Goal: Navigation & Orientation: Find specific page/section

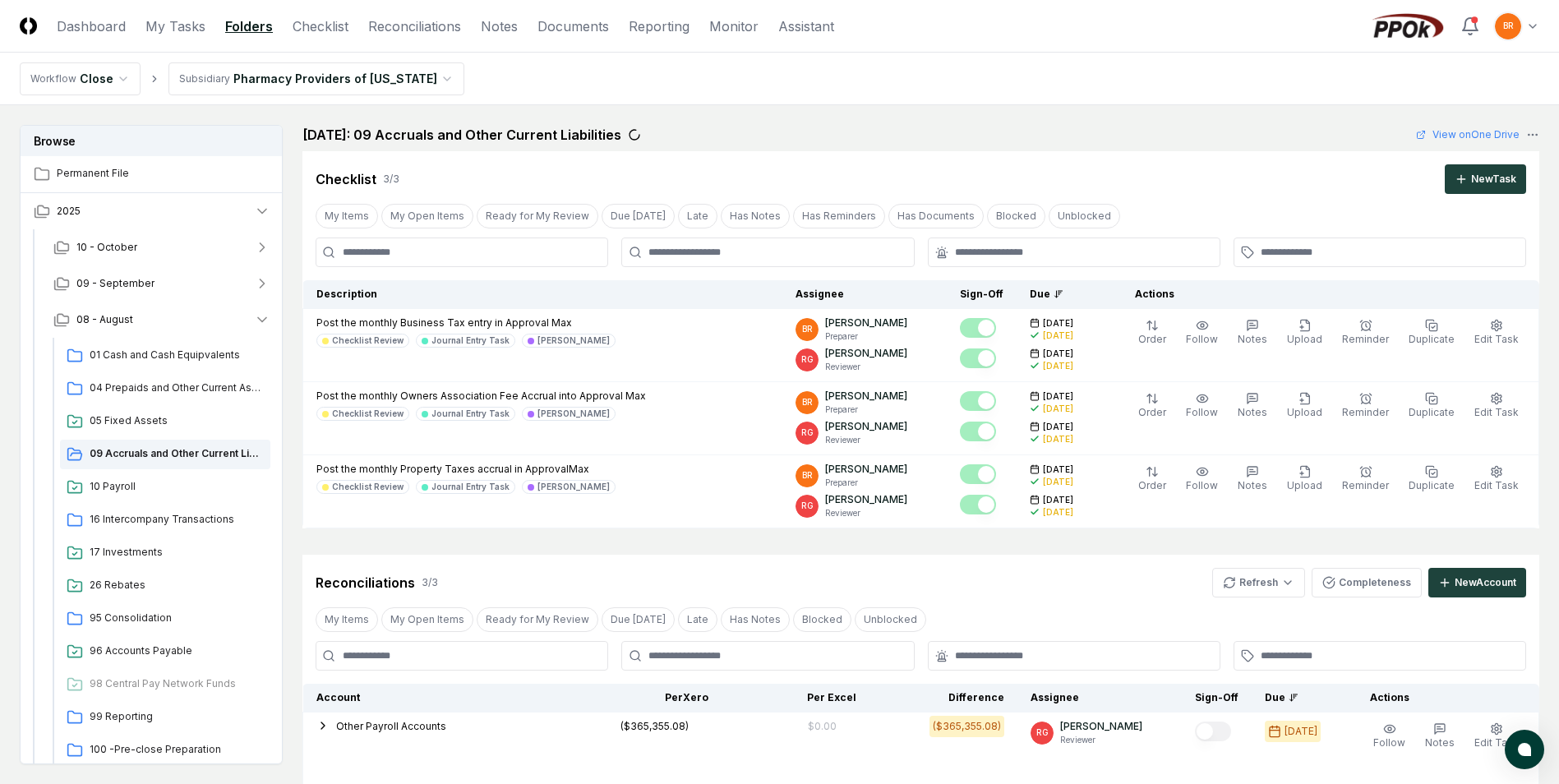
scroll to position [464, 0]
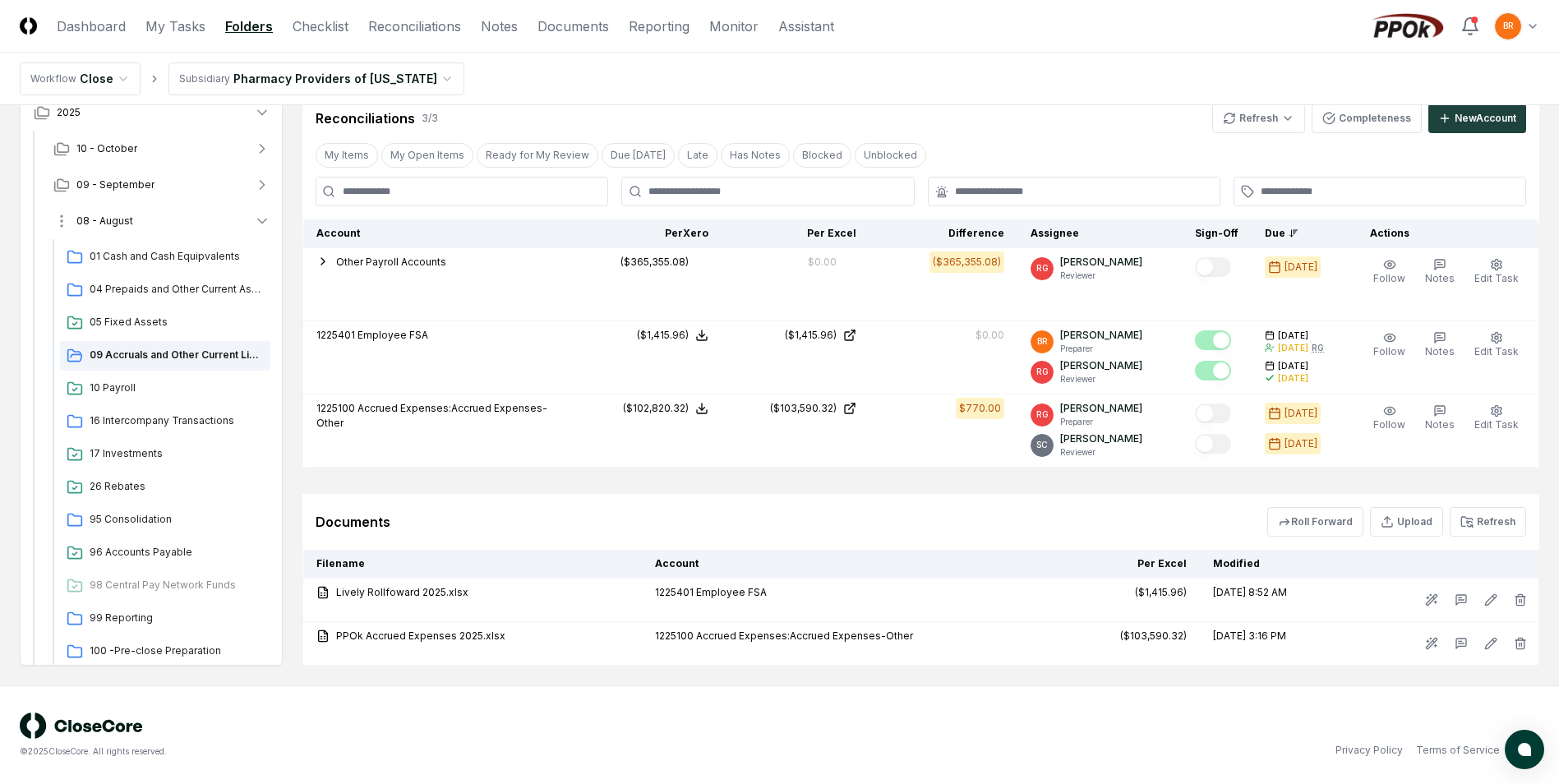
click at [260, 219] on icon "button" at bounding box center [261, 221] width 17 height 17
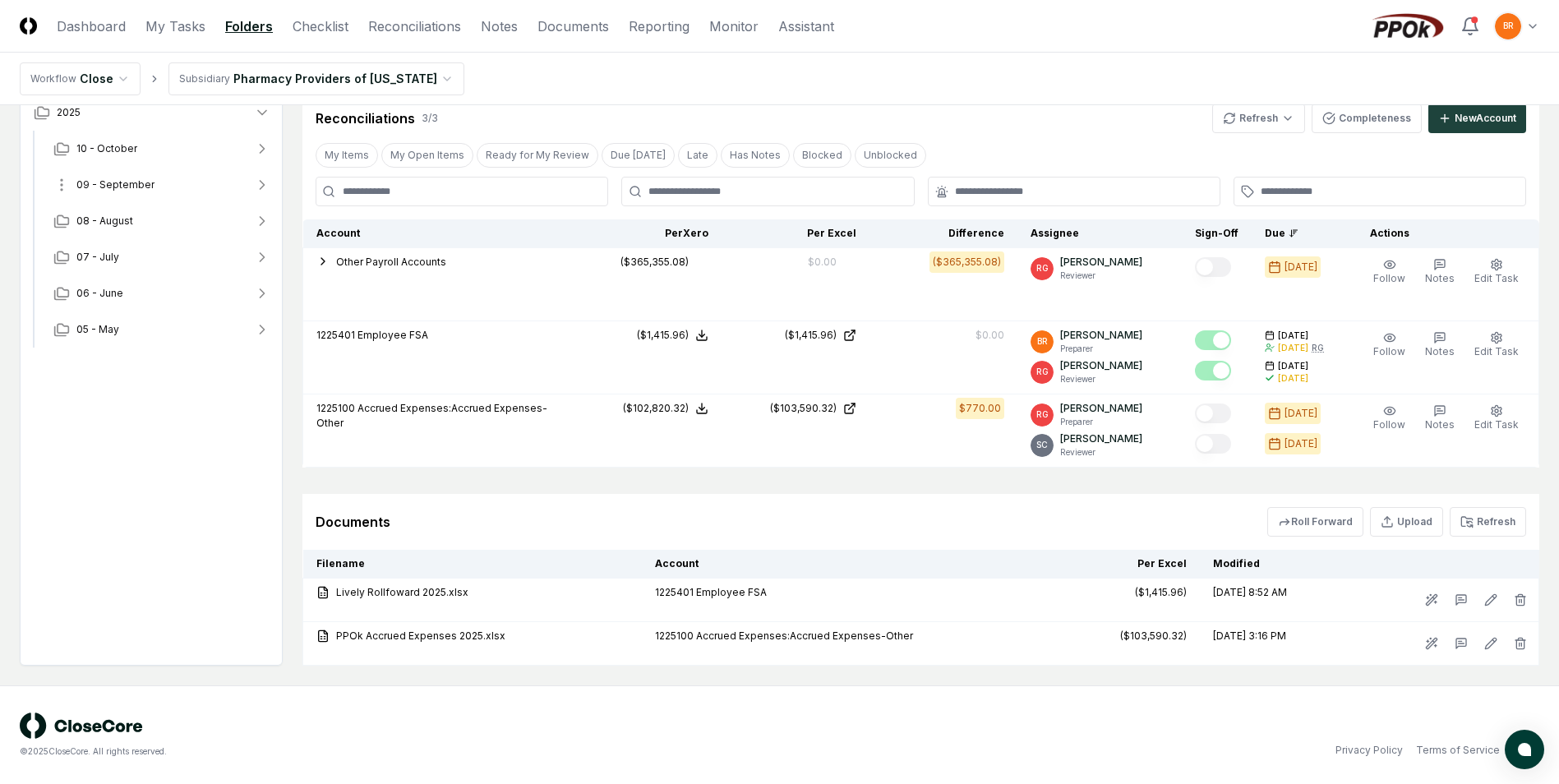
click at [261, 186] on icon "button" at bounding box center [261, 184] width 17 height 17
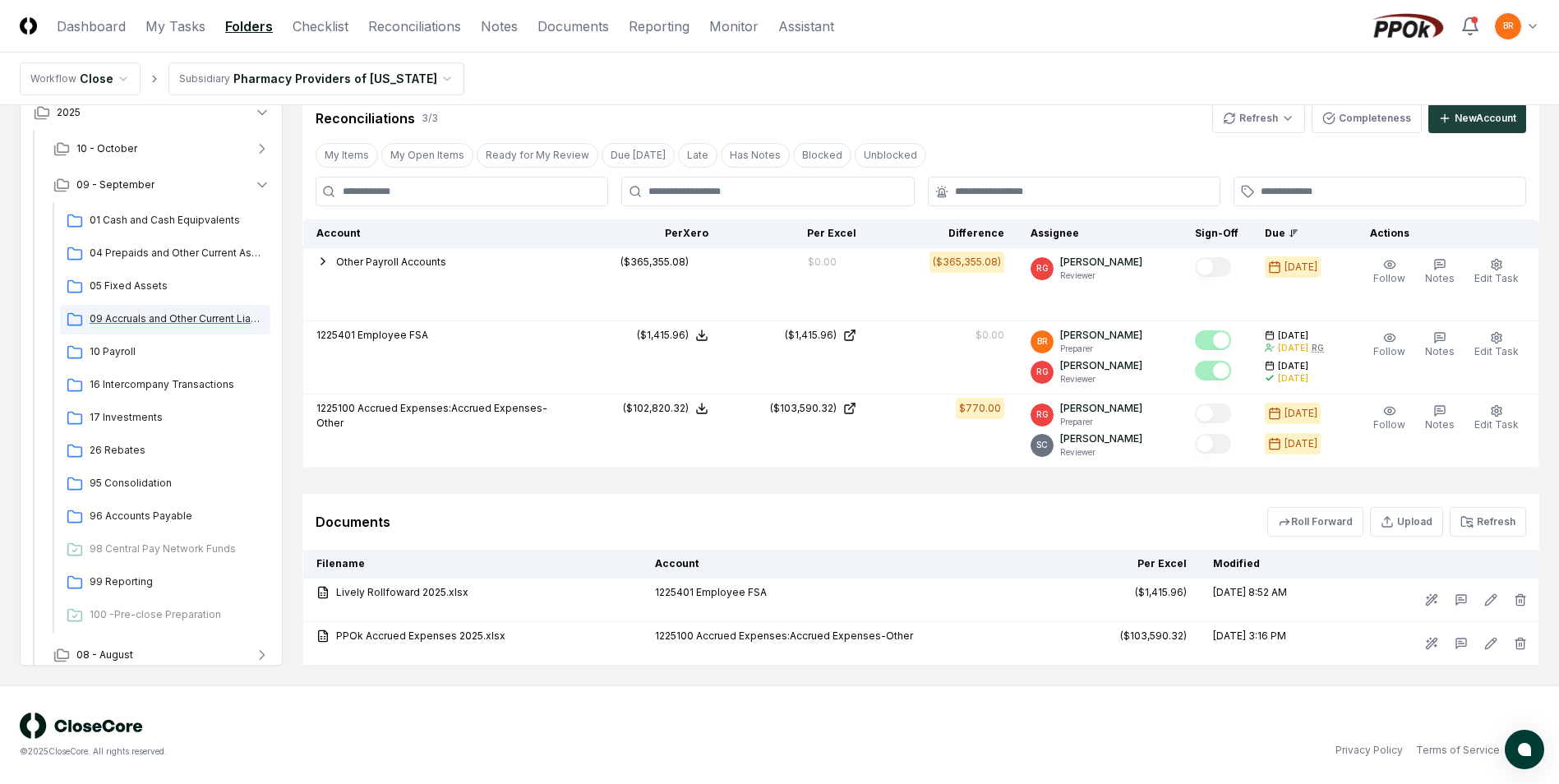
click at [191, 322] on span "09 Accruals and Other Current Liabilities" at bounding box center [176, 318] width 174 height 15
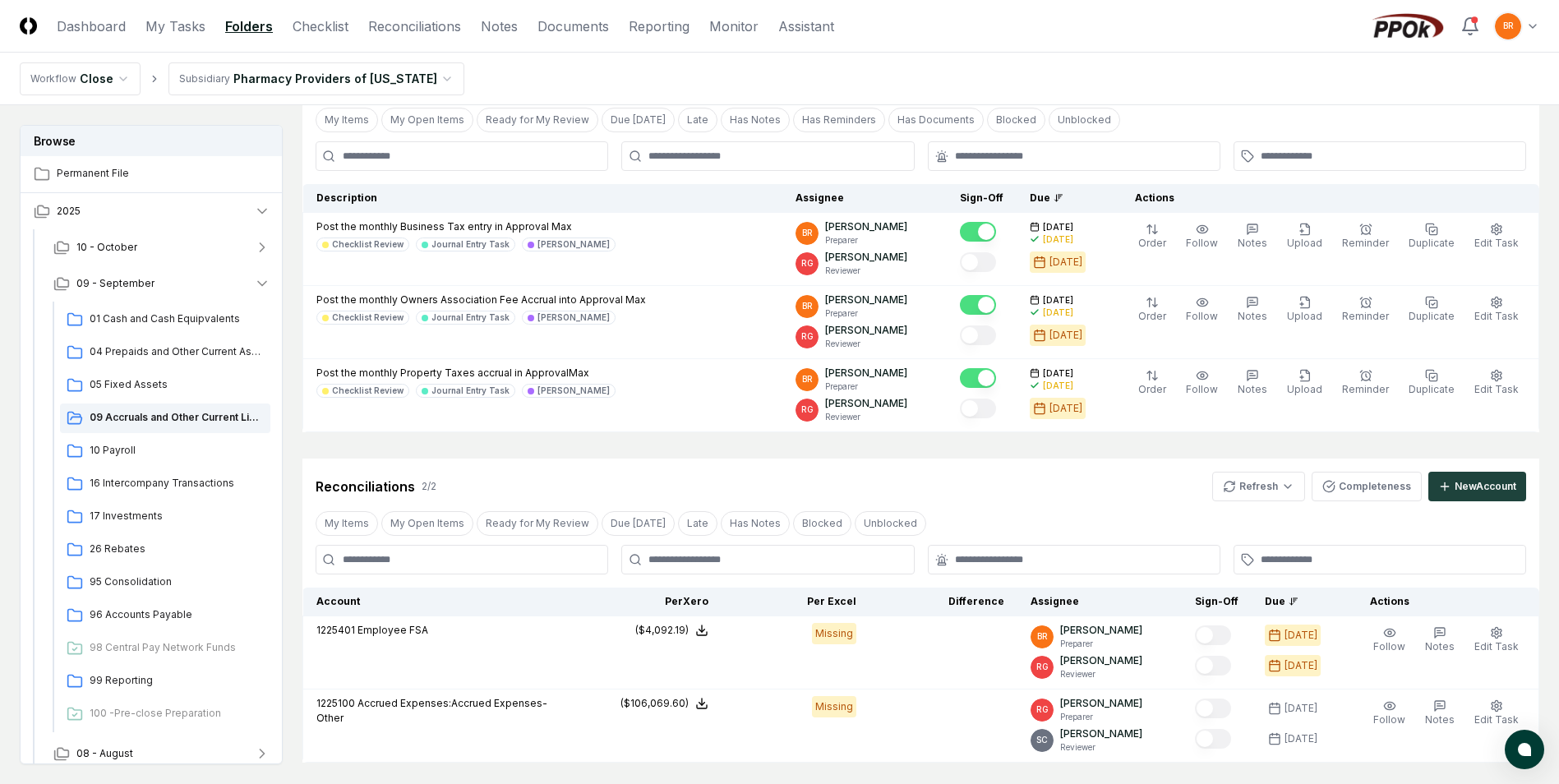
scroll to position [329, 0]
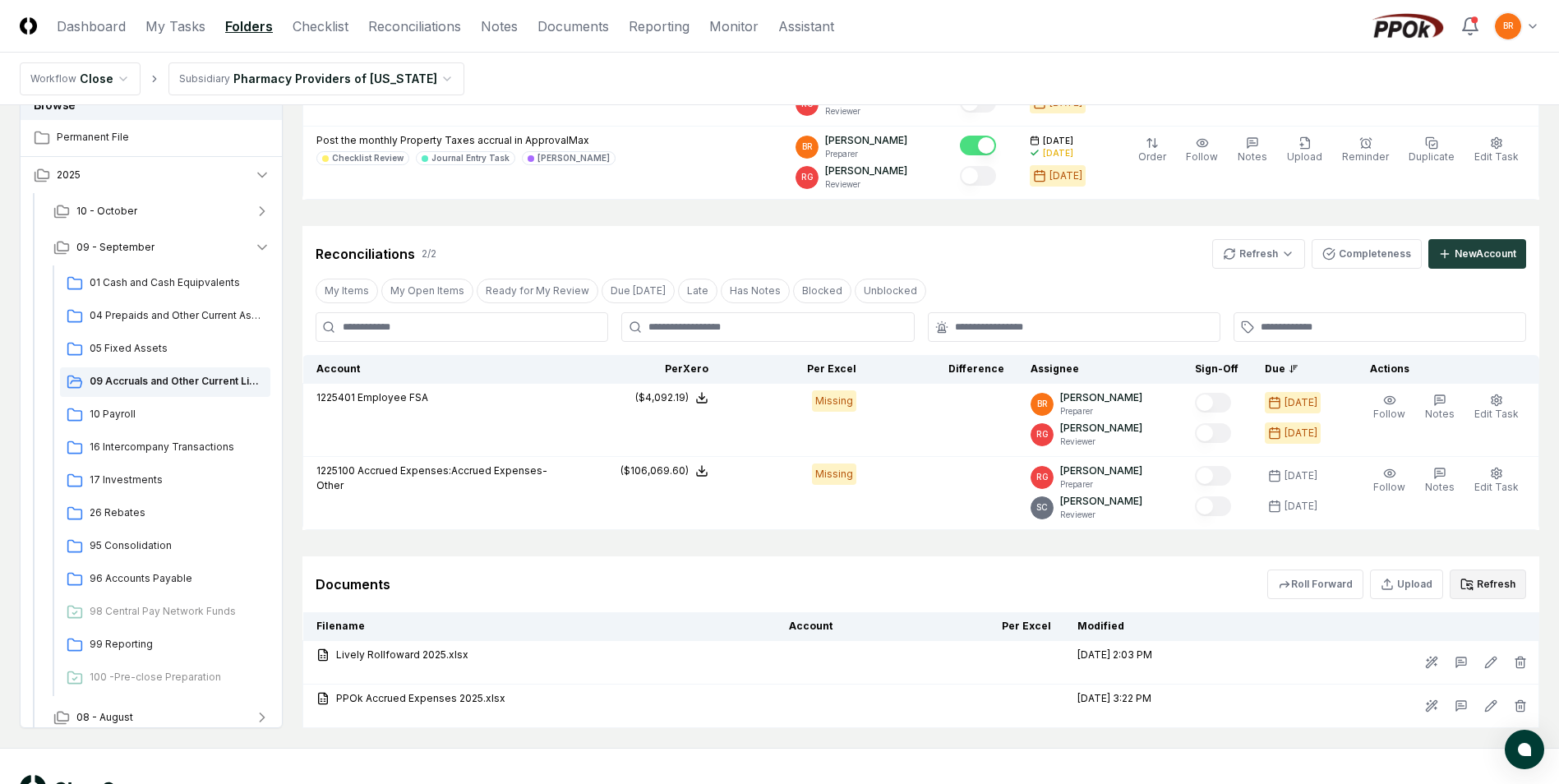
click at [1490, 575] on button "Refresh" at bounding box center [1488, 584] width 76 height 30
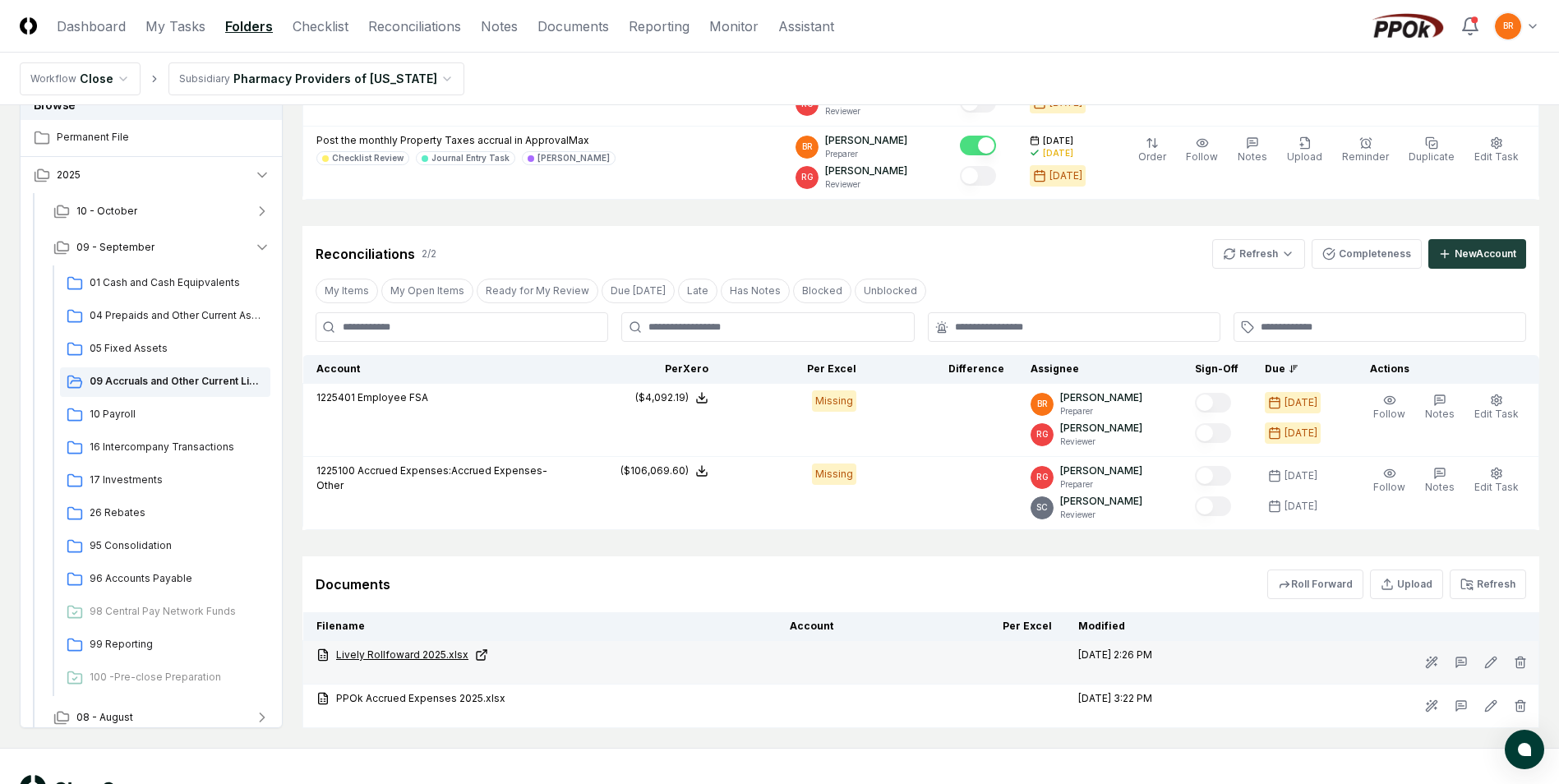
click at [419, 654] on link "Lively Rollfoward 2025.xlsx" at bounding box center [539, 654] width 447 height 15
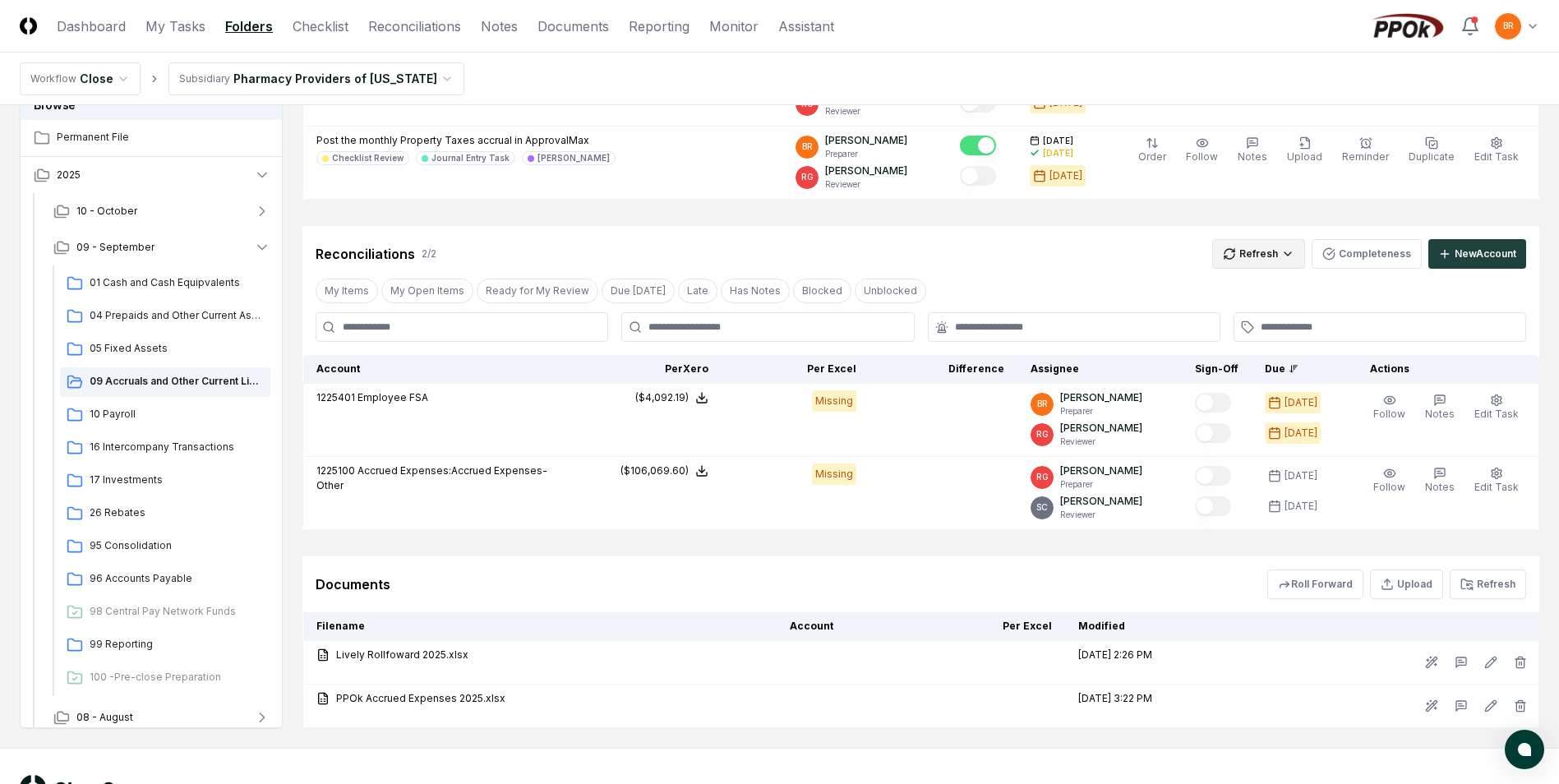
click at [1268, 248] on html "CloseCore Dashboard My Tasks Folders Checklist Reconciliations Notes Documents …" at bounding box center [780, 258] width 1559 height 1175
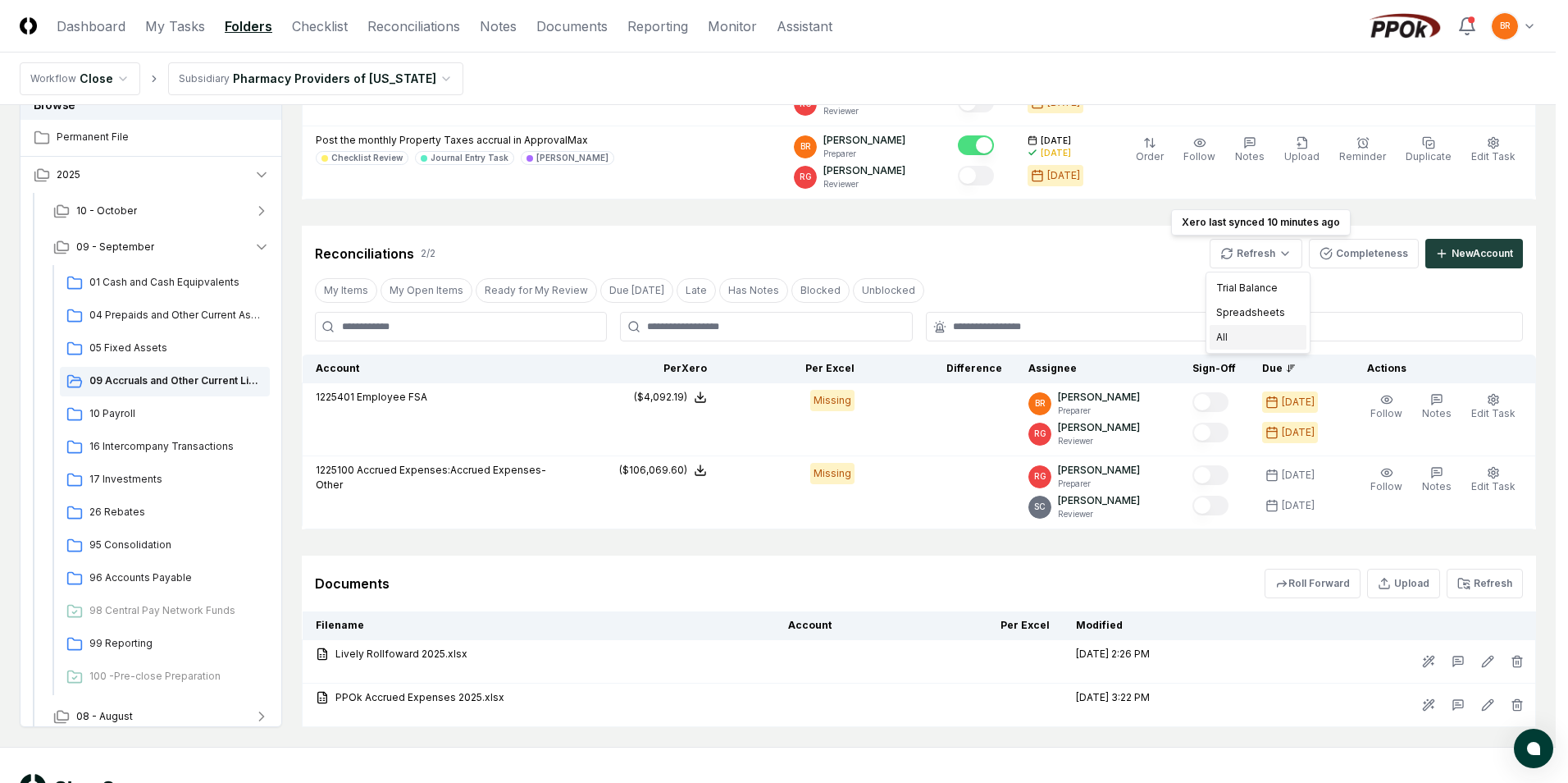
click at [1246, 327] on div "All" at bounding box center [1258, 337] width 97 height 25
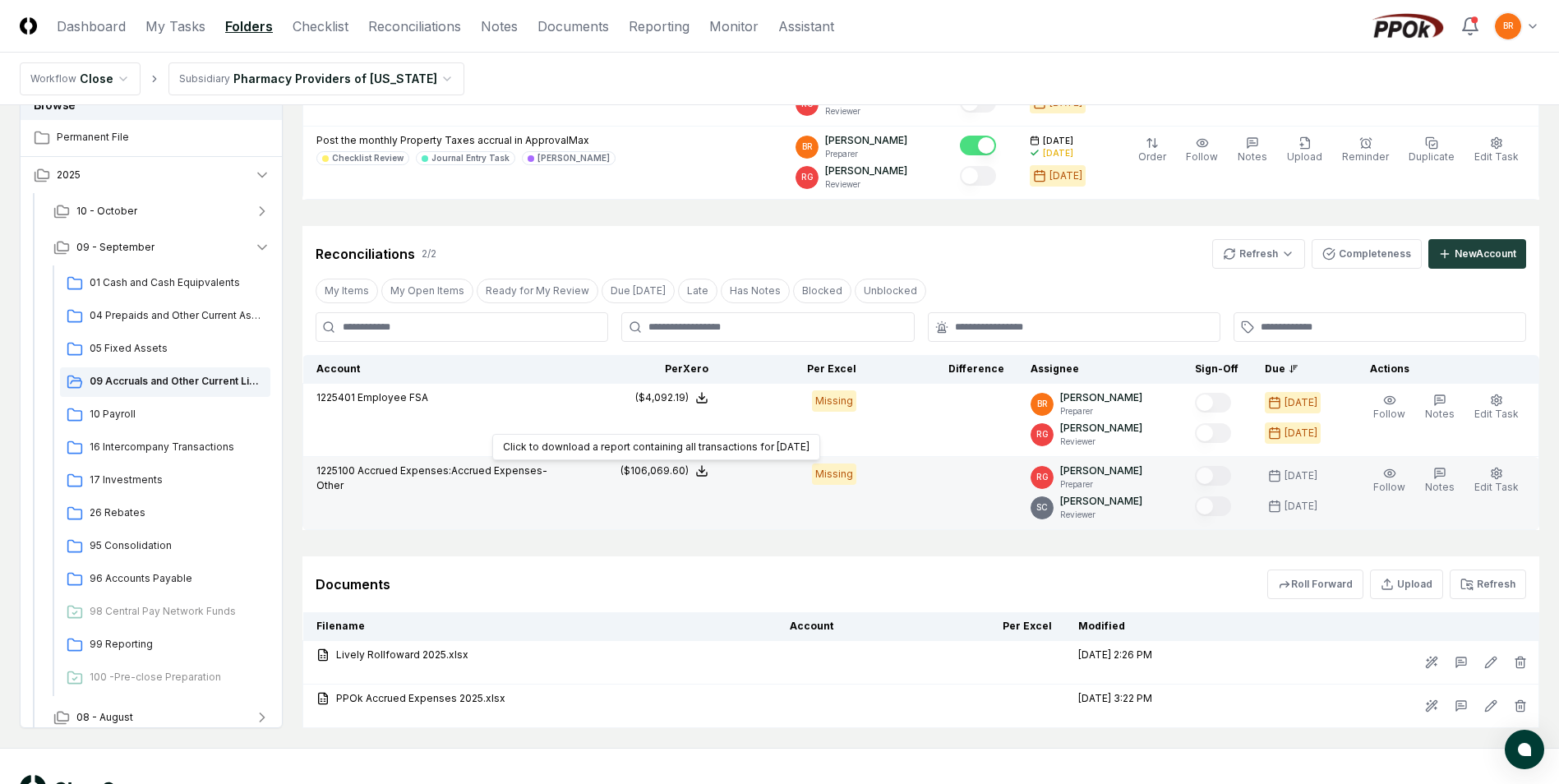
click at [708, 473] on icon at bounding box center [701, 470] width 13 height 13
click at [710, 435] on button "Download .xlsx" at bounding box center [700, 432] width 114 height 30
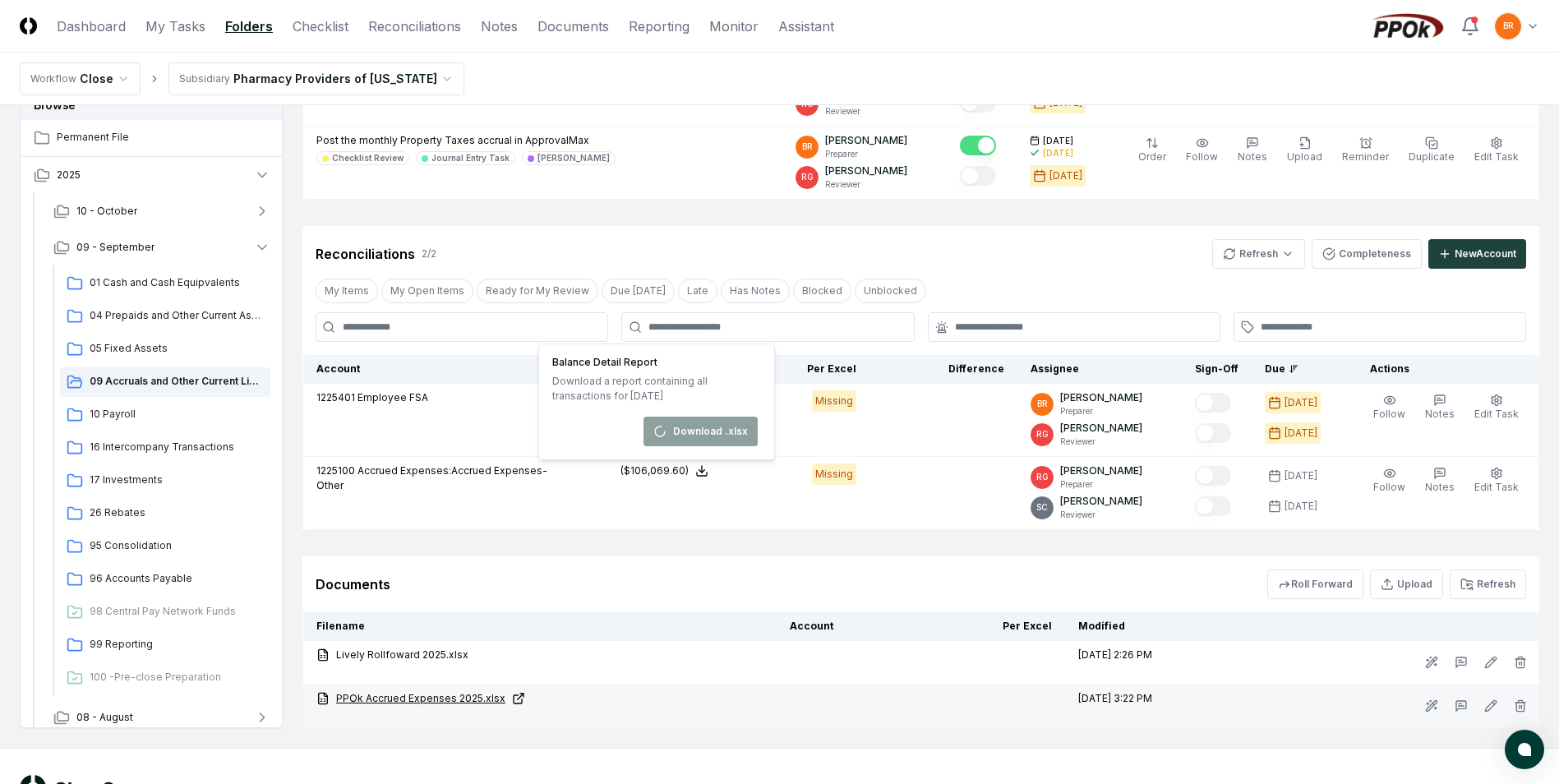
click at [458, 698] on link "PPOk Accrued Expenses 2025.xlsx" at bounding box center [539, 698] width 447 height 15
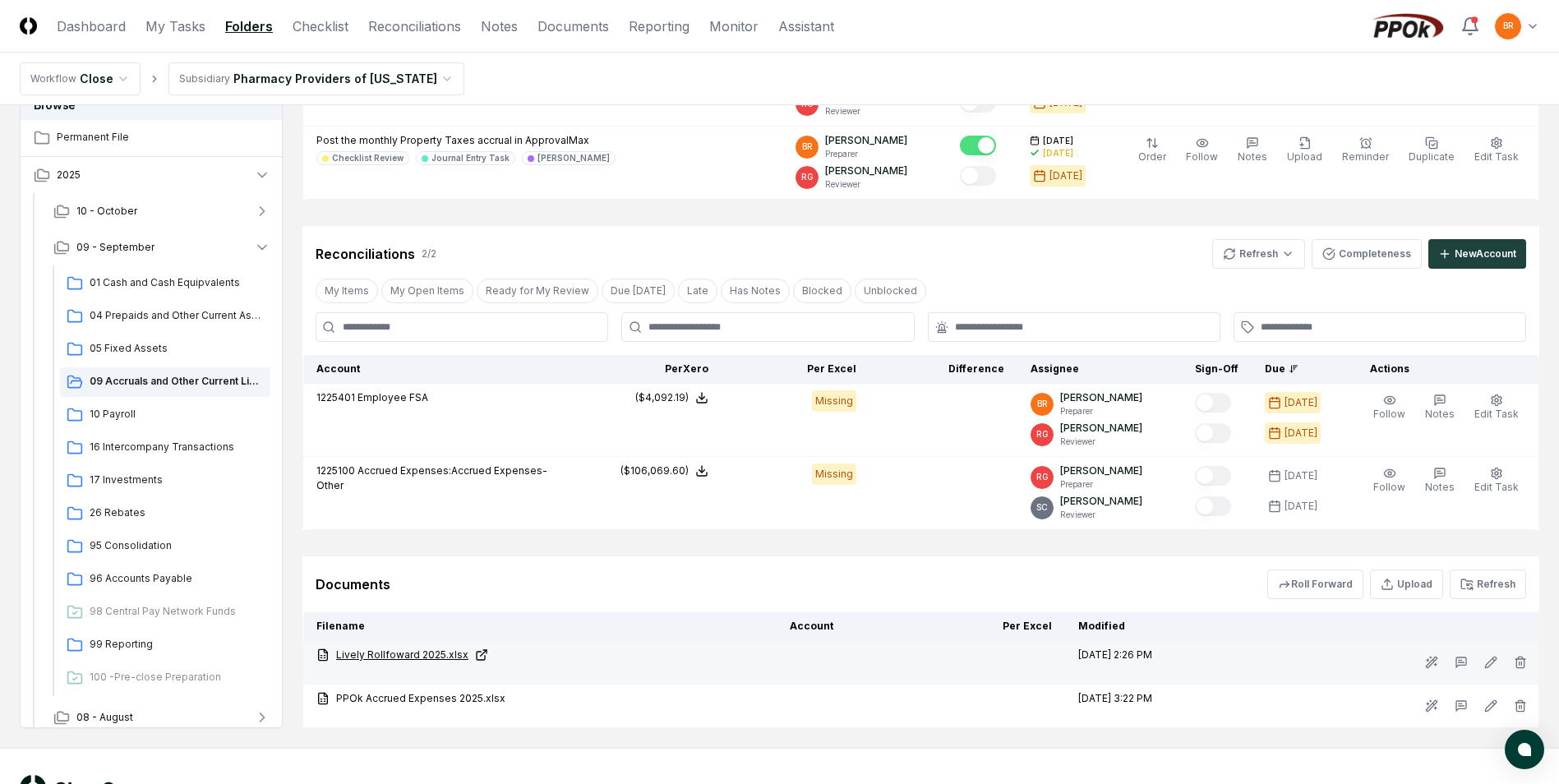
click at [475, 654] on icon at bounding box center [481, 654] width 13 height 13
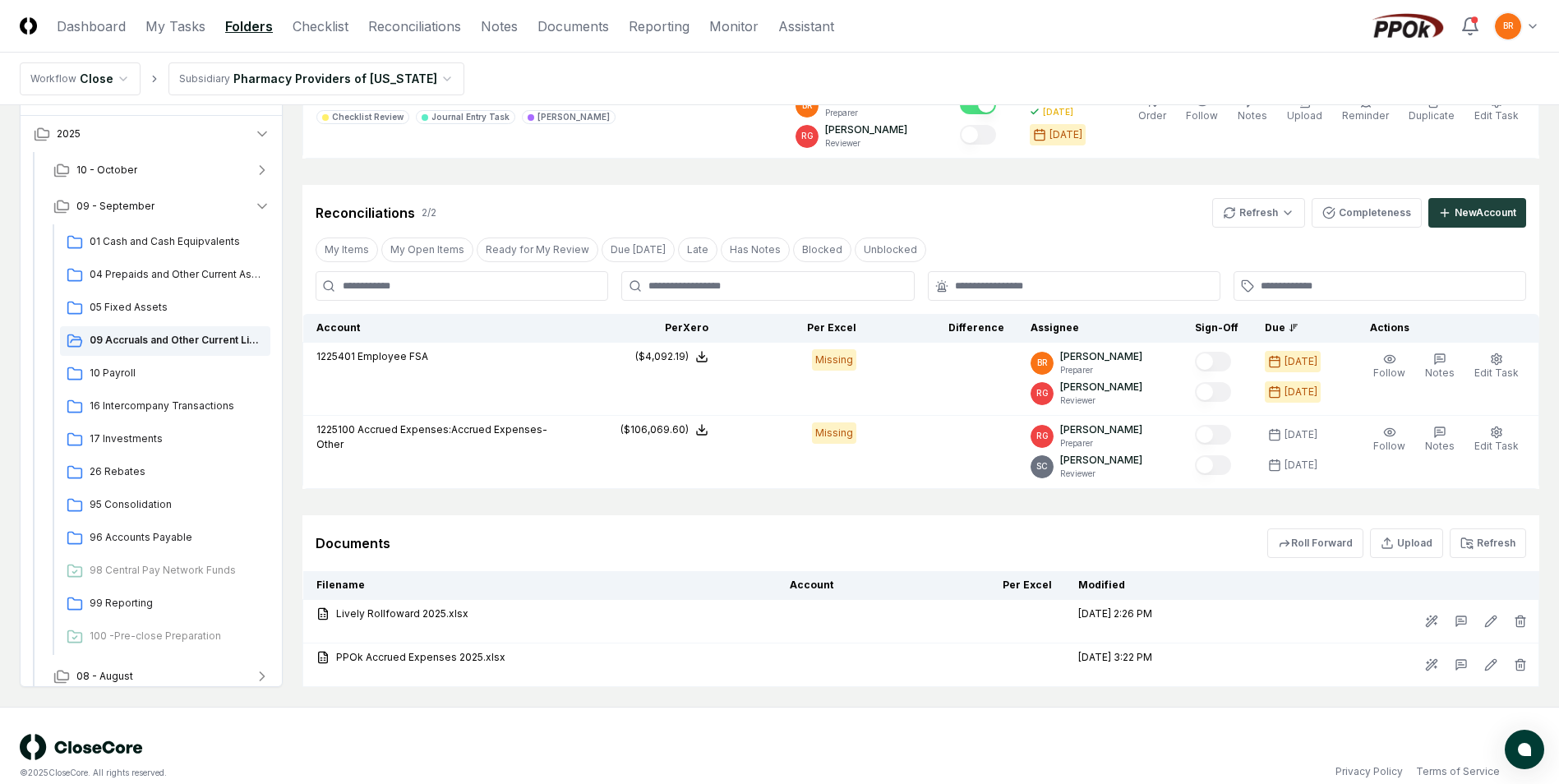
scroll to position [391, 0]
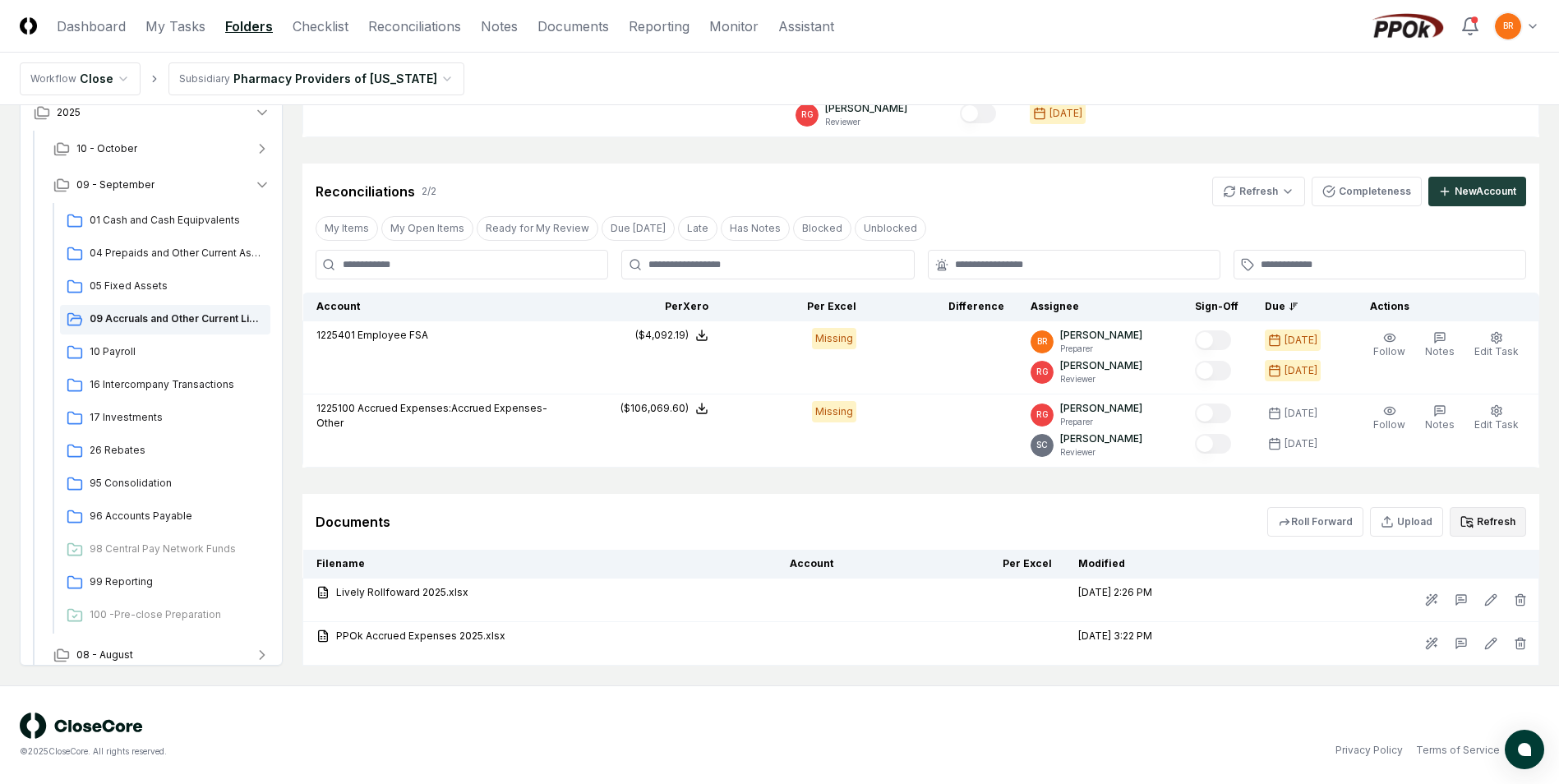
click at [1498, 512] on button "Refresh" at bounding box center [1488, 522] width 76 height 30
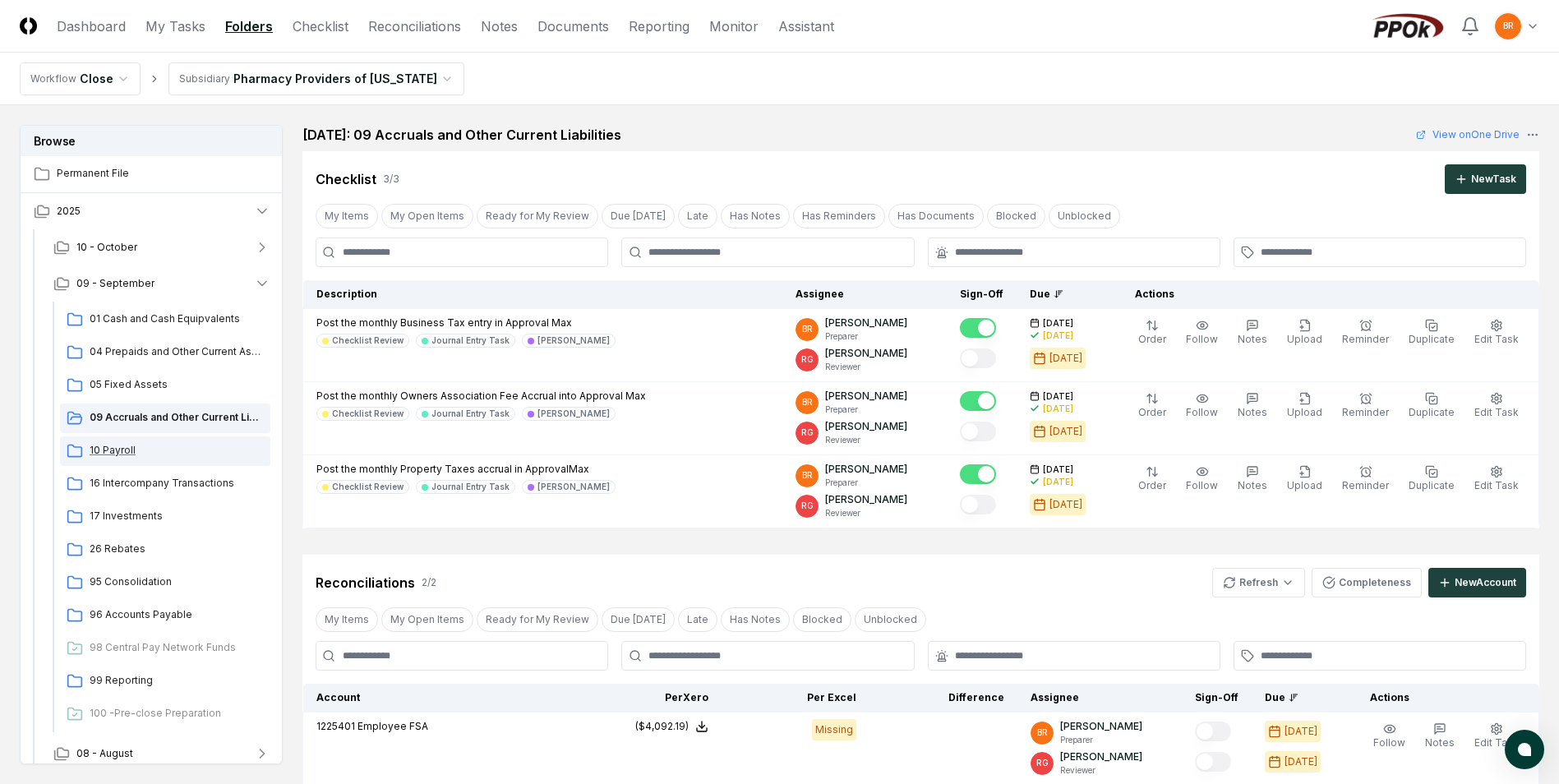
click at [123, 451] on span "10 Payroll" at bounding box center [176, 449] width 174 height 15
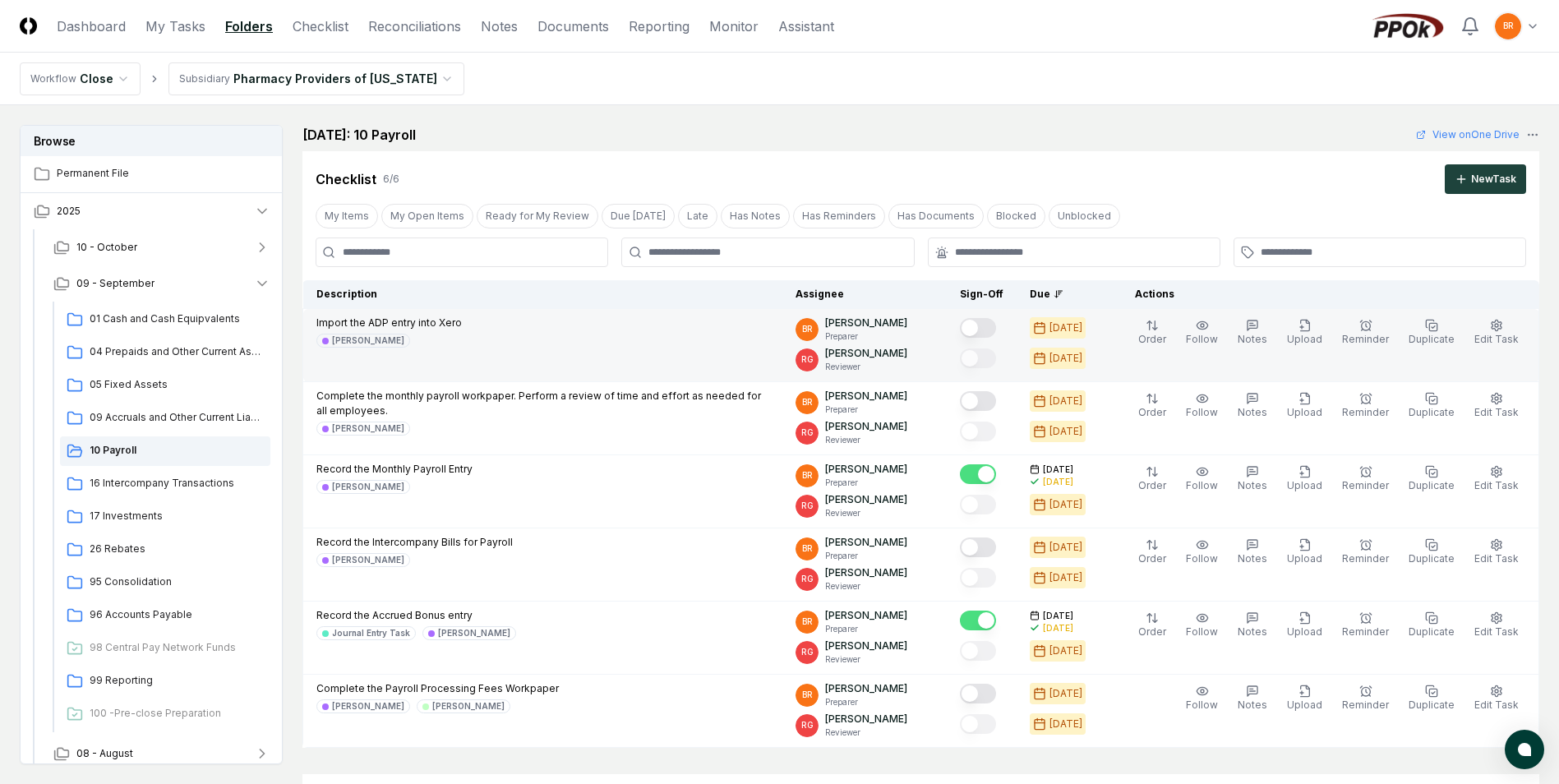
click at [992, 329] on button "Mark complete" at bounding box center [978, 328] width 37 height 20
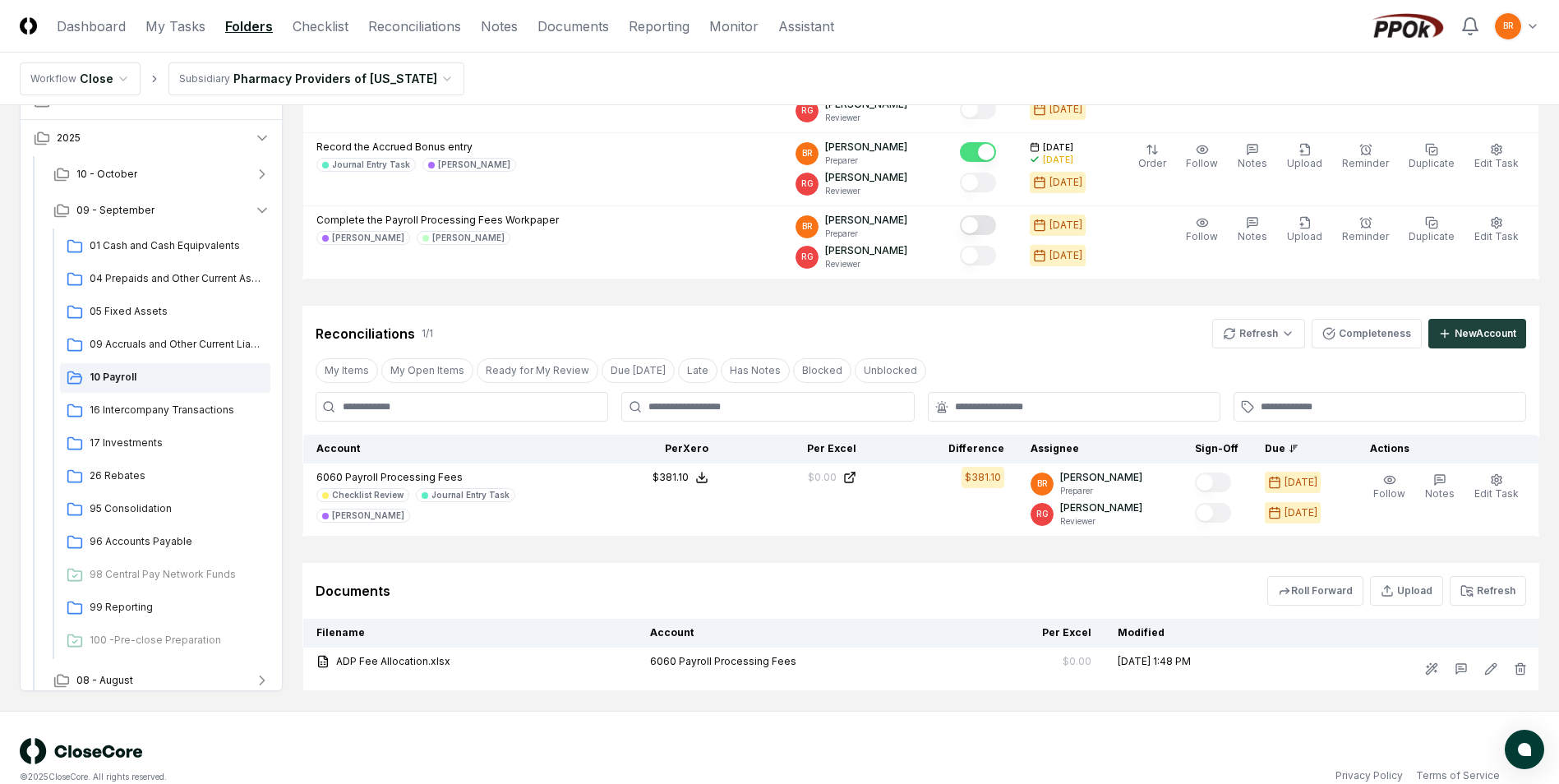
scroll to position [494, 0]
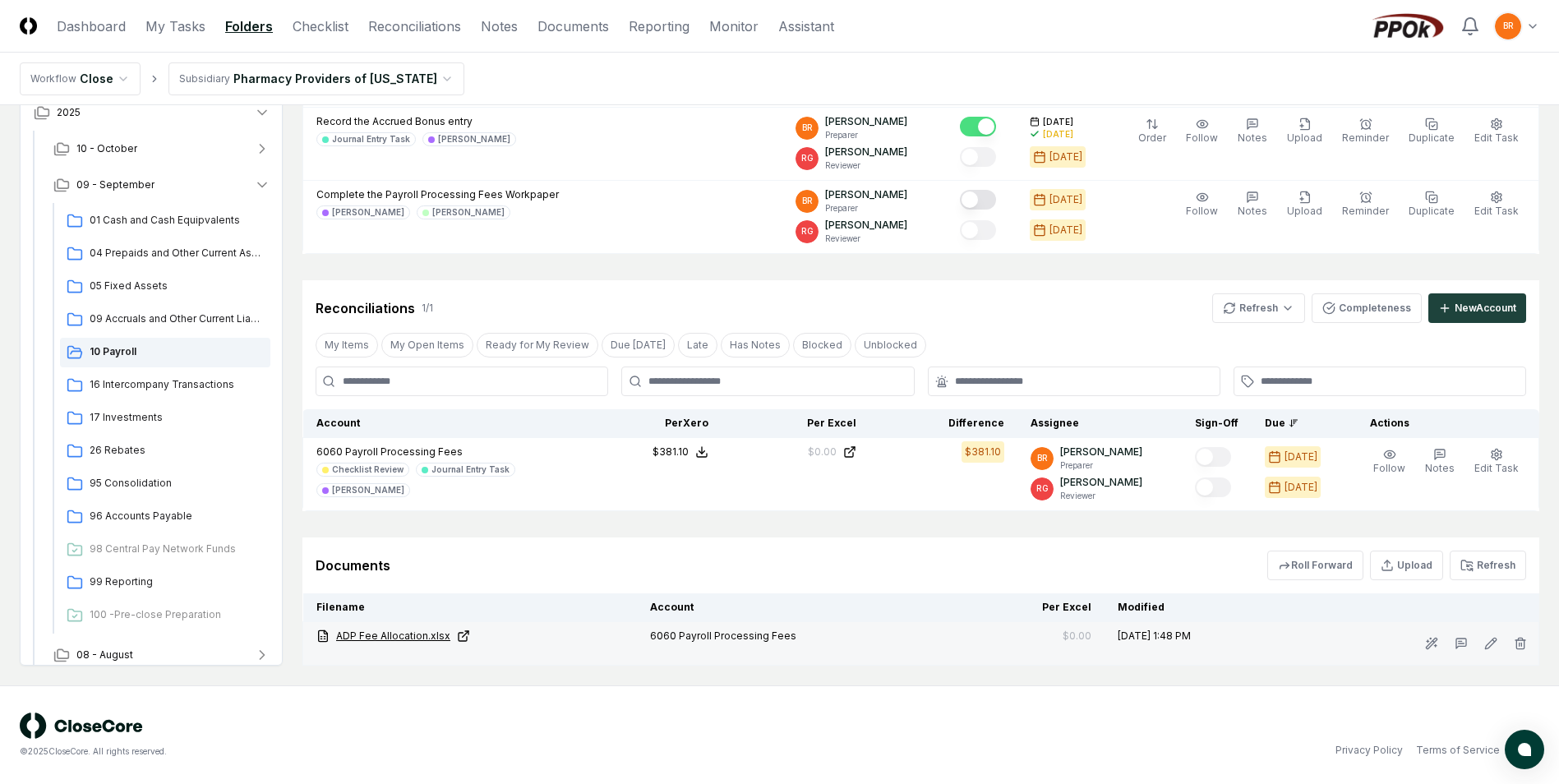
click at [404, 636] on link "ADP Fee Allocation.xlsx" at bounding box center [469, 636] width 307 height 15
click at [263, 185] on icon "button" at bounding box center [262, 185] width 8 height 4
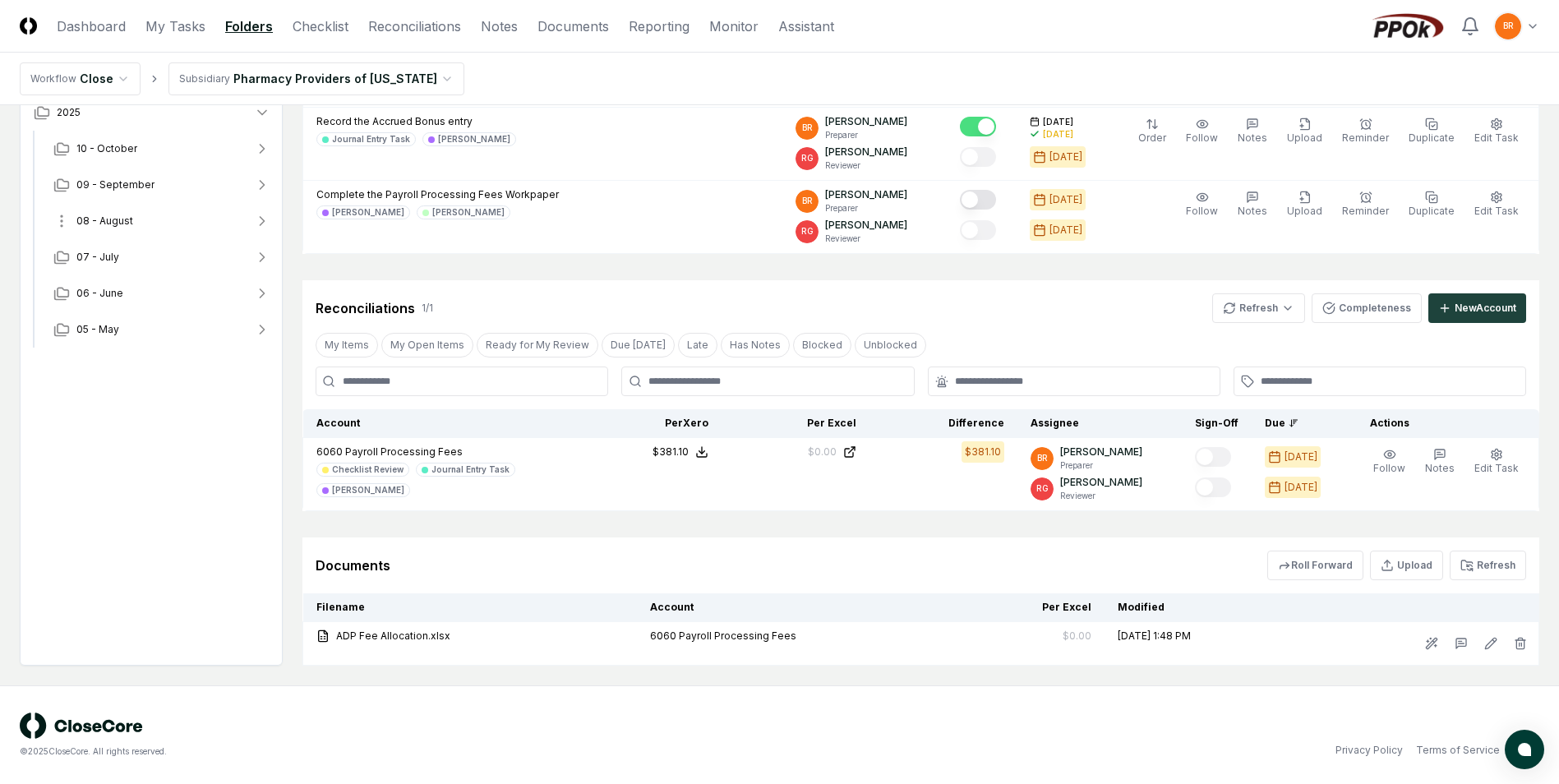
click at [261, 220] on icon "button" at bounding box center [261, 221] width 17 height 17
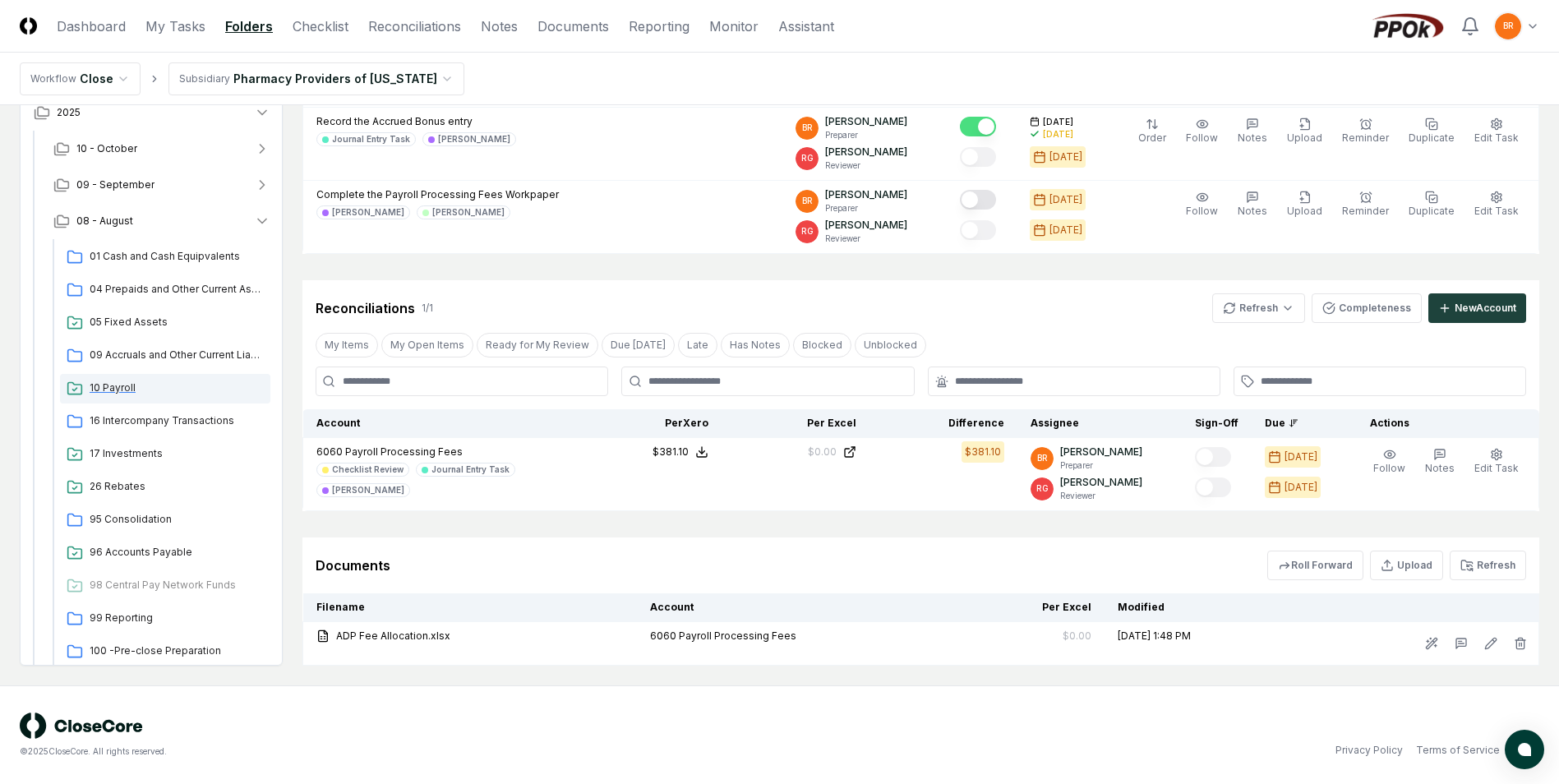
click at [114, 389] on span "10 Payroll" at bounding box center [176, 387] width 174 height 15
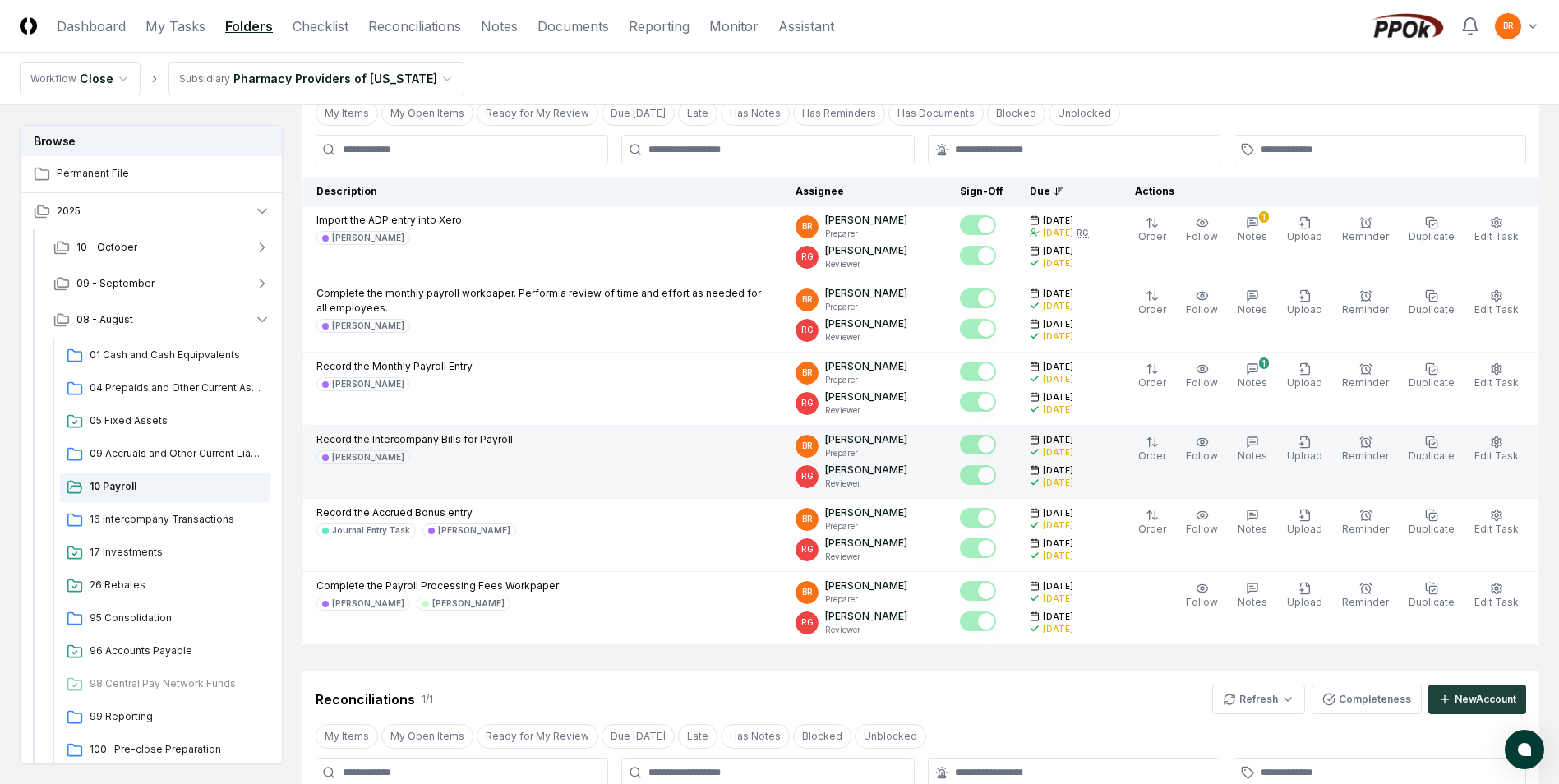
scroll to position [577, 0]
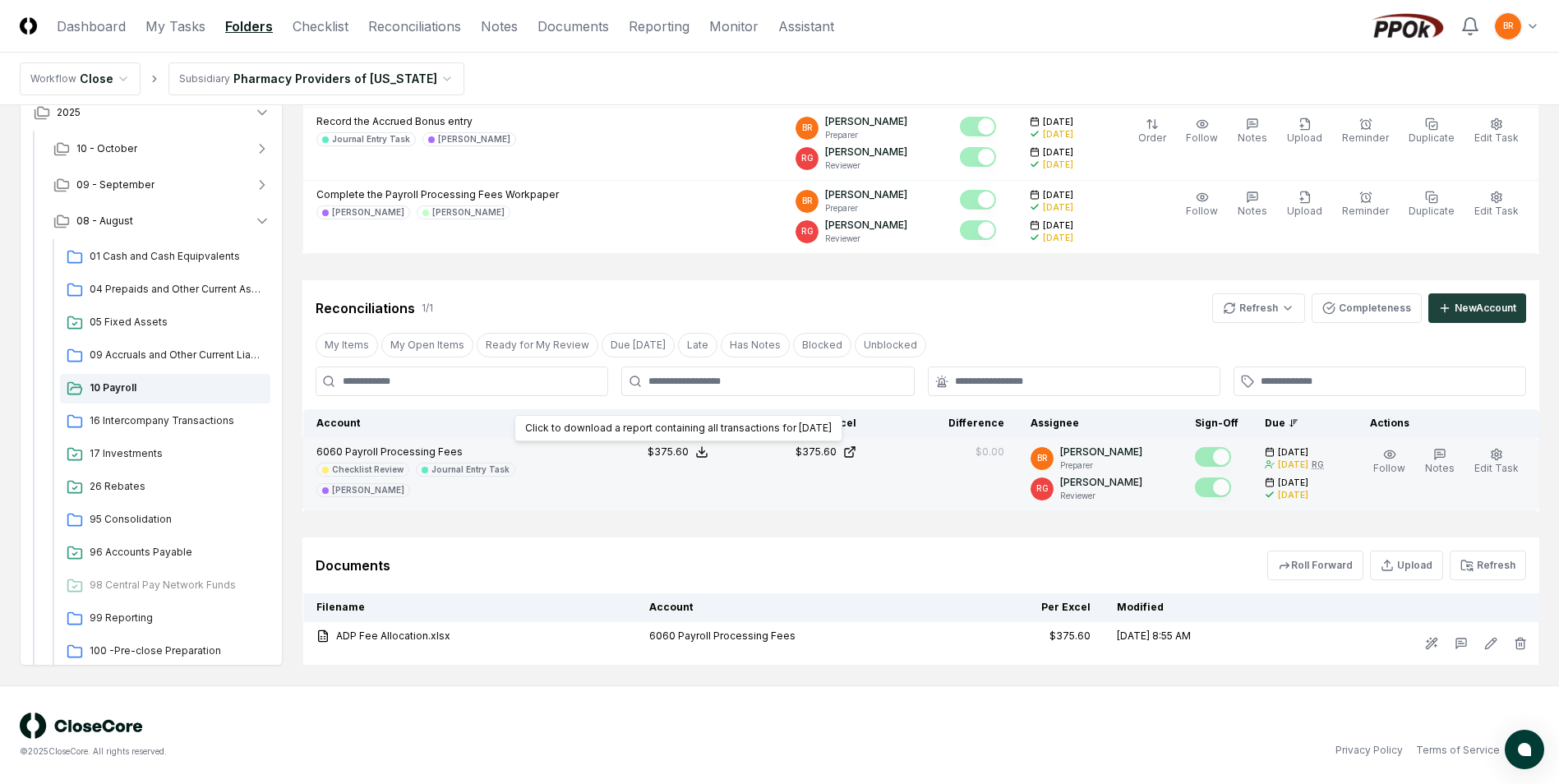
click at [708, 450] on icon at bounding box center [701, 451] width 13 height 13
click at [716, 398] on button "Download .xlsx" at bounding box center [700, 413] width 114 height 30
click at [857, 455] on icon at bounding box center [849, 451] width 13 height 13
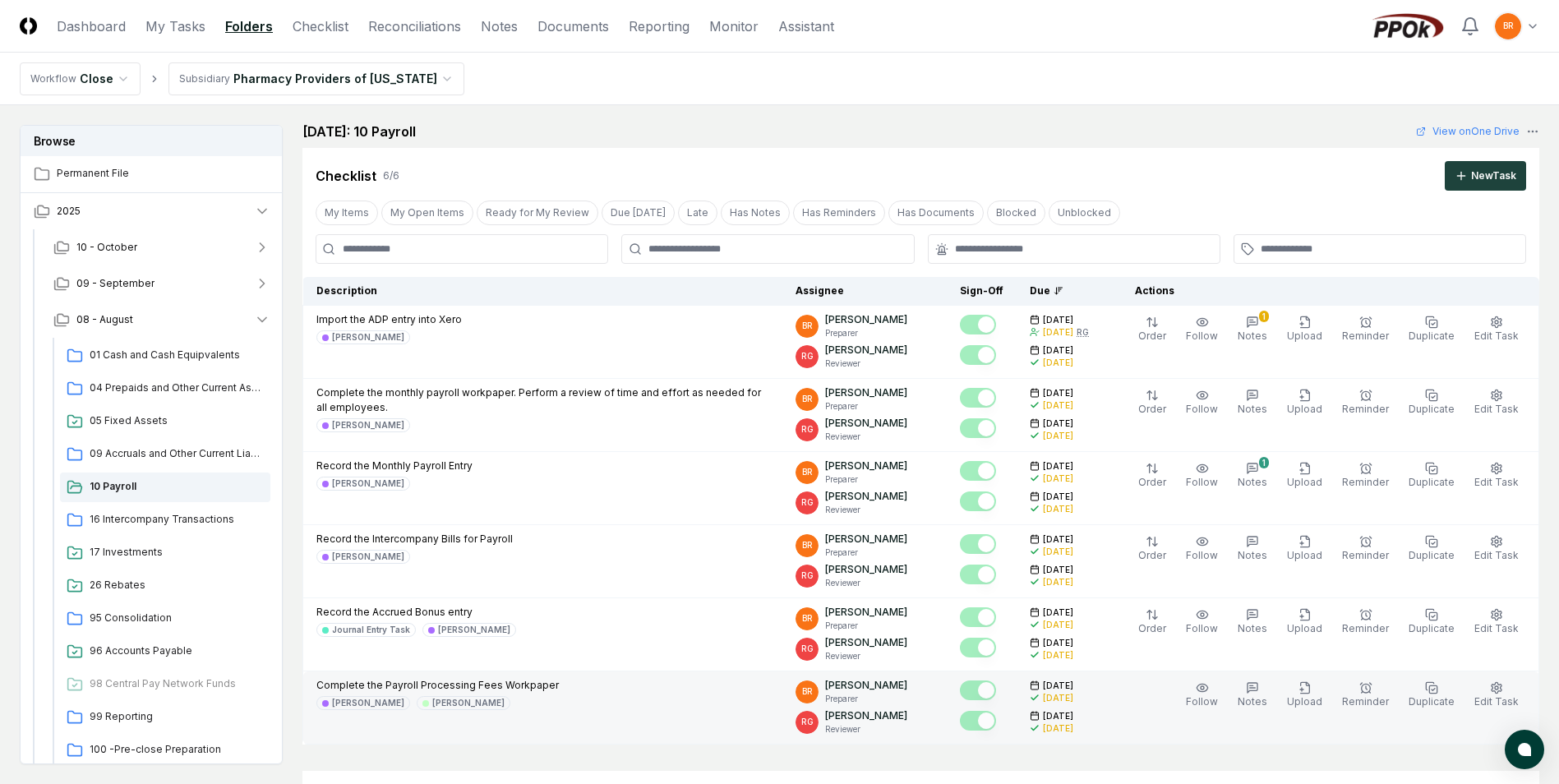
scroll to position [84, 0]
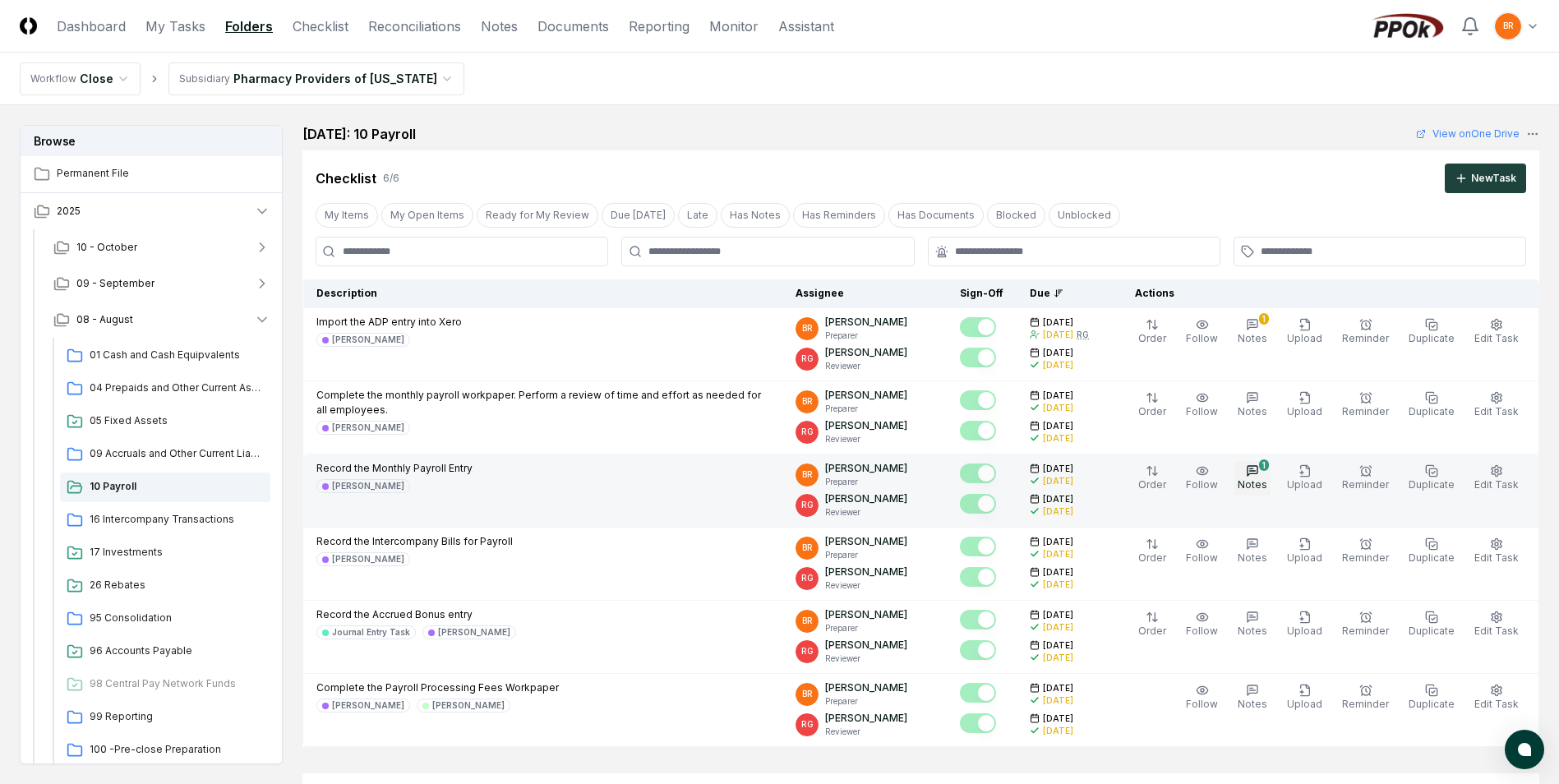
click at [1259, 470] on icon "button" at bounding box center [1252, 470] width 13 height 13
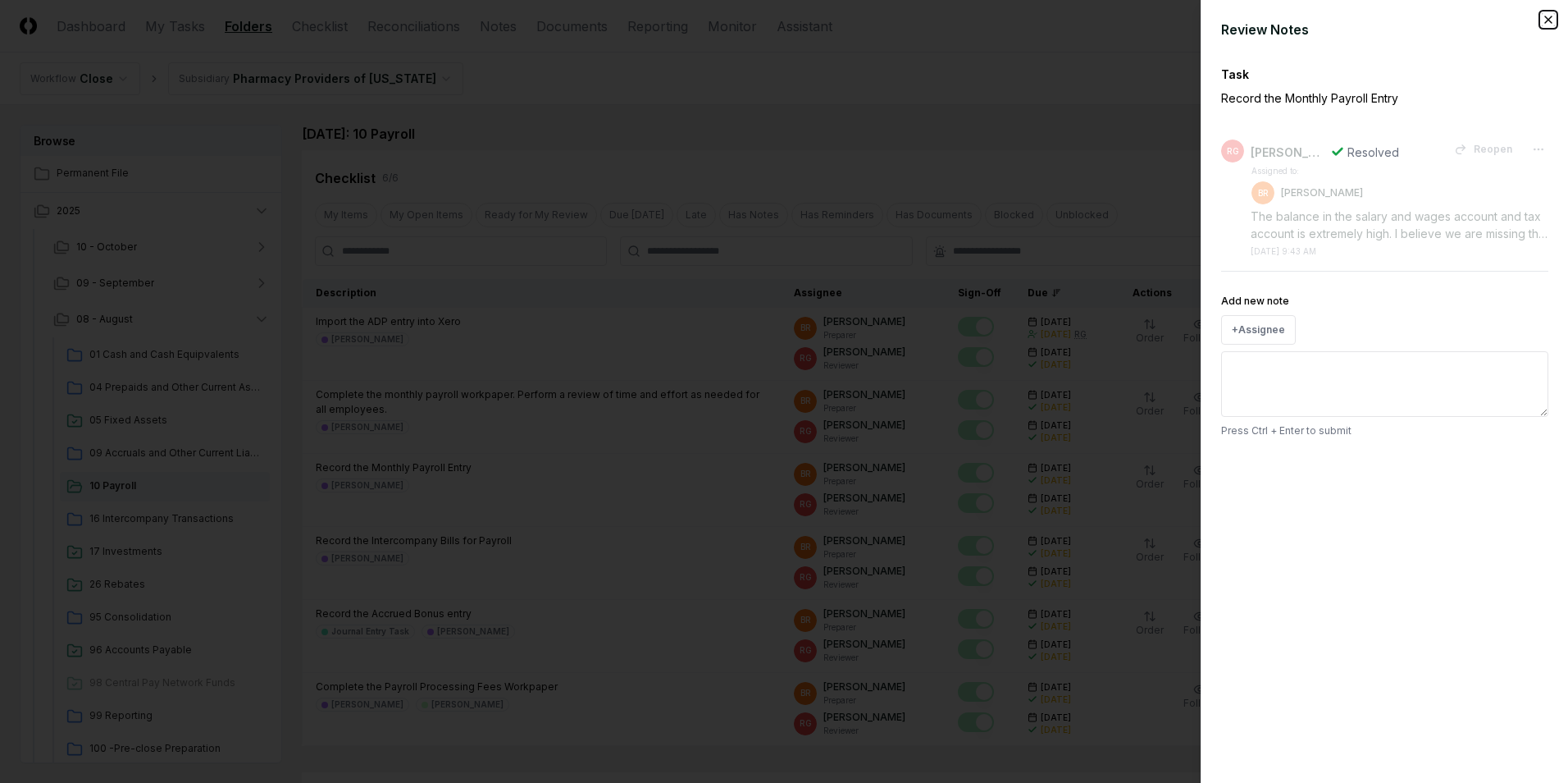
click at [1553, 22] on icon "button" at bounding box center [1547, 19] width 13 height 13
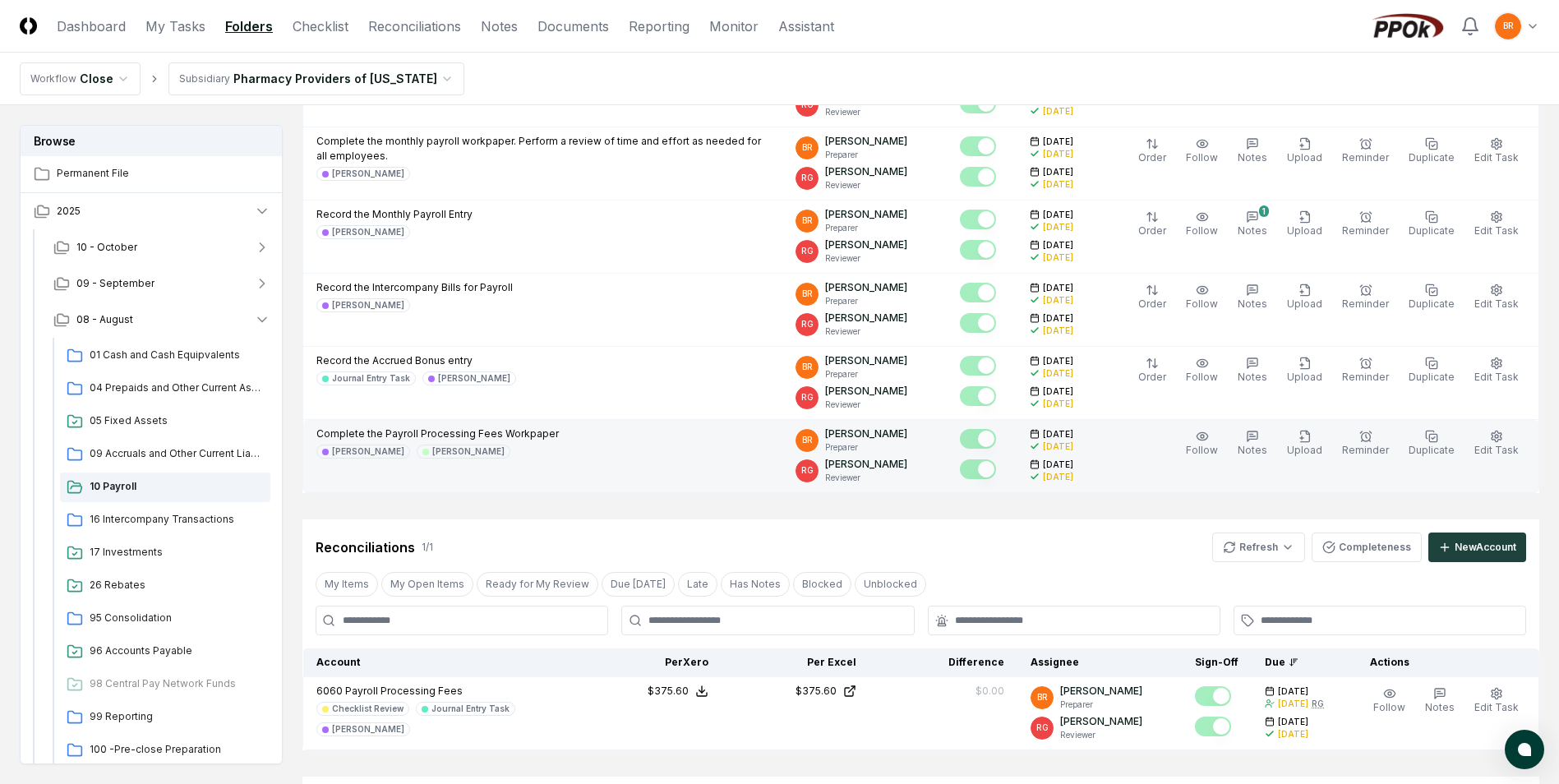
scroll to position [495, 0]
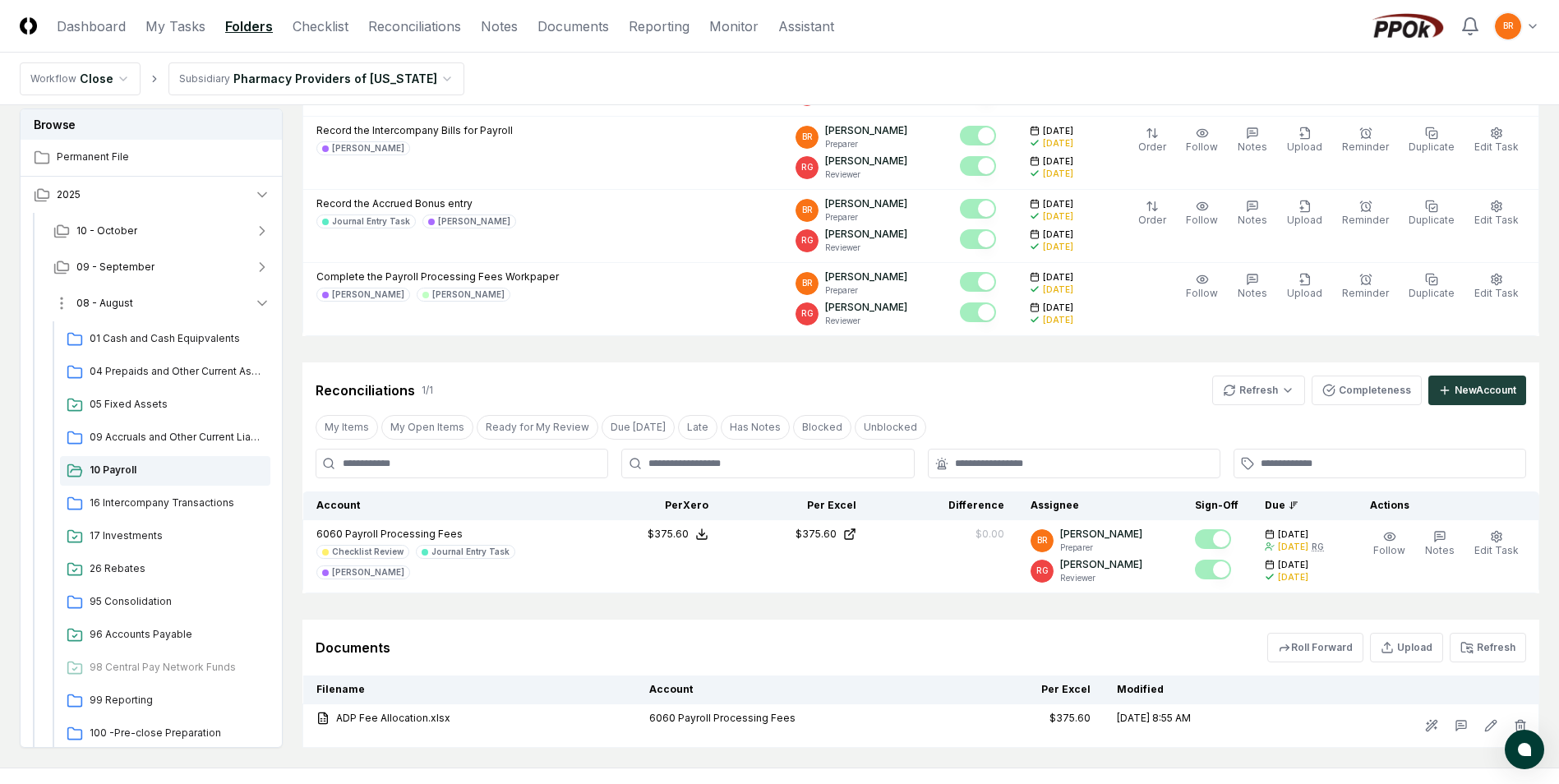
click at [261, 303] on icon "button" at bounding box center [261, 303] width 17 height 17
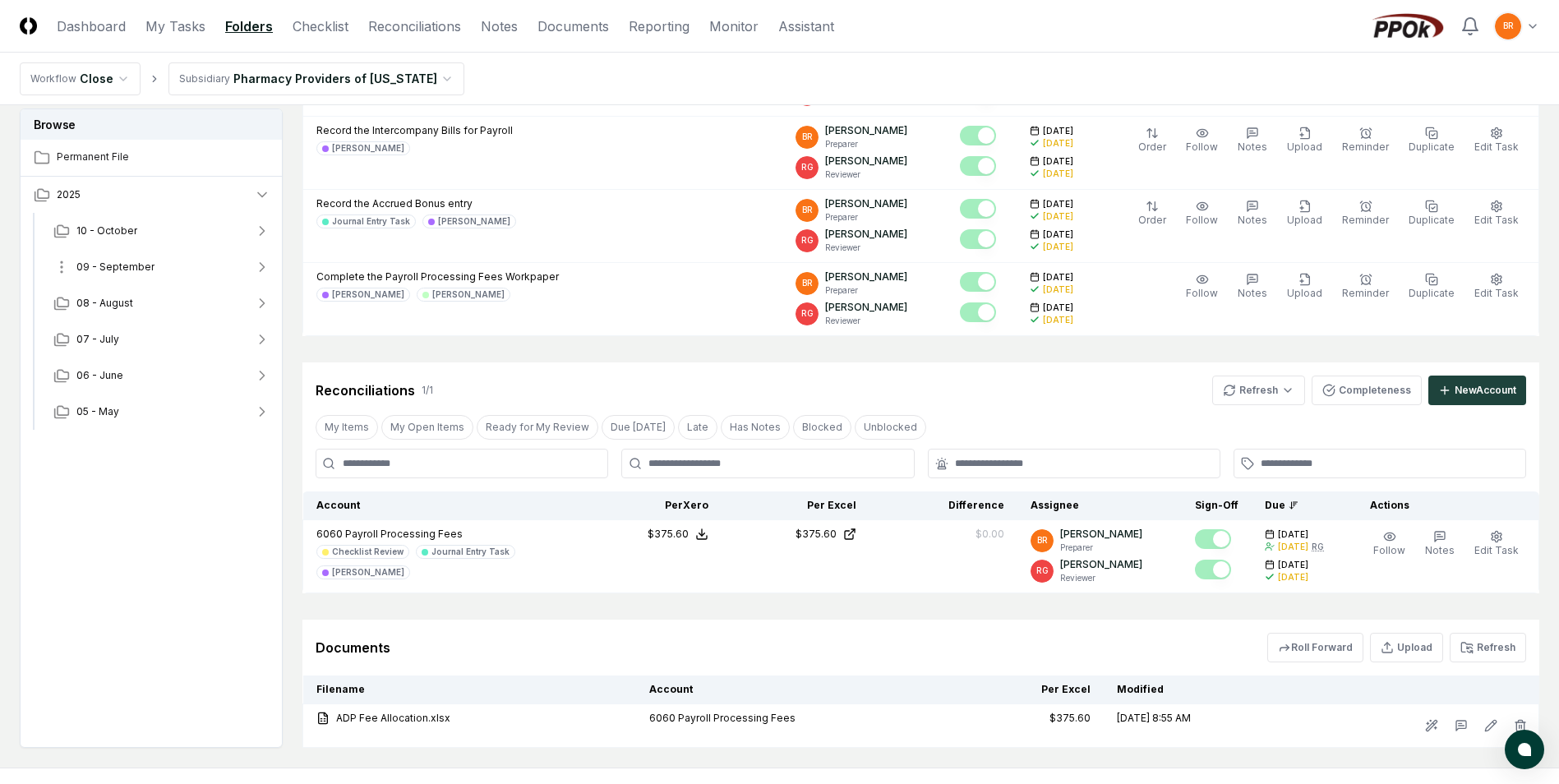
click at [264, 268] on icon "button" at bounding box center [261, 266] width 17 height 17
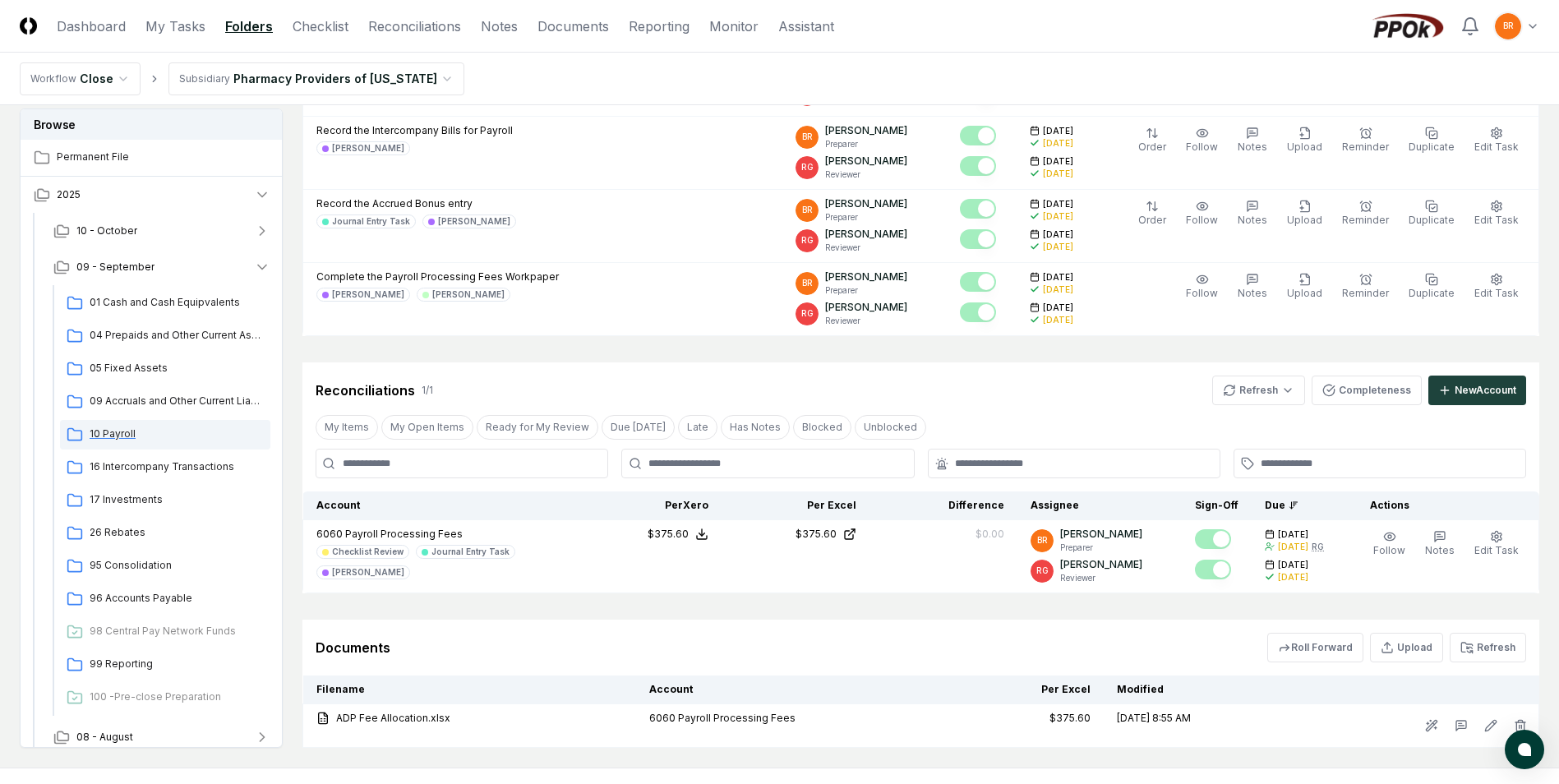
click at [123, 433] on span "10 Payroll" at bounding box center [176, 434] width 174 height 15
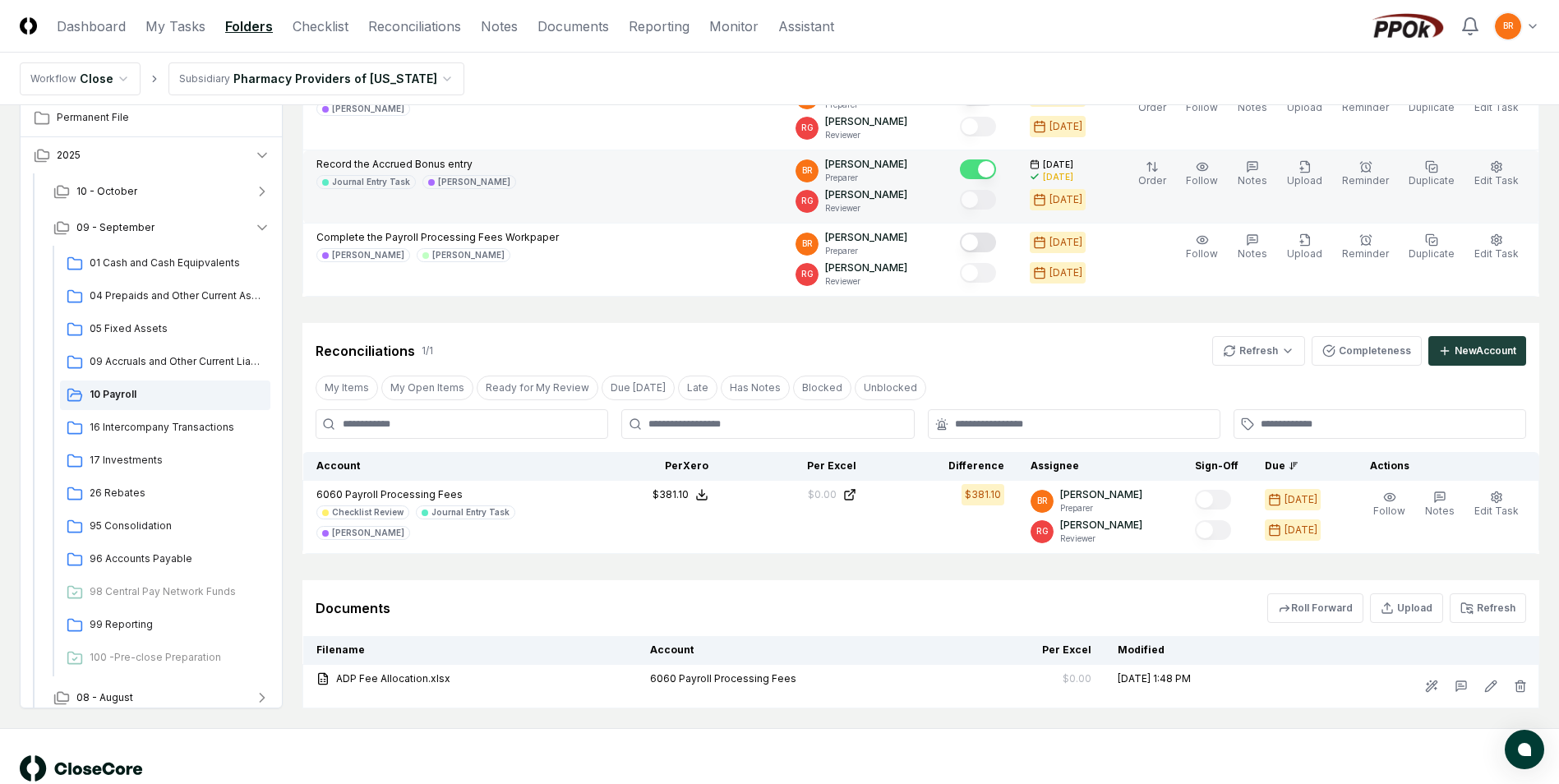
scroll to position [494, 0]
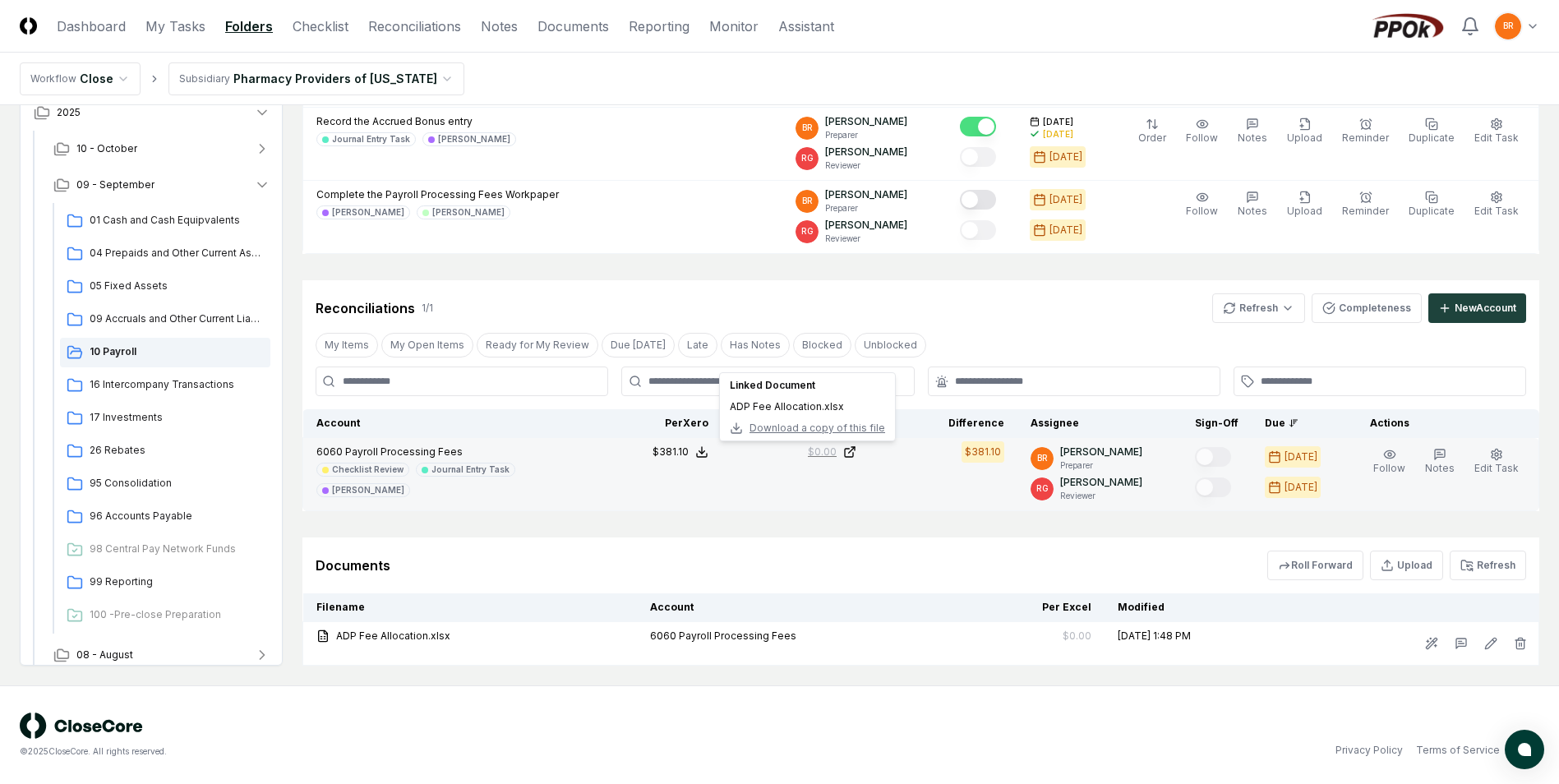
click at [857, 452] on icon at bounding box center [849, 451] width 13 height 13
click at [705, 452] on polyline at bounding box center [702, 452] width 6 height 2
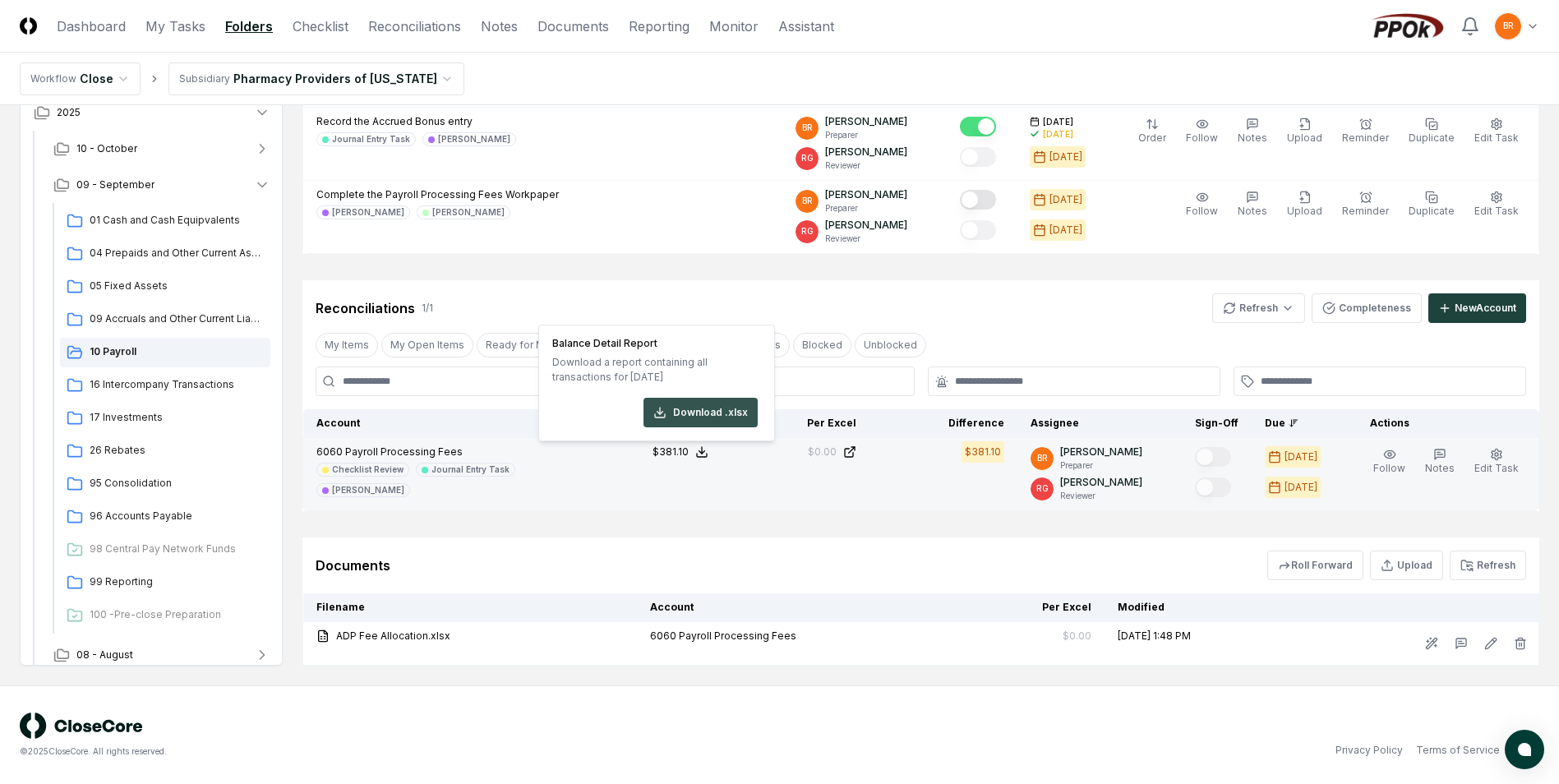
click at [692, 402] on button "Download .xlsx" at bounding box center [700, 413] width 114 height 30
click at [740, 476] on td "$0.00" at bounding box center [795, 474] width 148 height 73
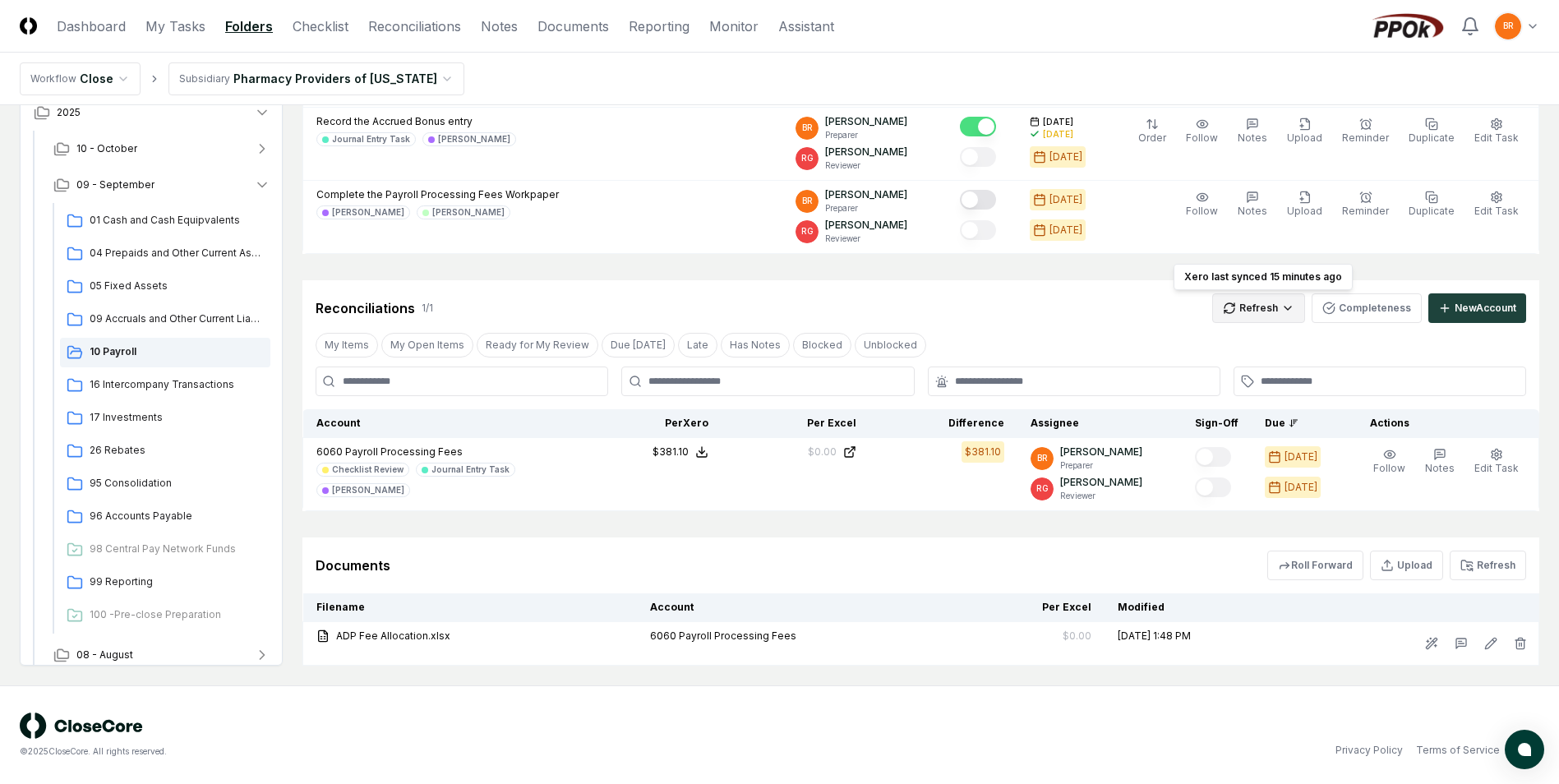
click at [1287, 311] on html "CloseCore Dashboard My Tasks Folders Checklist Reconciliations Notes Documents …" at bounding box center [780, 145] width 1559 height 1277
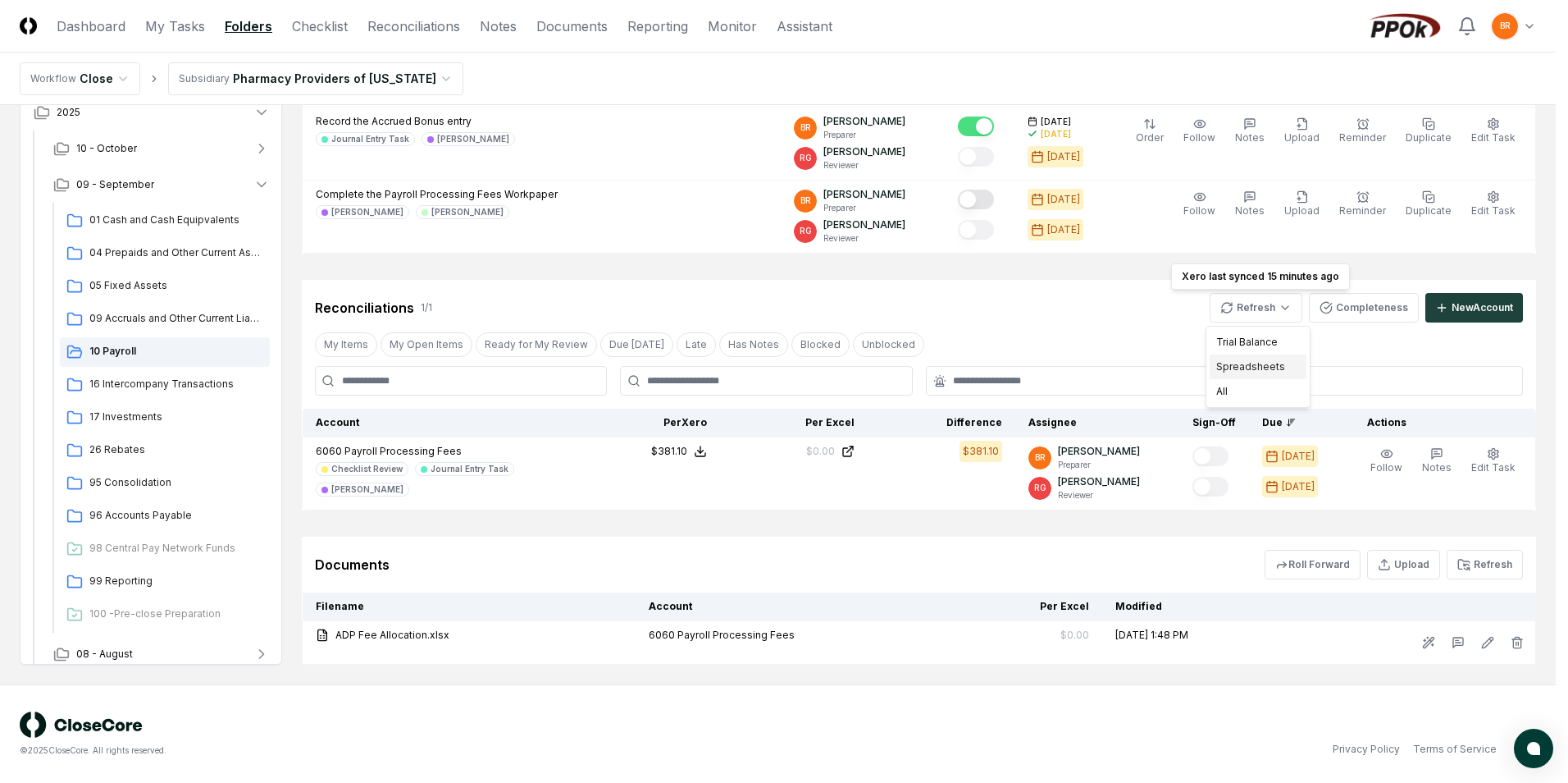
click at [1238, 369] on div "Spreadsheets" at bounding box center [1258, 366] width 97 height 25
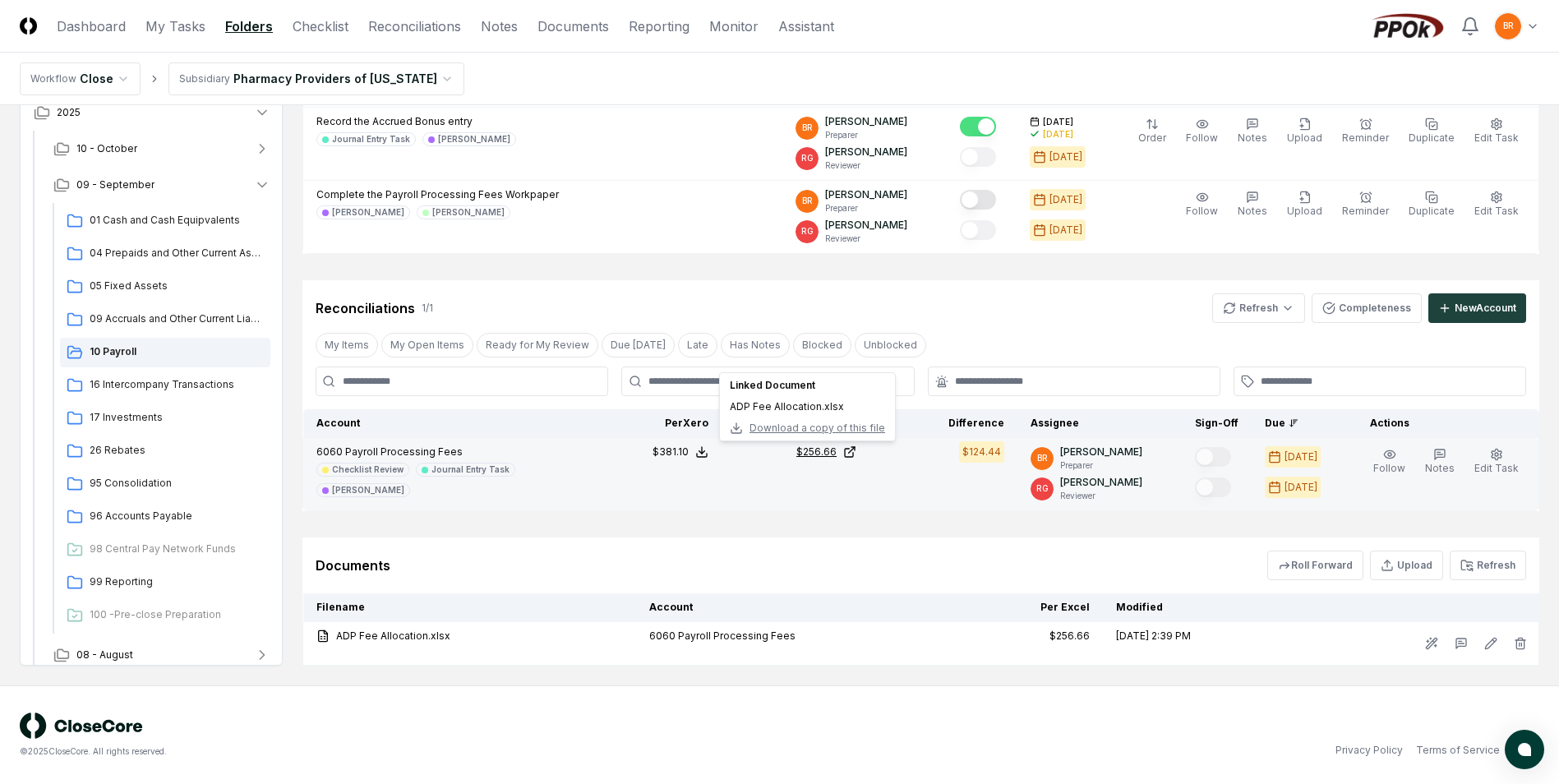
click at [857, 455] on icon at bounding box center [849, 451] width 13 height 13
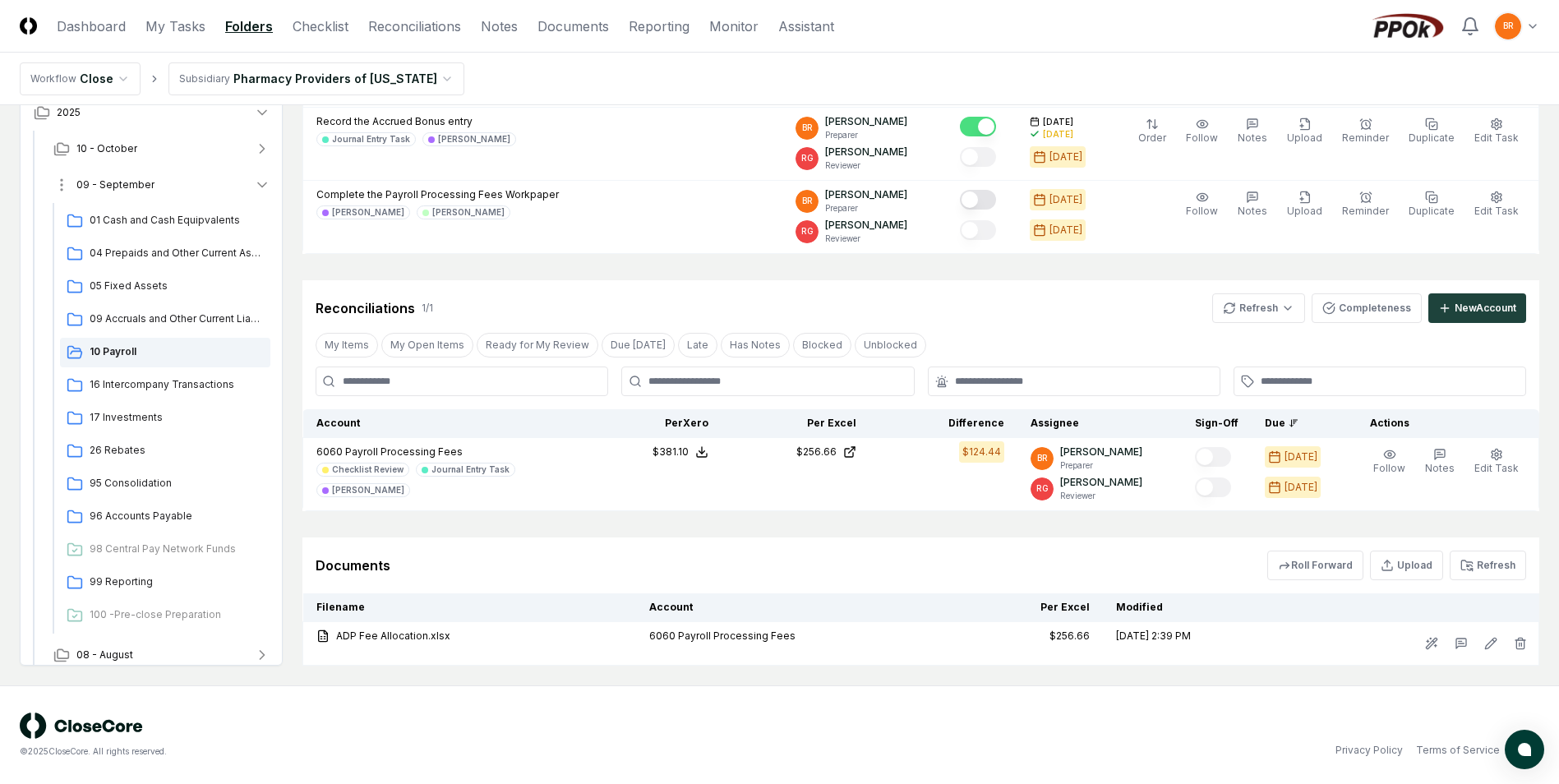
click at [262, 181] on icon "button" at bounding box center [261, 184] width 17 height 17
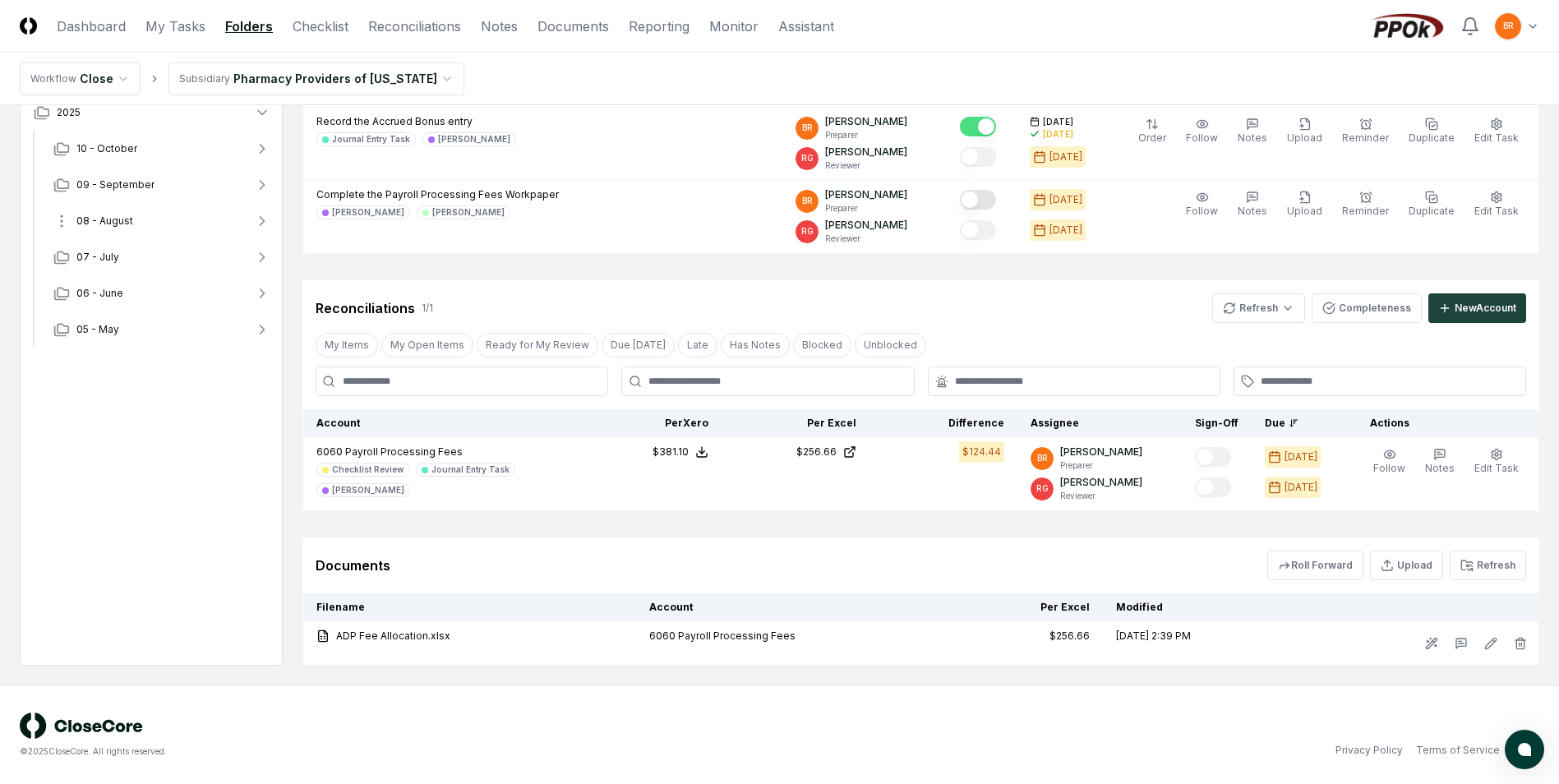
click at [262, 219] on icon "button" at bounding box center [262, 221] width 4 height 8
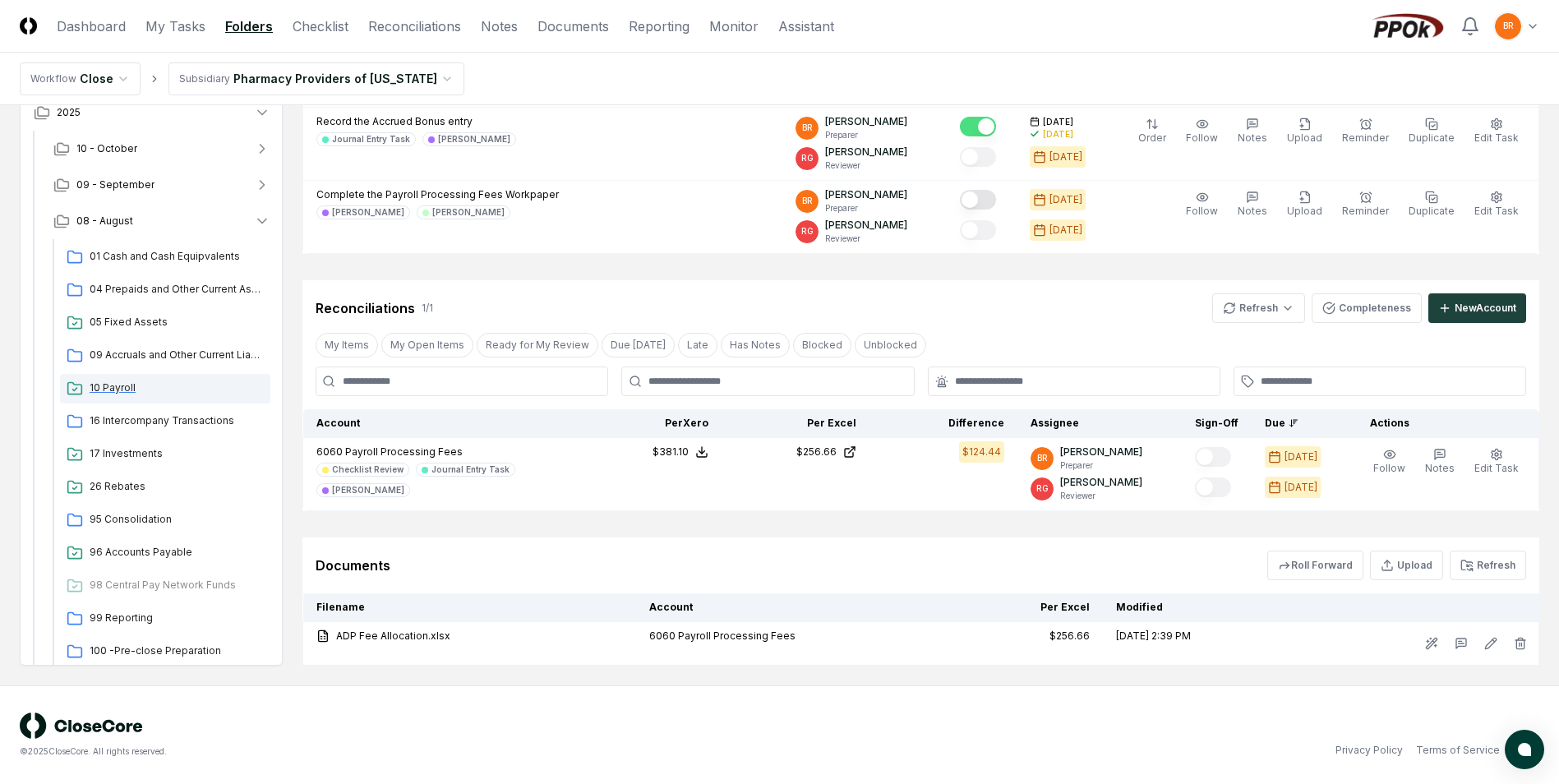
click at [111, 391] on span "10 Payroll" at bounding box center [176, 387] width 174 height 15
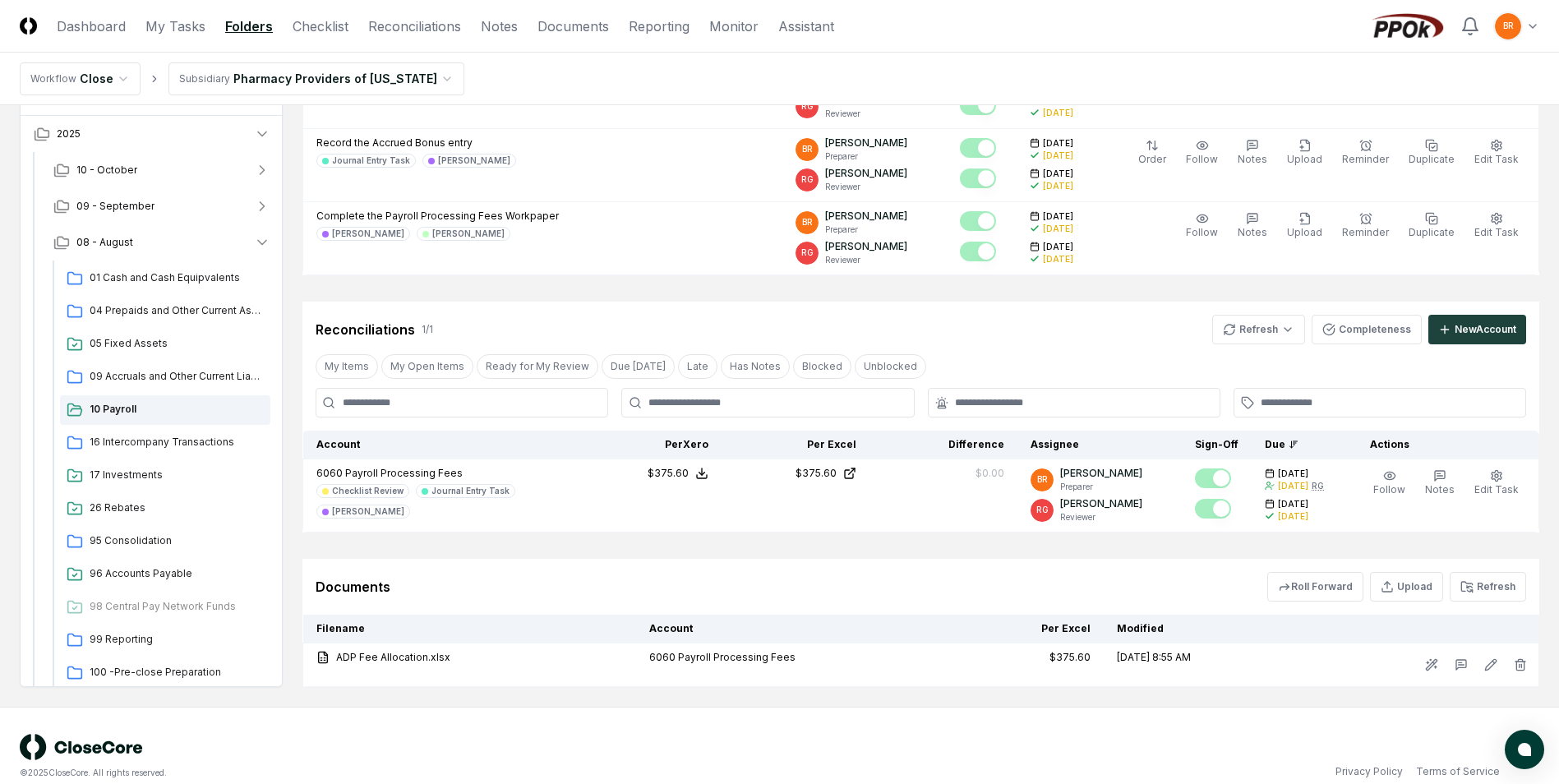
scroll to position [575, 0]
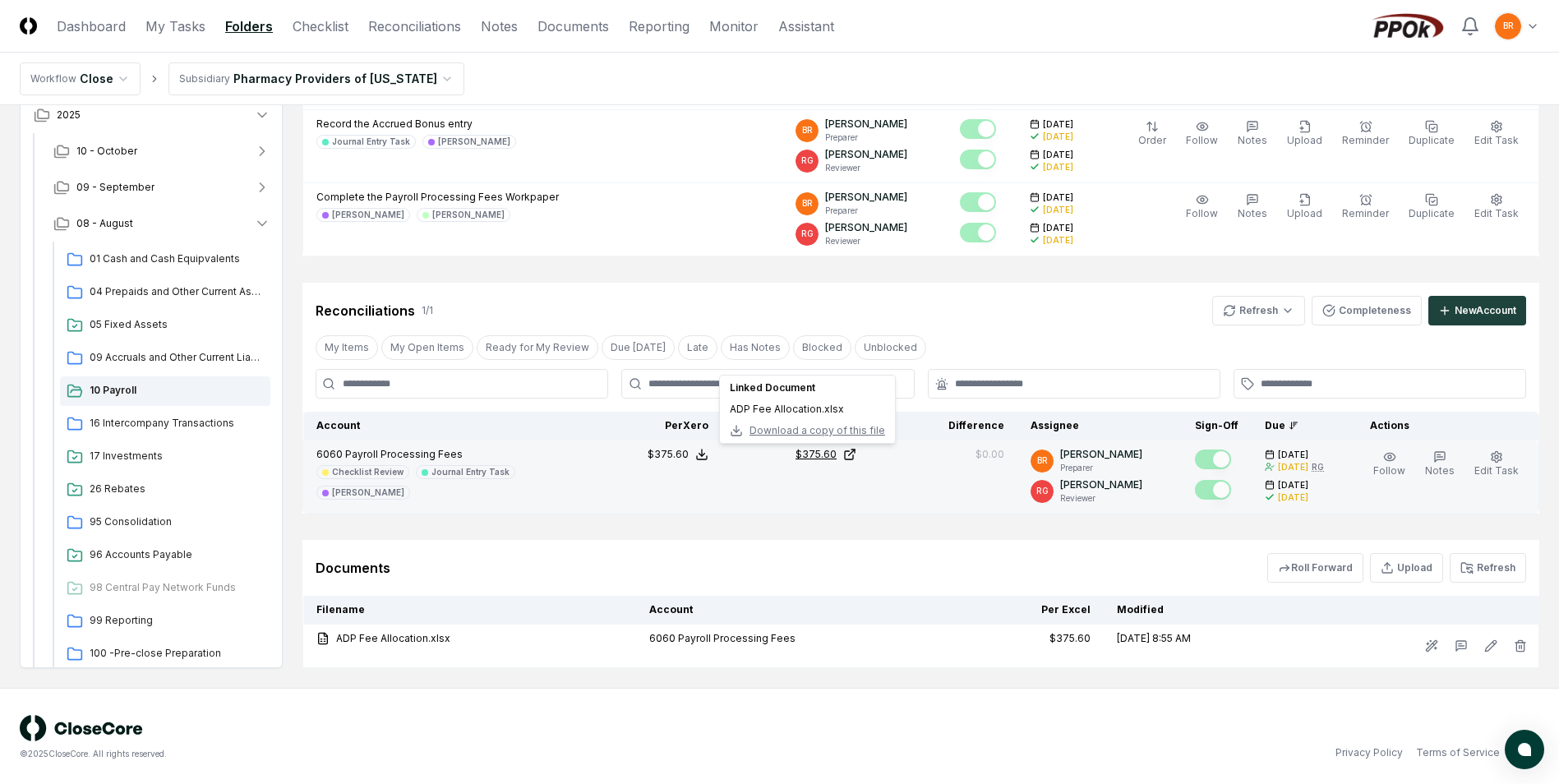
click at [855, 452] on icon at bounding box center [852, 452] width 6 height 6
click at [708, 456] on icon at bounding box center [701, 453] width 13 height 13
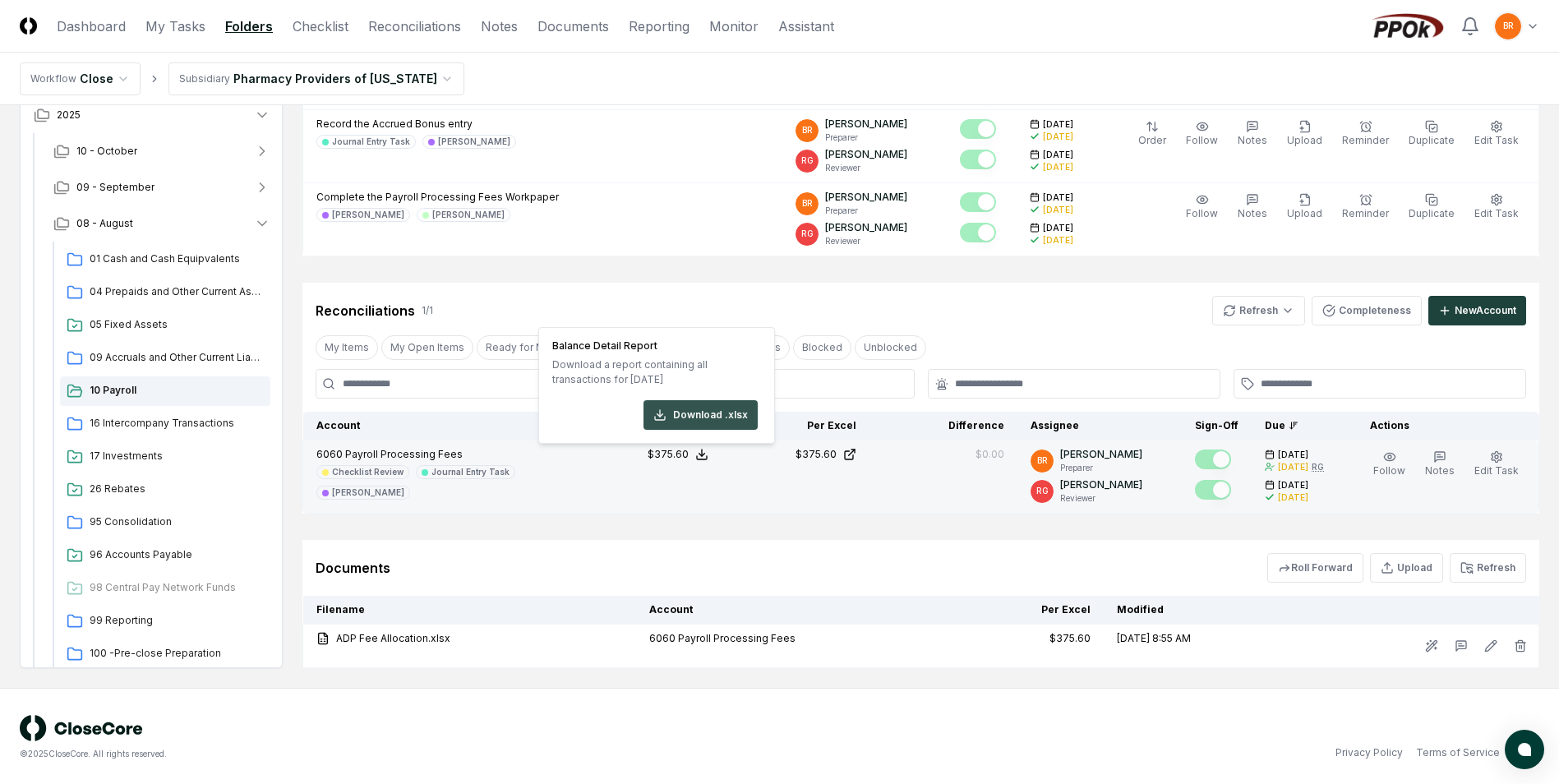
click at [705, 413] on button "Download .xlsx" at bounding box center [700, 415] width 114 height 30
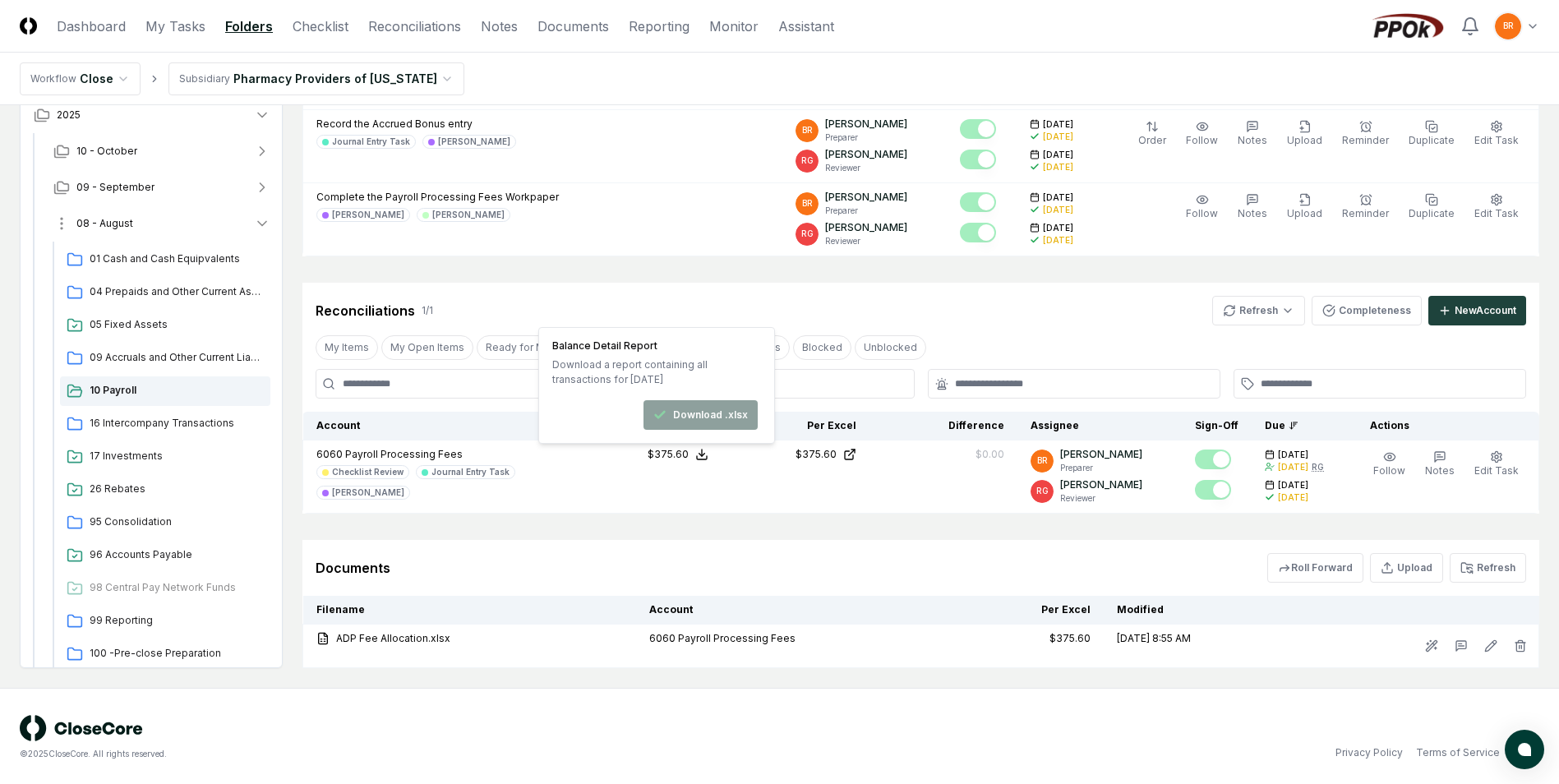
click at [264, 221] on icon "button" at bounding box center [261, 223] width 17 height 17
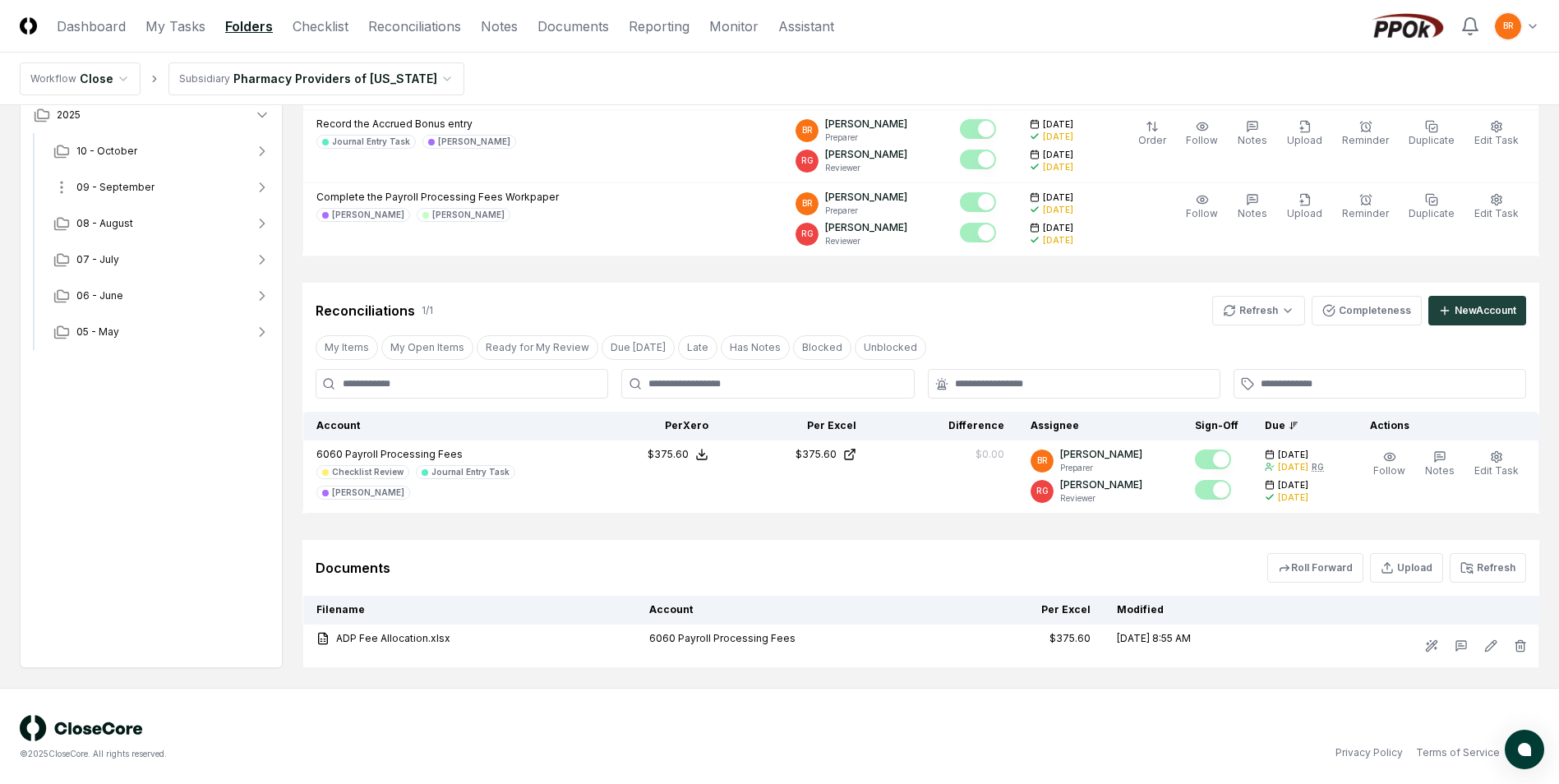
click at [266, 184] on icon "button" at bounding box center [261, 187] width 17 height 17
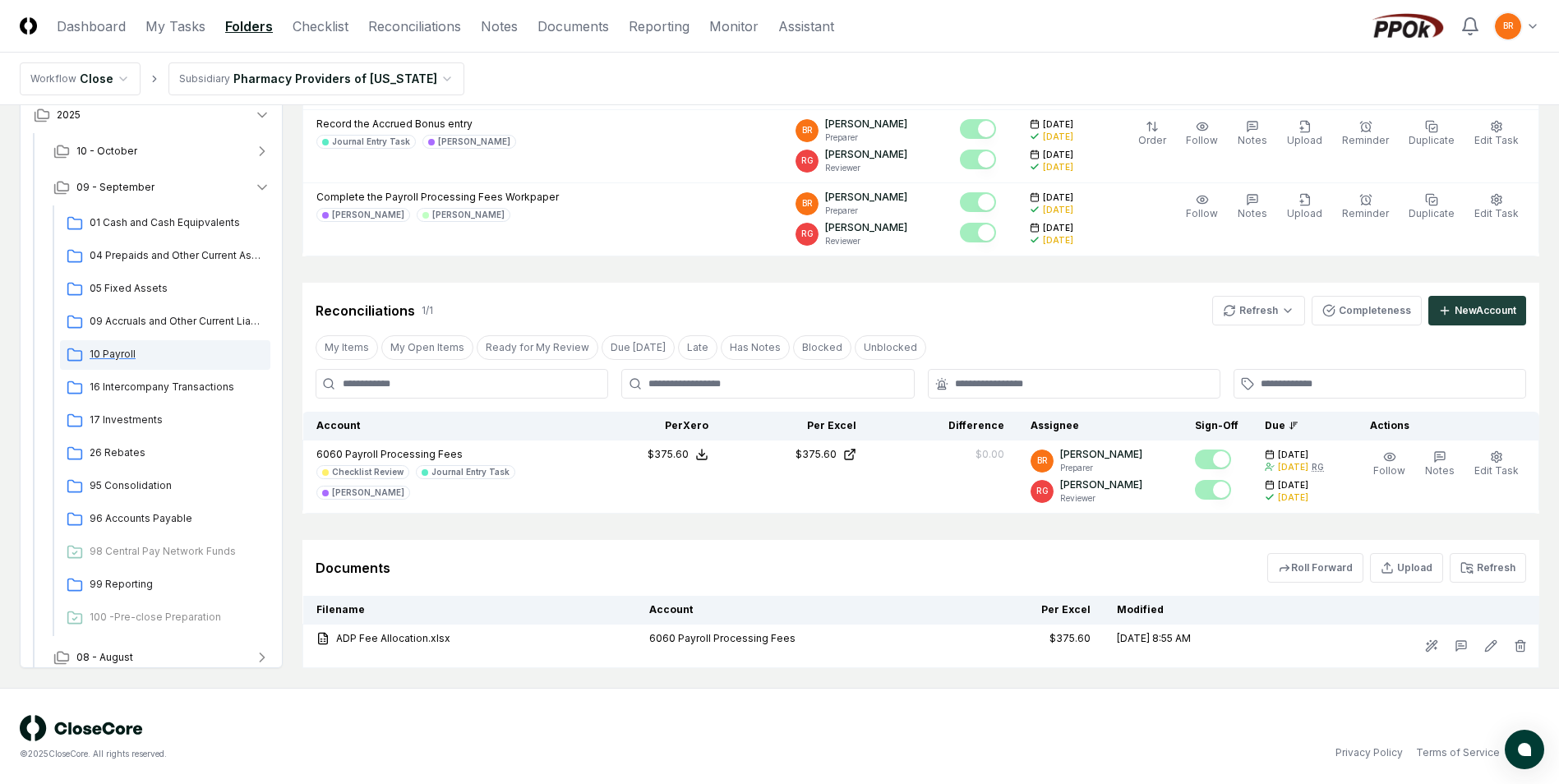
click at [115, 358] on span "10 Payroll" at bounding box center [176, 353] width 174 height 15
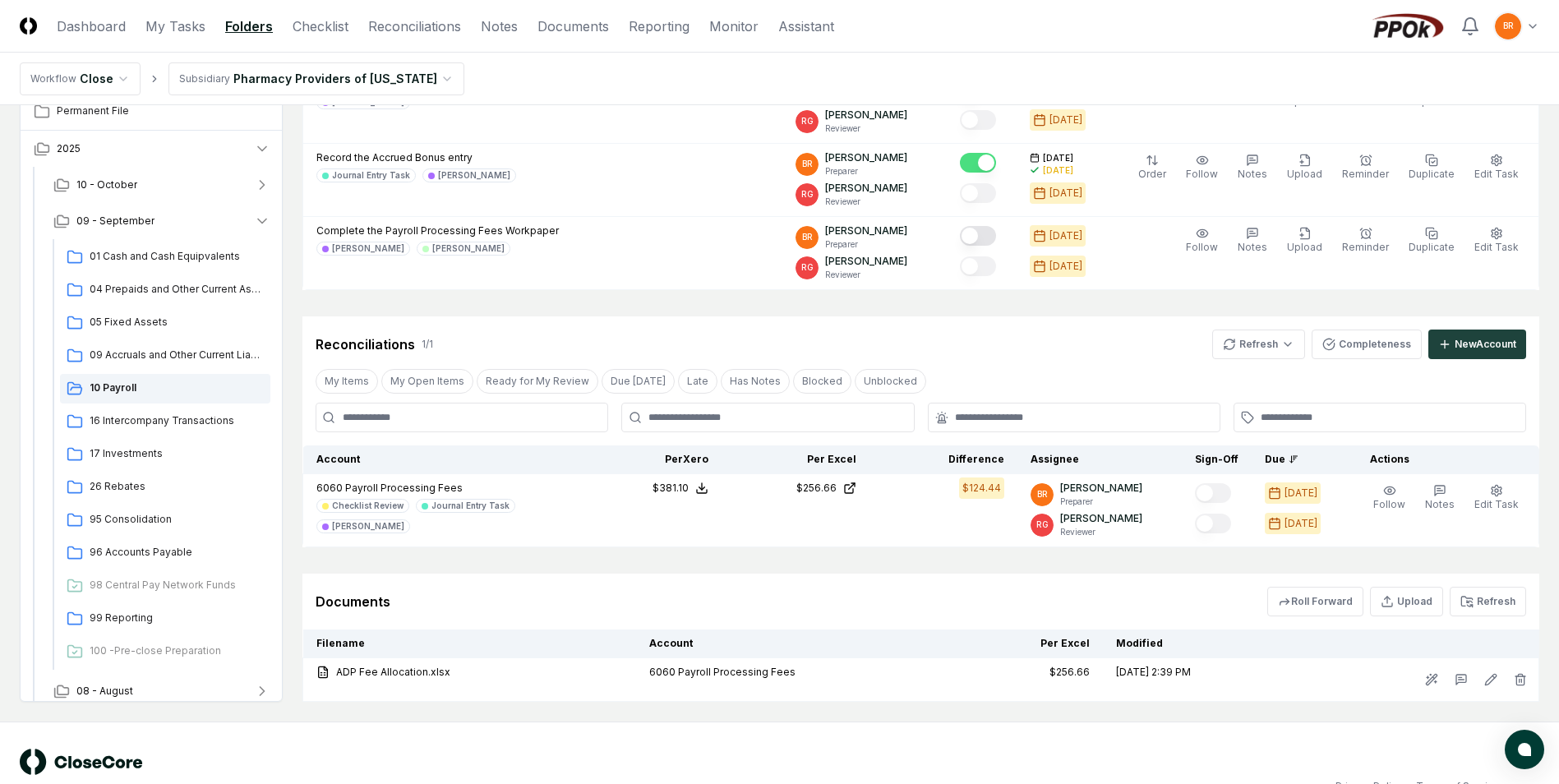
scroll to position [494, 0]
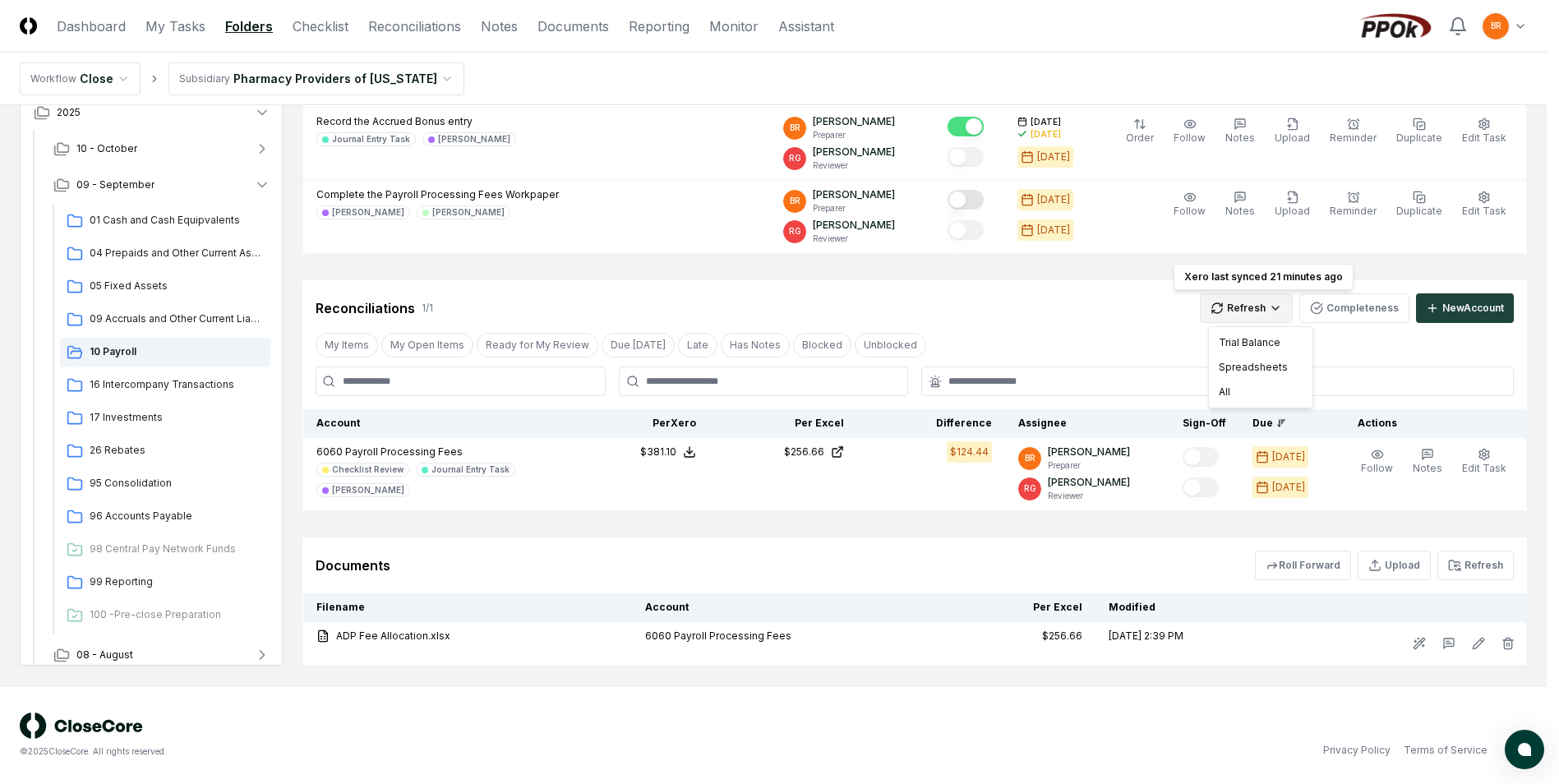
click at [1260, 304] on html "CloseCore Dashboard My Tasks Folders Checklist Reconciliations Notes Documents …" at bounding box center [780, 145] width 1559 height 1277
click at [1248, 385] on div "All" at bounding box center [1261, 391] width 97 height 25
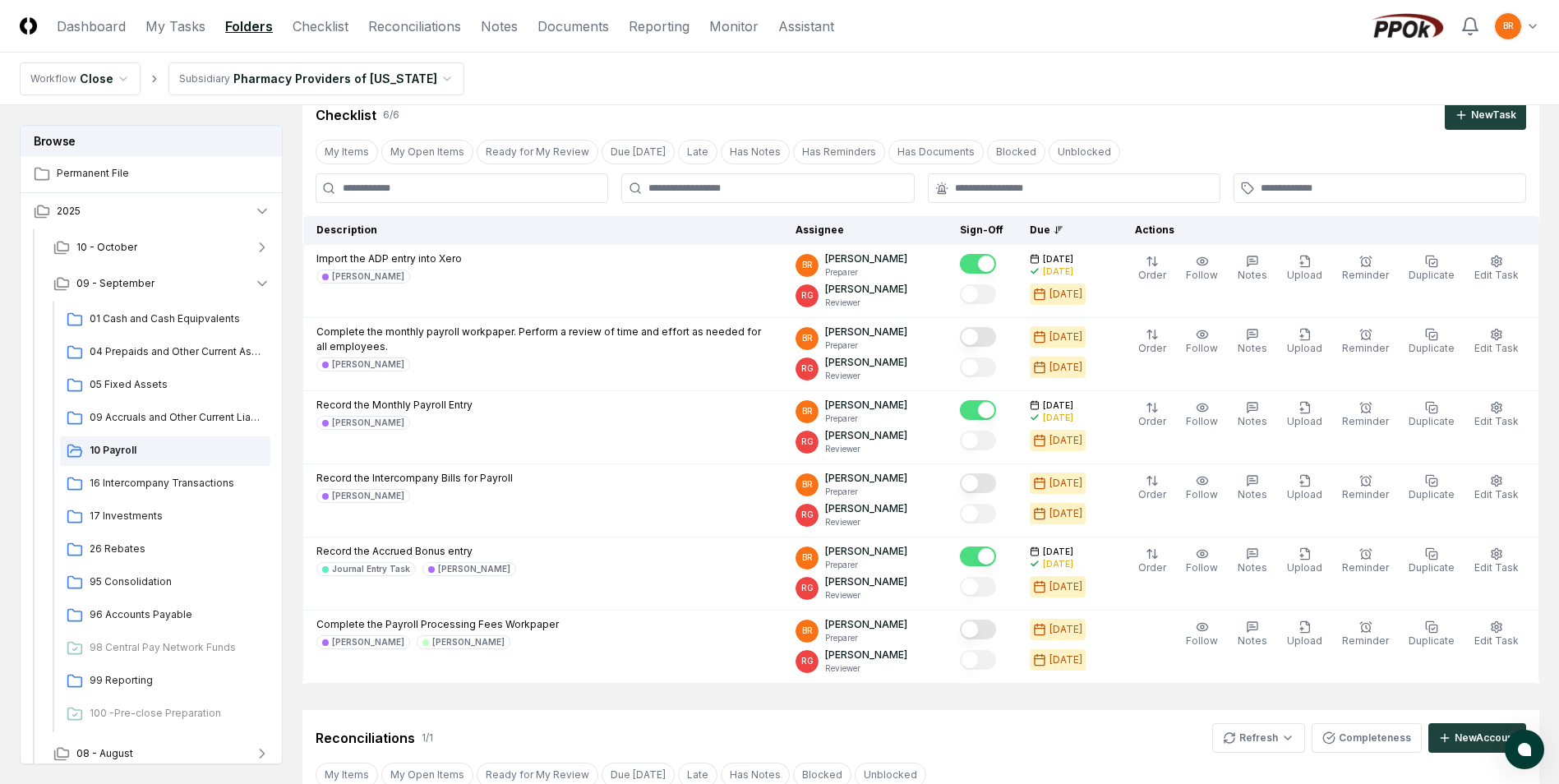
scroll to position [0, 0]
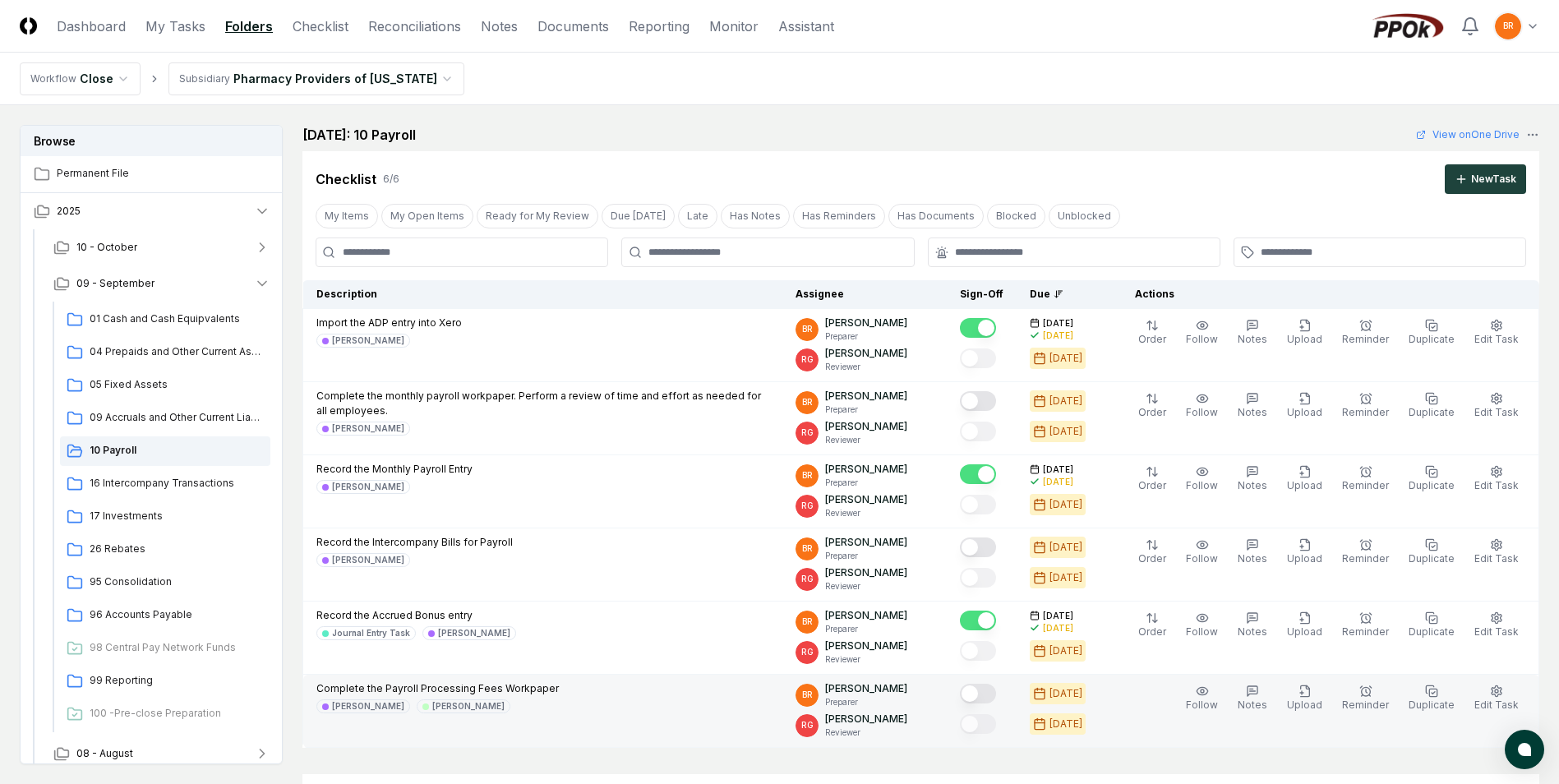
click at [987, 692] on button "Mark complete" at bounding box center [978, 693] width 37 height 20
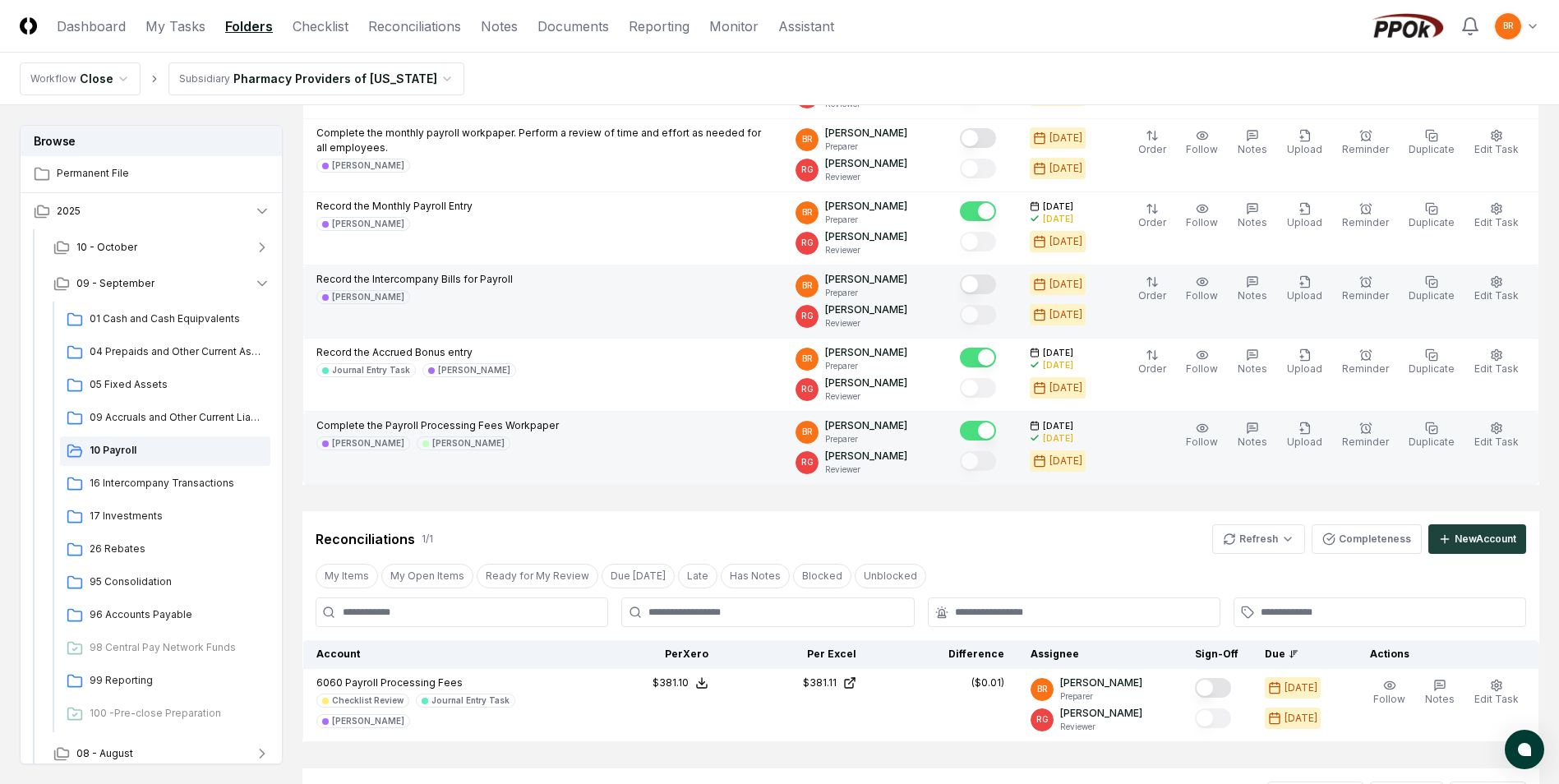
scroll to position [164, 0]
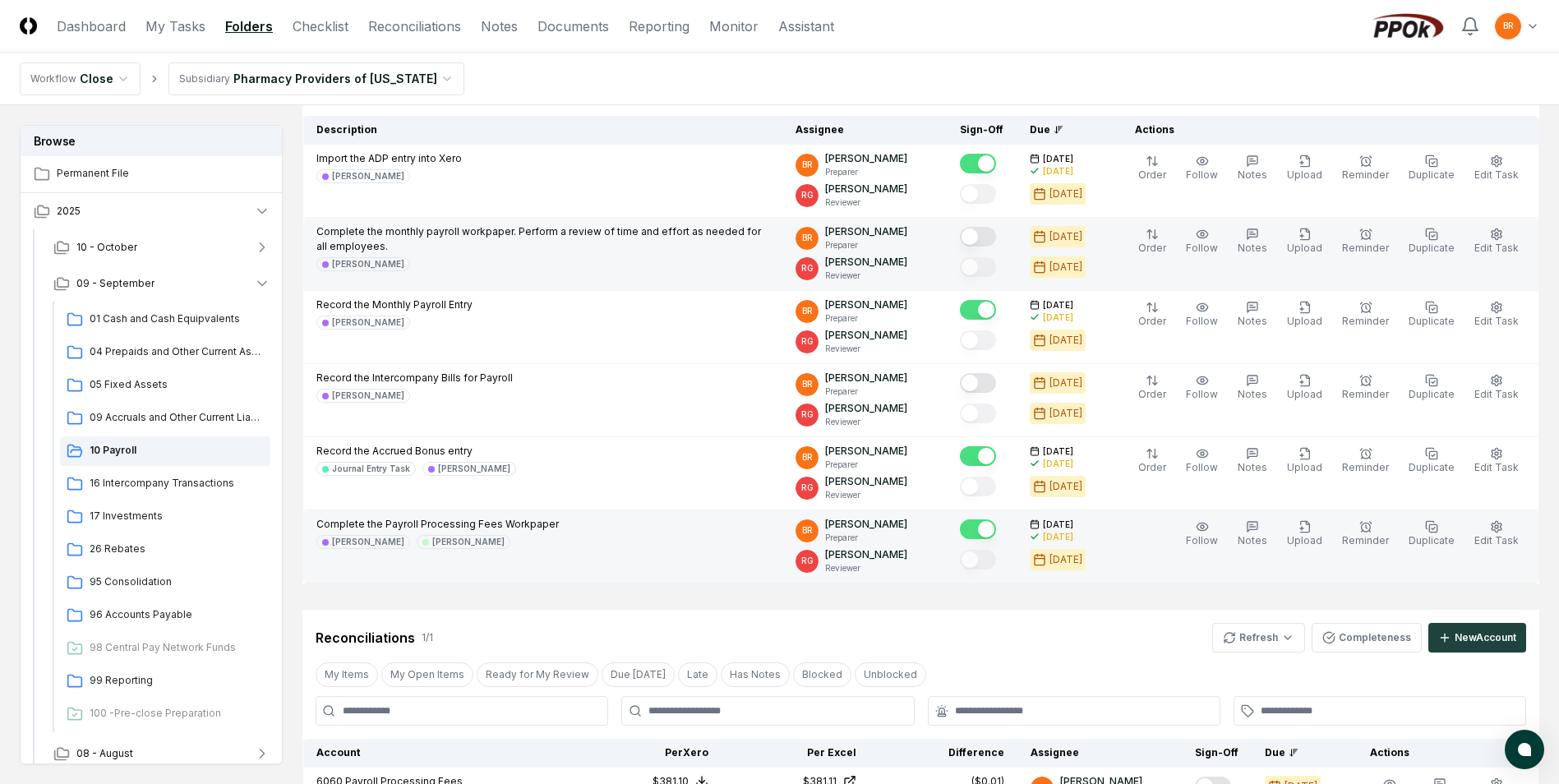
click at [988, 234] on button "Mark complete" at bounding box center [978, 237] width 37 height 20
click at [156, 354] on span "04 Prepaids and Other Current Assets" at bounding box center [176, 351] width 174 height 15
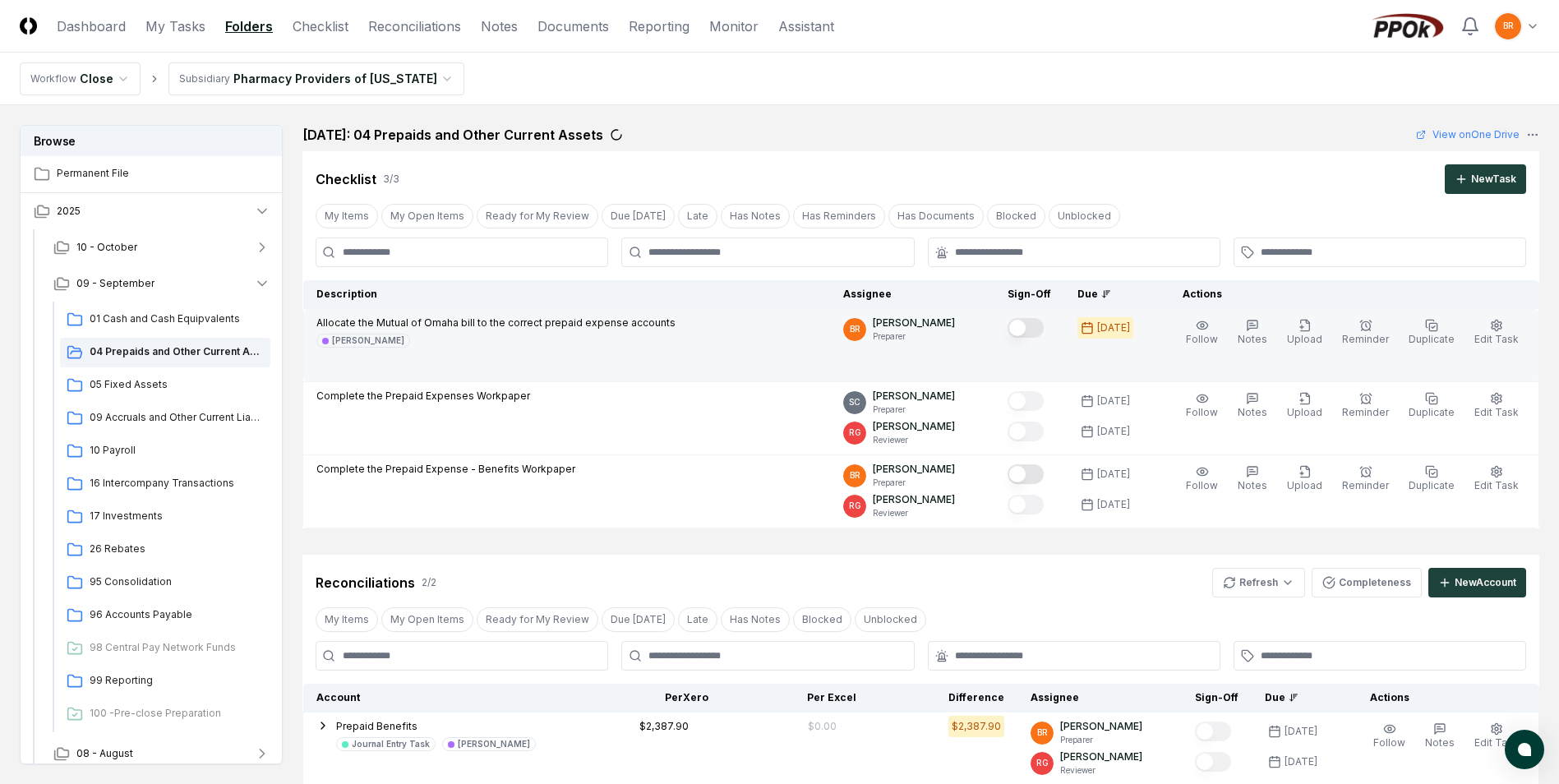
click at [1035, 328] on button "Mark complete" at bounding box center [1025, 328] width 37 height 20
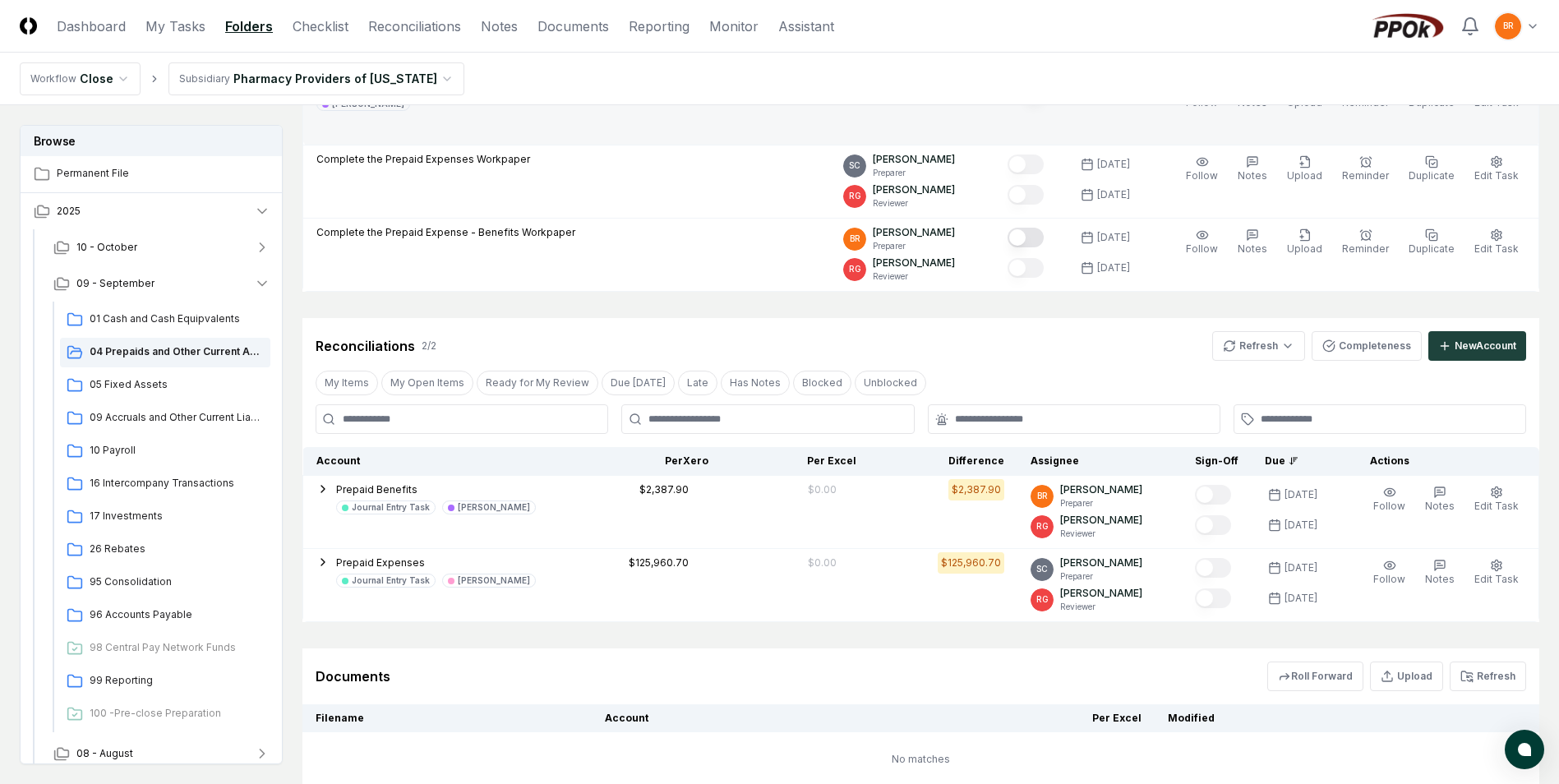
scroll to position [357, 0]
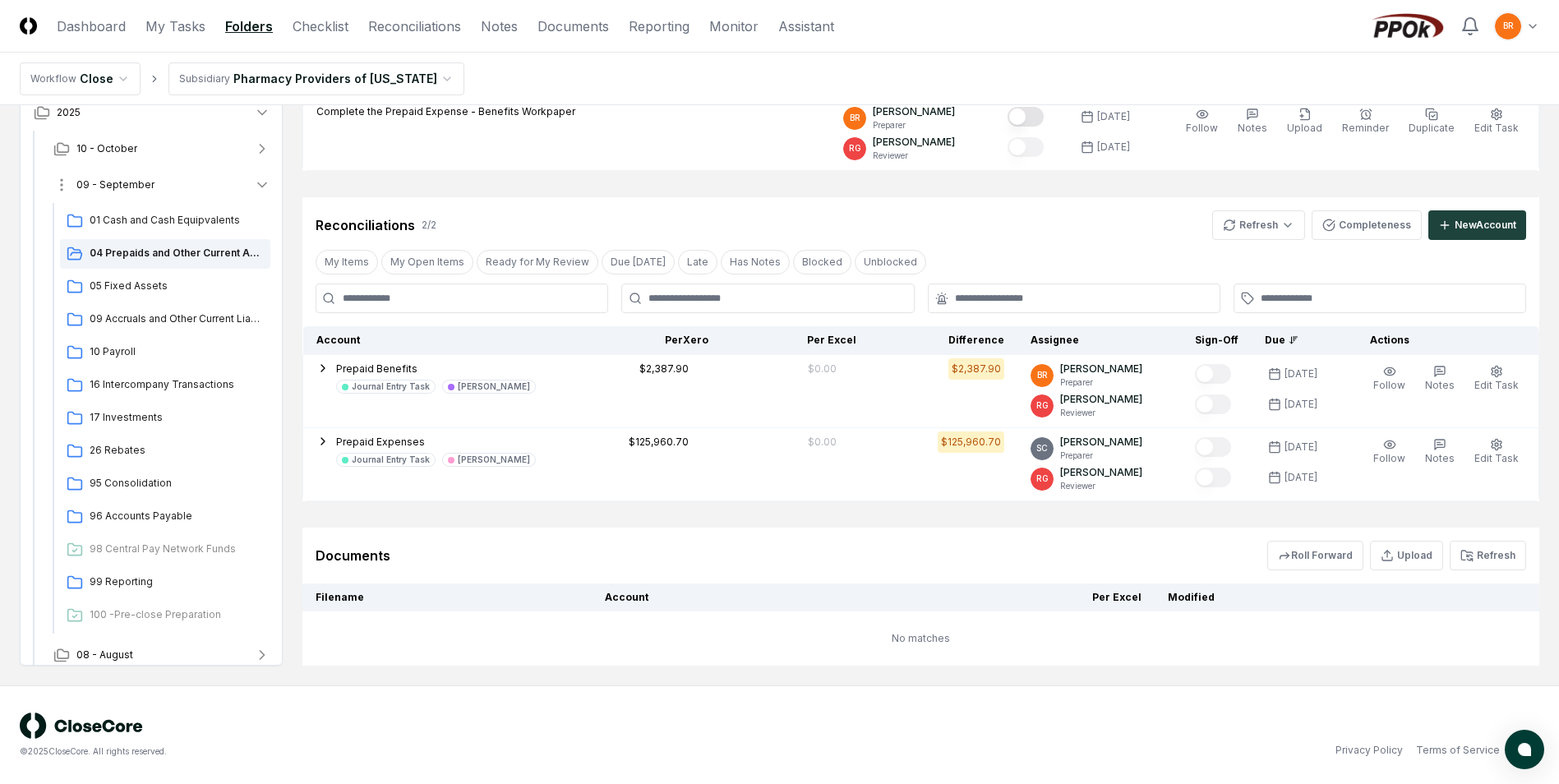
click at [263, 184] on icon "button" at bounding box center [261, 184] width 17 height 17
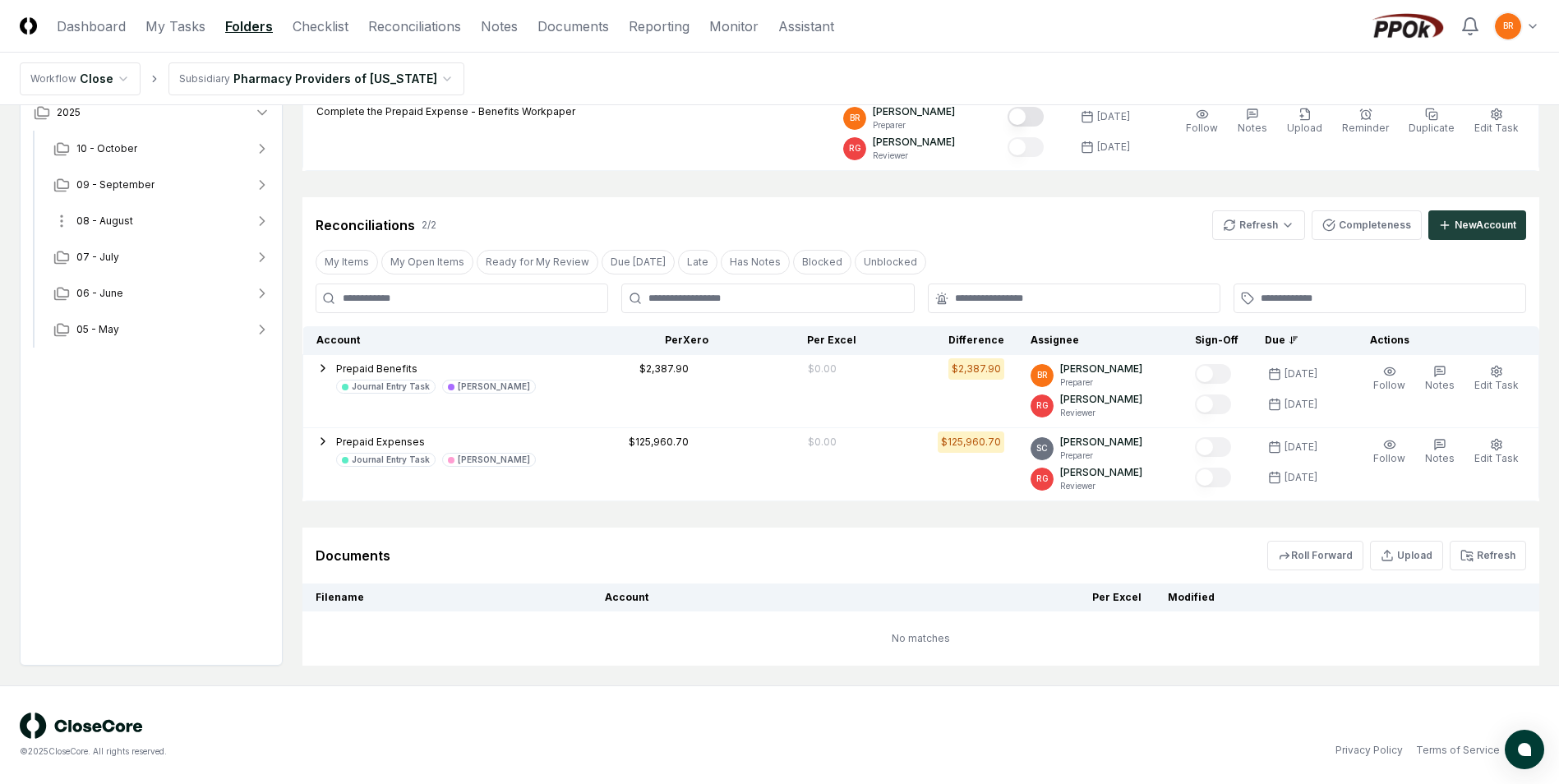
click at [262, 225] on icon "button" at bounding box center [261, 221] width 17 height 17
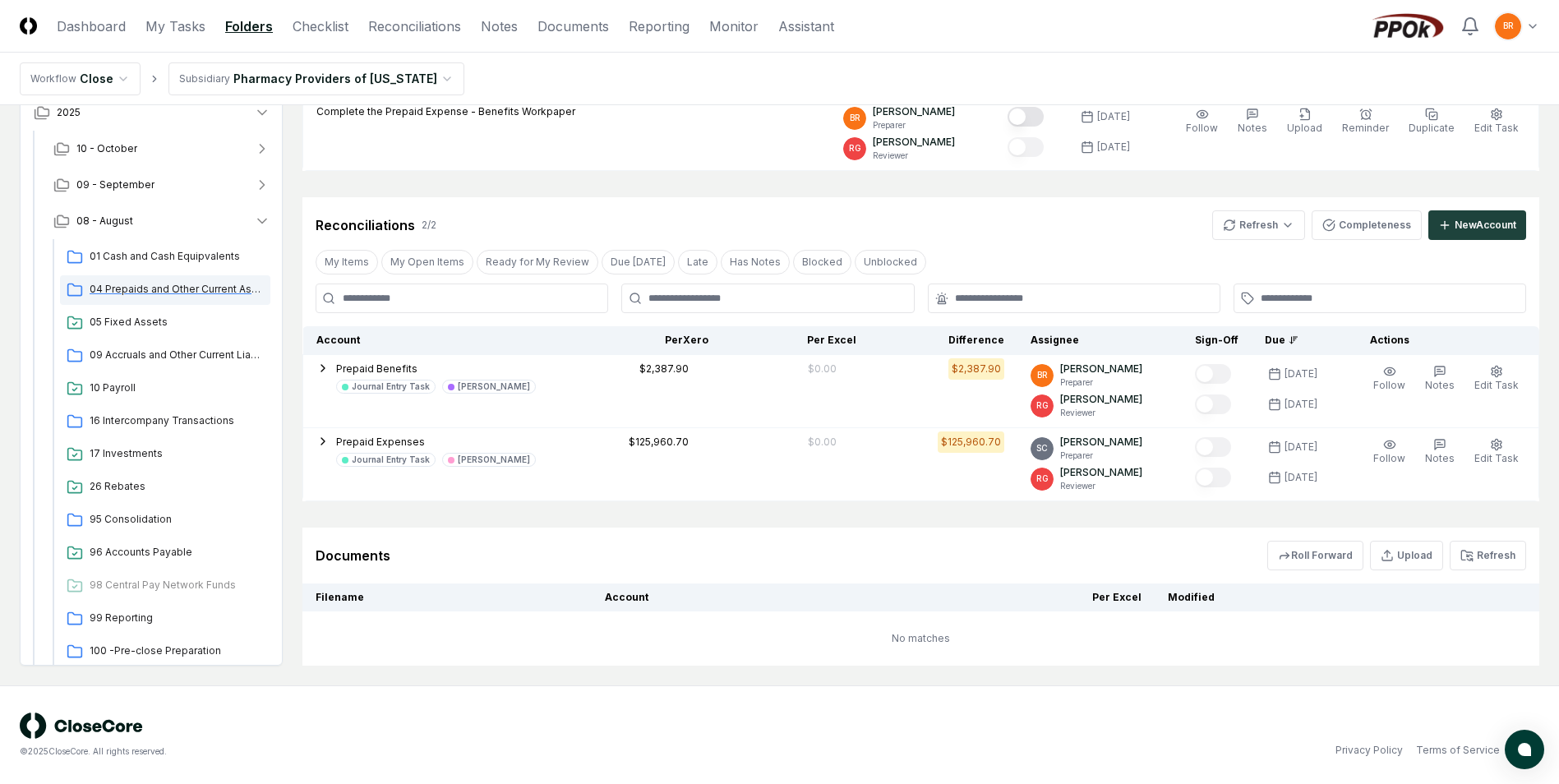
click at [188, 290] on span "04 Prepaids and Other Current Assets" at bounding box center [176, 289] width 174 height 15
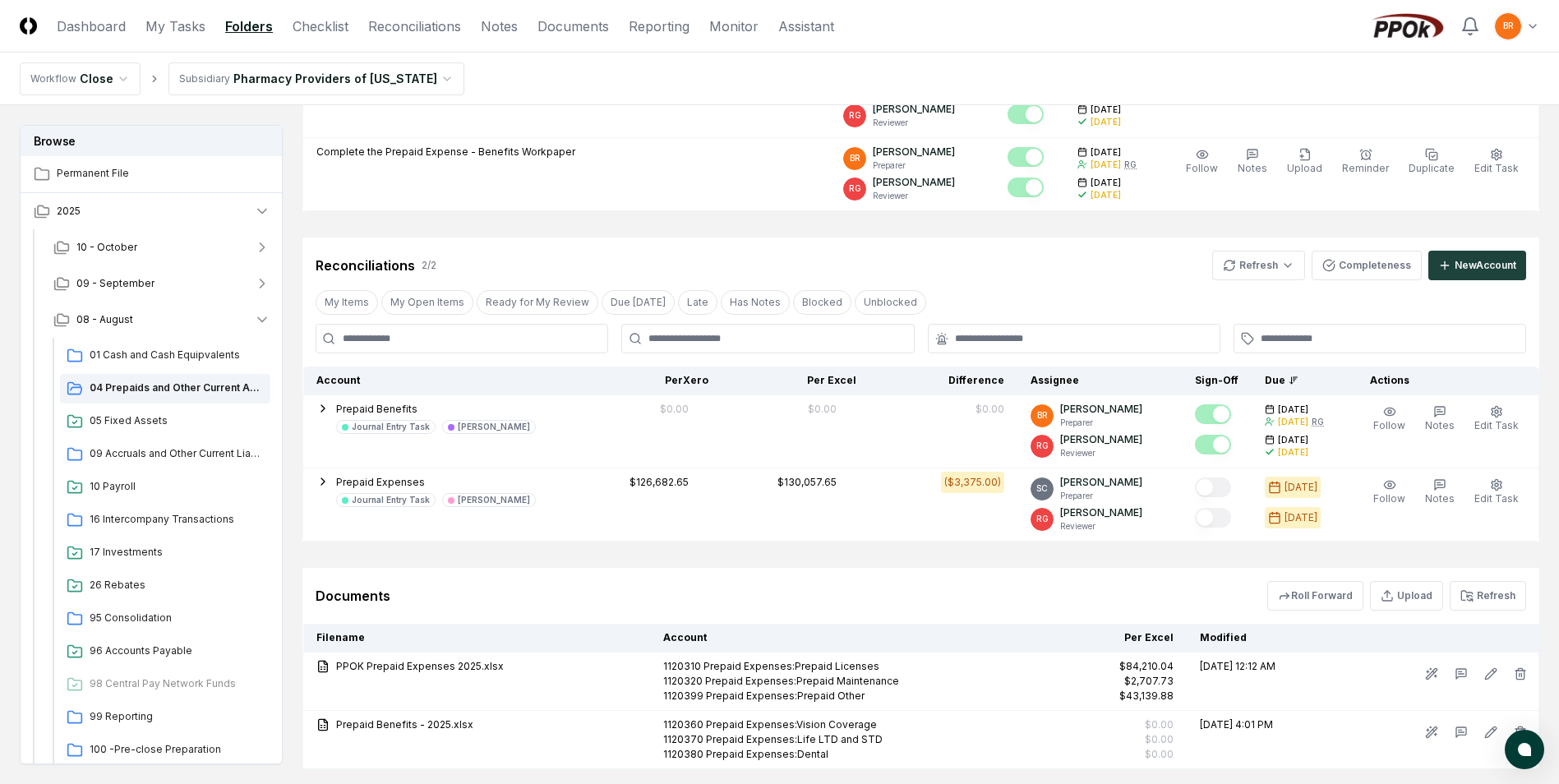
scroll to position [421, 0]
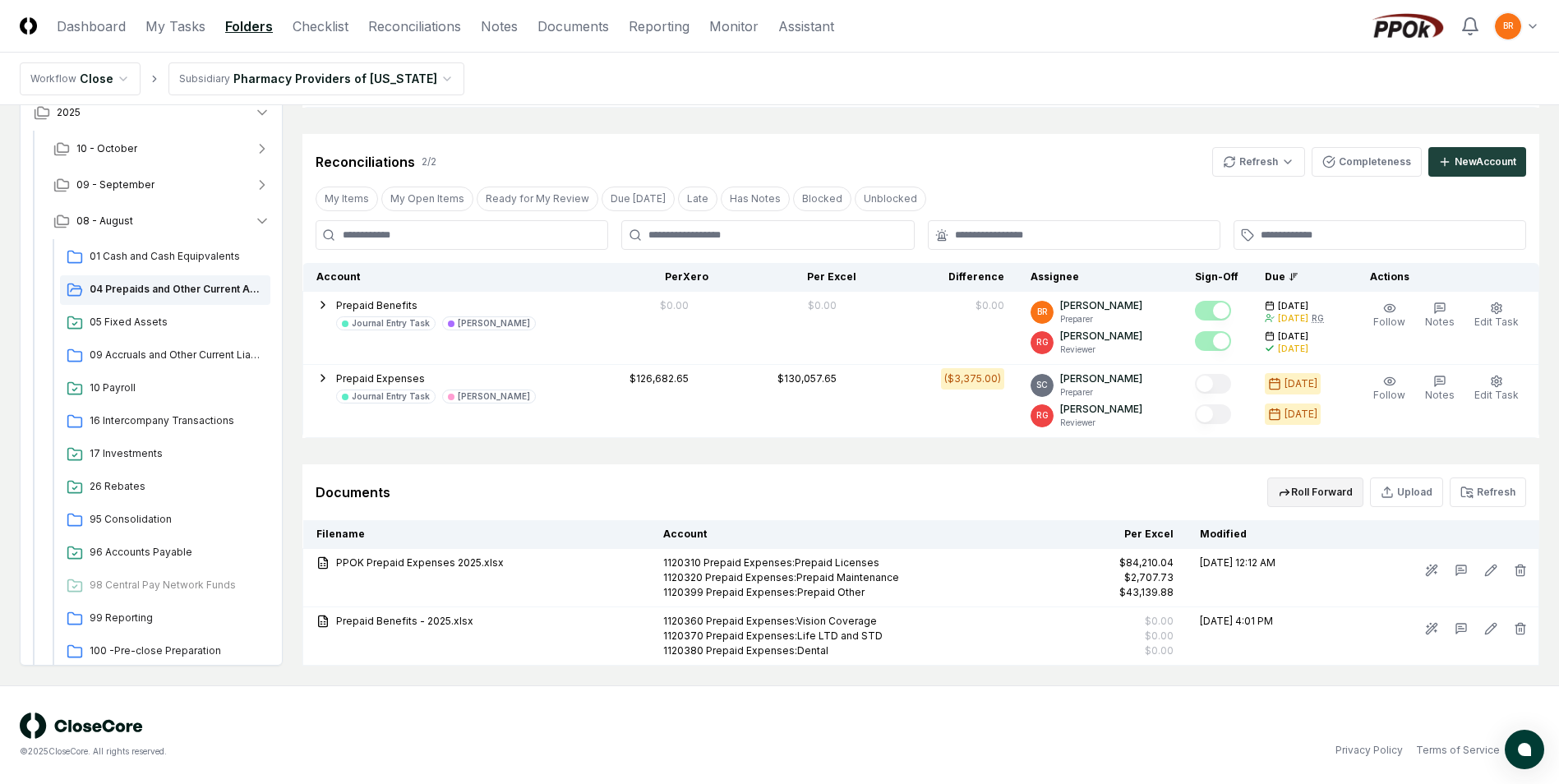
click at [1330, 495] on button "Roll Forward" at bounding box center [1315, 492] width 96 height 30
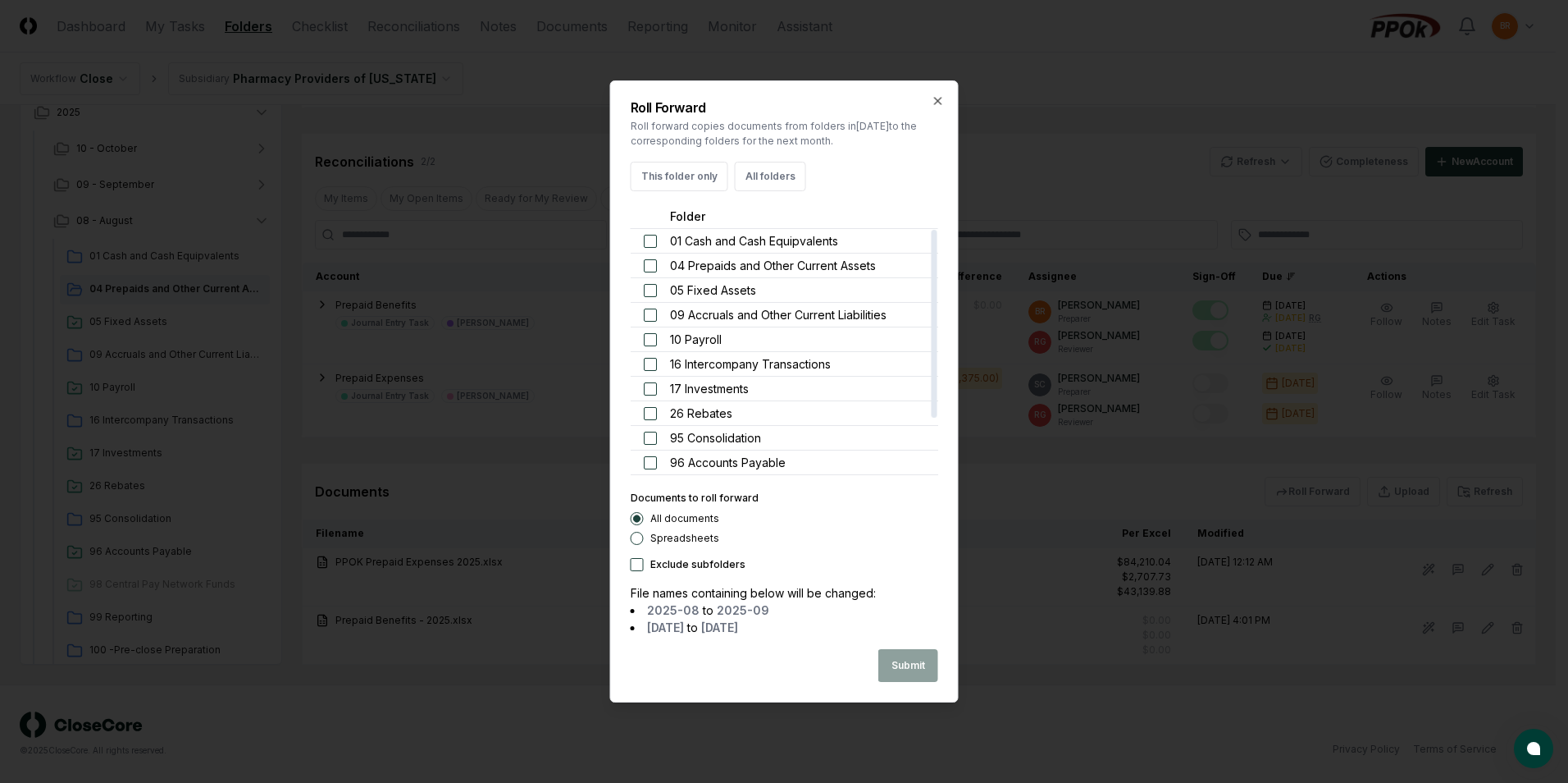
click at [651, 264] on button "button" at bounding box center [649, 265] width 13 height 13
click at [923, 670] on button "Submit" at bounding box center [908, 664] width 60 height 33
click at [901, 662] on button "Close" at bounding box center [911, 664] width 55 height 33
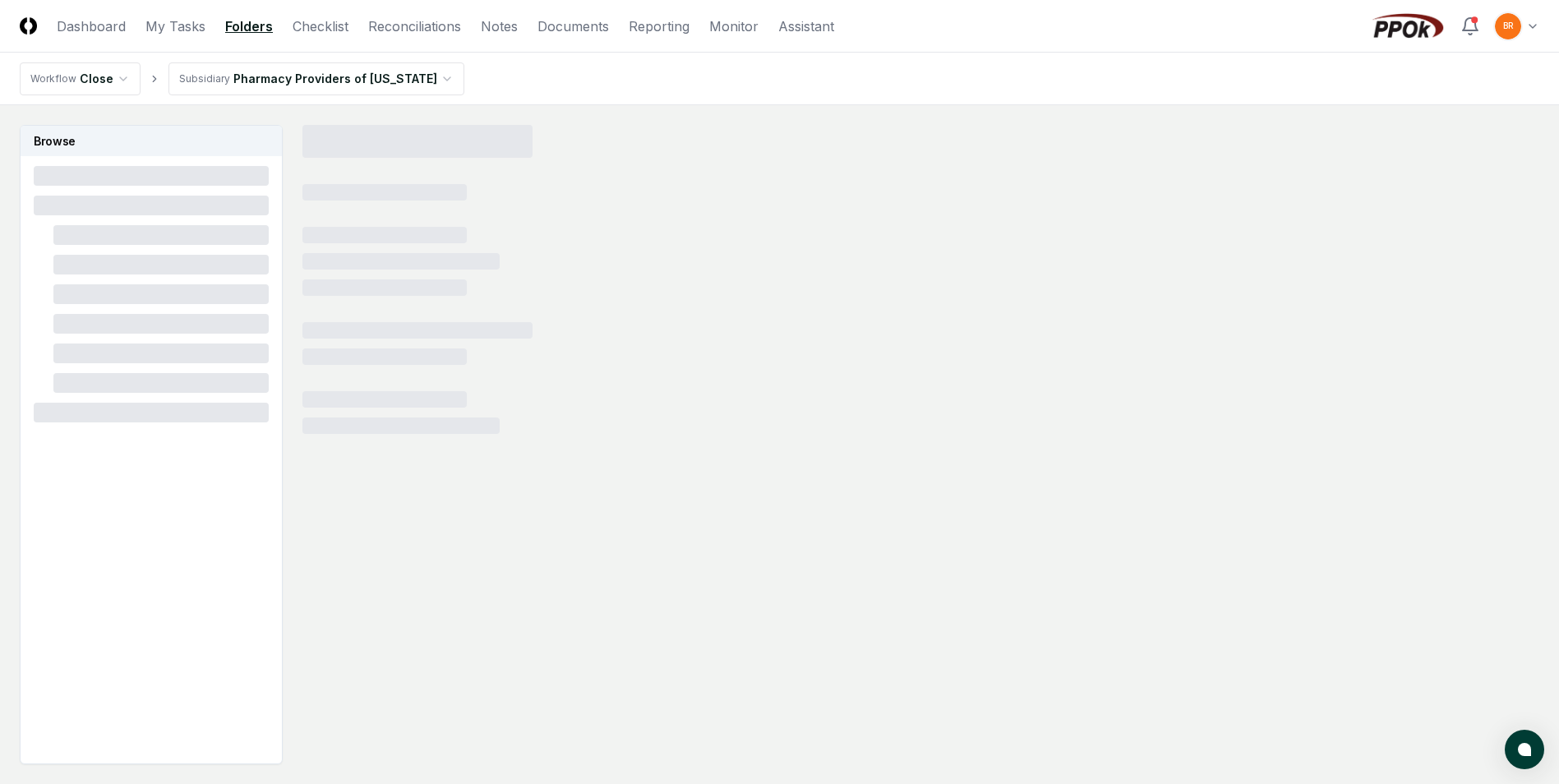
click at [758, 665] on div at bounding box center [920, 444] width 1237 height 639
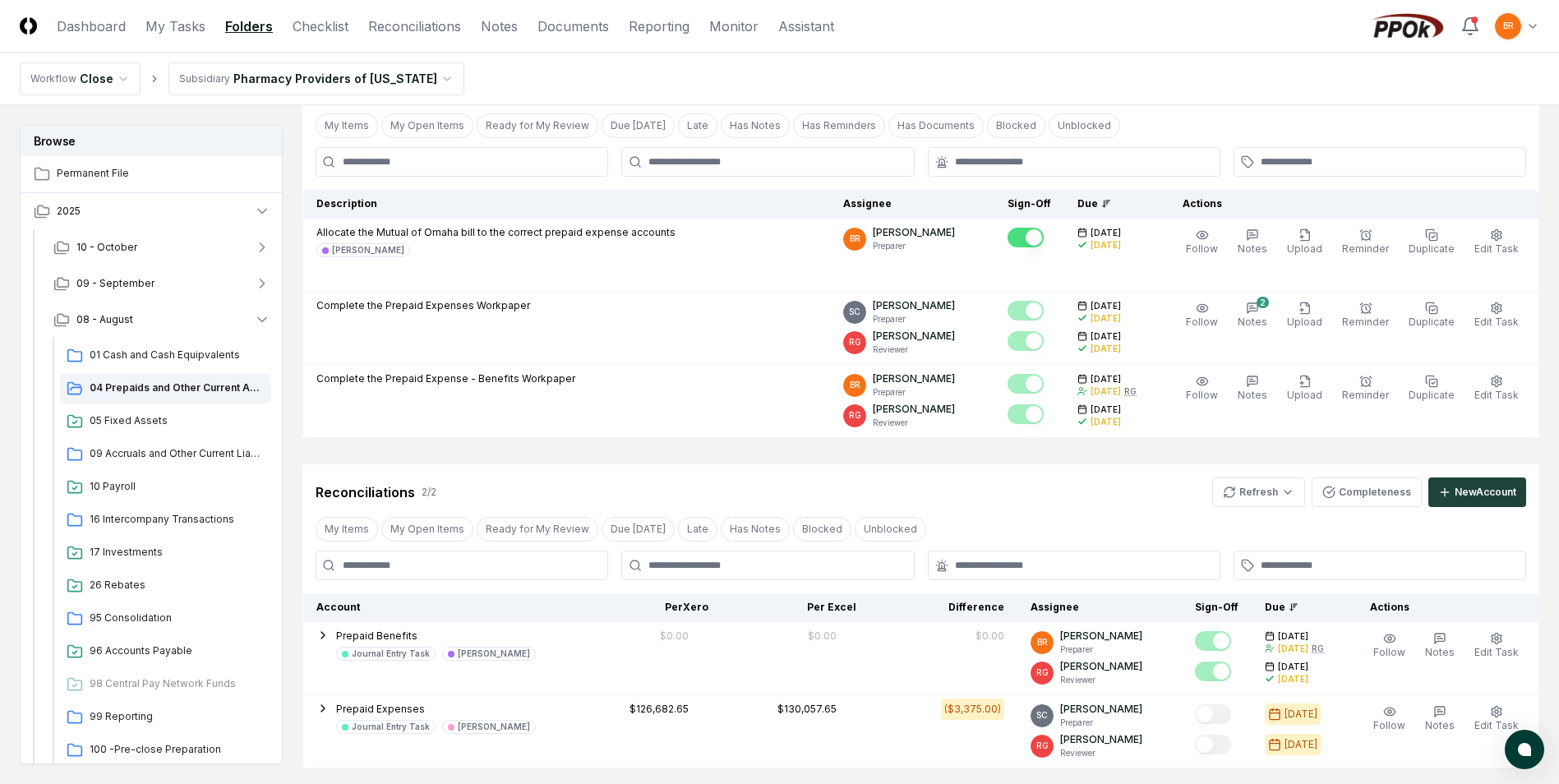
scroll to position [329, 0]
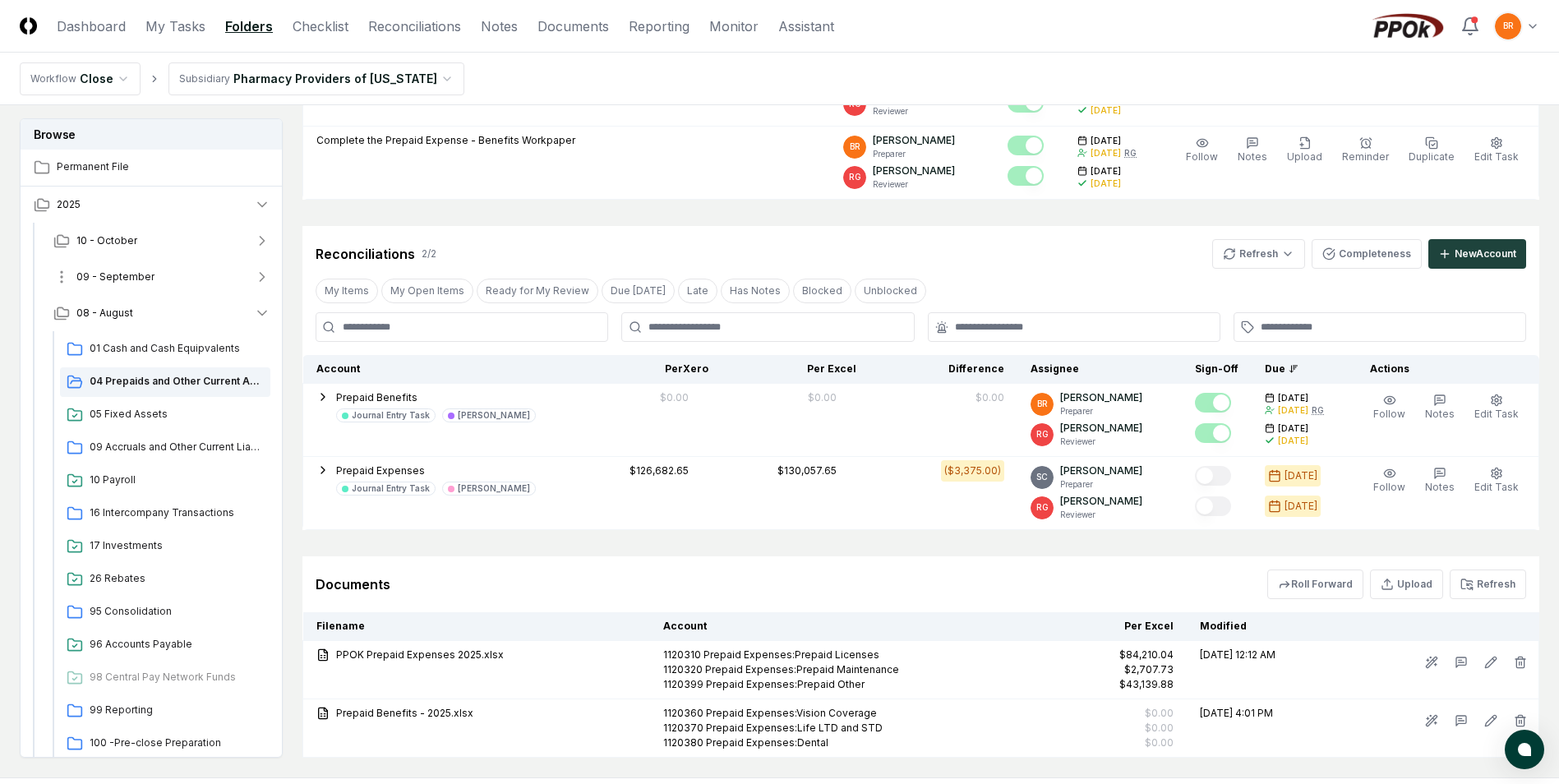
click at [260, 274] on icon "button" at bounding box center [261, 276] width 17 height 17
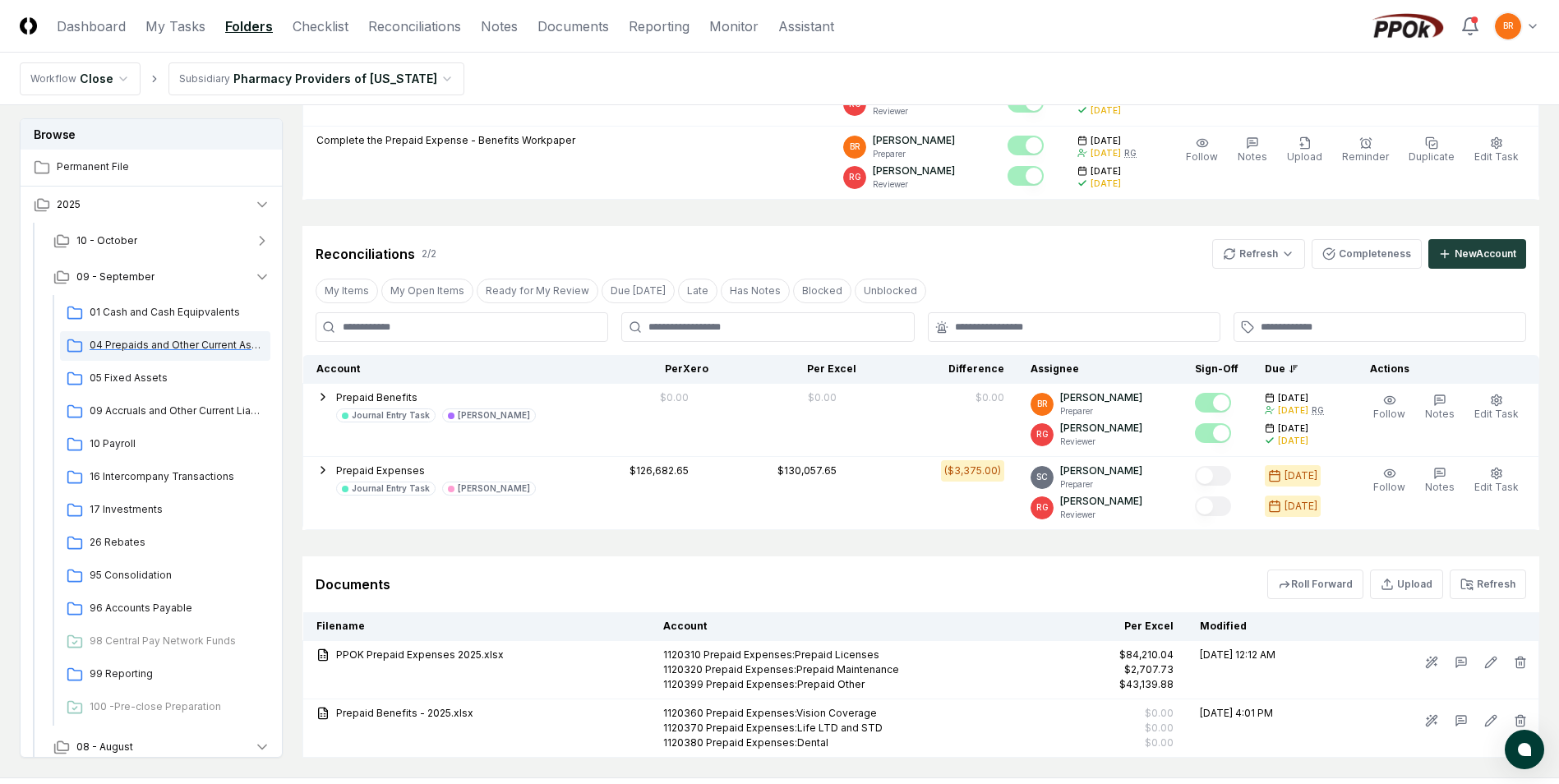
click at [176, 347] on span "04 Prepaids and Other Current Assets" at bounding box center [176, 344] width 174 height 15
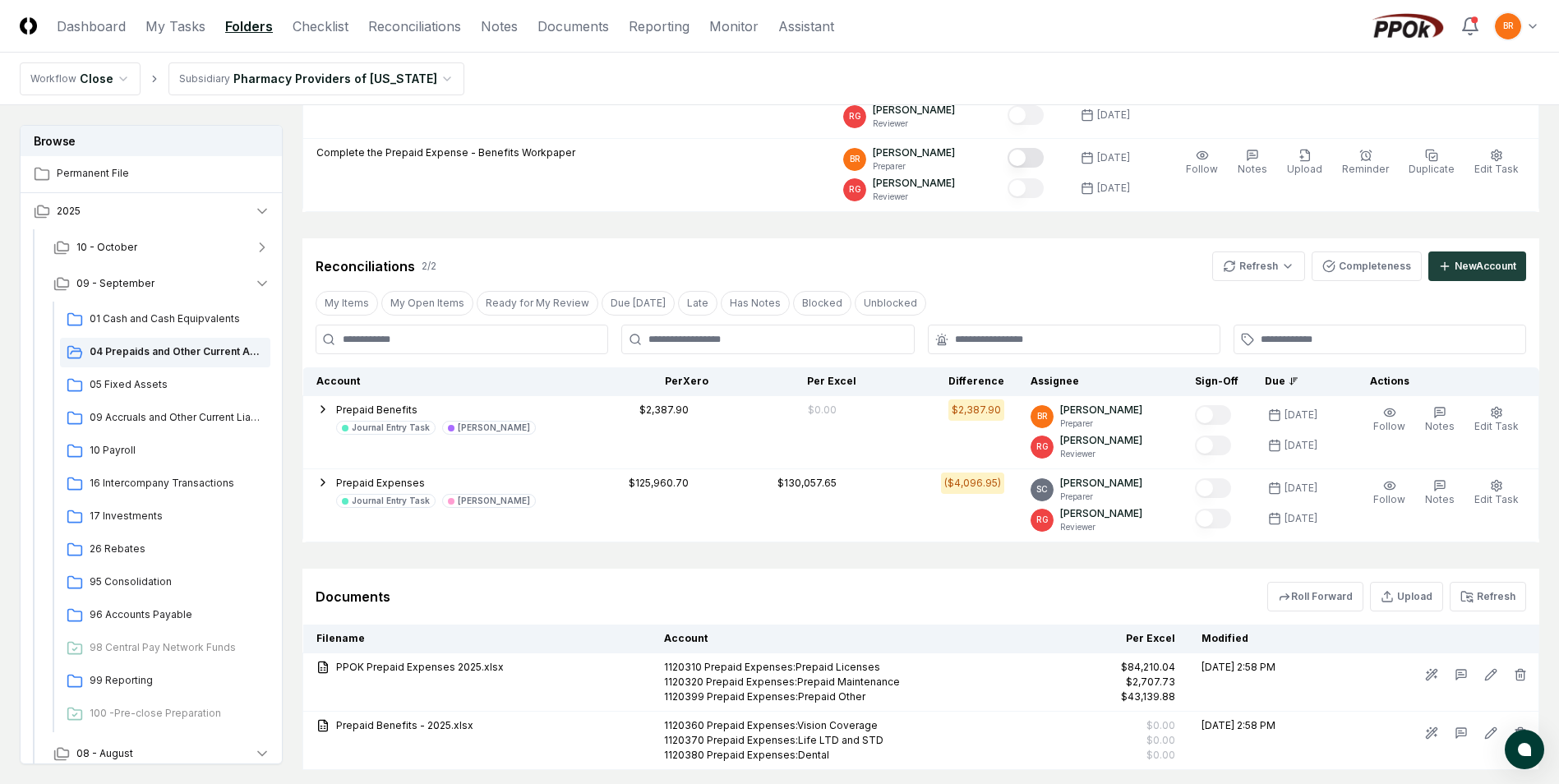
scroll to position [411, 0]
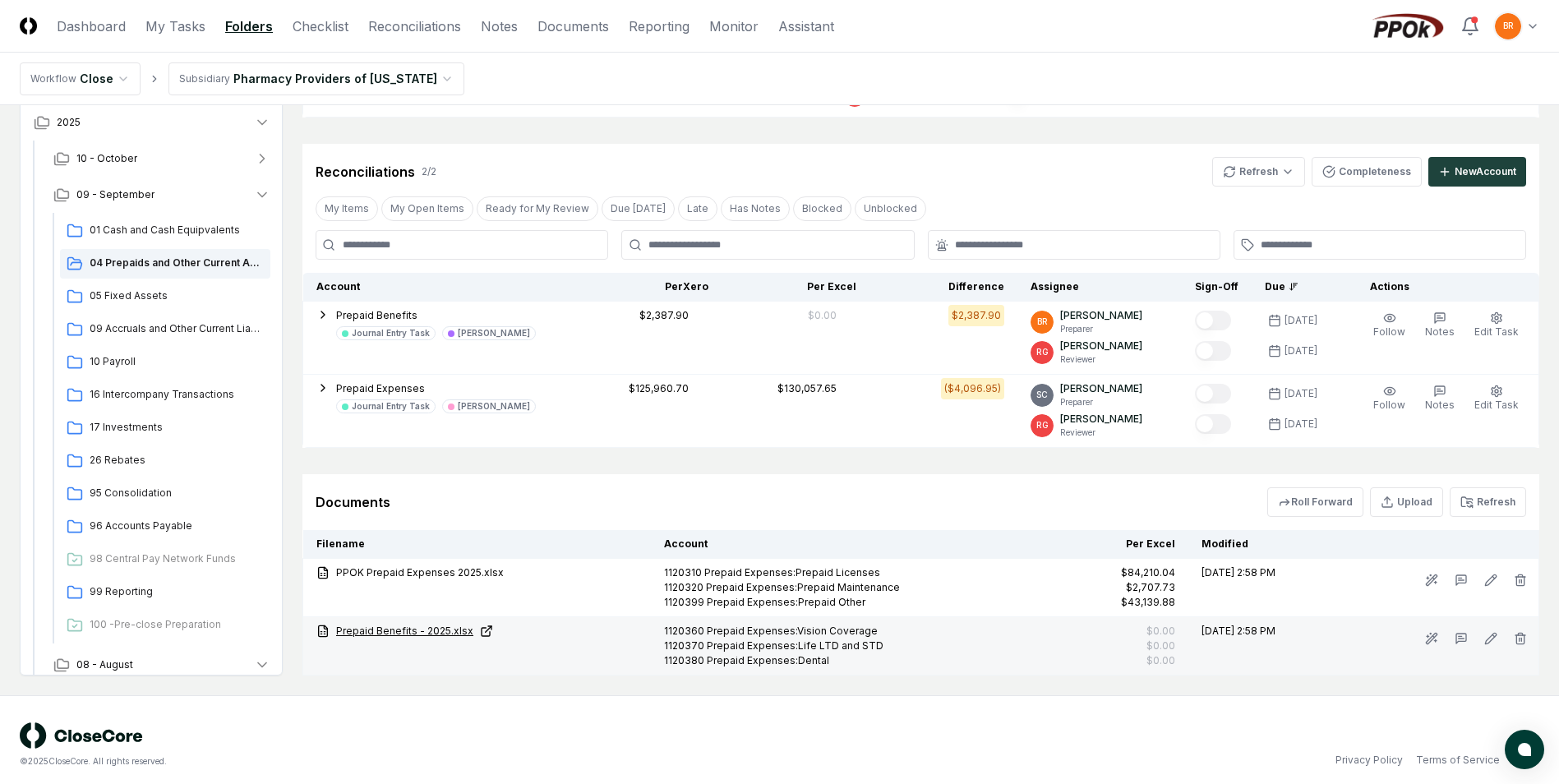
click at [399, 635] on link "Prepaid Benefits - 2025.xlsx" at bounding box center [476, 631] width 321 height 15
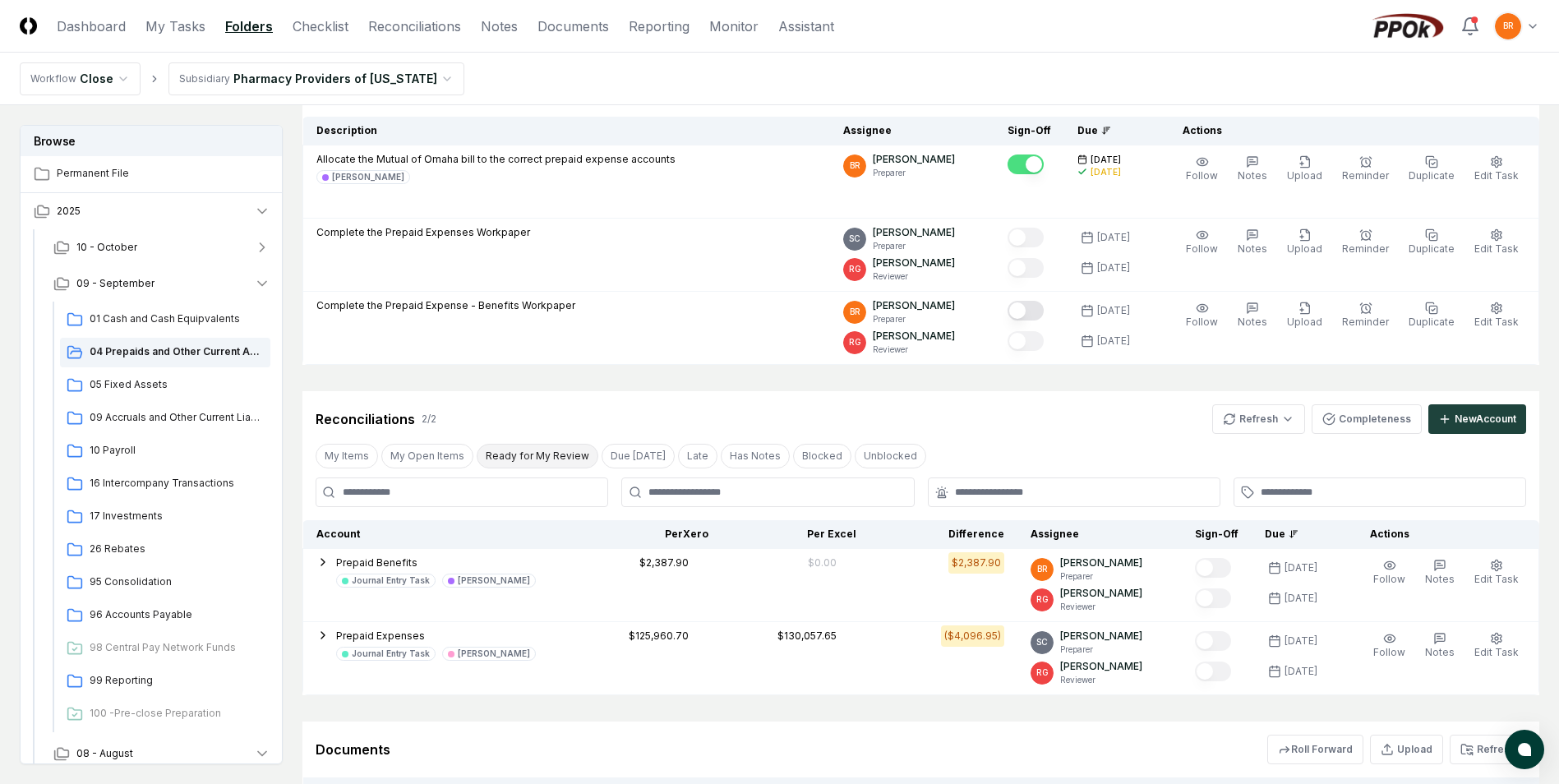
scroll to position [164, 0]
click at [1288, 413] on html "CloseCore Dashboard My Tasks Folders Checklist Reconciliations Notes Documents …" at bounding box center [780, 438] width 1559 height 1204
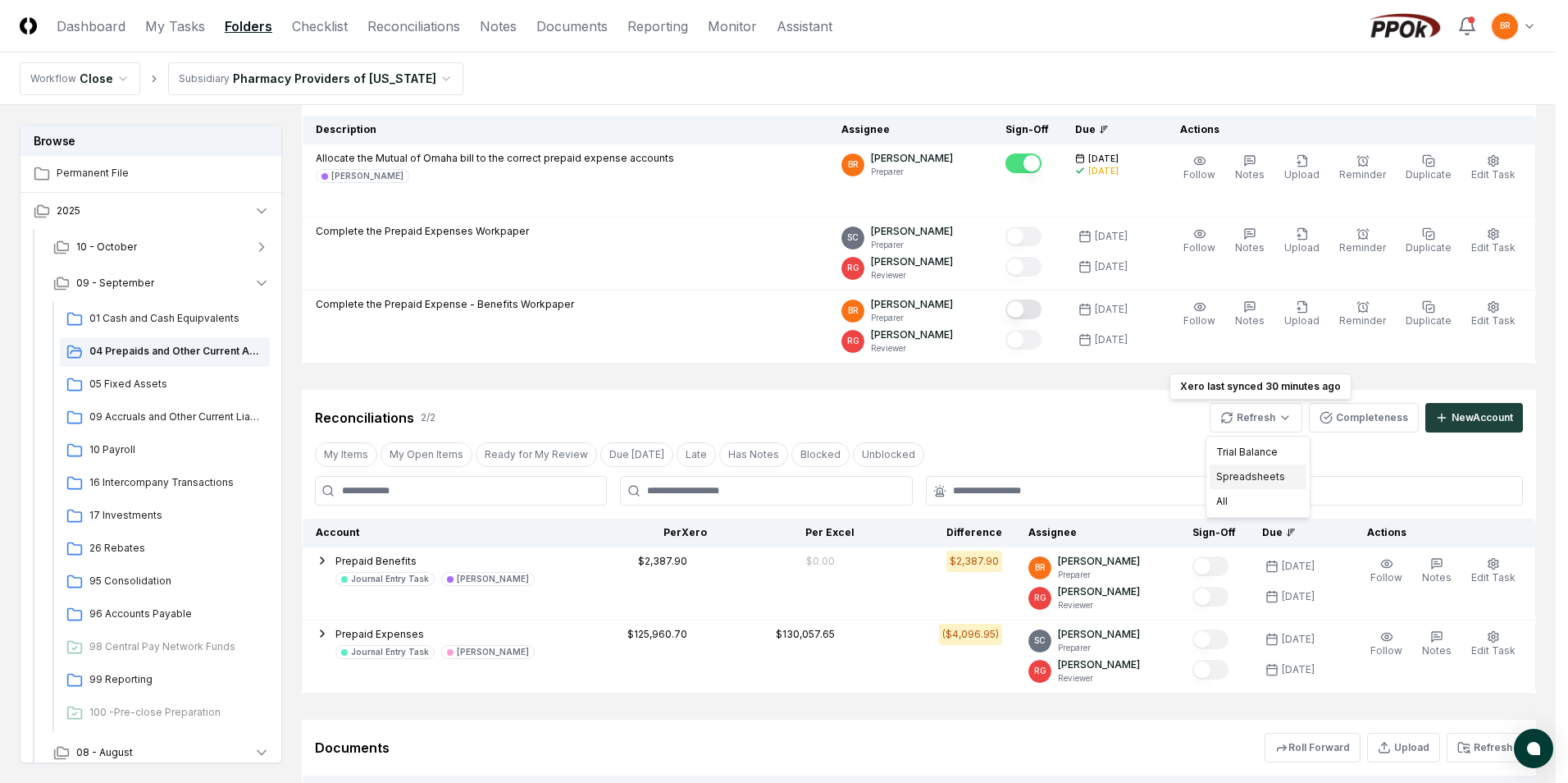
click at [1255, 477] on div "Spreadsheets" at bounding box center [1258, 477] width 97 height 25
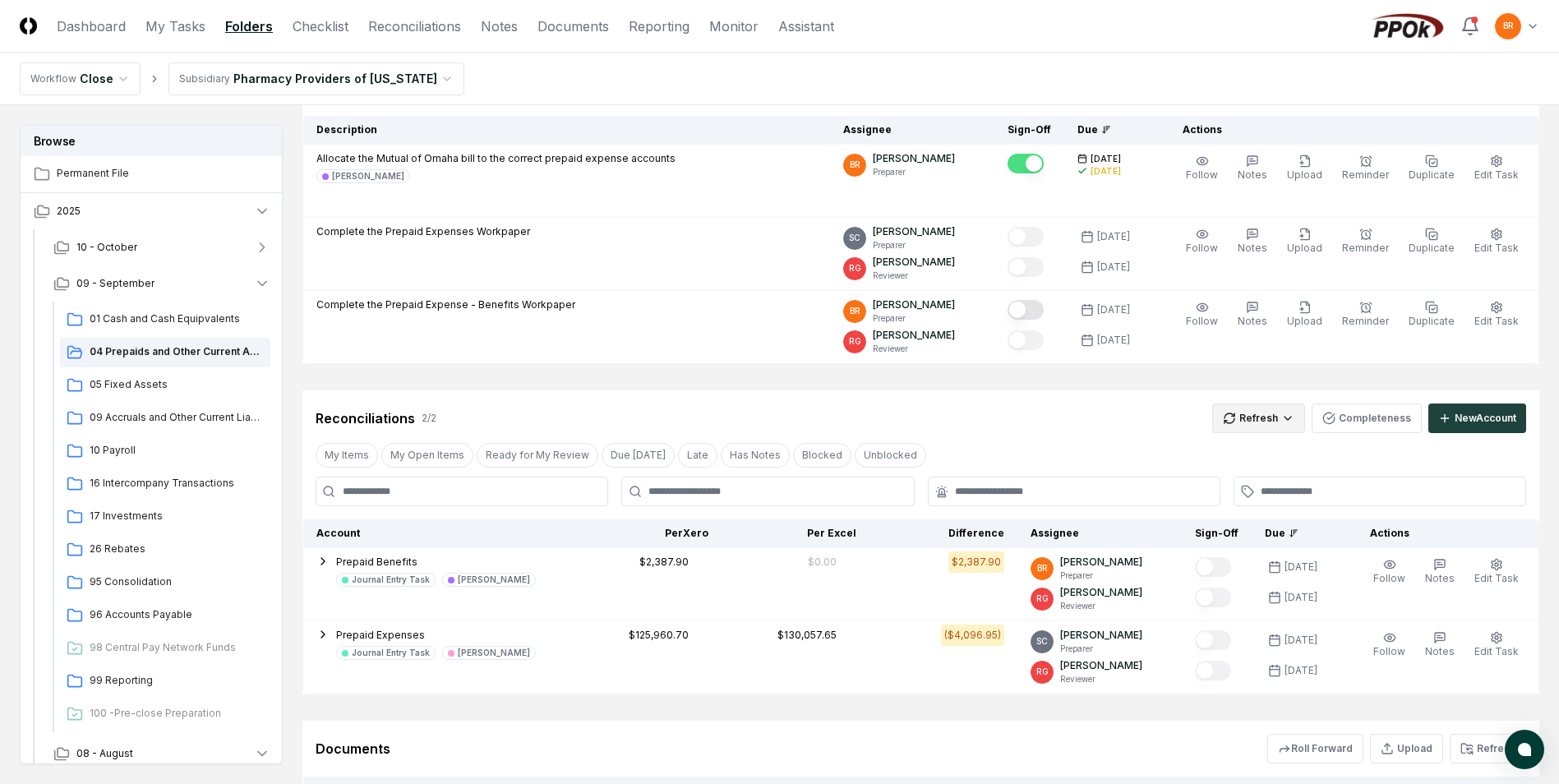
click at [1285, 411] on html "CloseCore Dashboard My Tasks Folders Checklist Reconciliations Notes Documents …" at bounding box center [780, 438] width 1559 height 1204
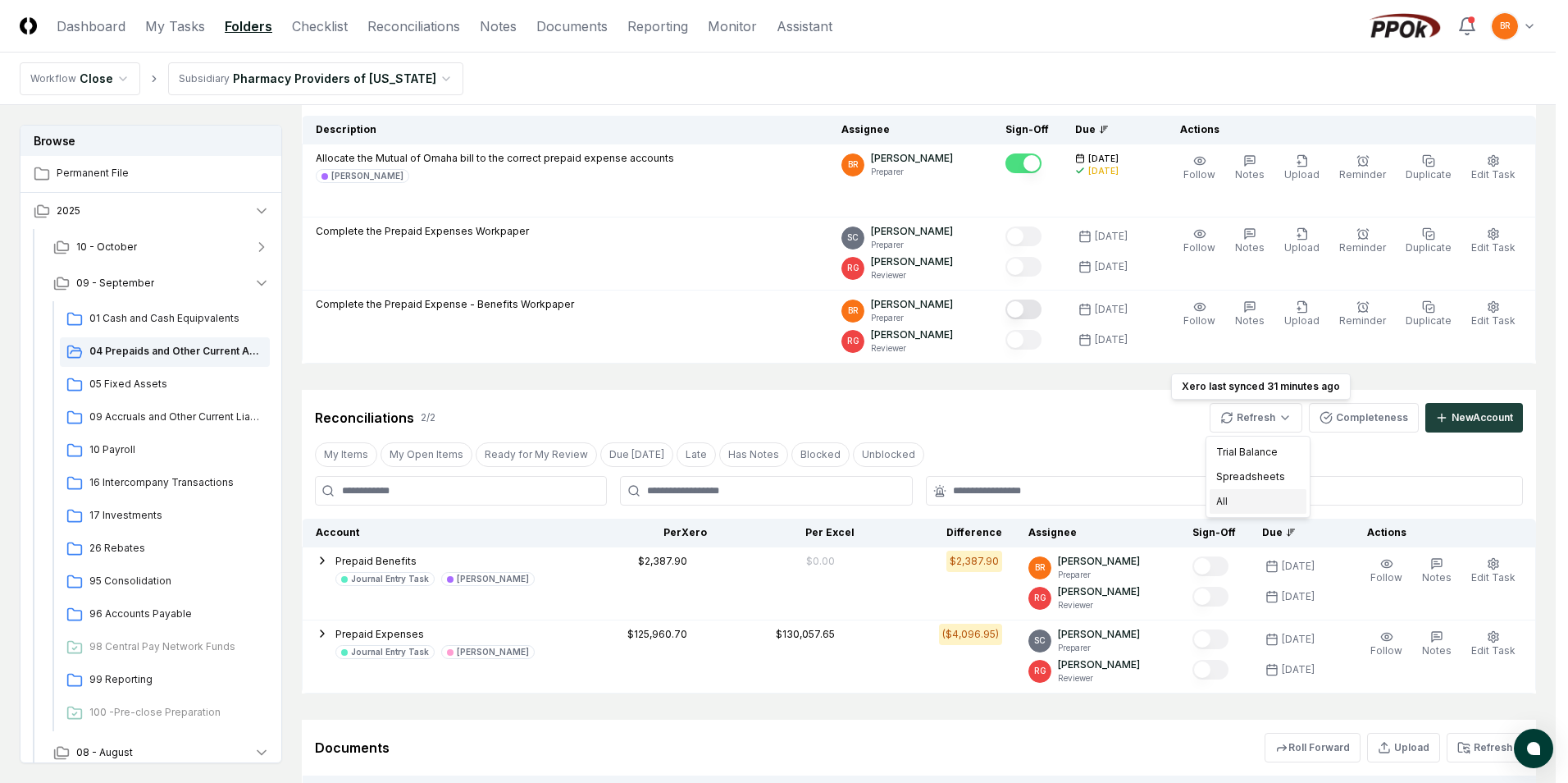
click at [1238, 492] on div "All" at bounding box center [1258, 501] width 97 height 25
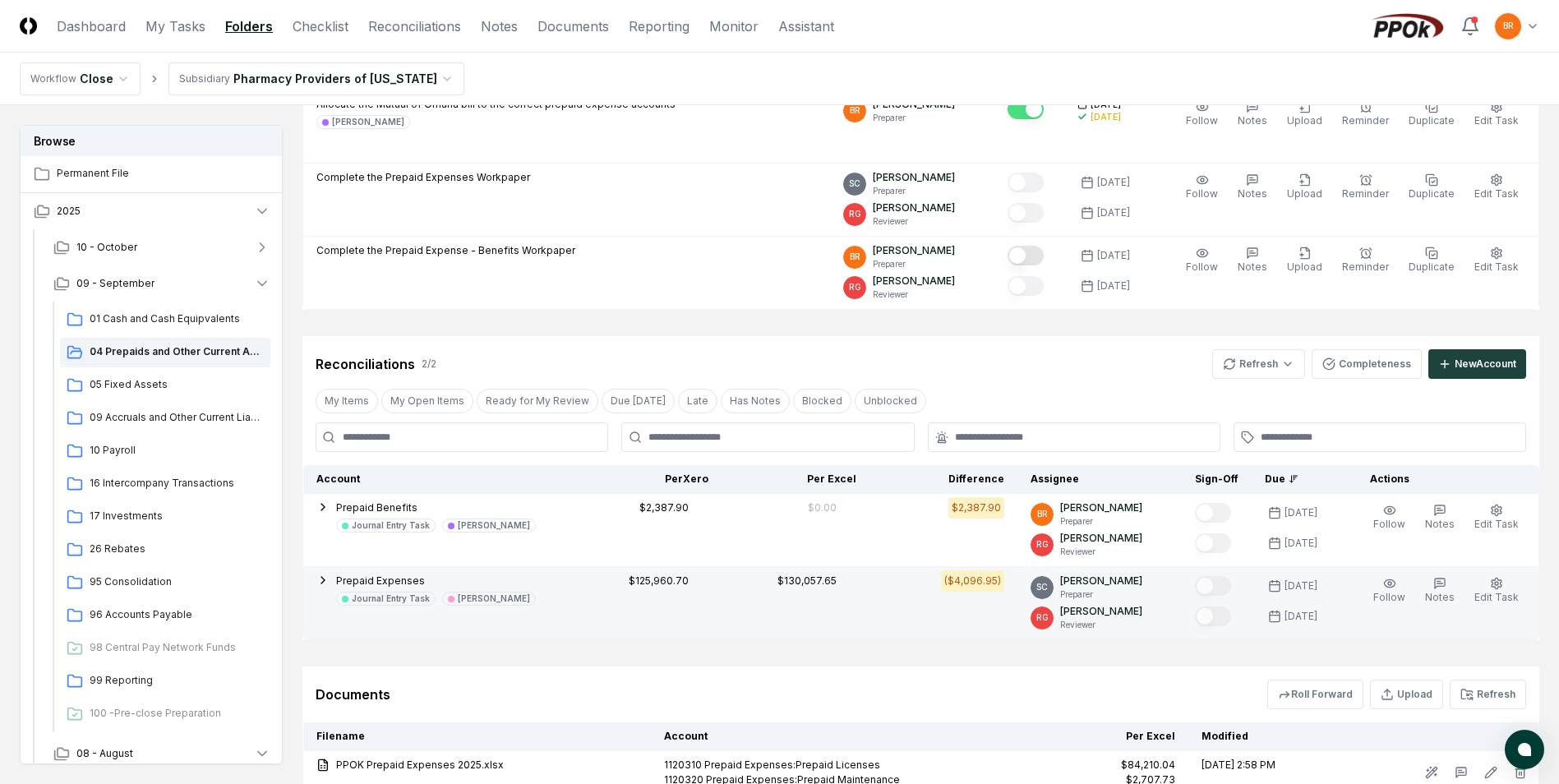
scroll to position [329, 0]
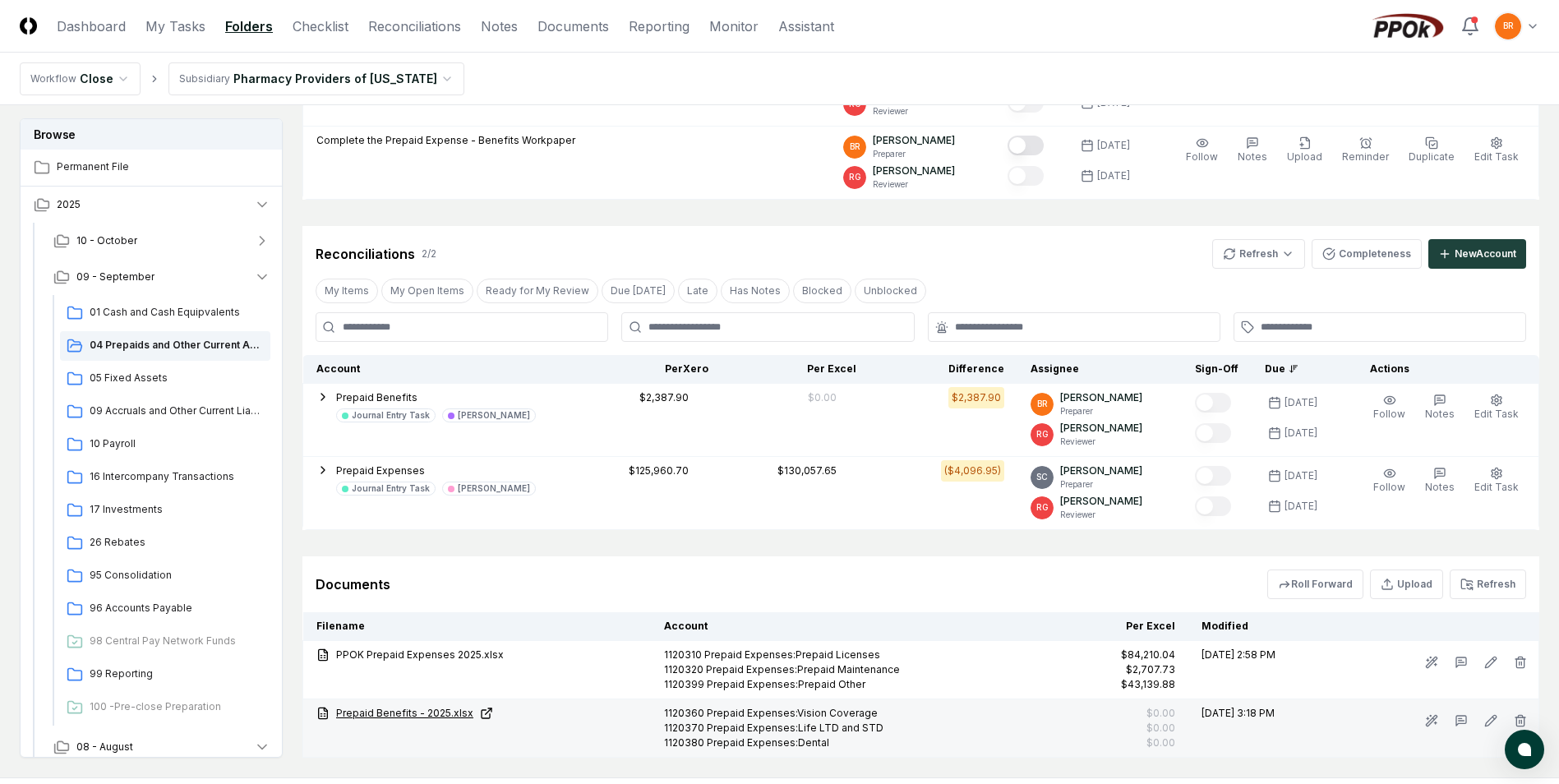
click at [429, 711] on link "Prepaid Benefits - 2025.xlsx" at bounding box center [476, 713] width 321 height 15
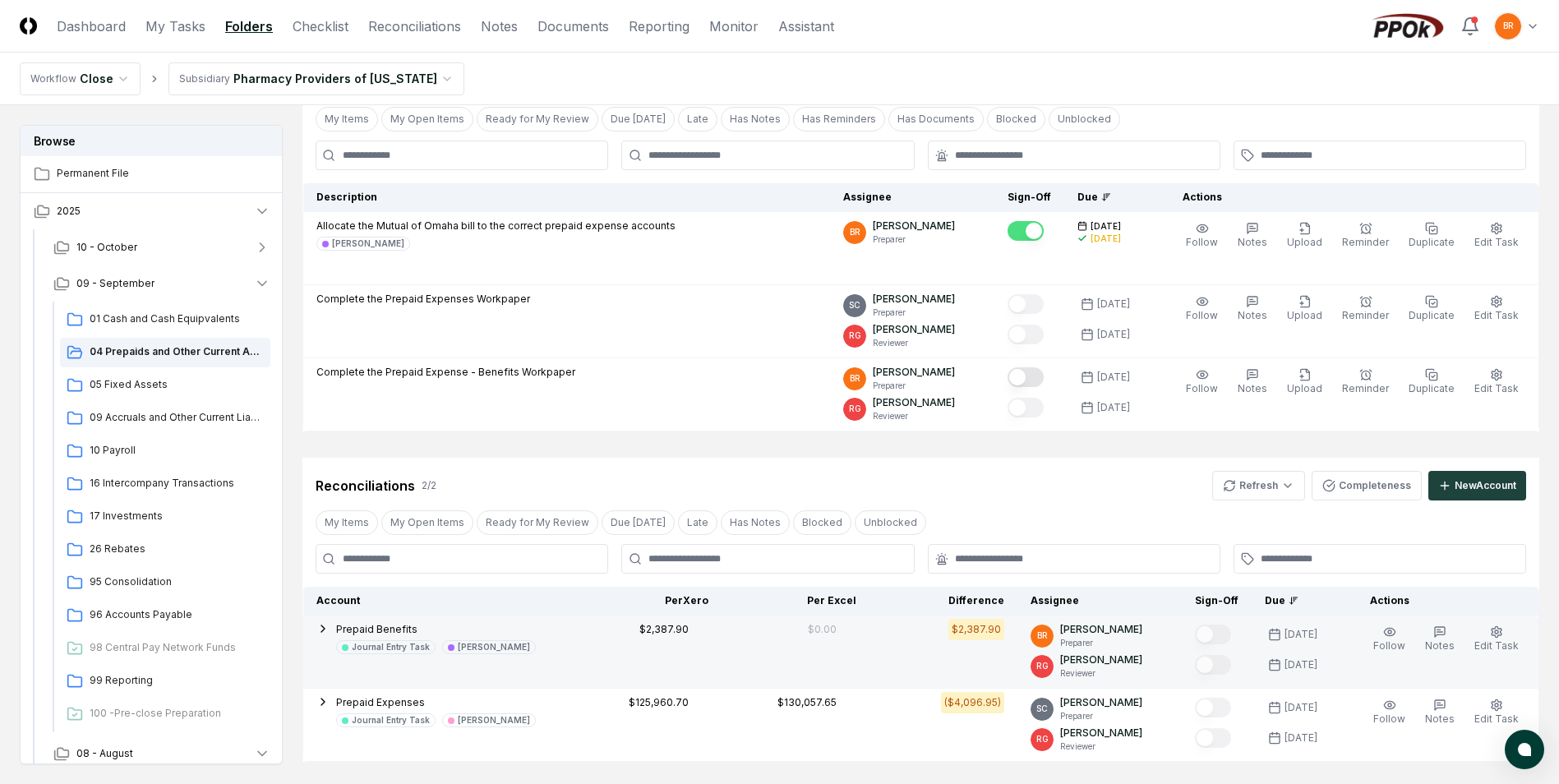
scroll to position [92, 0]
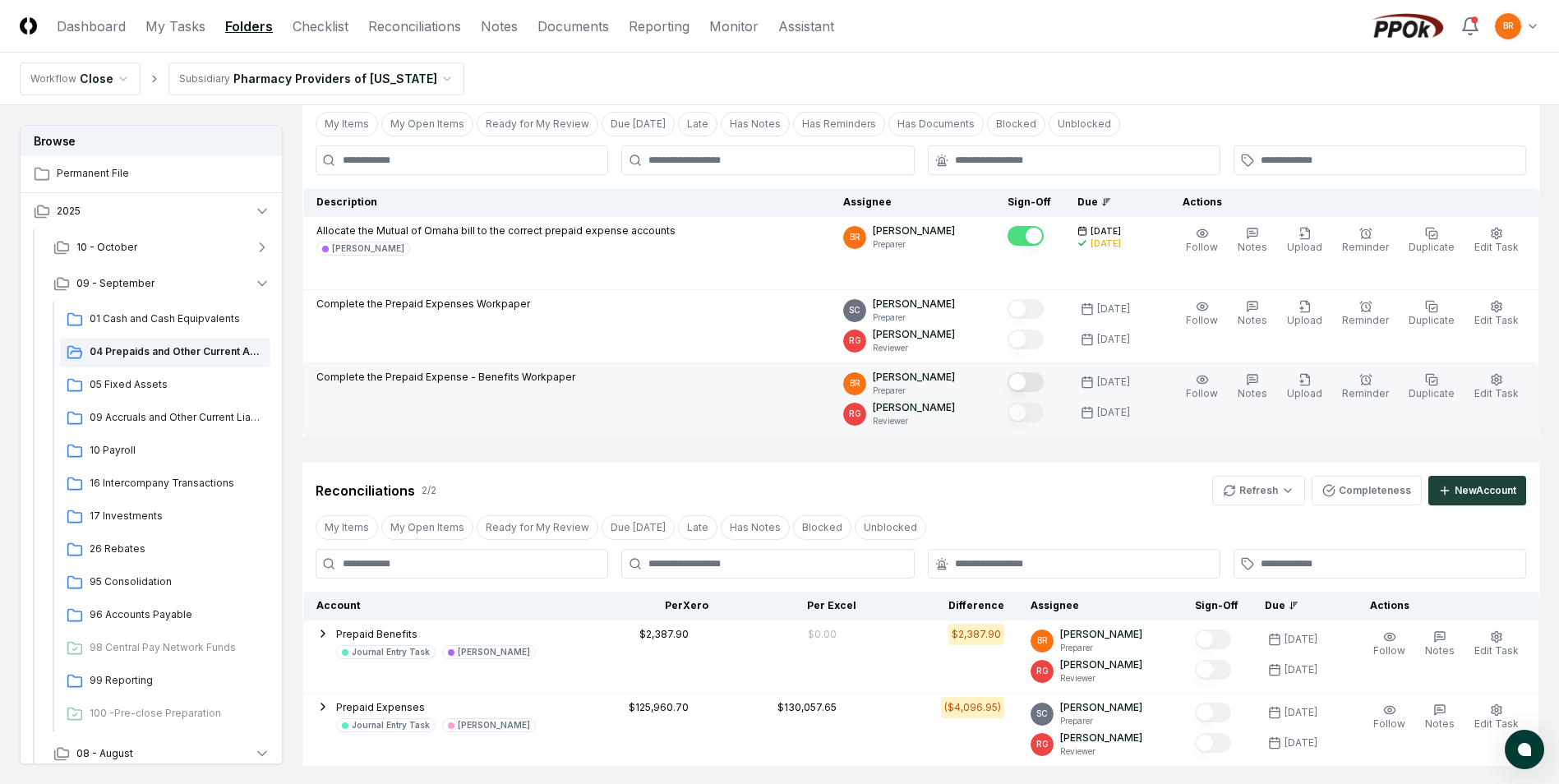
click at [1032, 380] on button "Mark complete" at bounding box center [1025, 382] width 37 height 20
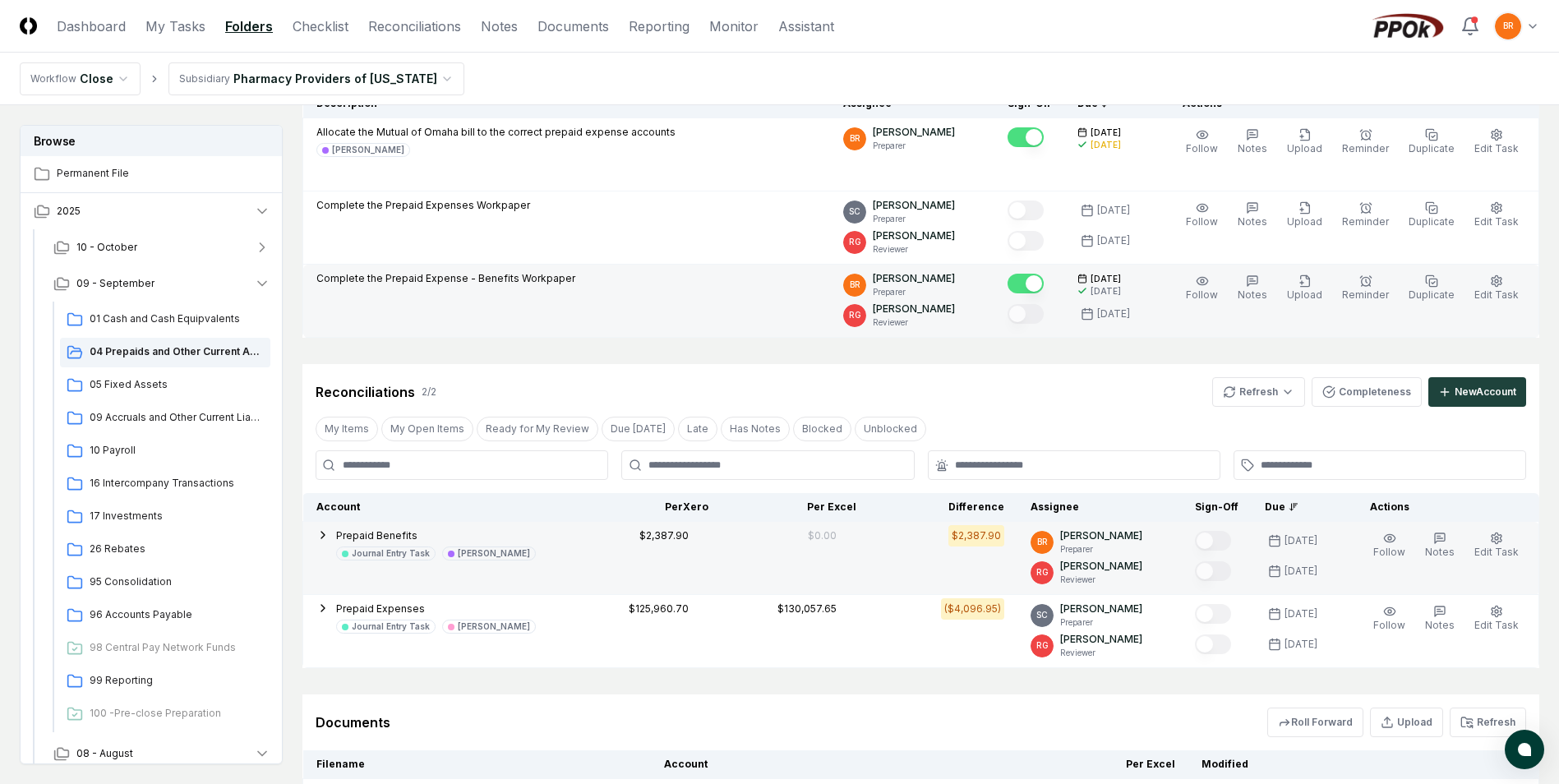
scroll to position [421, 0]
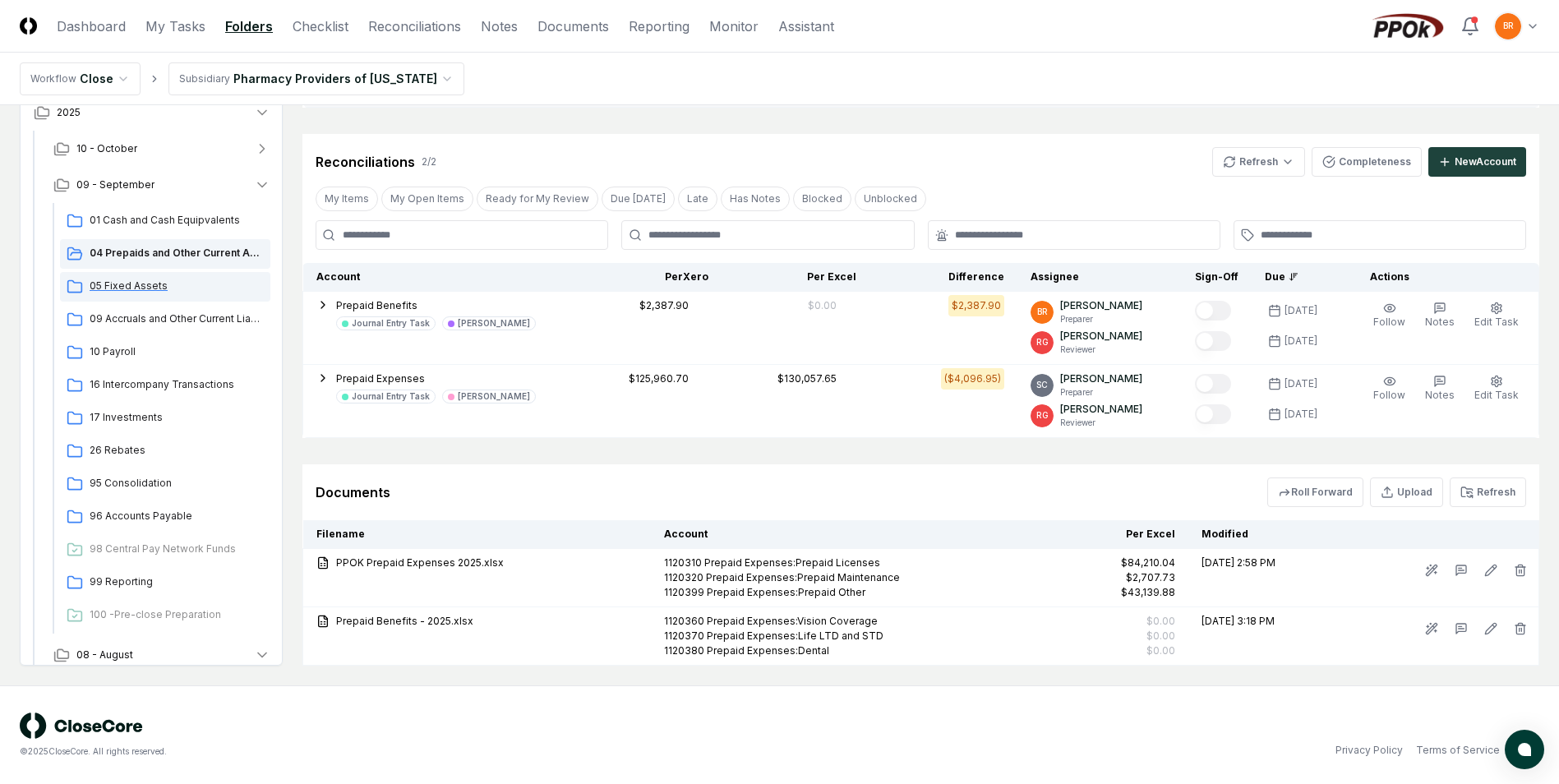
click at [153, 284] on span "05 Fixed Assets" at bounding box center [176, 285] width 174 height 15
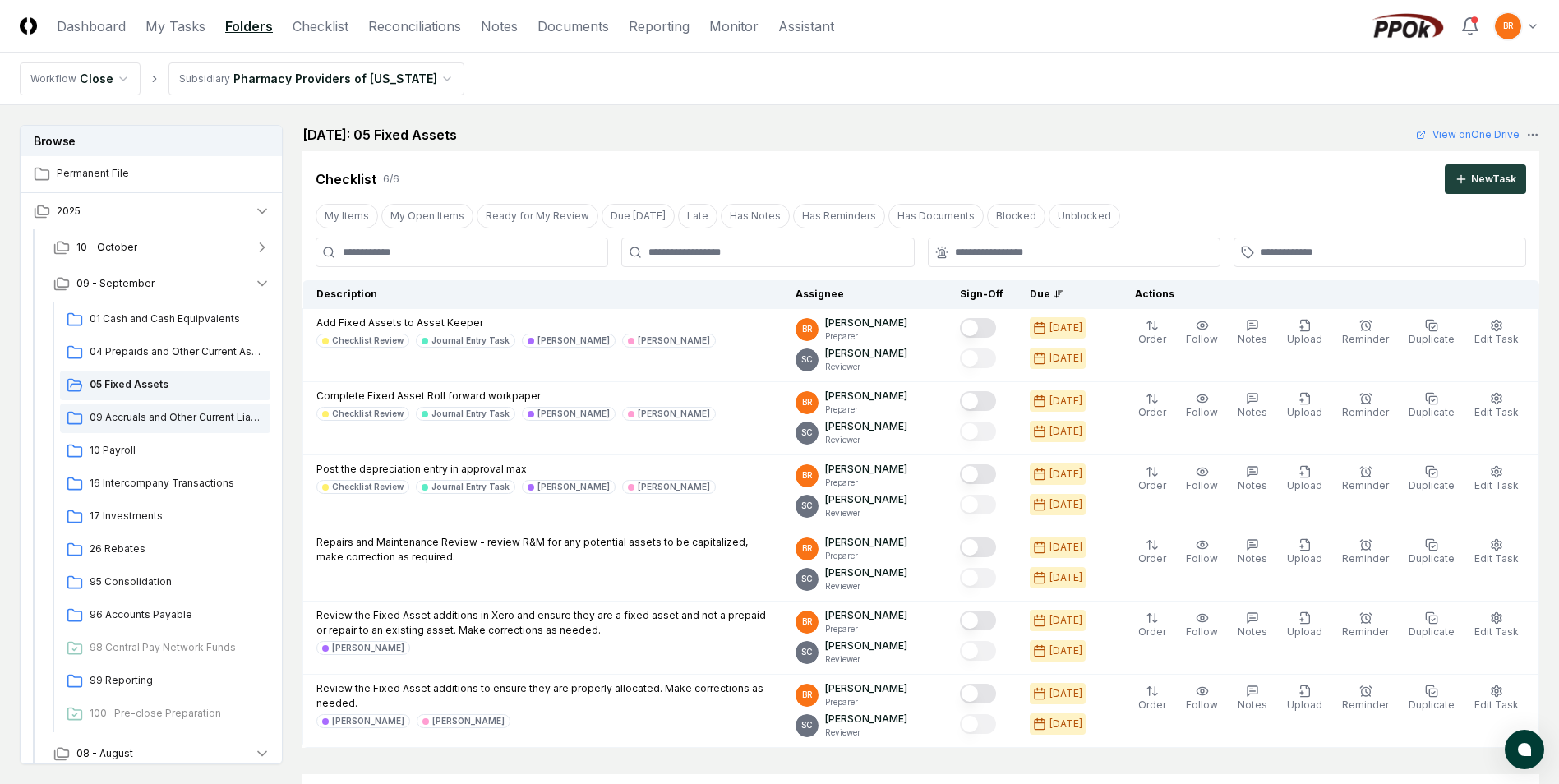
click at [165, 416] on span "09 Accruals and Other Current Liabilities" at bounding box center [176, 417] width 174 height 15
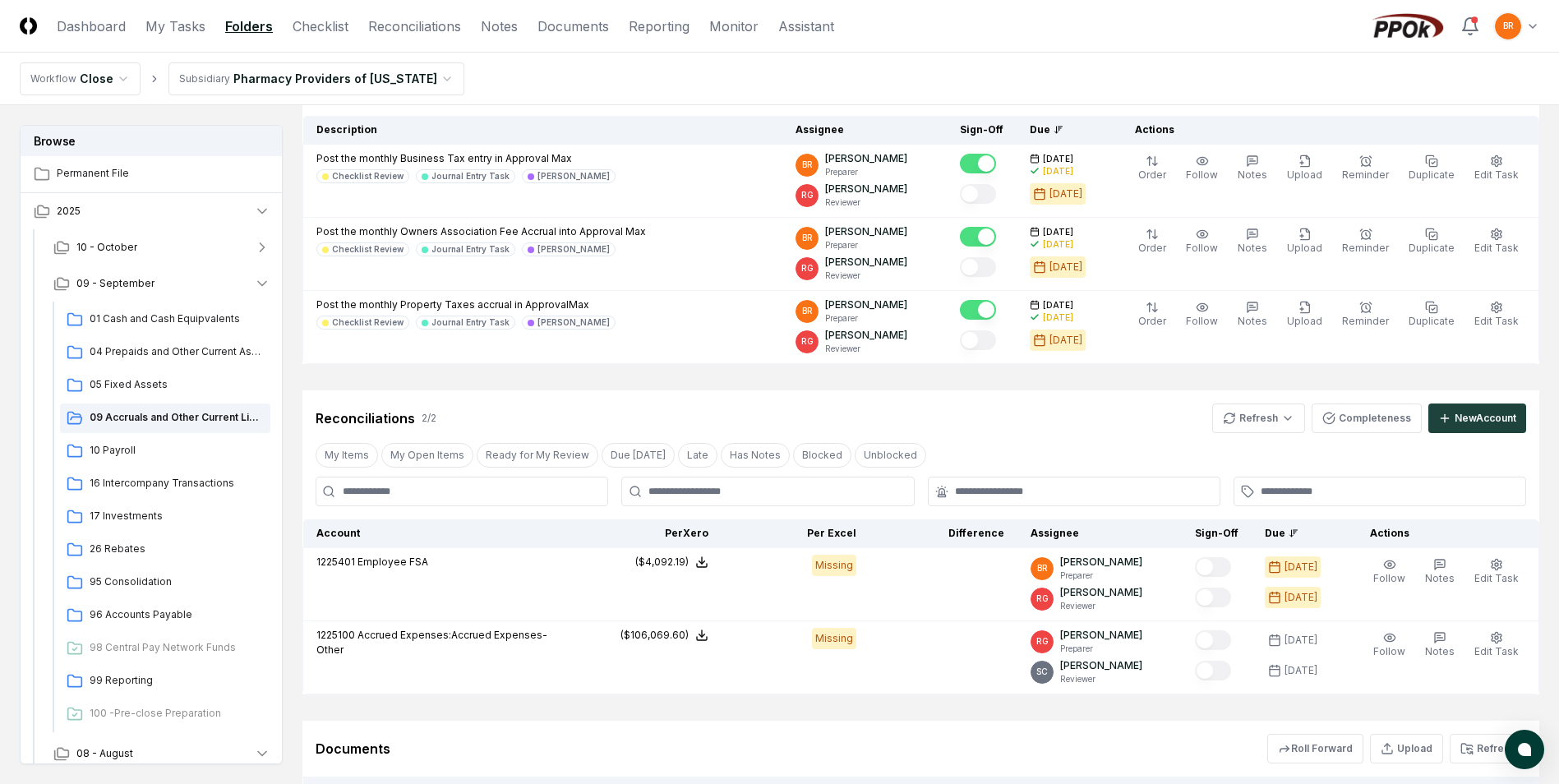
scroll to position [391, 0]
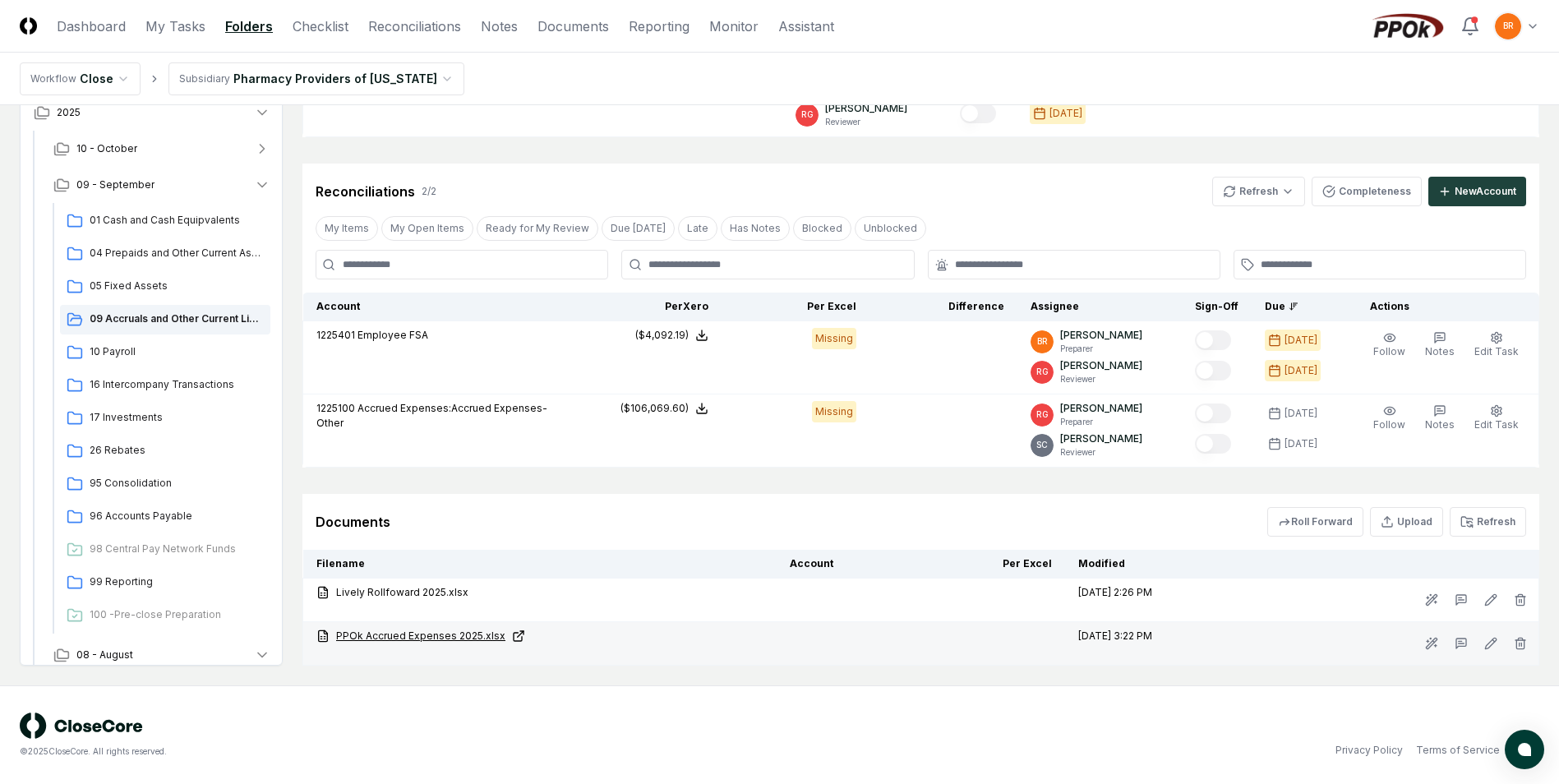
click at [399, 638] on link "PPOk Accrued Expenses 2025.xlsx" at bounding box center [539, 636] width 447 height 15
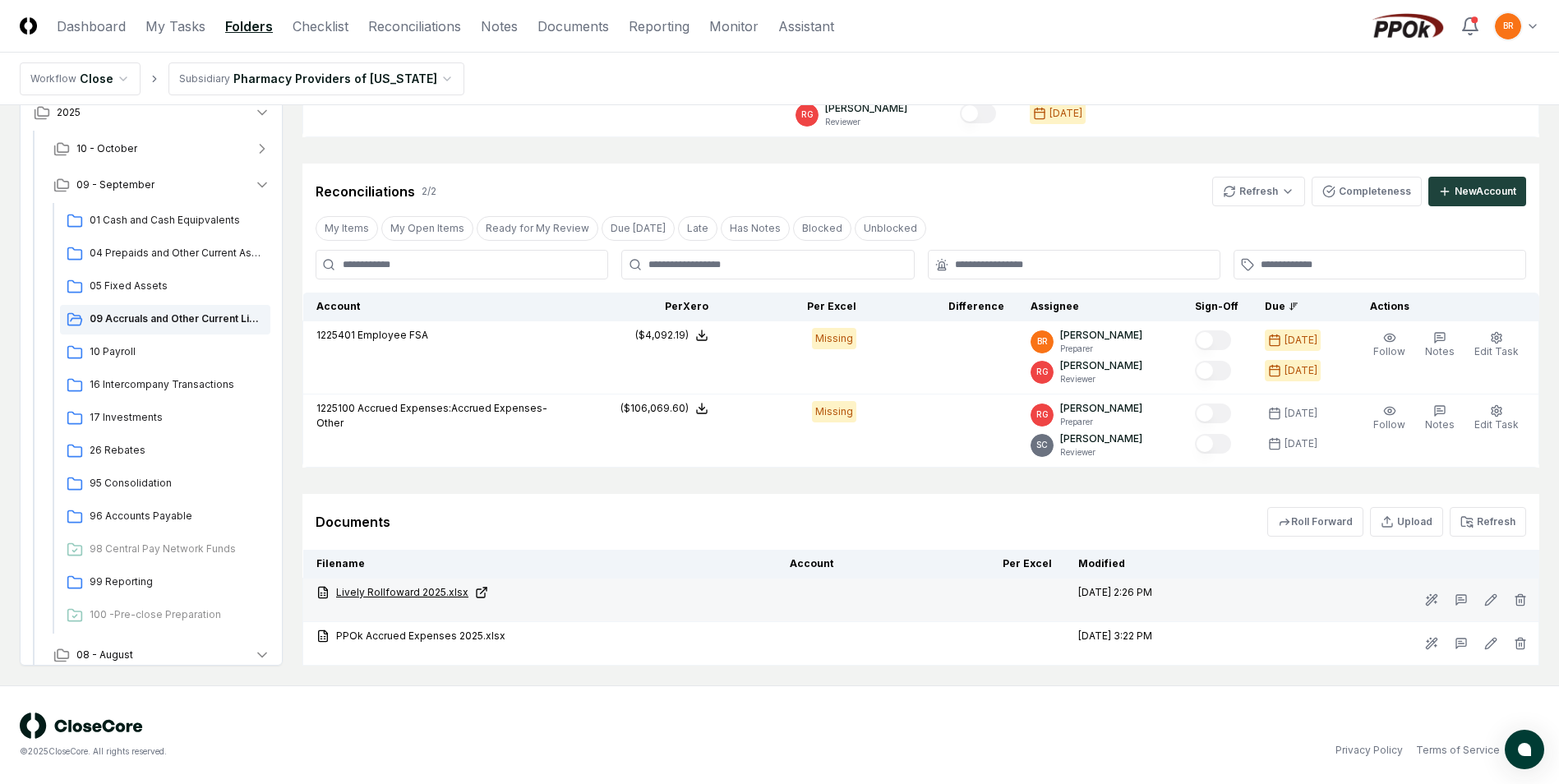
click at [396, 589] on link "Lively Rollfoward 2025.xlsx" at bounding box center [539, 592] width 447 height 15
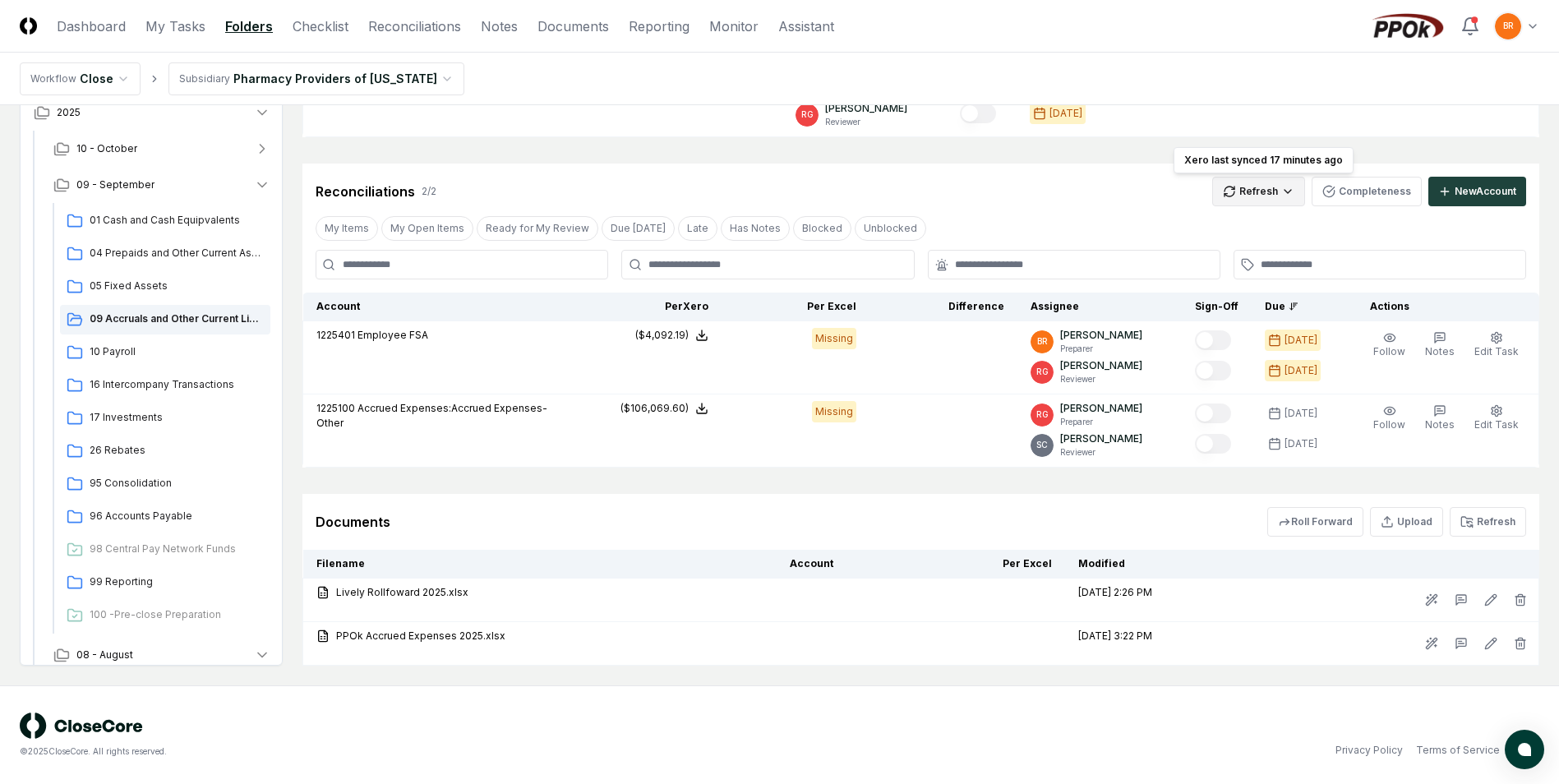
click at [1263, 195] on html "CloseCore Dashboard My Tasks Folders Checklist Reconciliations Notes Documents …" at bounding box center [780, 196] width 1559 height 1175
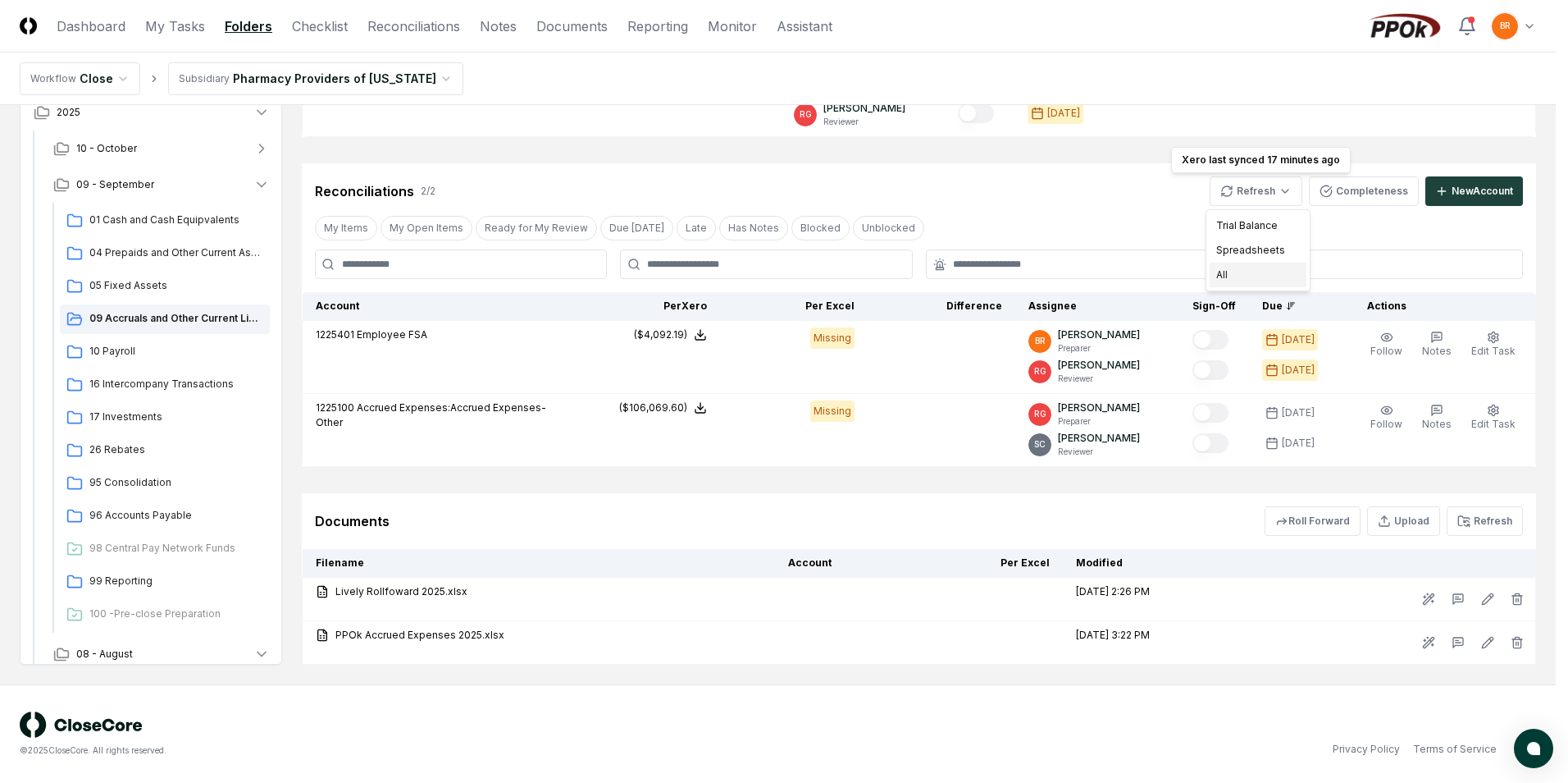
click at [1236, 272] on div "All" at bounding box center [1258, 275] width 97 height 25
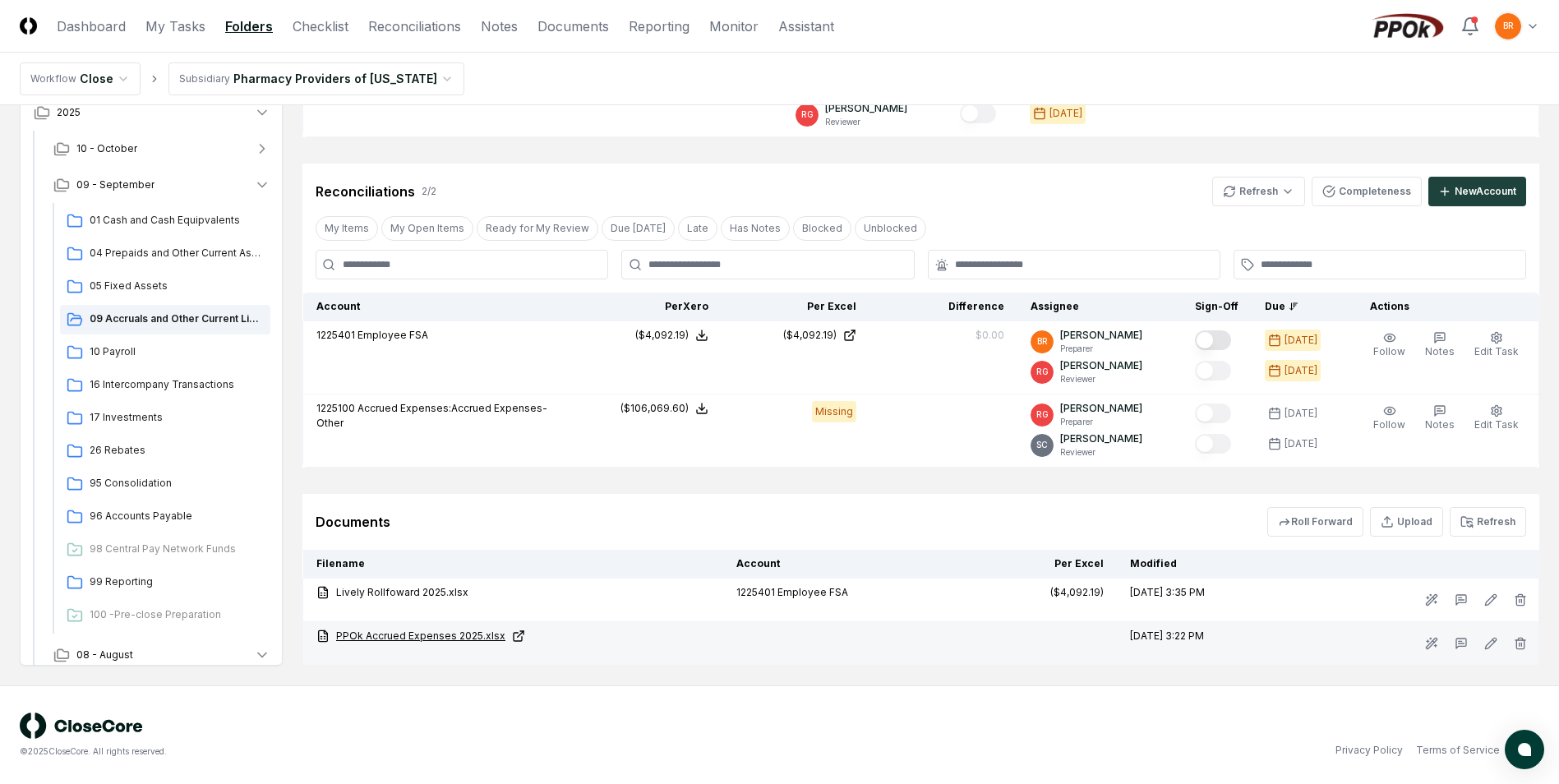
click at [392, 635] on link "PPOk Accrued Expenses 2025.xlsx" at bounding box center [512, 636] width 393 height 15
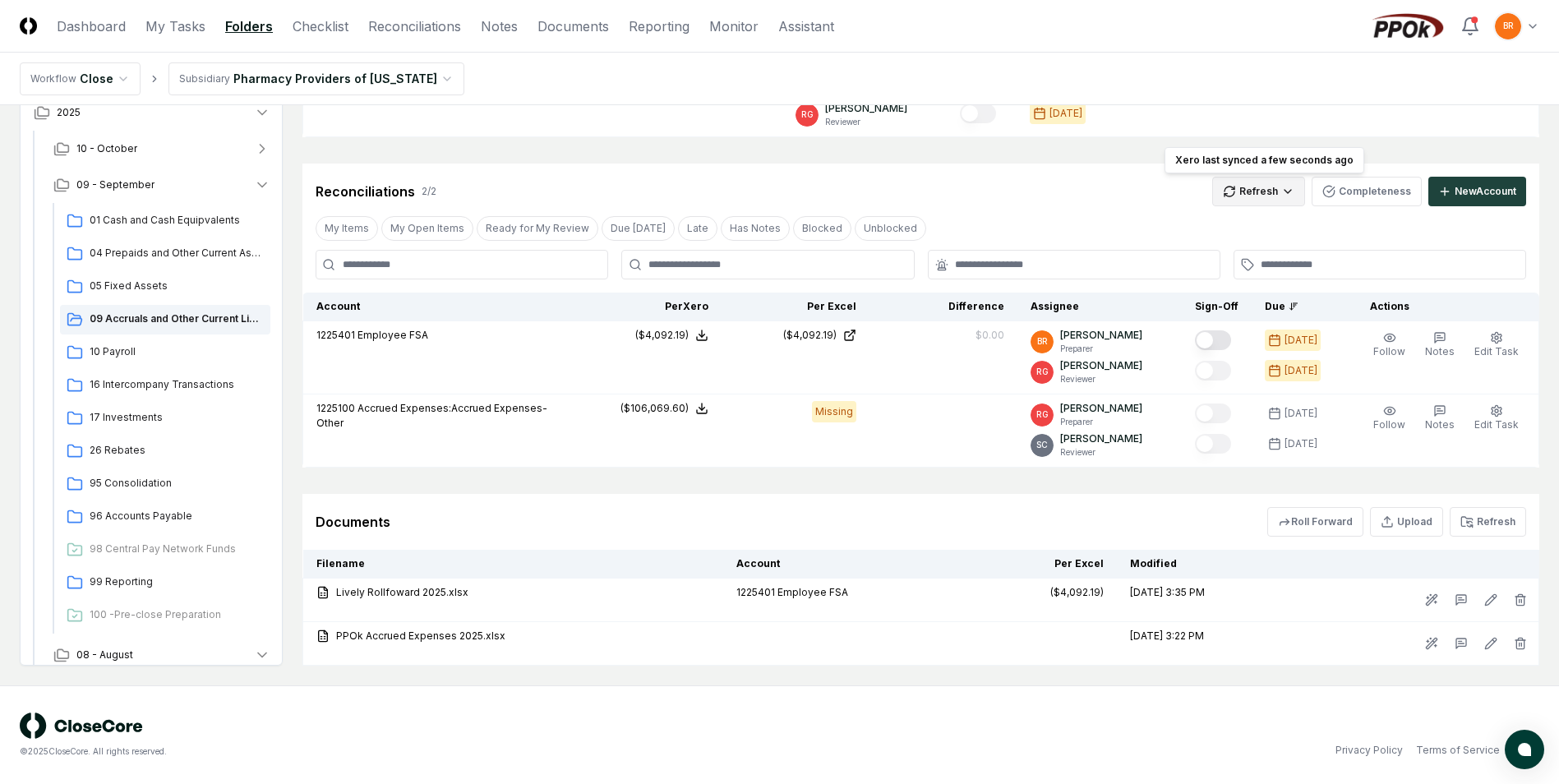
click at [1262, 188] on html "CloseCore Dashboard My Tasks Folders Checklist Reconciliations Notes Documents …" at bounding box center [780, 196] width 1559 height 1175
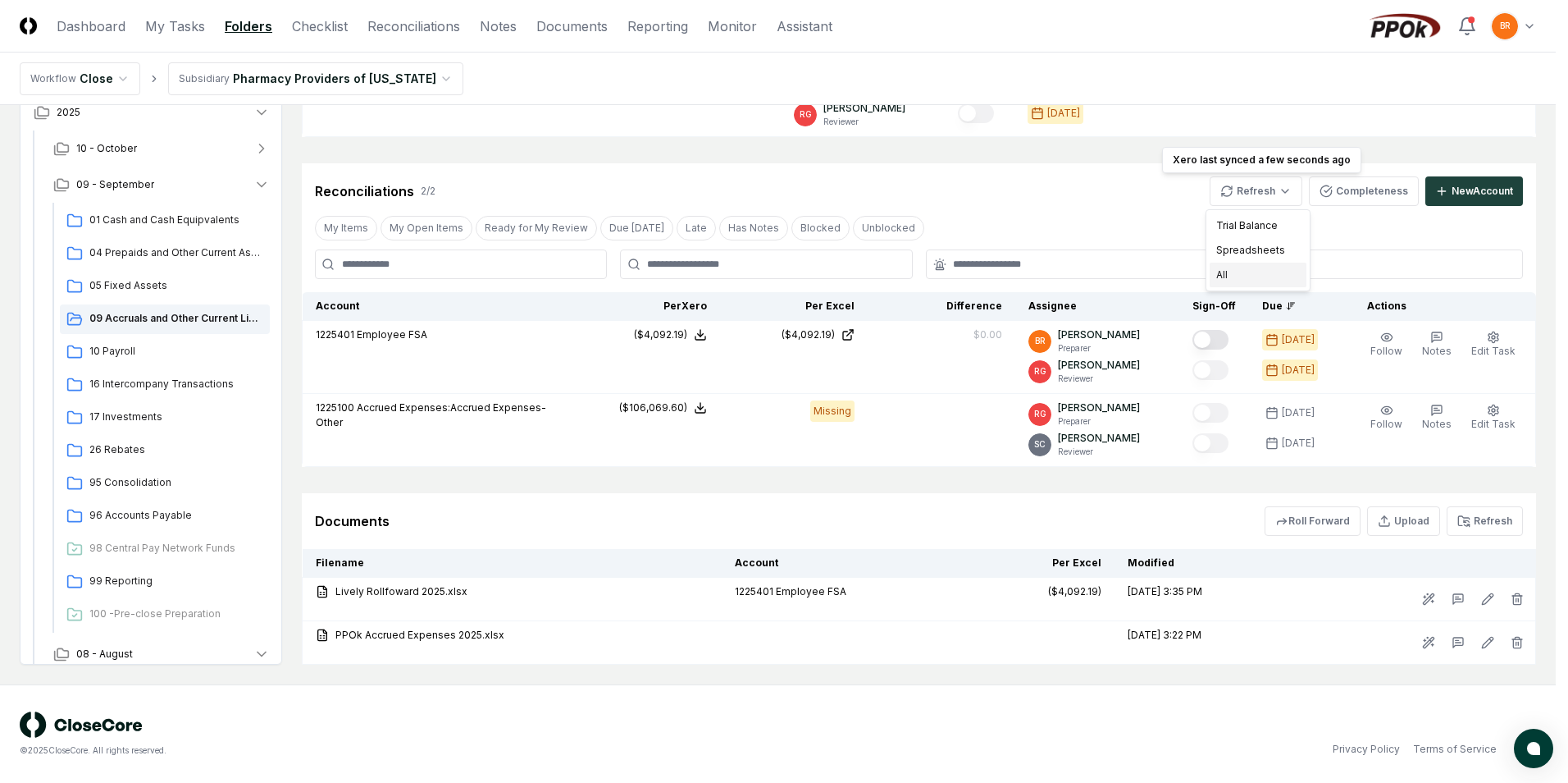
click at [1224, 279] on div "All" at bounding box center [1258, 275] width 97 height 25
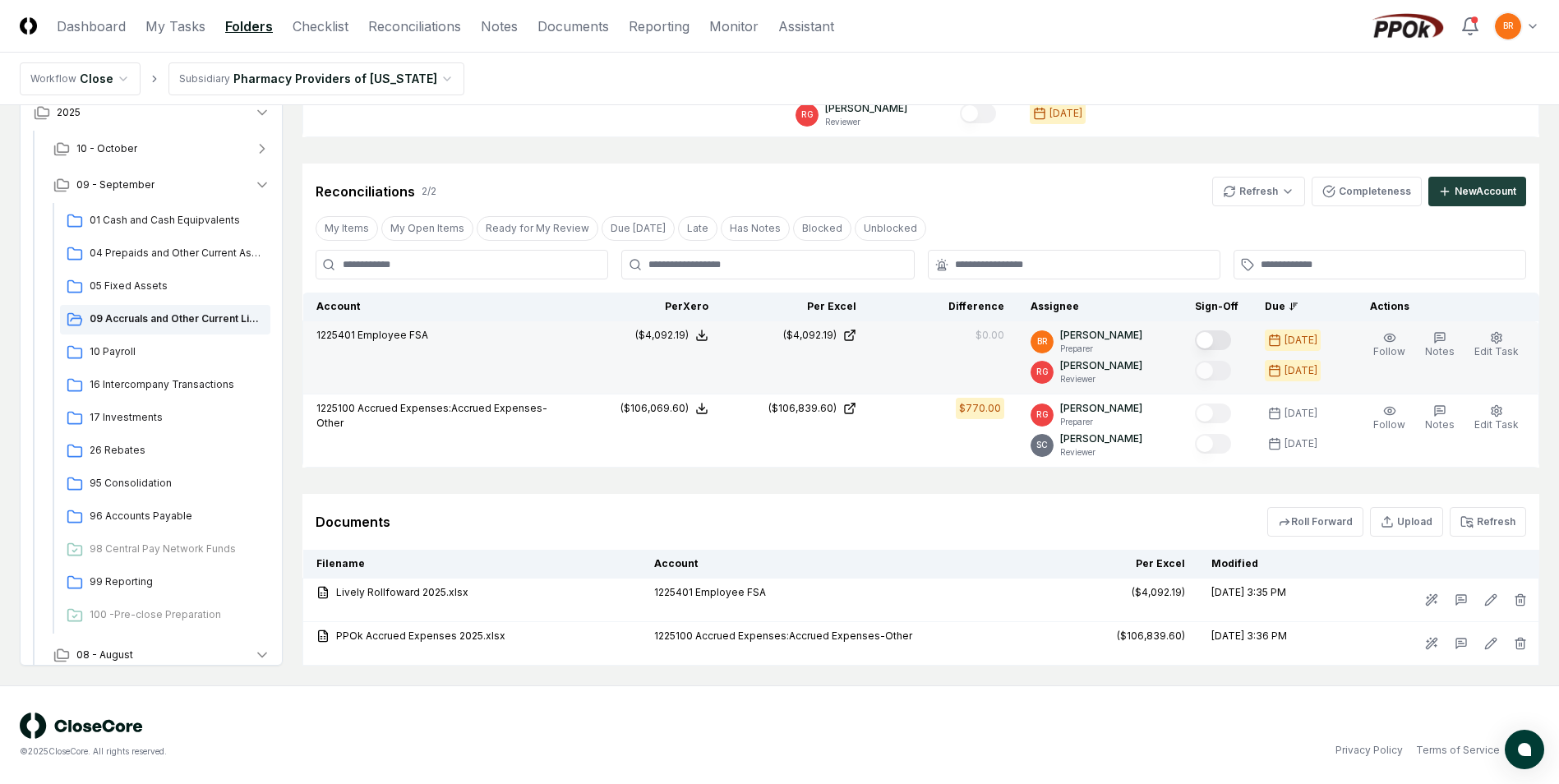
click at [1209, 338] on button "Mark complete" at bounding box center [1213, 341] width 37 height 20
click at [112, 352] on span "10 Payroll" at bounding box center [176, 351] width 174 height 15
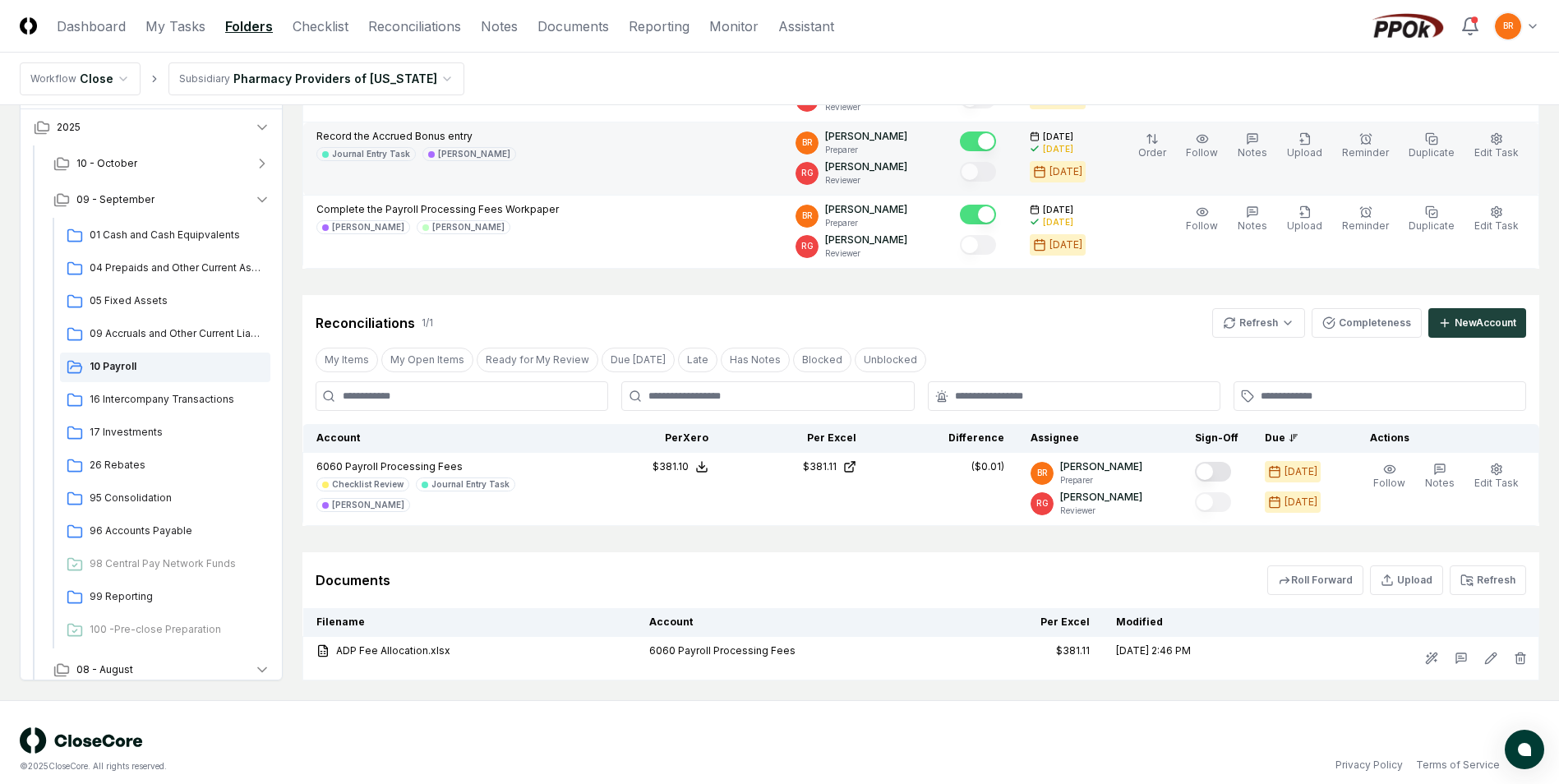
scroll to position [494, 0]
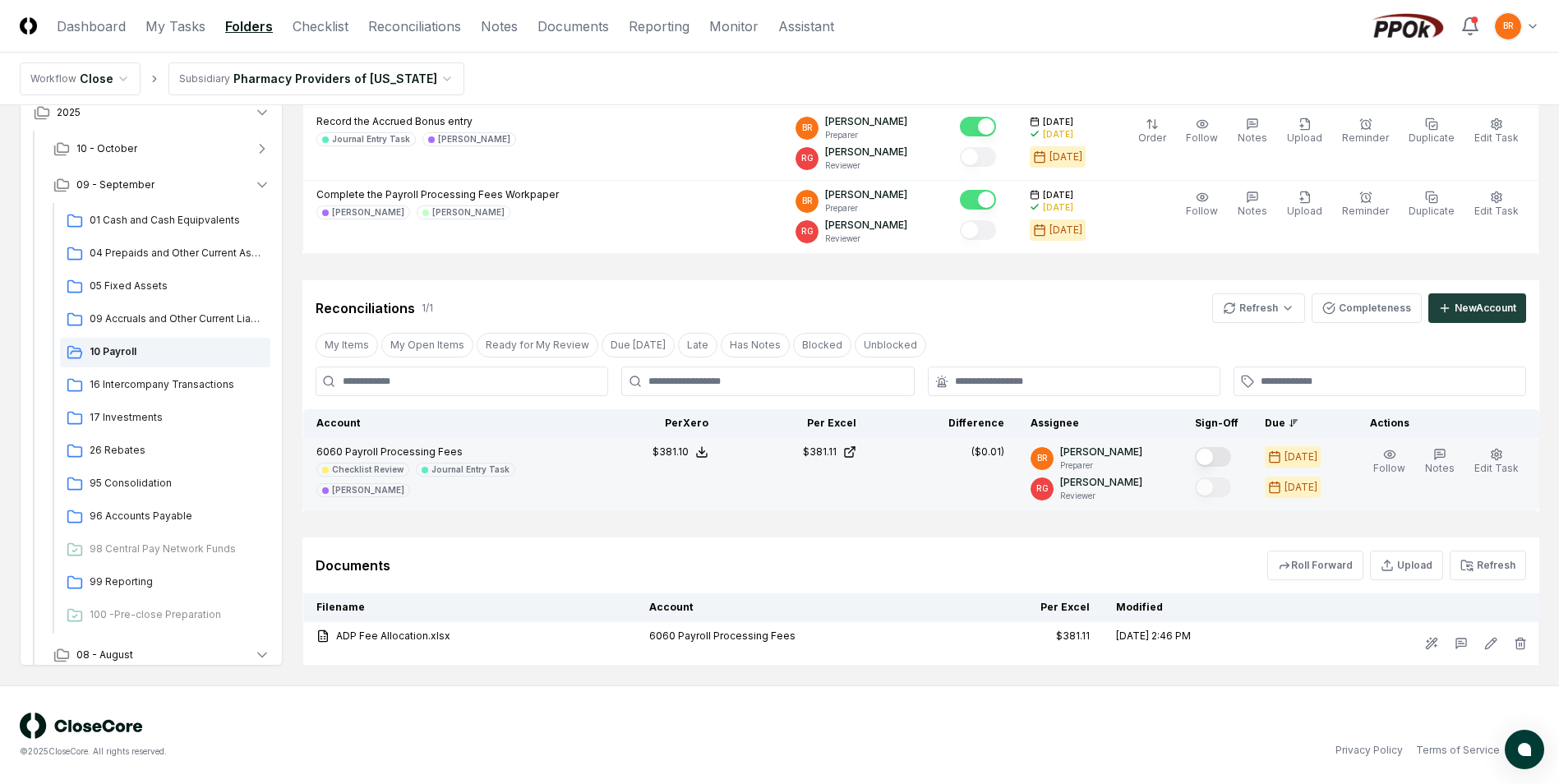
click at [1210, 455] on button "Mark complete" at bounding box center [1213, 456] width 37 height 20
click at [128, 389] on span "16 Intercompany Transactions" at bounding box center [176, 384] width 174 height 15
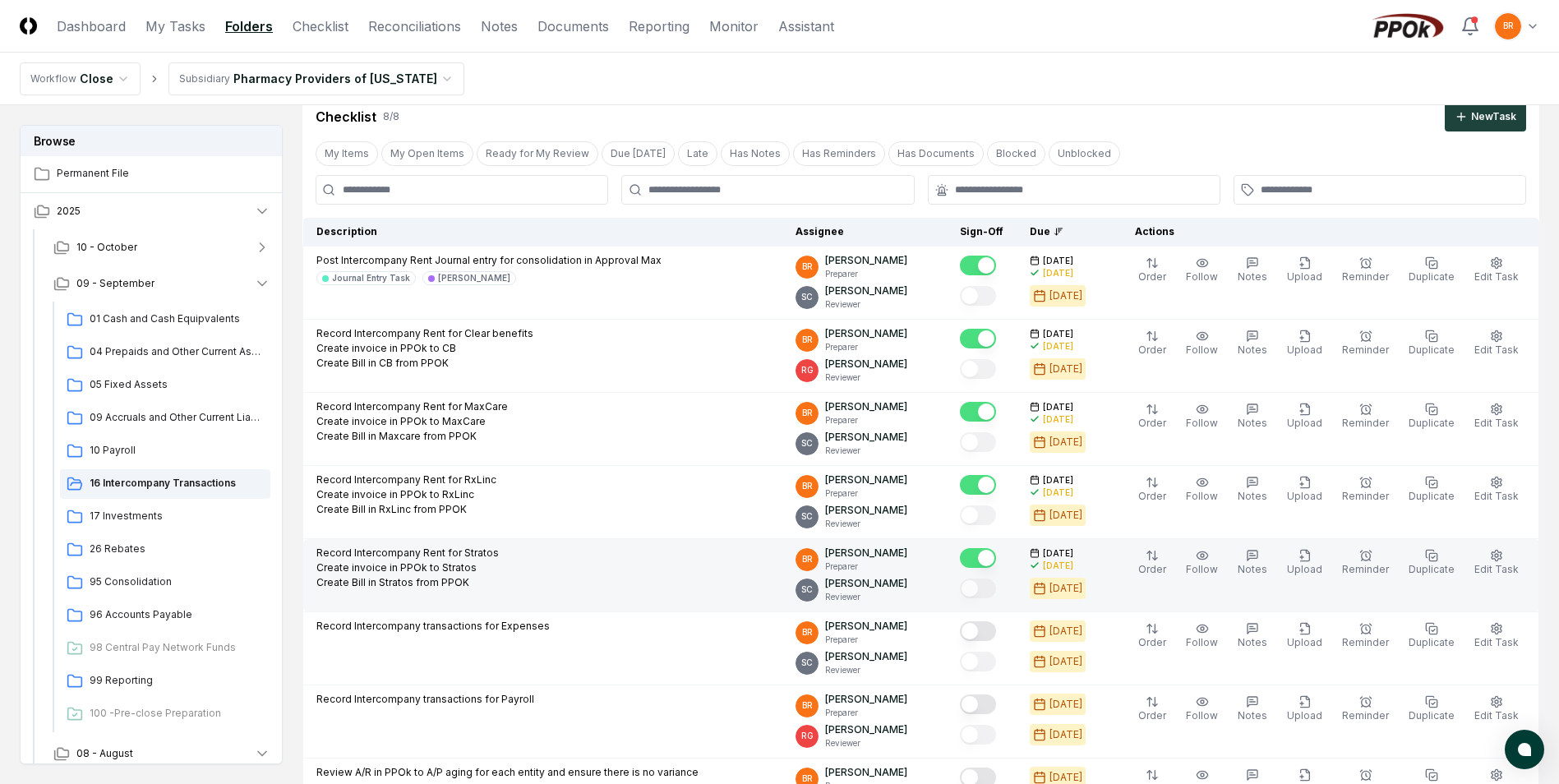
scroll to position [246, 0]
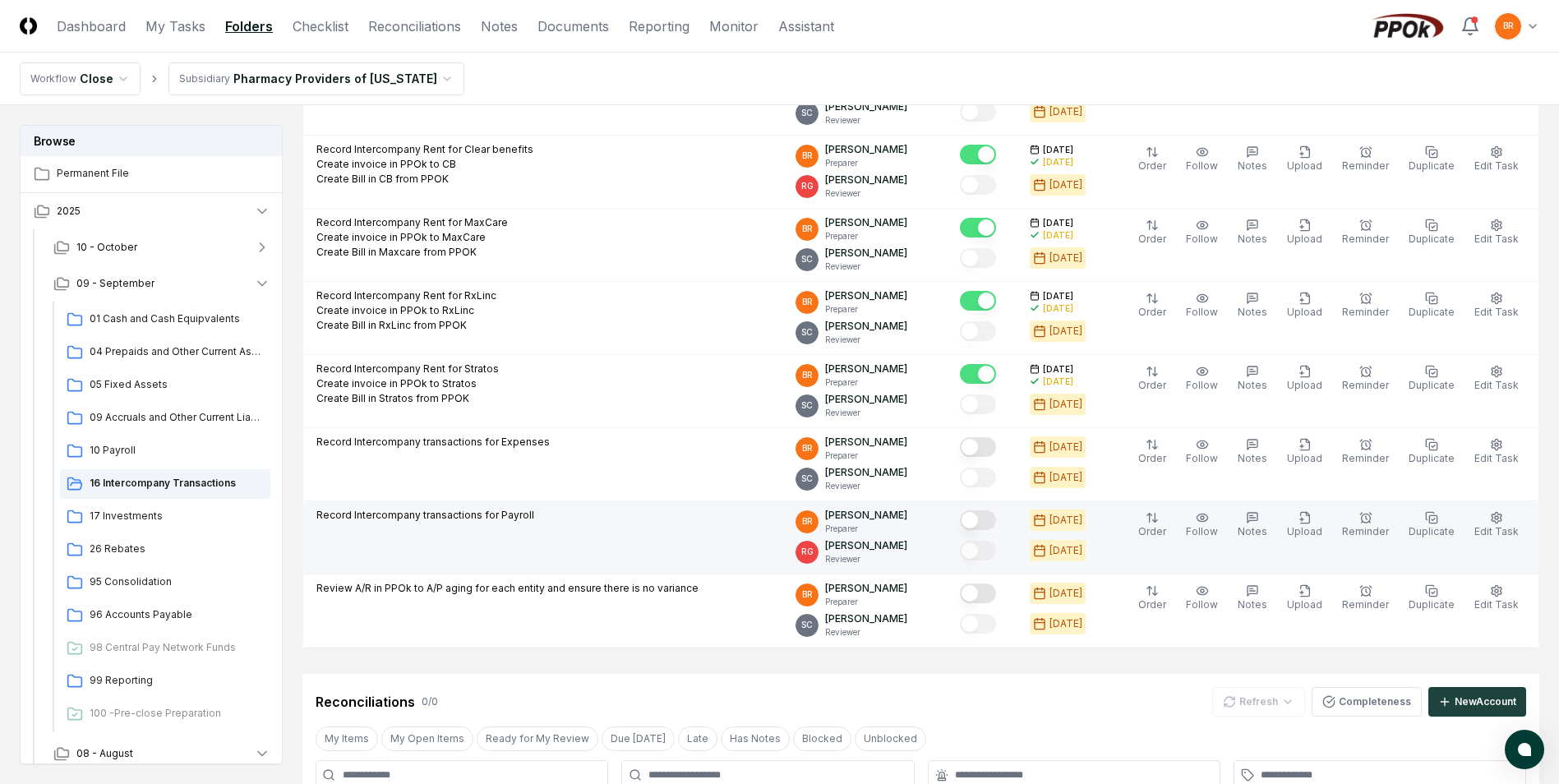
click at [987, 520] on button "Mark complete" at bounding box center [978, 520] width 37 height 20
click at [122, 516] on span "17 Investments" at bounding box center [176, 516] width 174 height 15
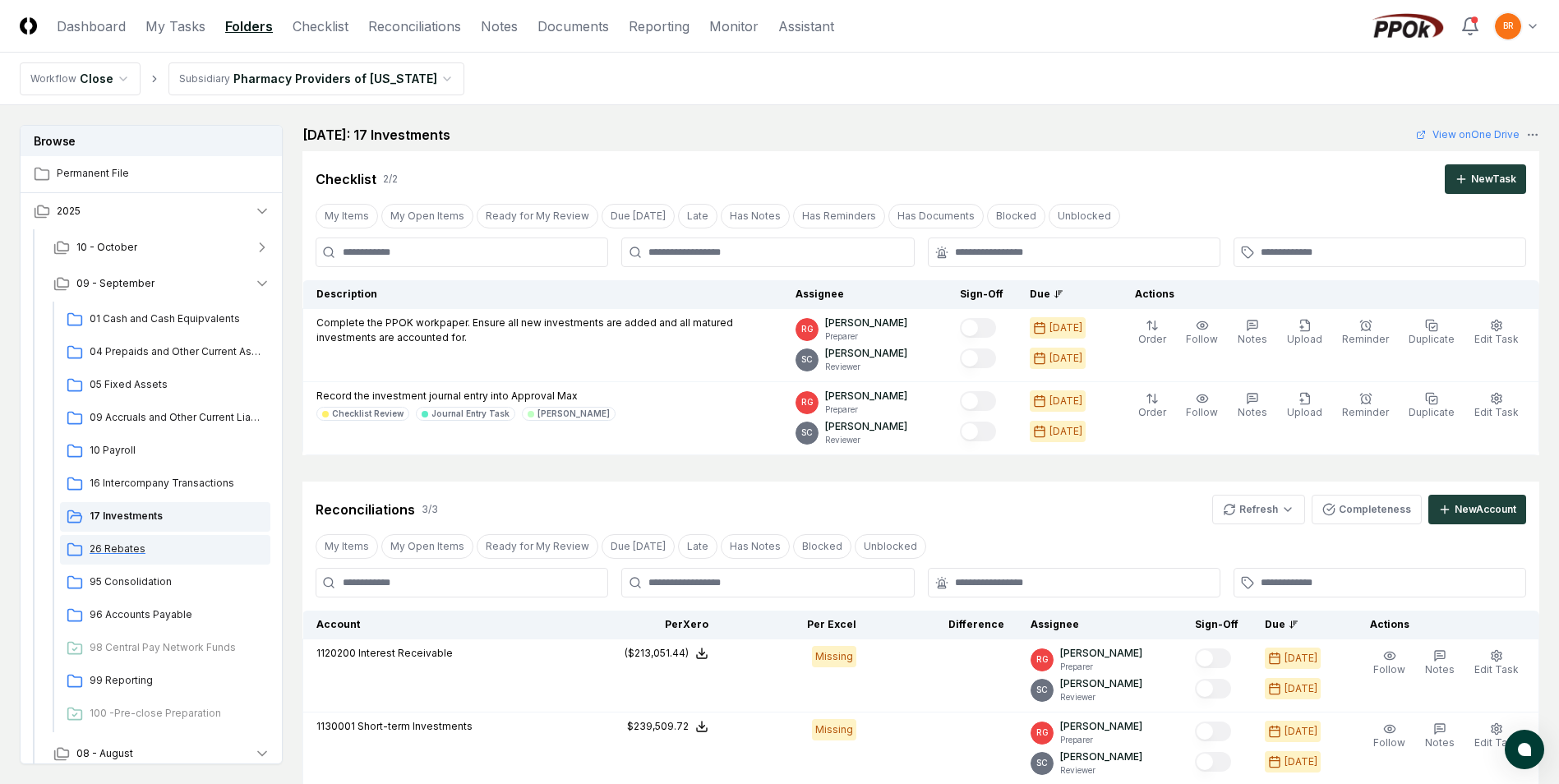
click at [126, 551] on span "26 Rebates" at bounding box center [176, 548] width 174 height 15
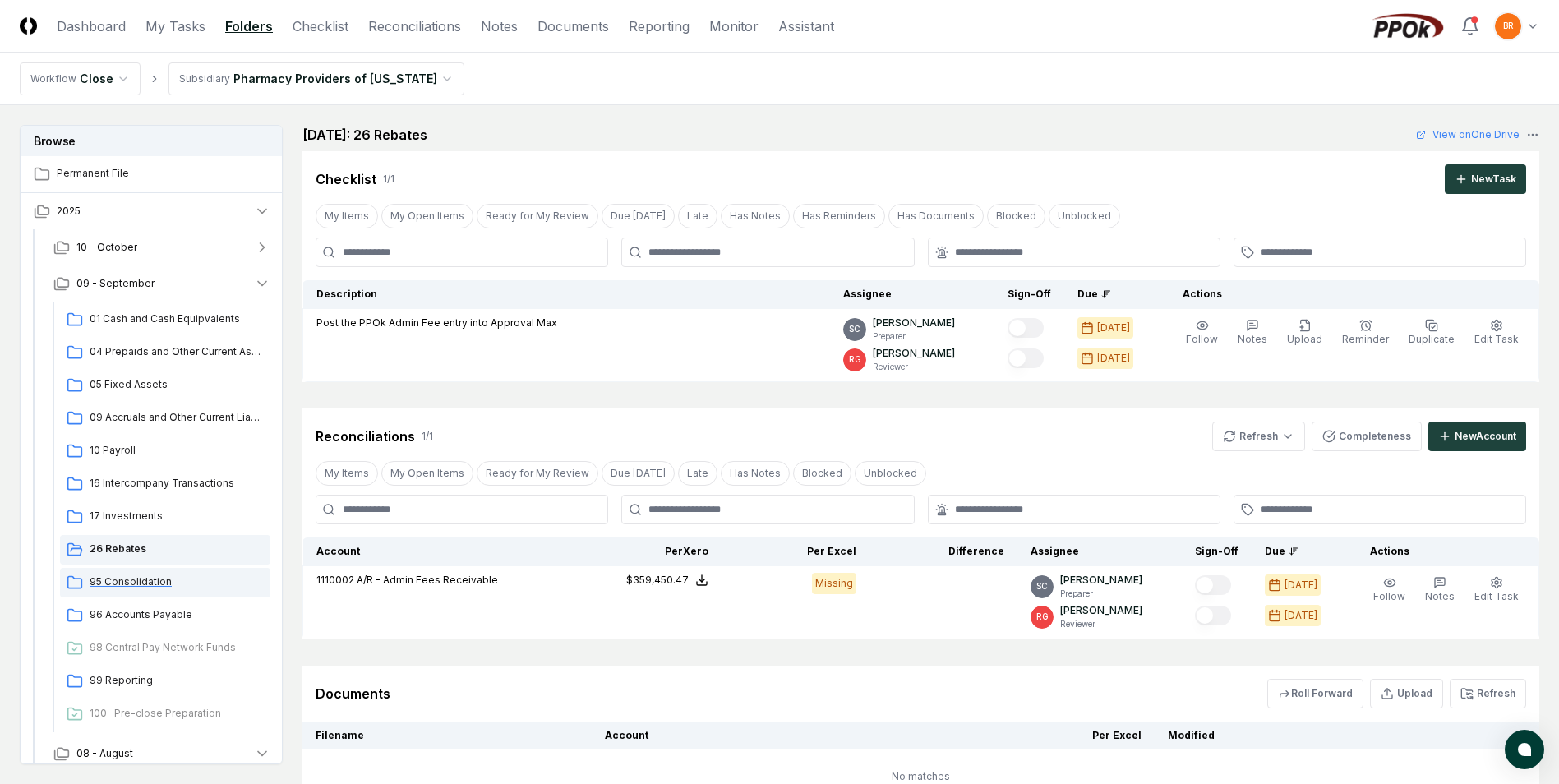
click at [131, 582] on span "95 Consolidation" at bounding box center [176, 581] width 174 height 15
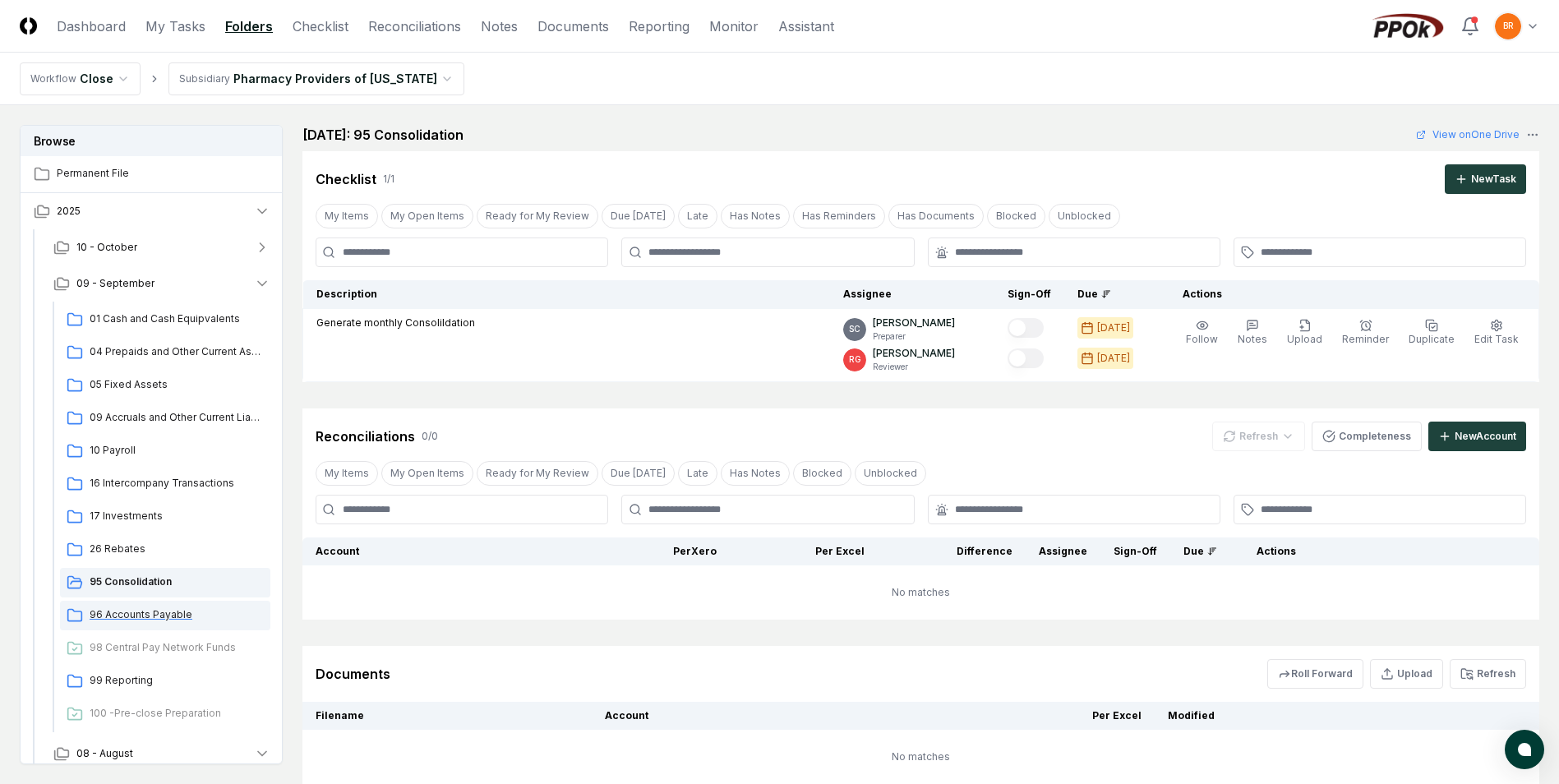
click at [133, 618] on span "96 Accounts Payable" at bounding box center [176, 614] width 174 height 15
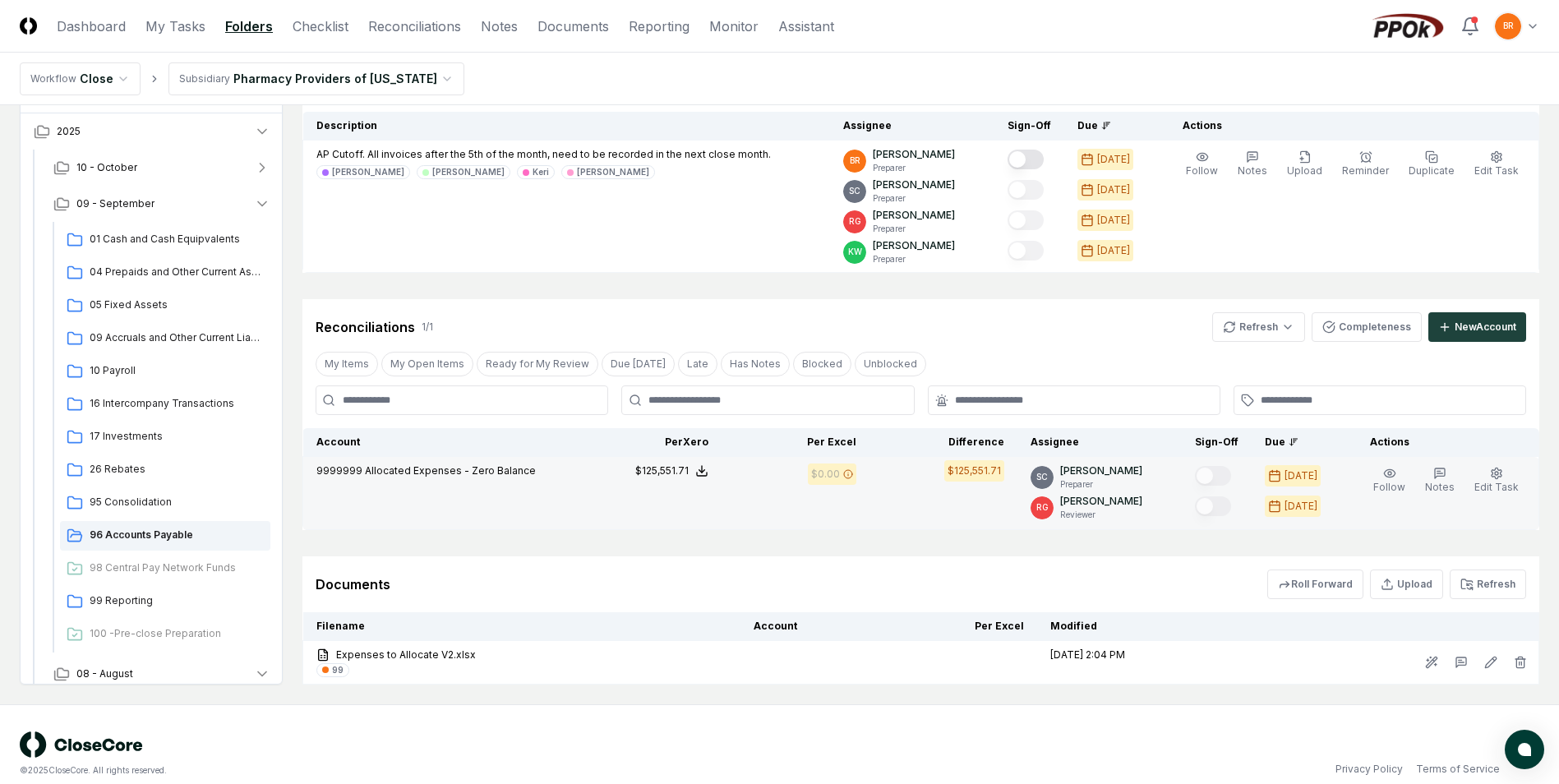
scroll to position [187, 0]
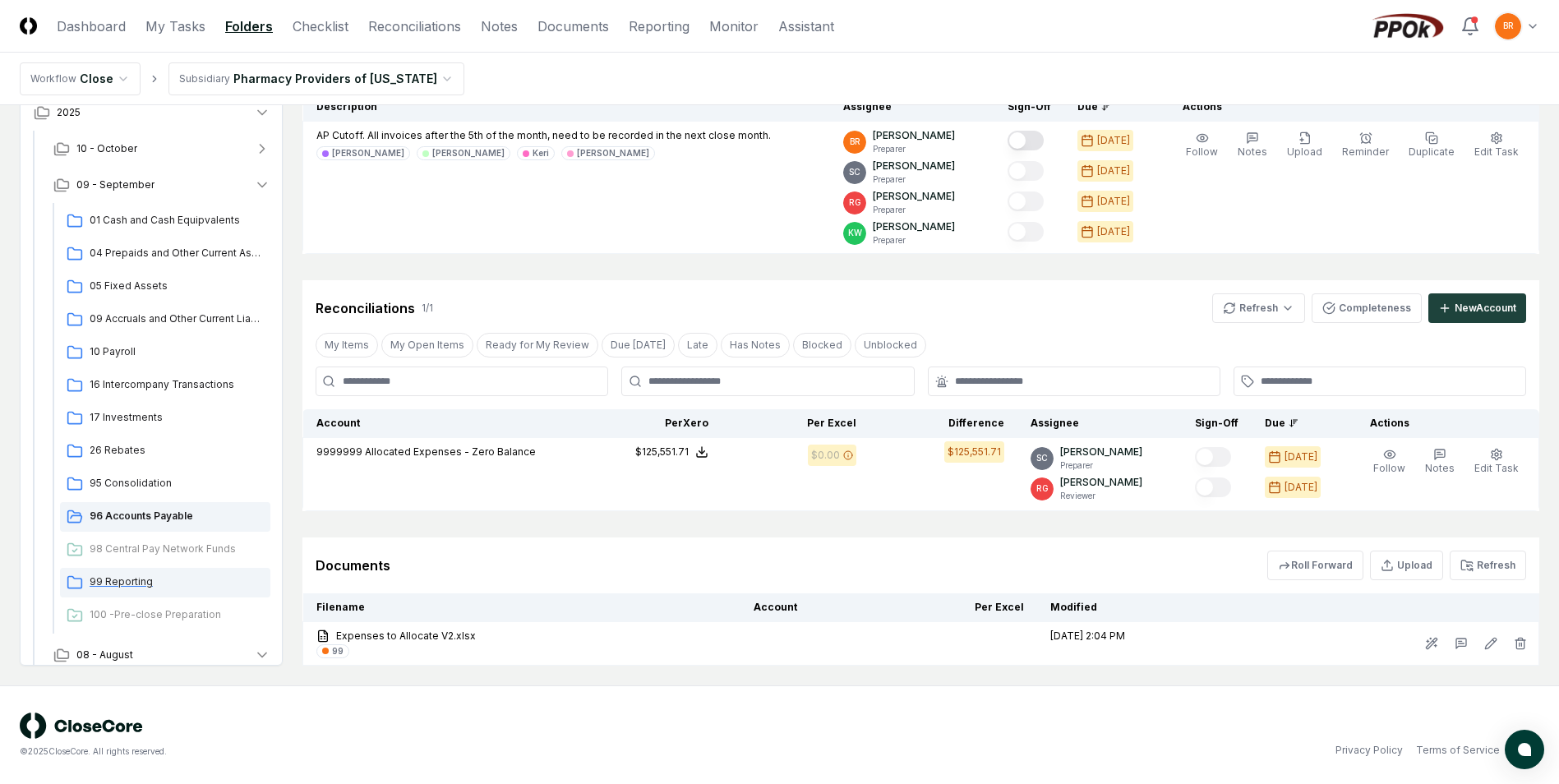
click at [124, 585] on span "99 Reporting" at bounding box center [176, 581] width 174 height 15
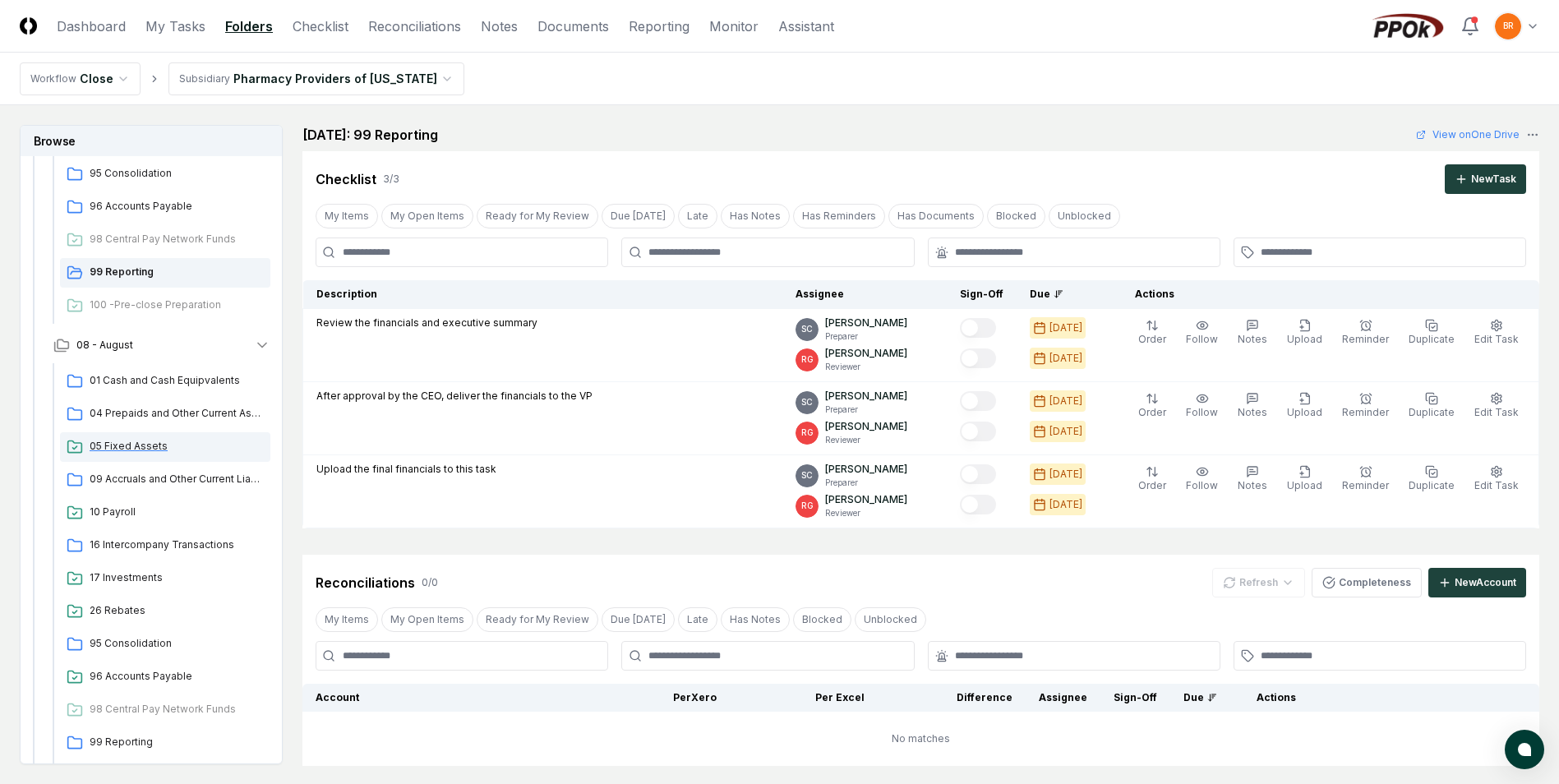
scroll to position [246, 0]
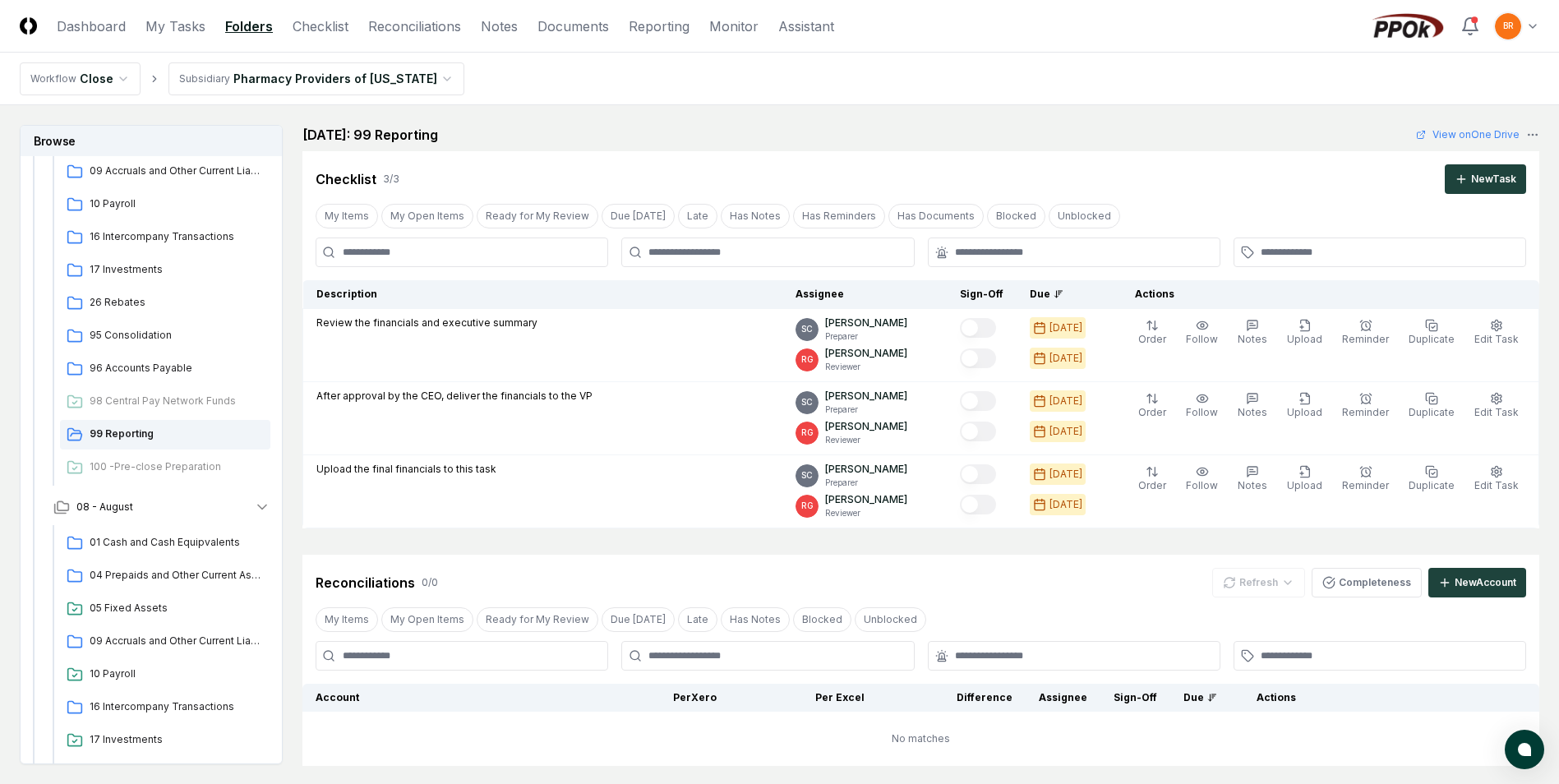
click at [425, 79] on html "CloseCore Dashboard My Tasks Folders Checklist Reconciliations Notes Documents …" at bounding box center [780, 524] width 1559 height 1048
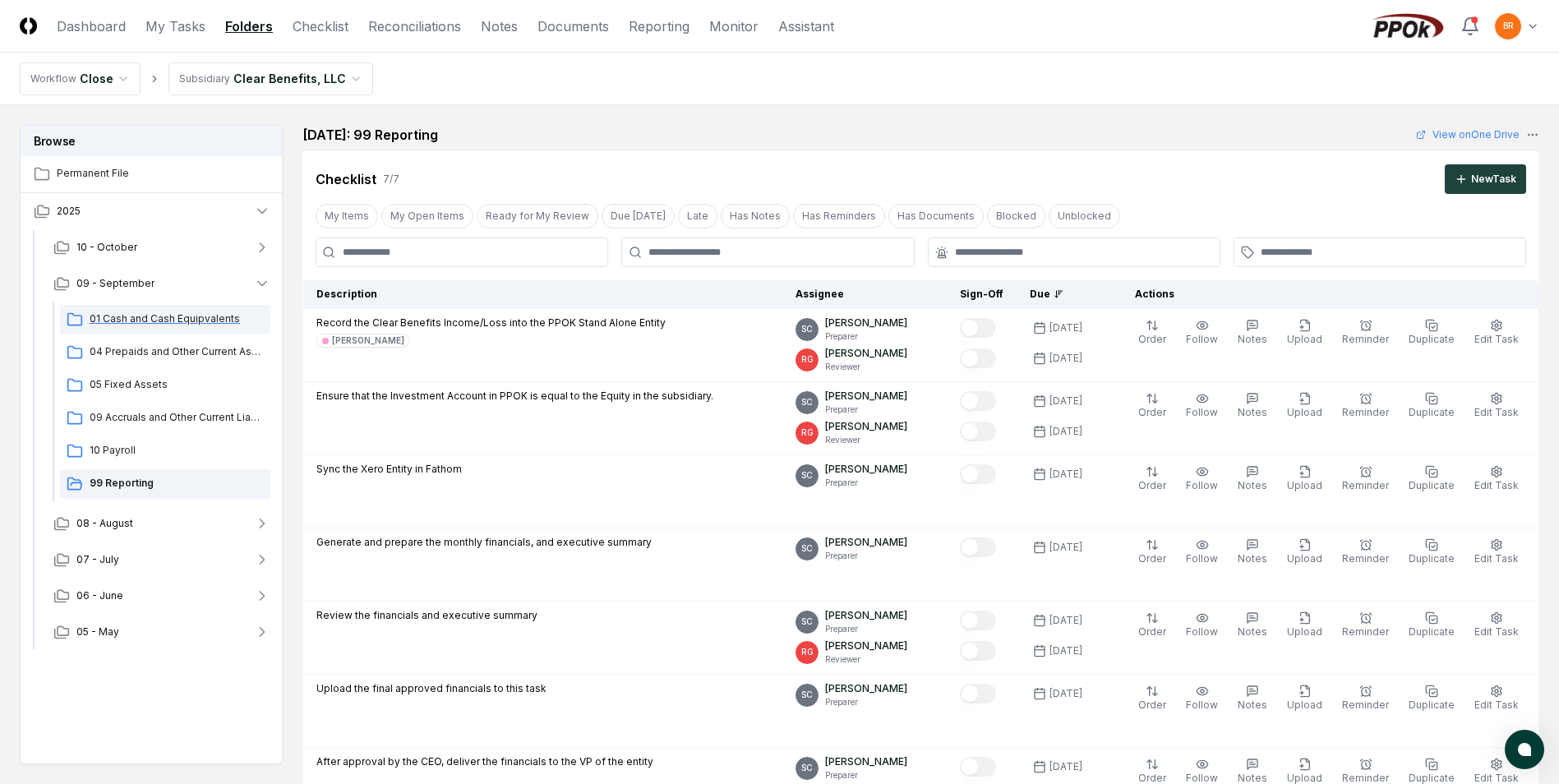
click at [158, 322] on span "01 Cash and Cash Equipvalents" at bounding box center [176, 318] width 174 height 15
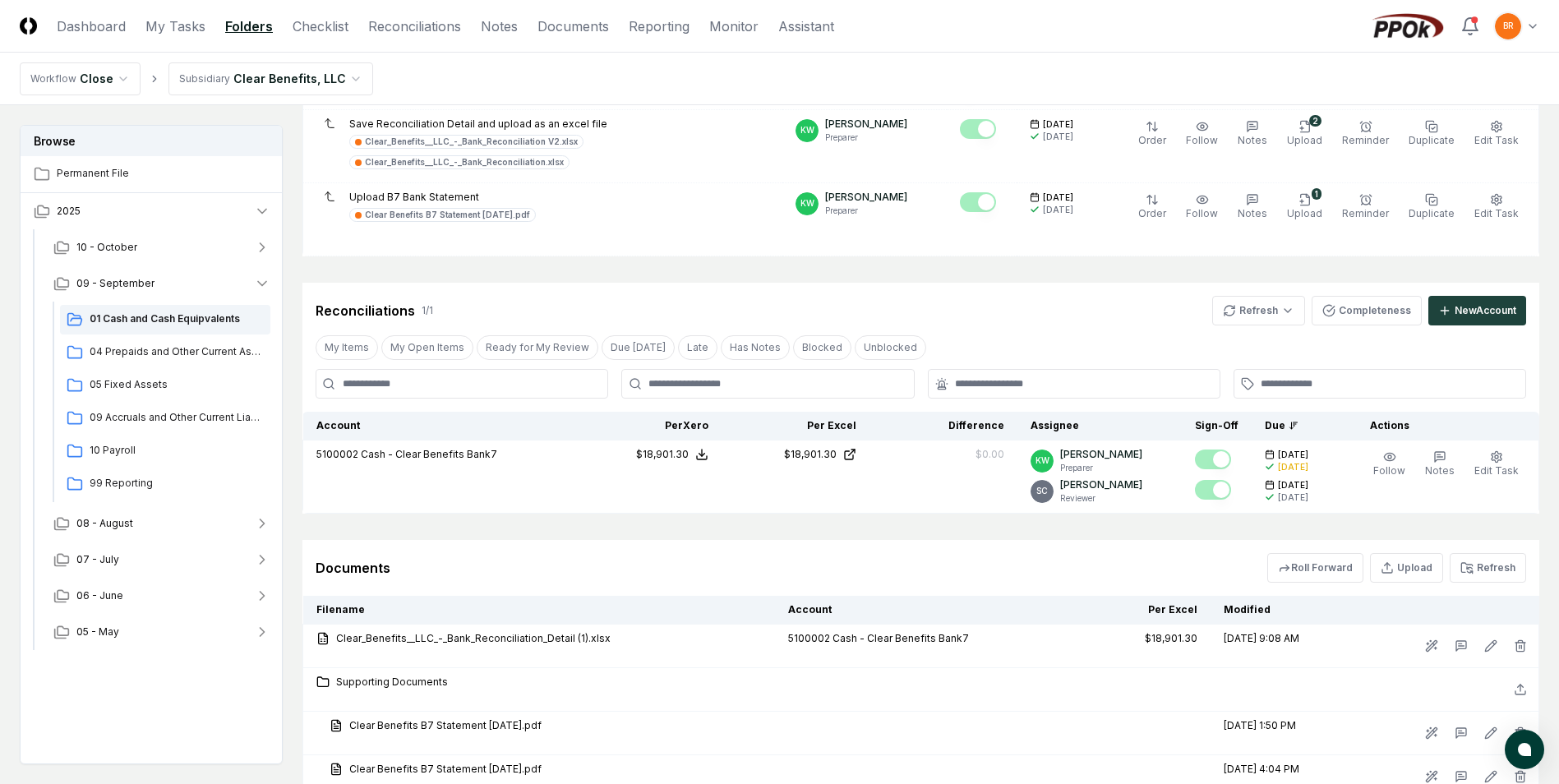
scroll to position [411, 0]
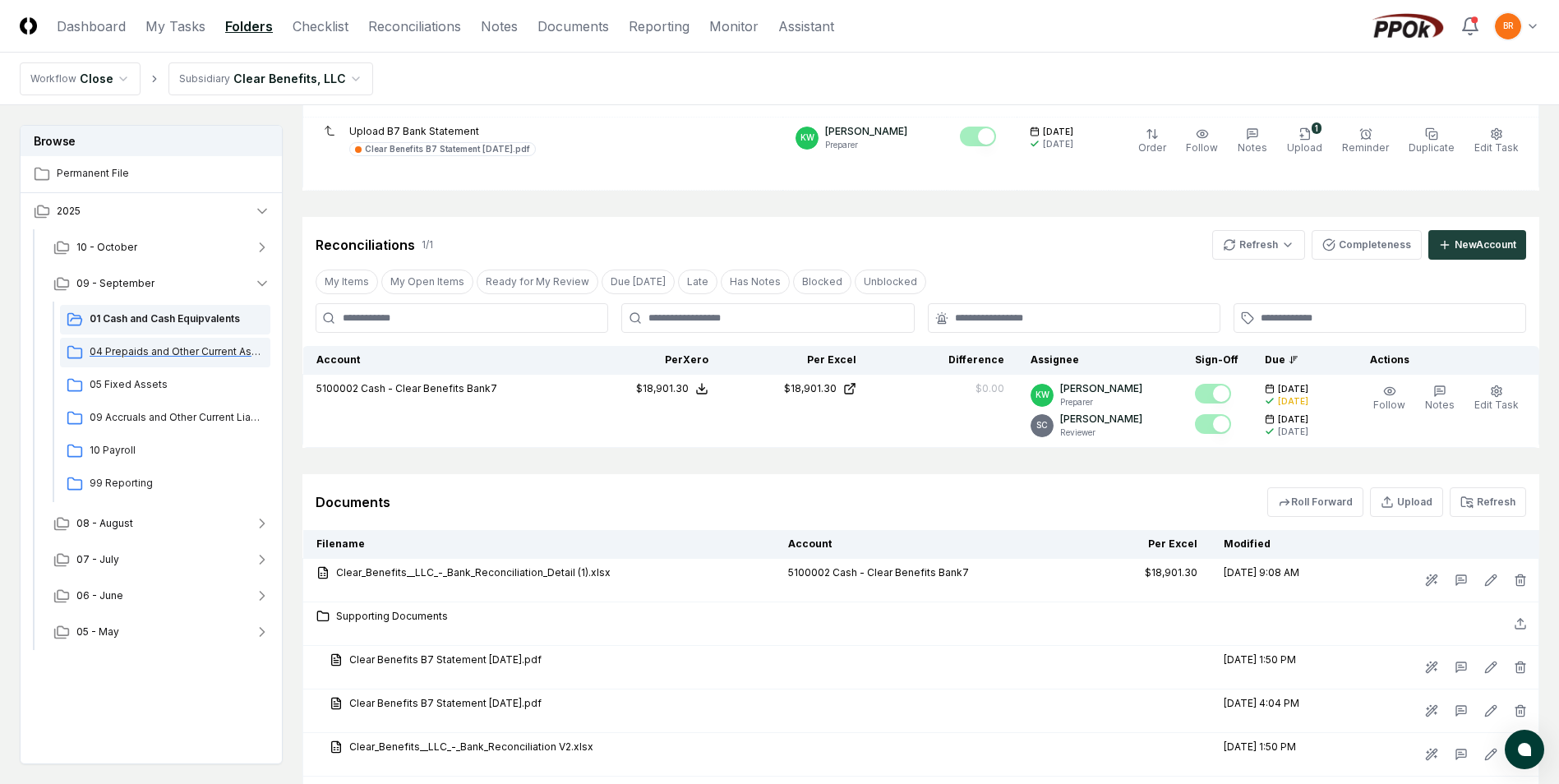
click at [148, 354] on span "04 Prepaids and Other Current Assets" at bounding box center [176, 351] width 174 height 15
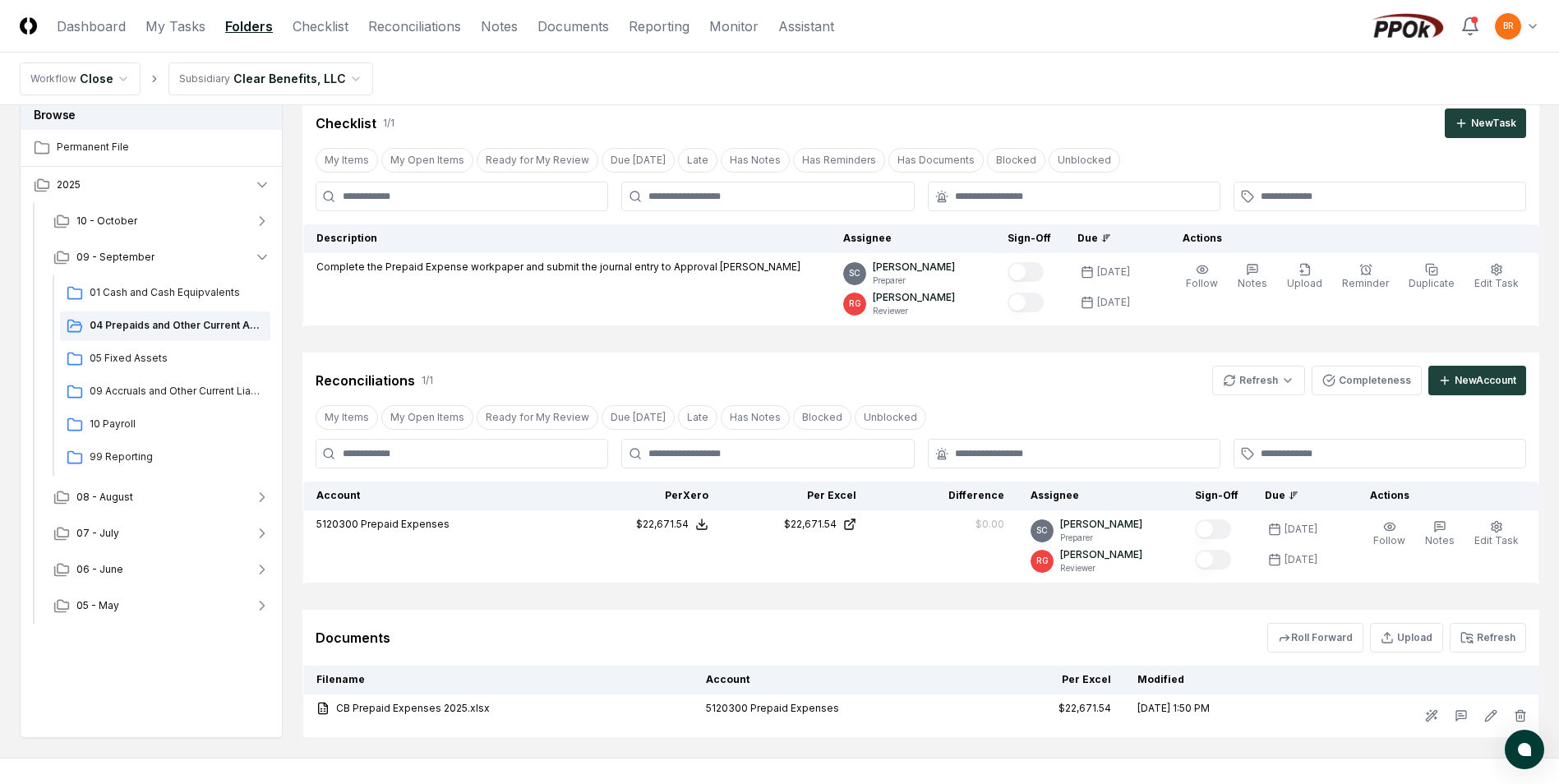
scroll to position [128, 0]
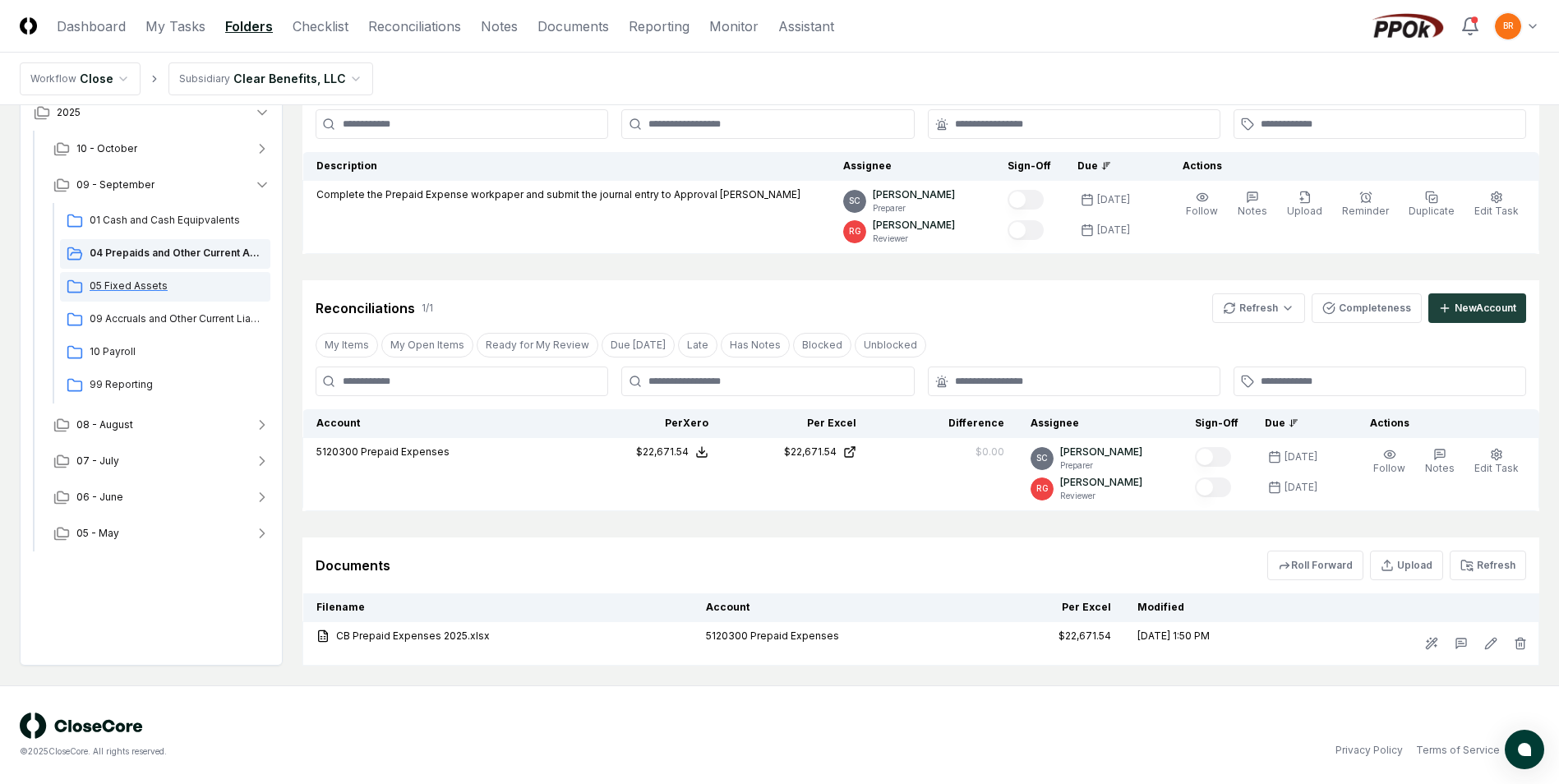
drag, startPoint x: 124, startPoint y: 288, endPoint x: 127, endPoint y: 298, distance: 10.4
click at [124, 288] on span "05 Fixed Assets" at bounding box center [176, 285] width 174 height 15
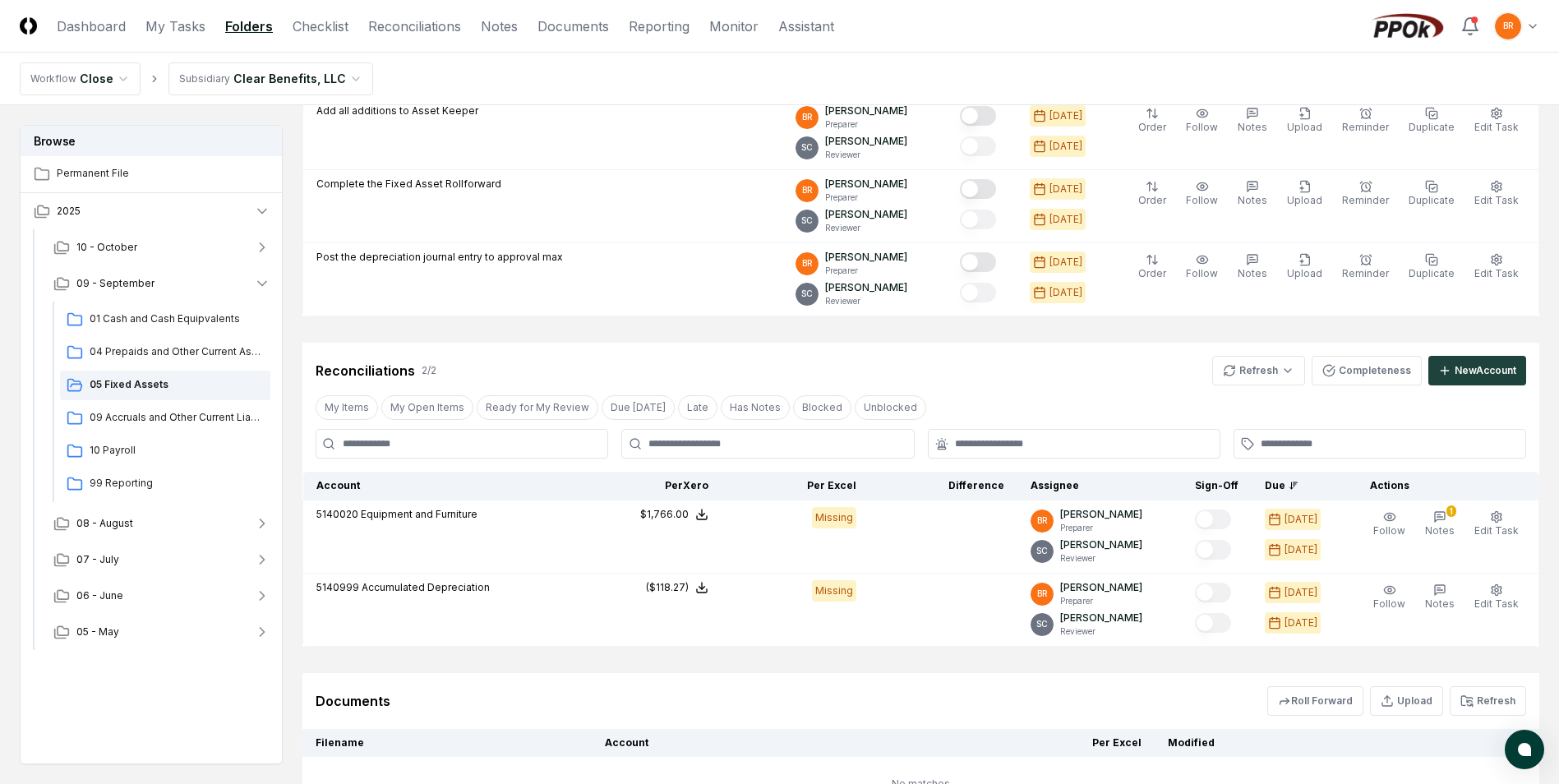
scroll to position [246, 0]
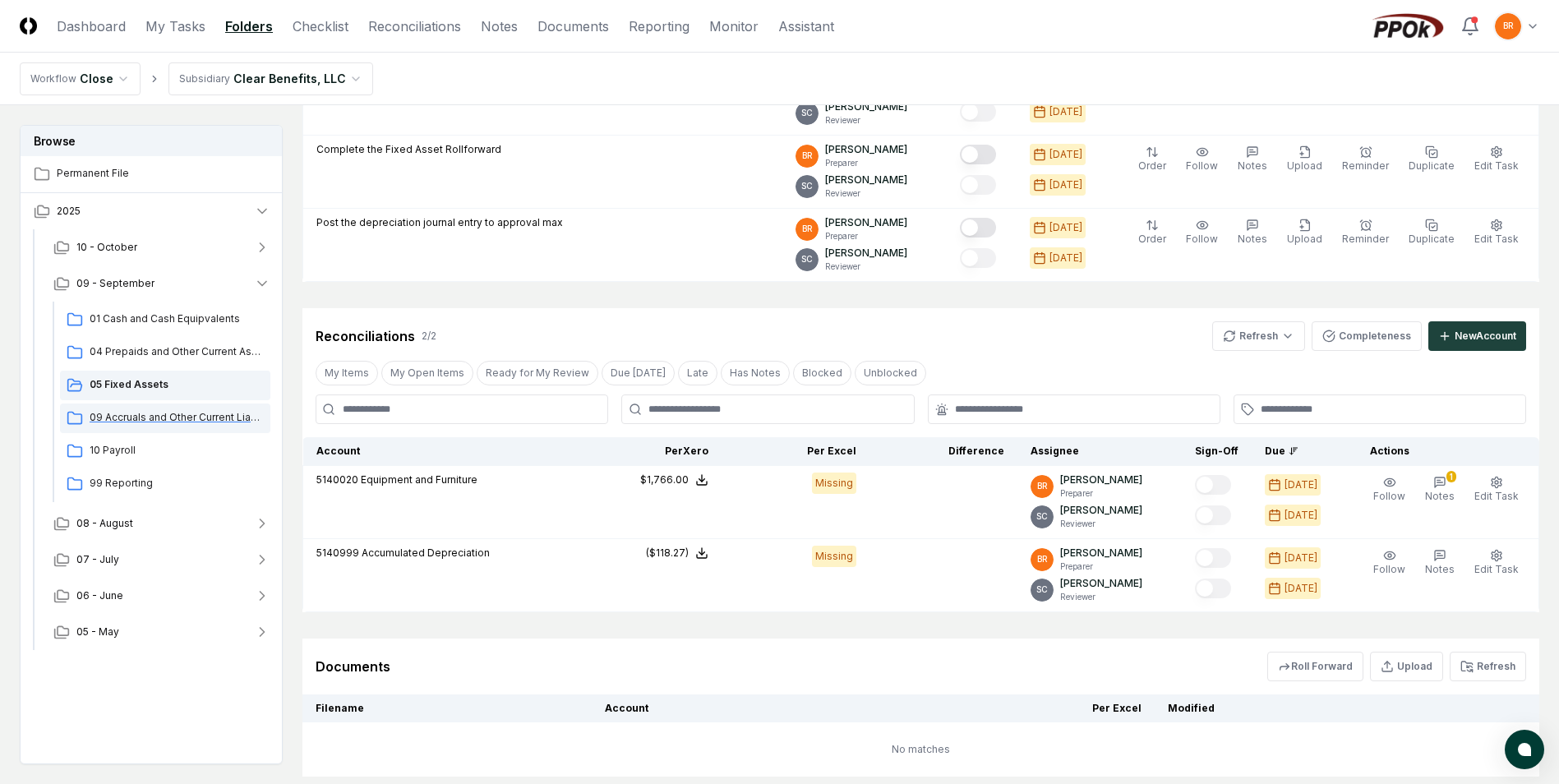
click at [152, 423] on span "09 Accruals and Other Current Liabilities" at bounding box center [176, 417] width 174 height 15
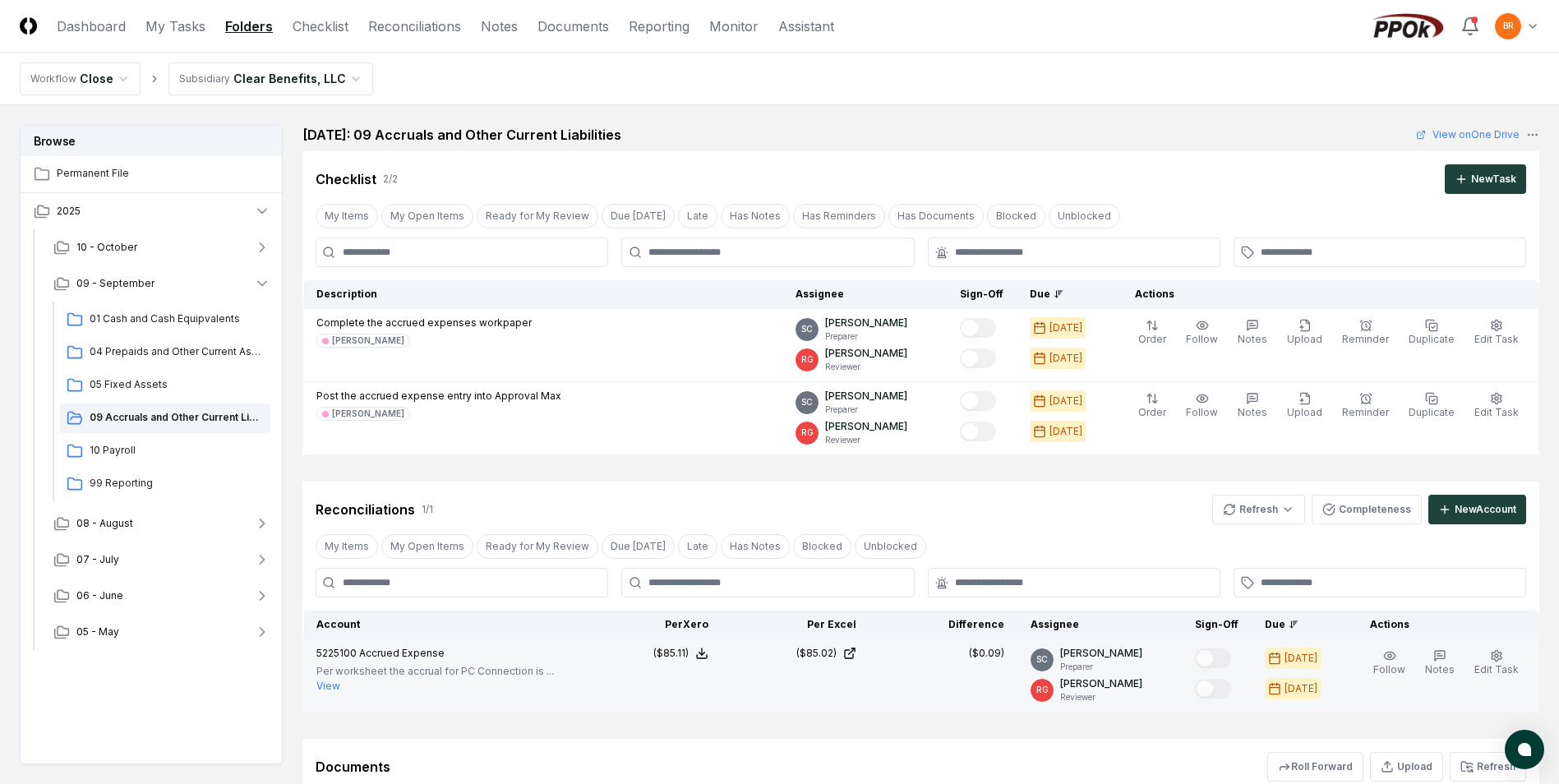
scroll to position [201, 0]
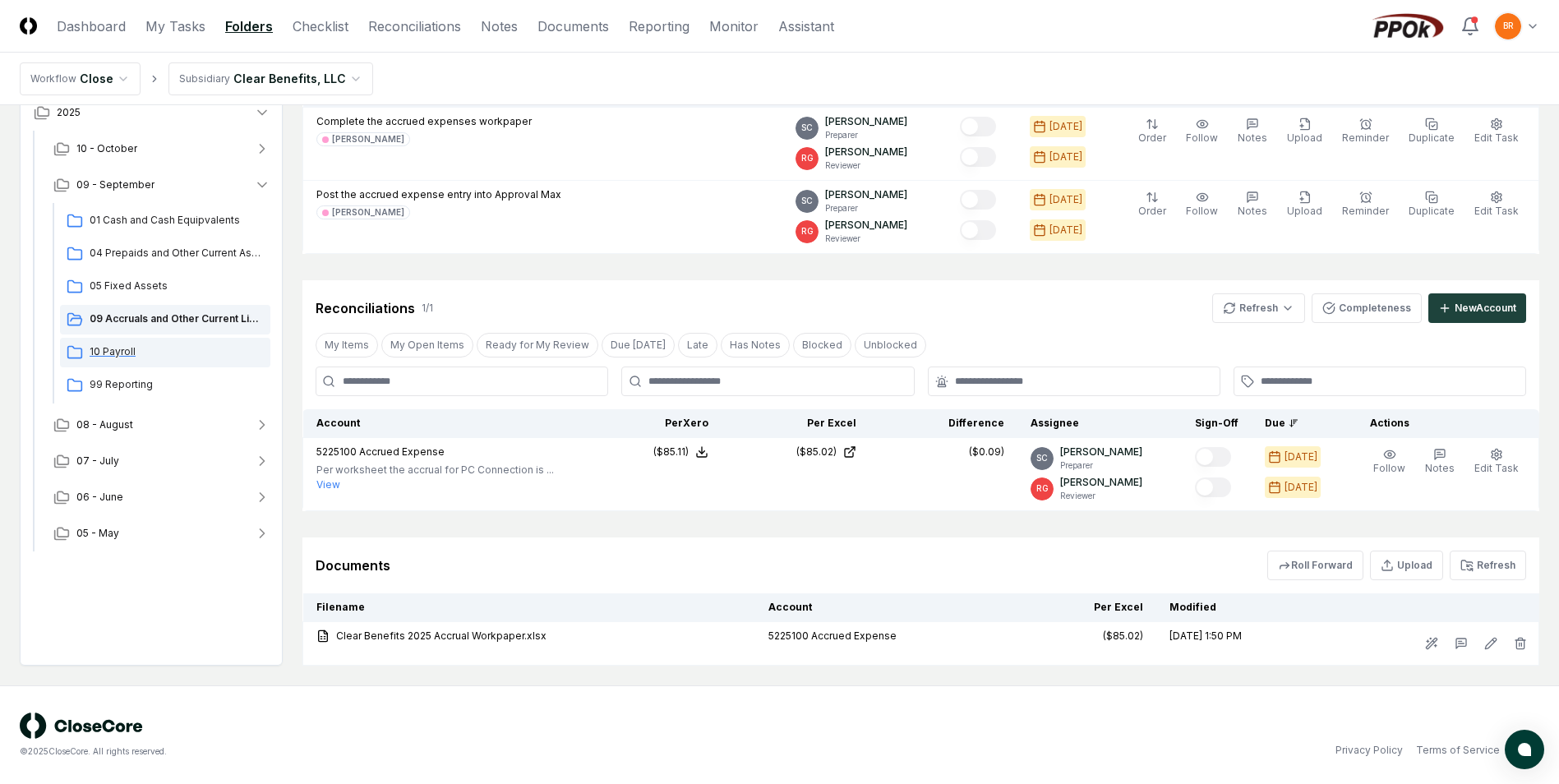
click at [128, 346] on span "10 Payroll" at bounding box center [176, 351] width 174 height 15
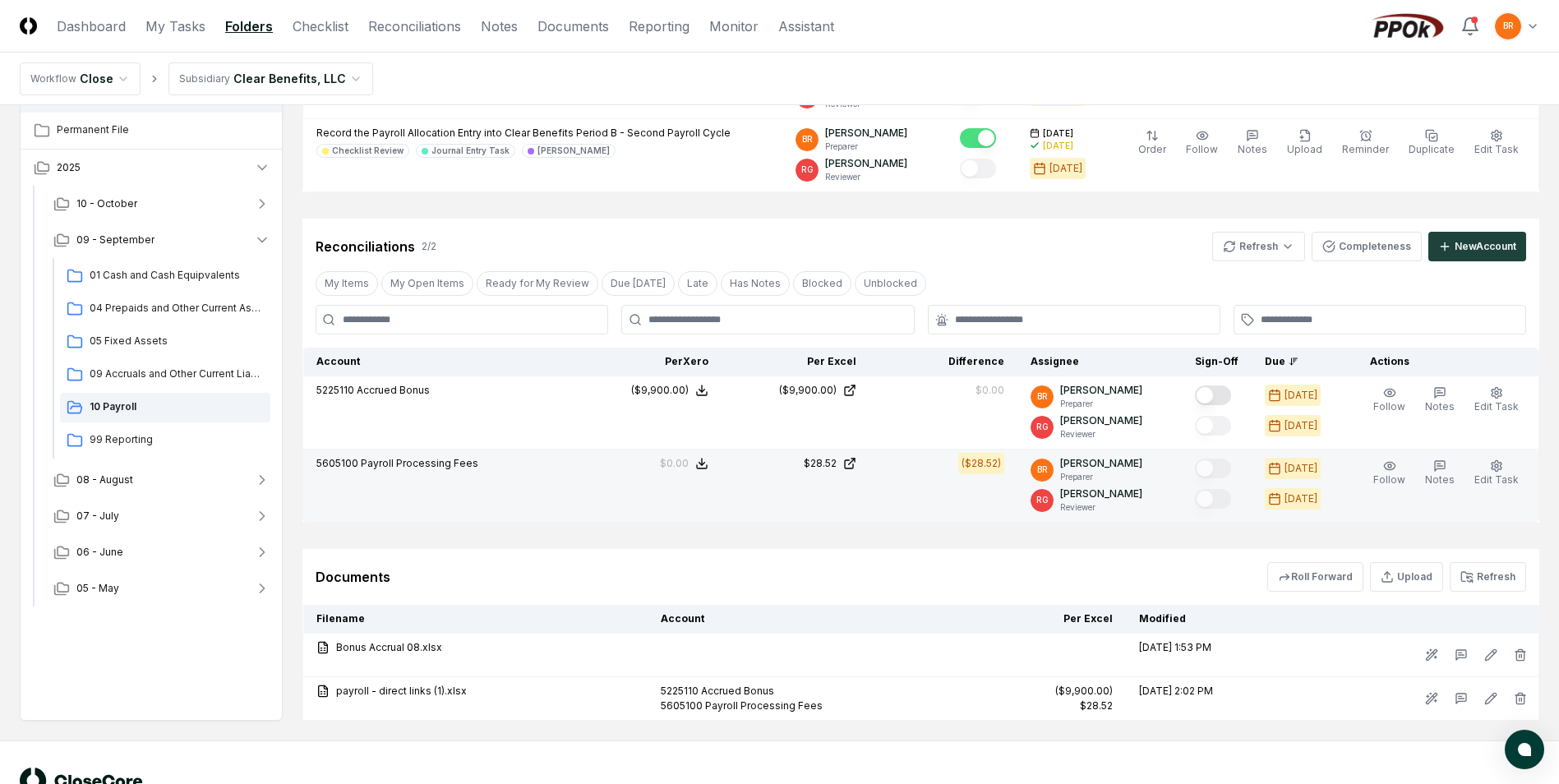
scroll to position [411, 0]
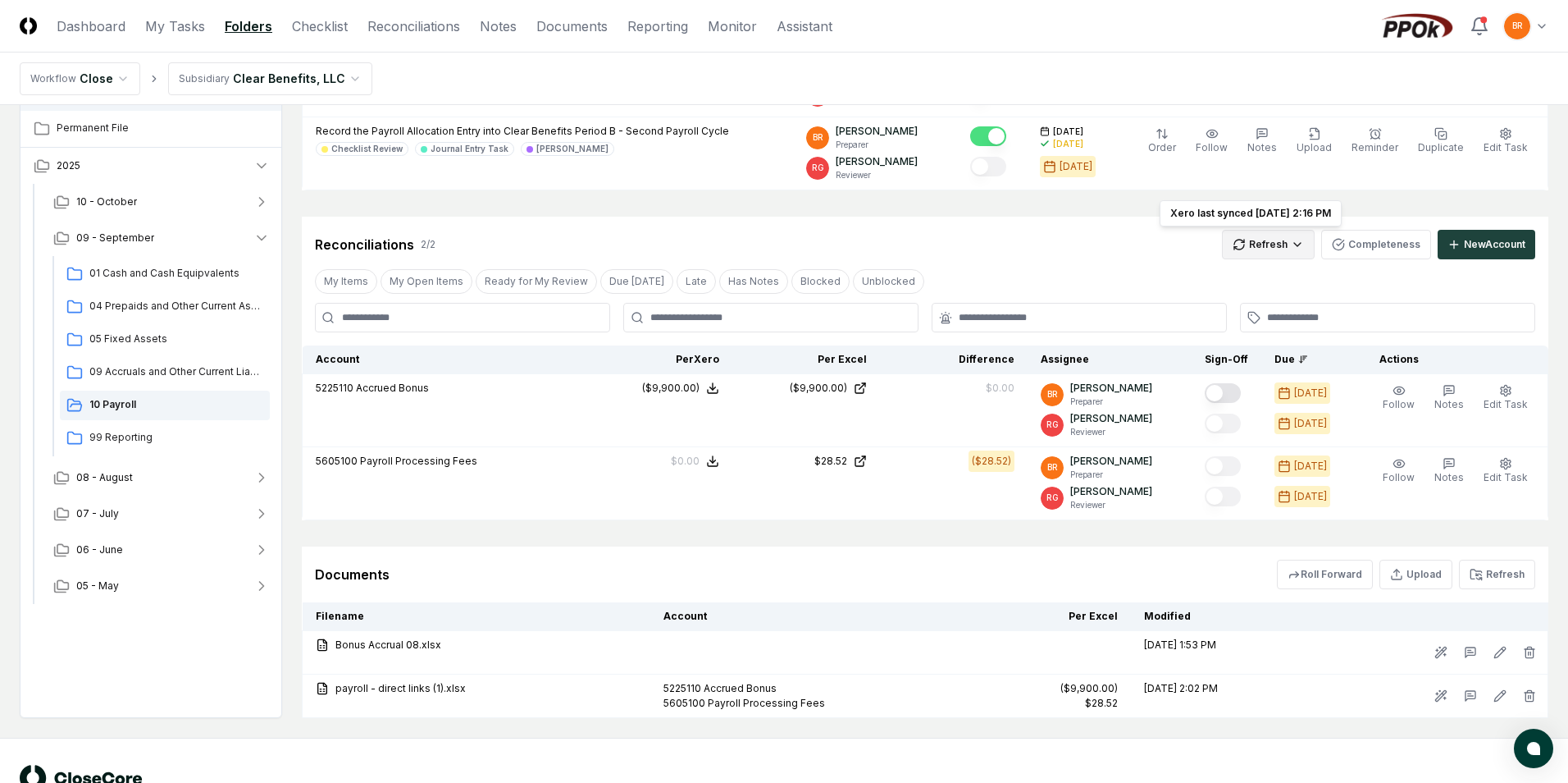
click at [1275, 244] on html "CloseCore Dashboard My Tasks Folders Checklist Reconciliations Notes Documents …" at bounding box center [784, 213] width 1568 height 1246
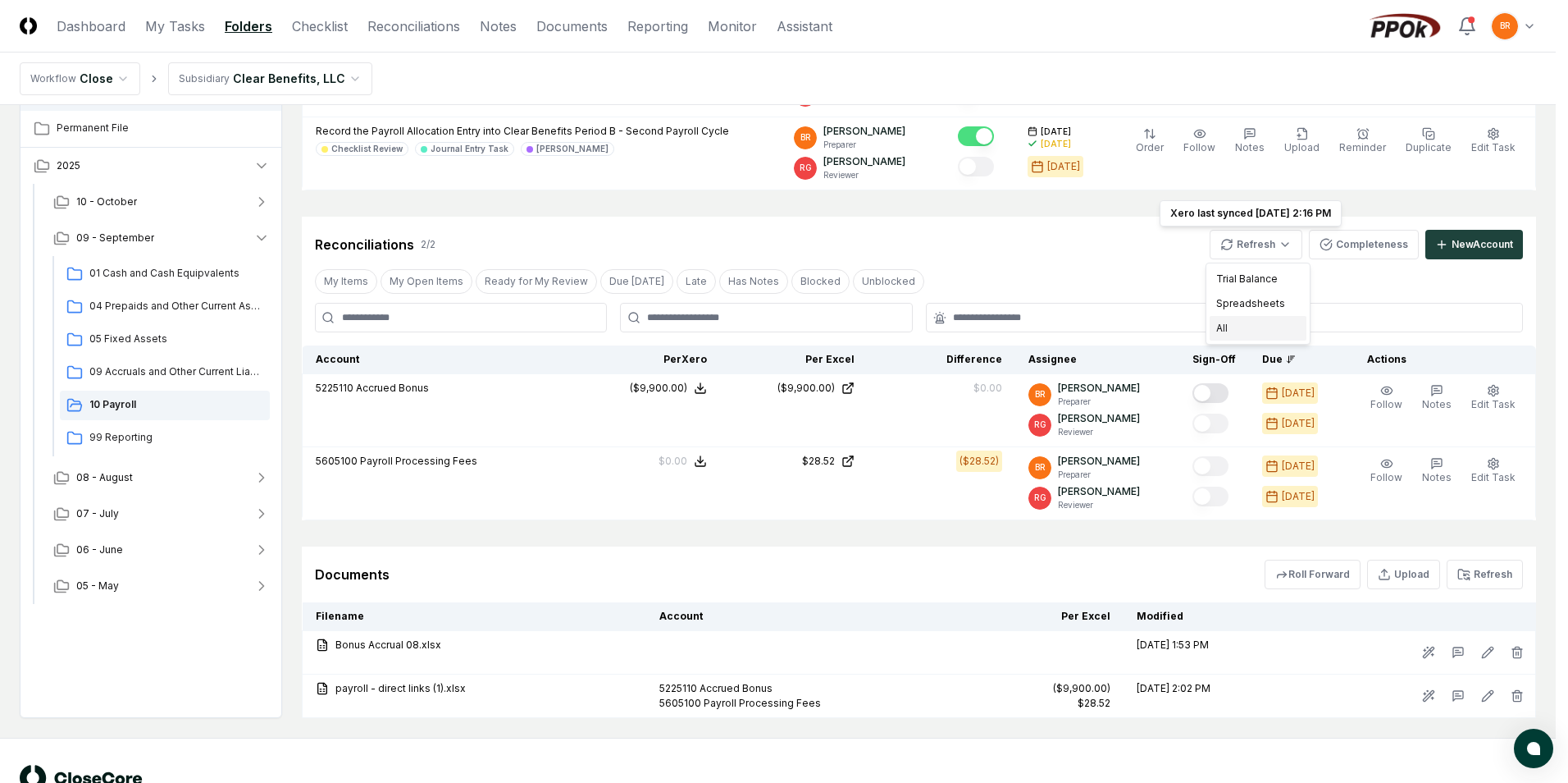
click at [1240, 324] on div "All" at bounding box center [1258, 327] width 97 height 25
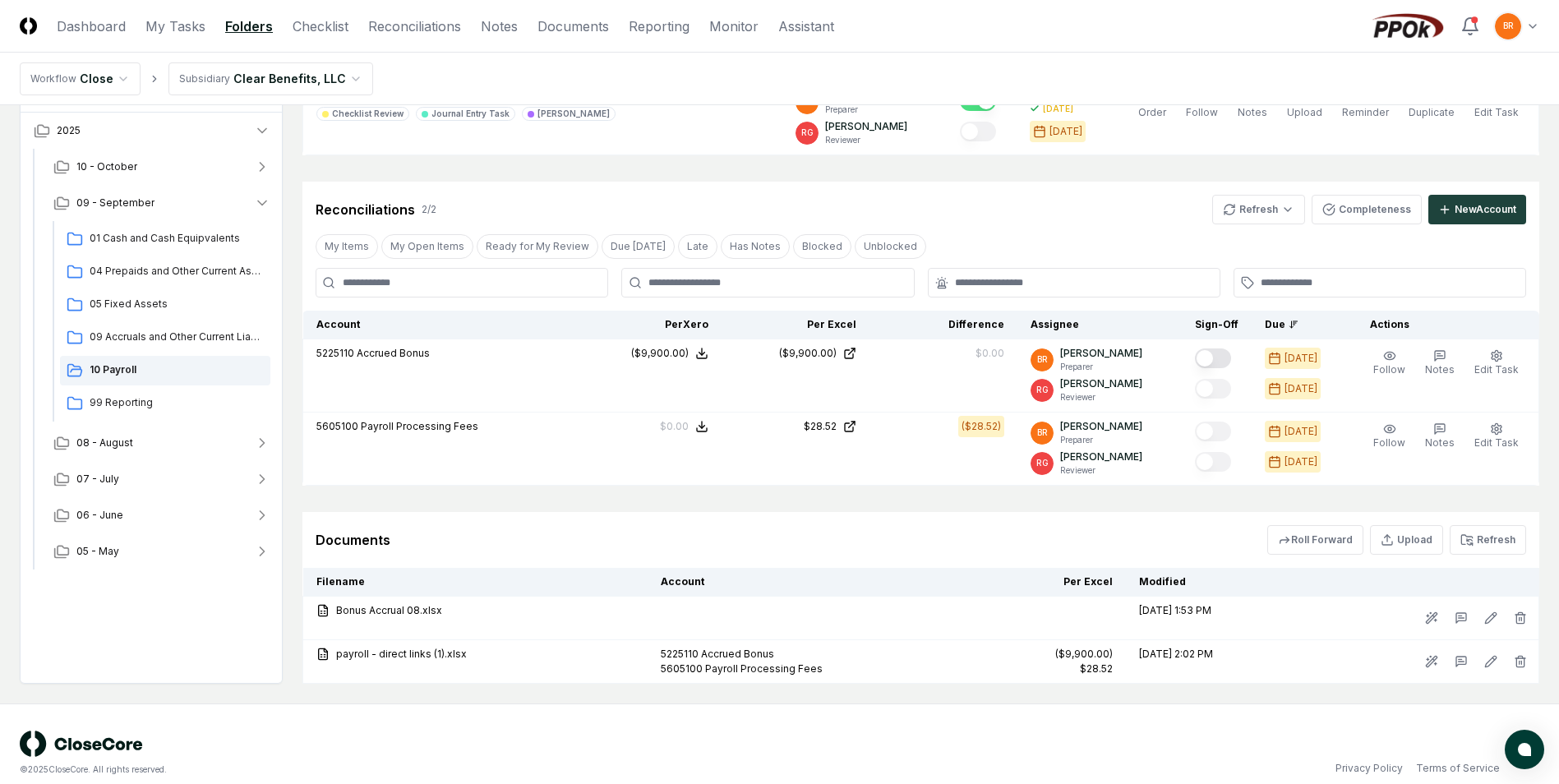
scroll to position [464, 0]
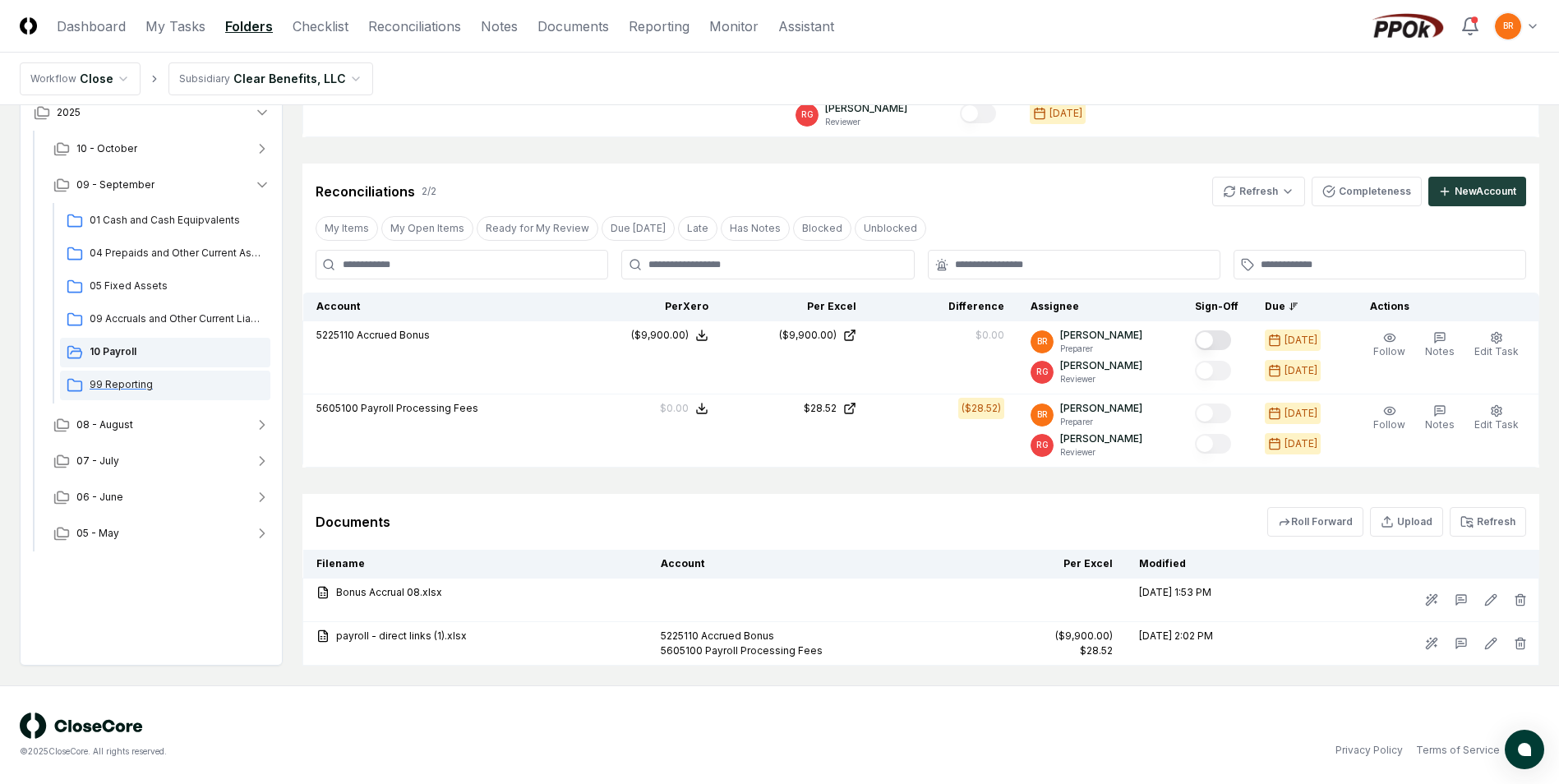
click at [143, 384] on span "99 Reporting" at bounding box center [176, 384] width 174 height 15
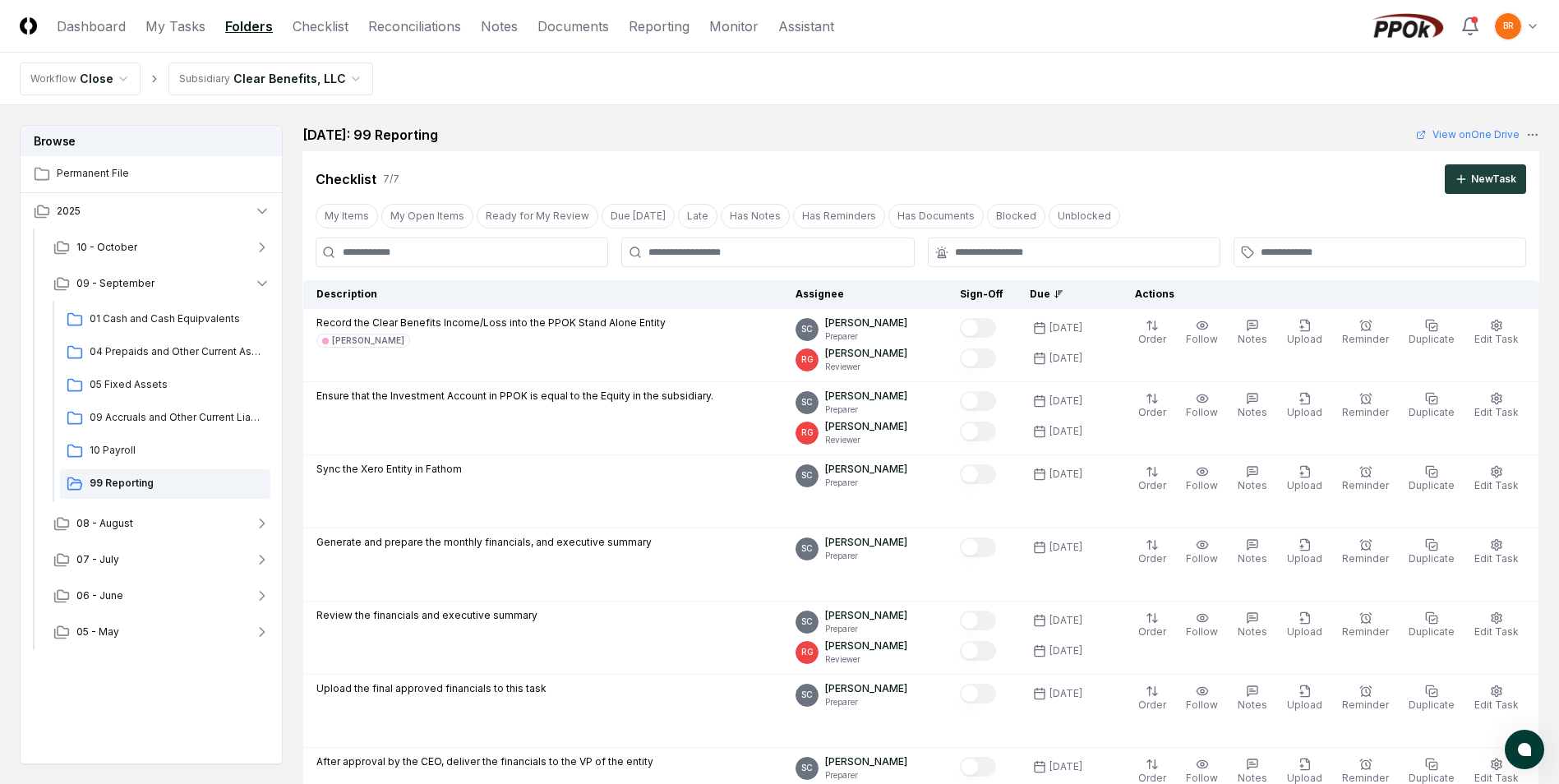
click at [337, 78] on html "CloseCore Dashboard My Tasks Folders Checklist Reconciliations Notes Documents …" at bounding box center [780, 670] width 1559 height 1340
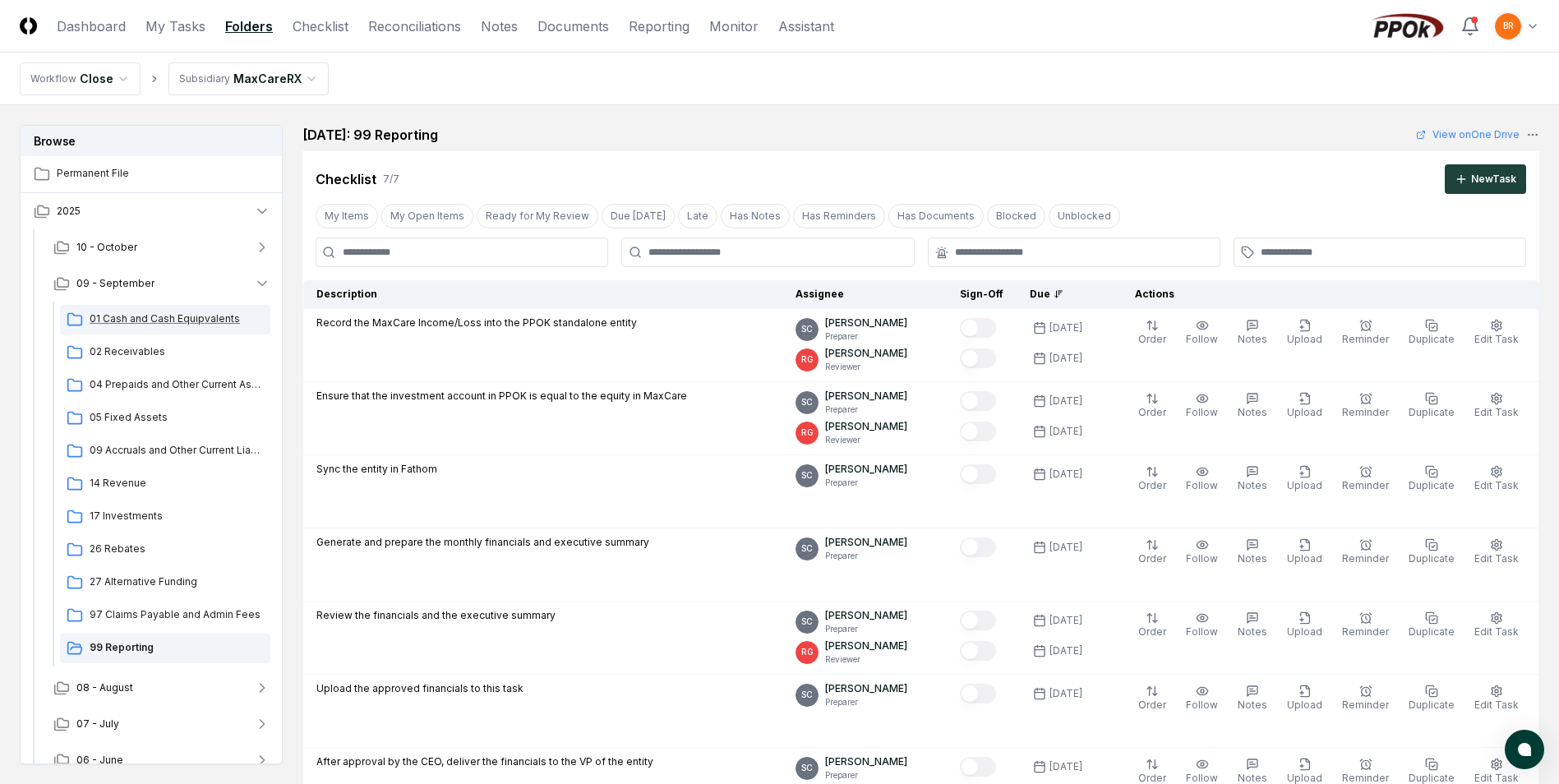
click at [147, 319] on span "01 Cash and Cash Equipvalents" at bounding box center [176, 318] width 174 height 15
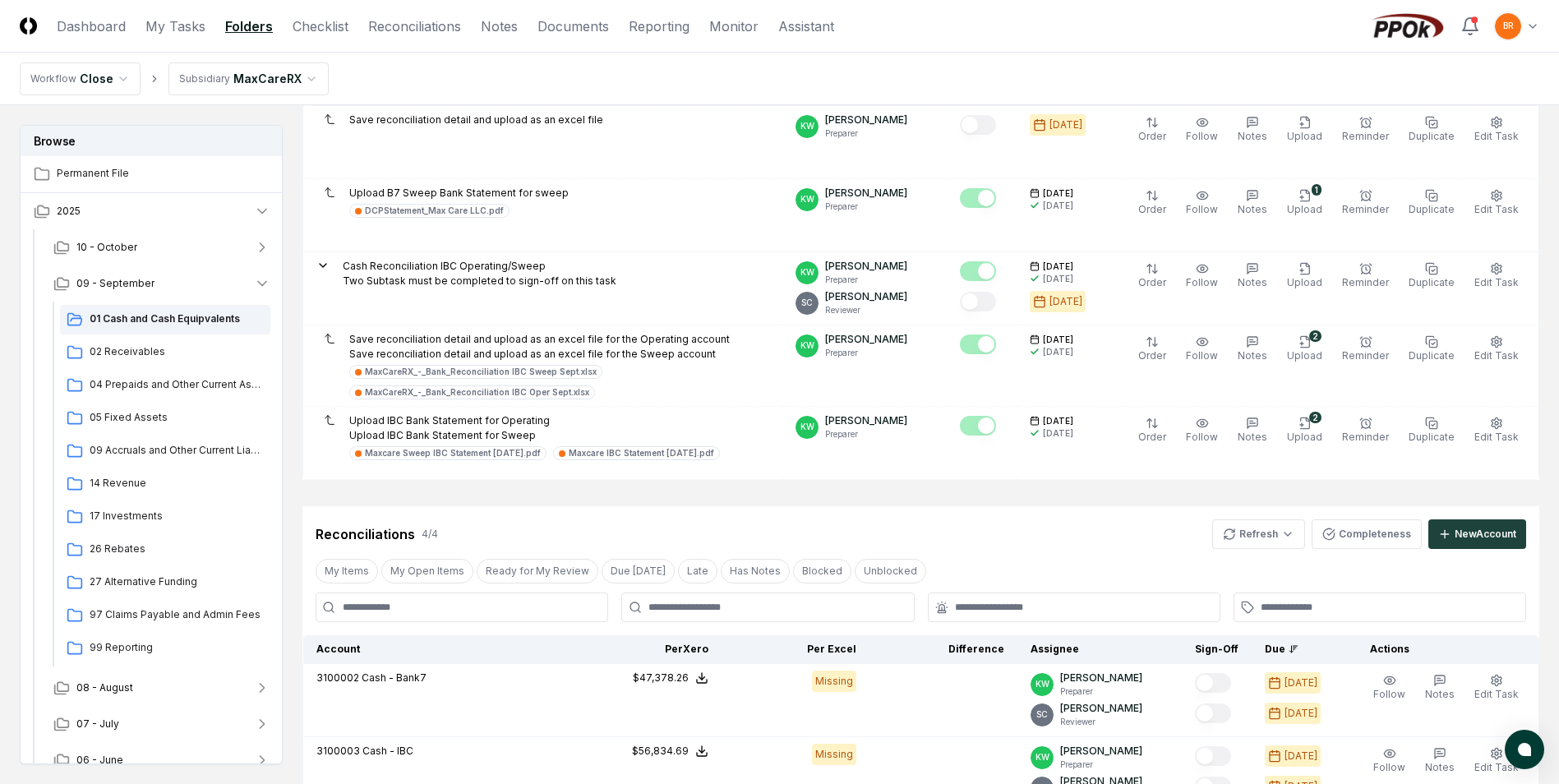
scroll to position [657, 0]
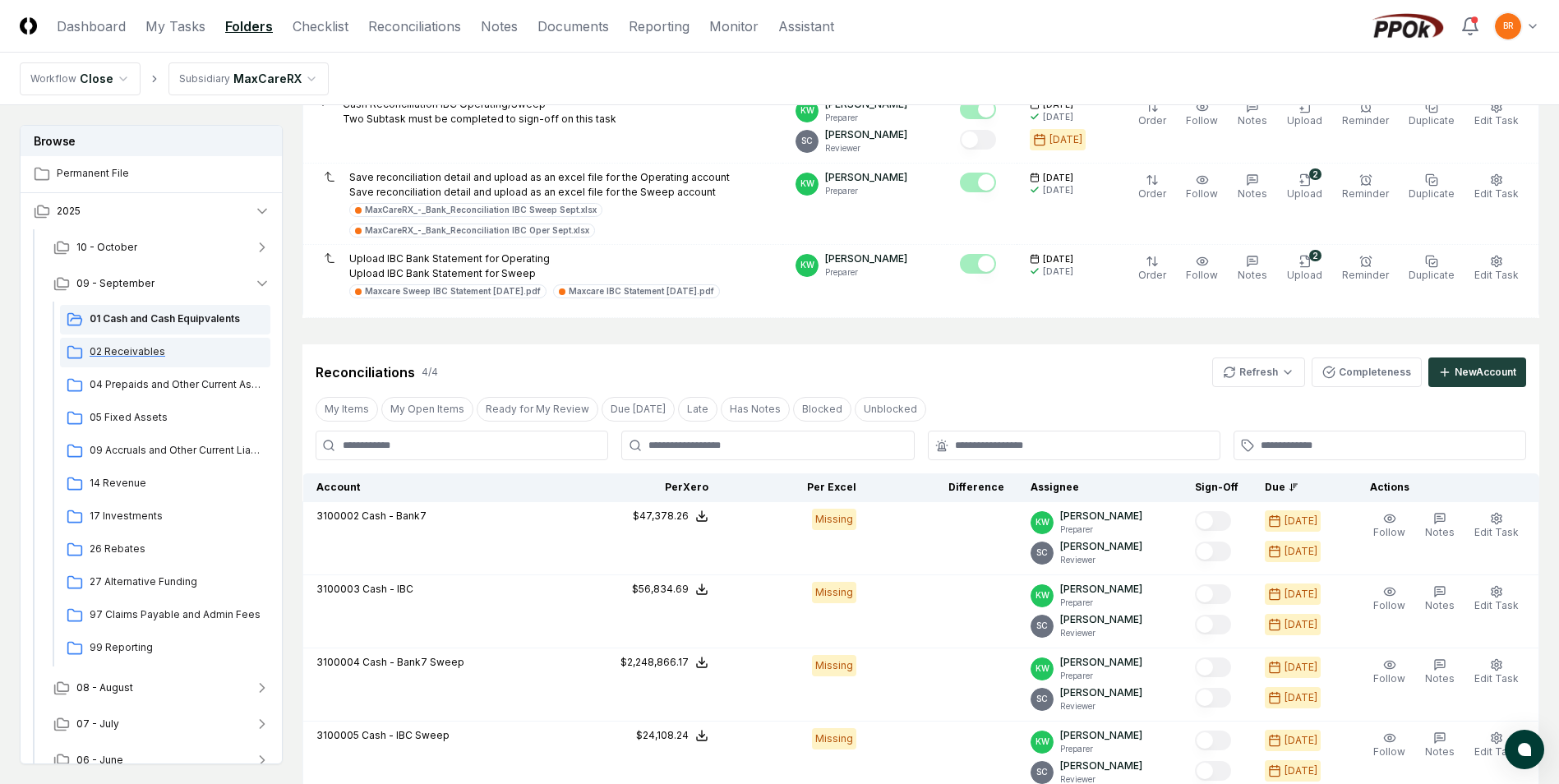
click at [136, 353] on span "02 Receivables" at bounding box center [176, 351] width 174 height 15
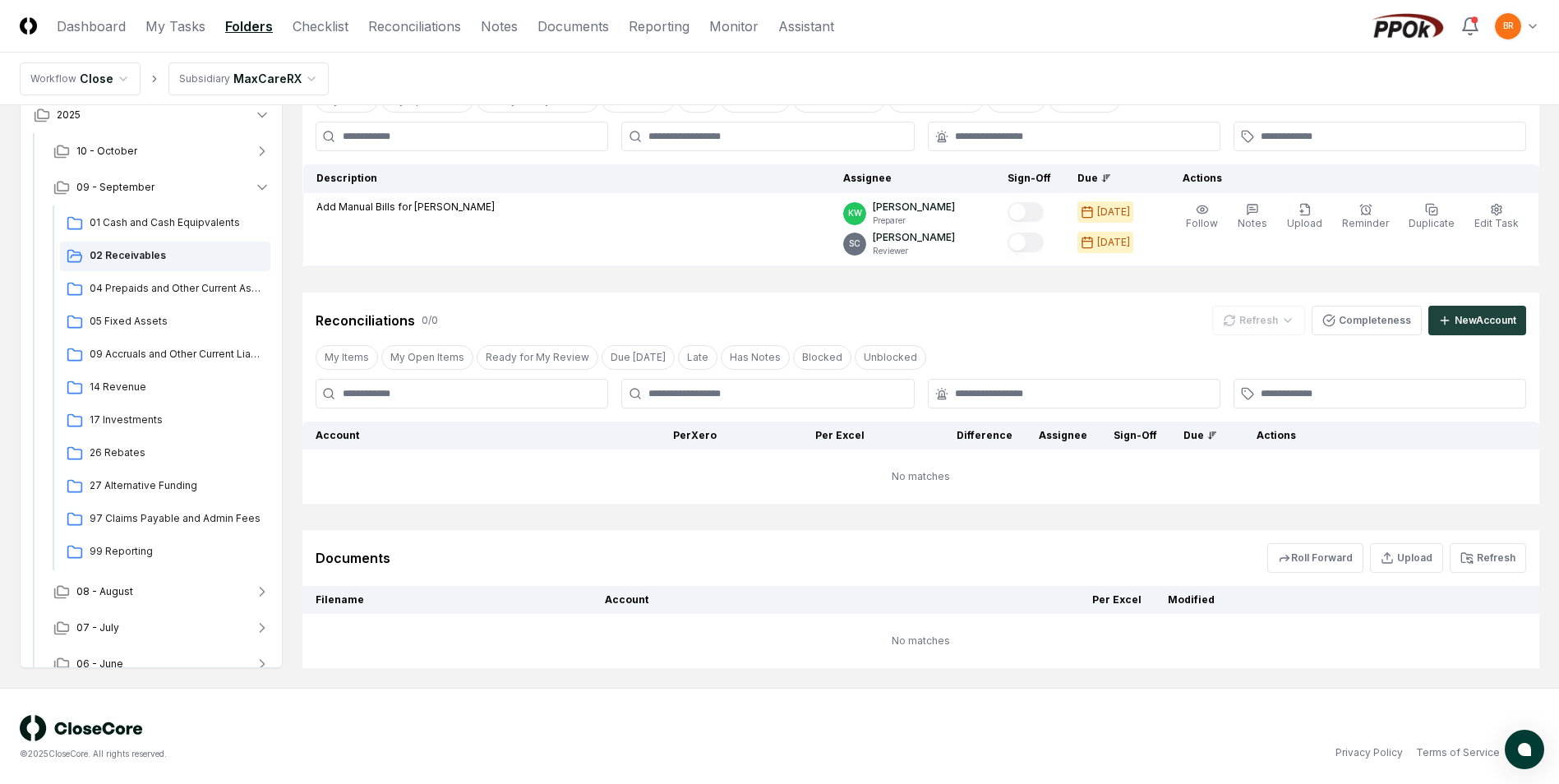
scroll to position [118, 0]
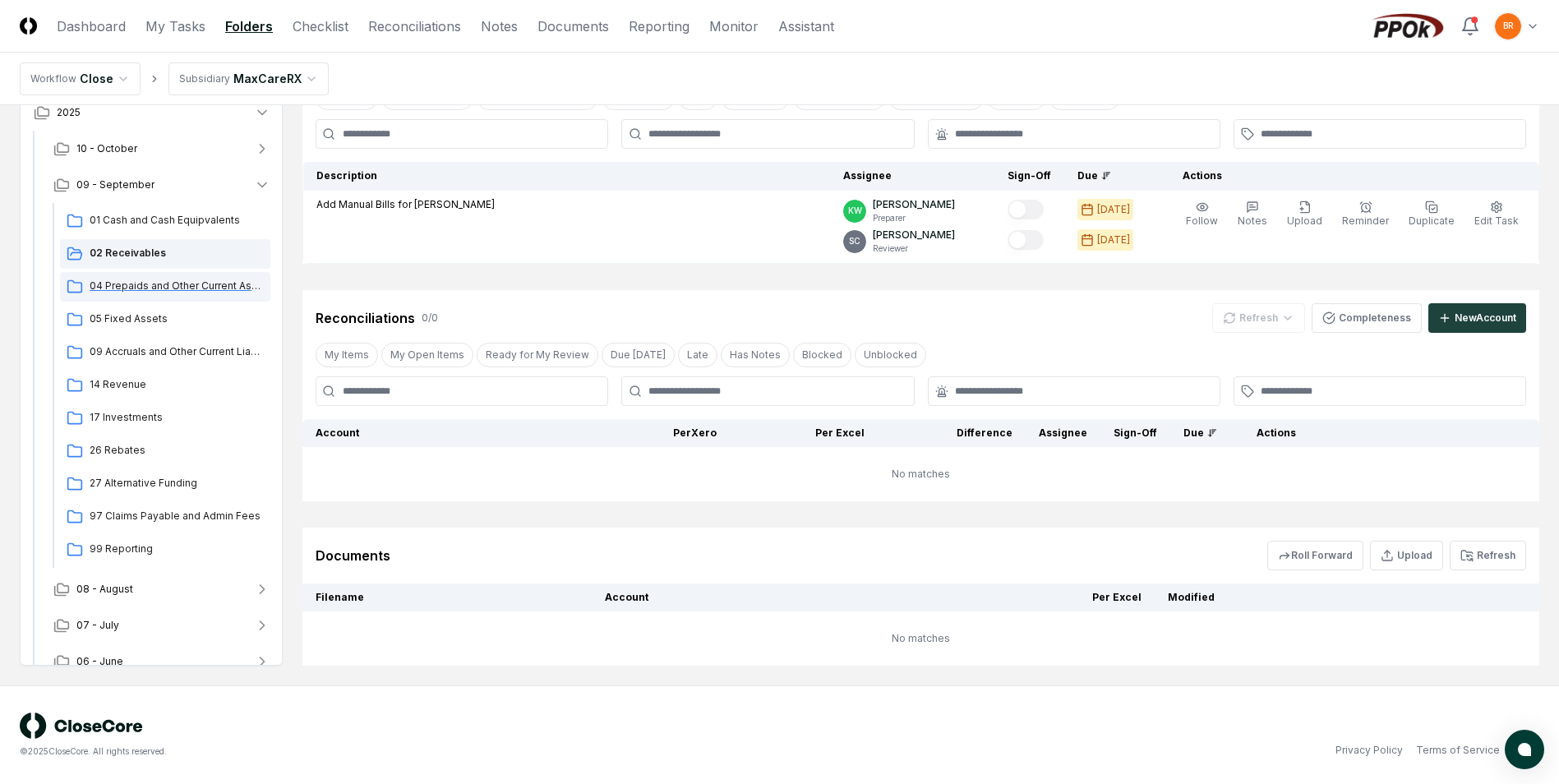
click at [138, 283] on span "04 Prepaids and Other Current Assets" at bounding box center [176, 285] width 174 height 15
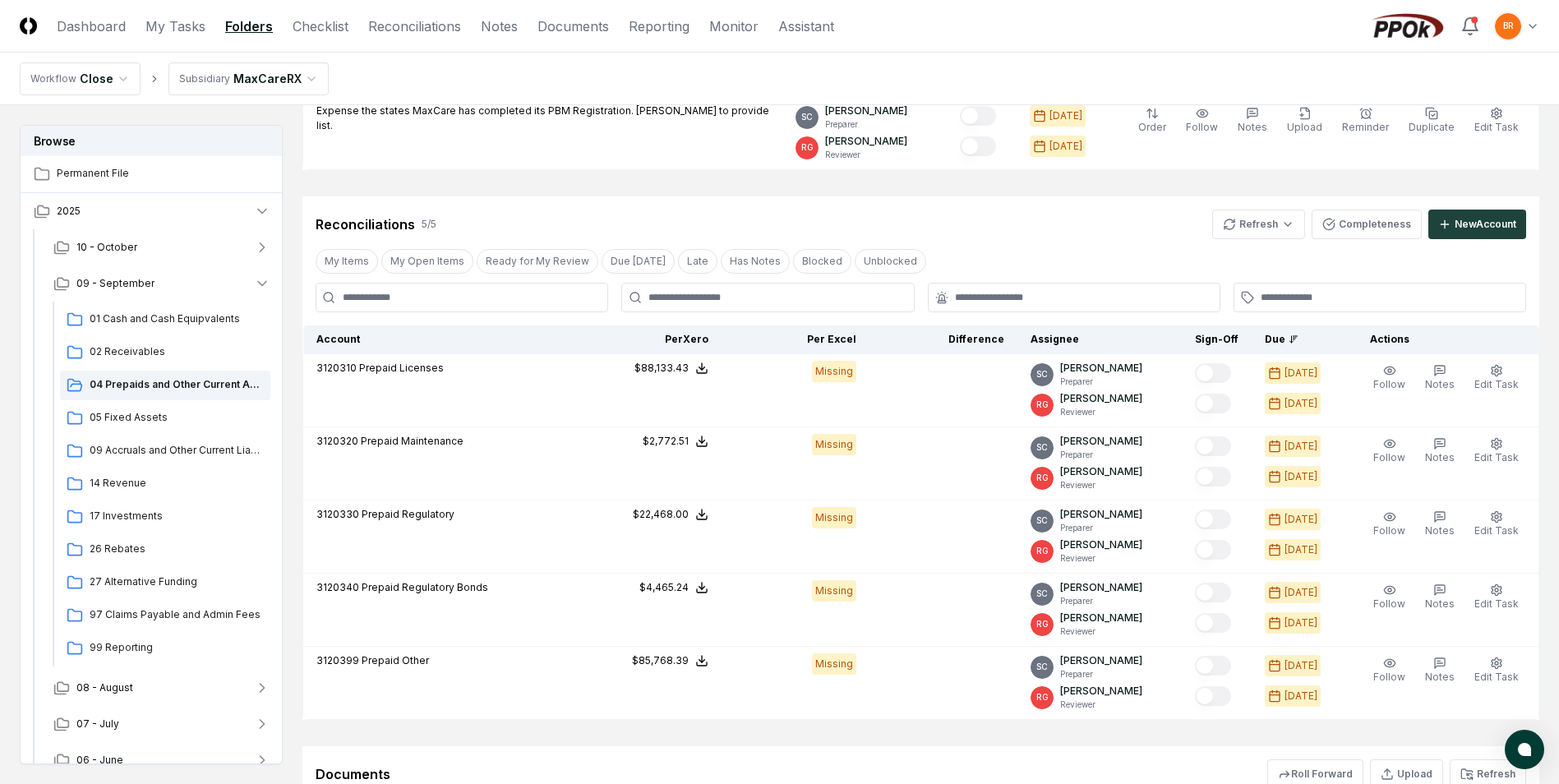
scroll to position [329, 0]
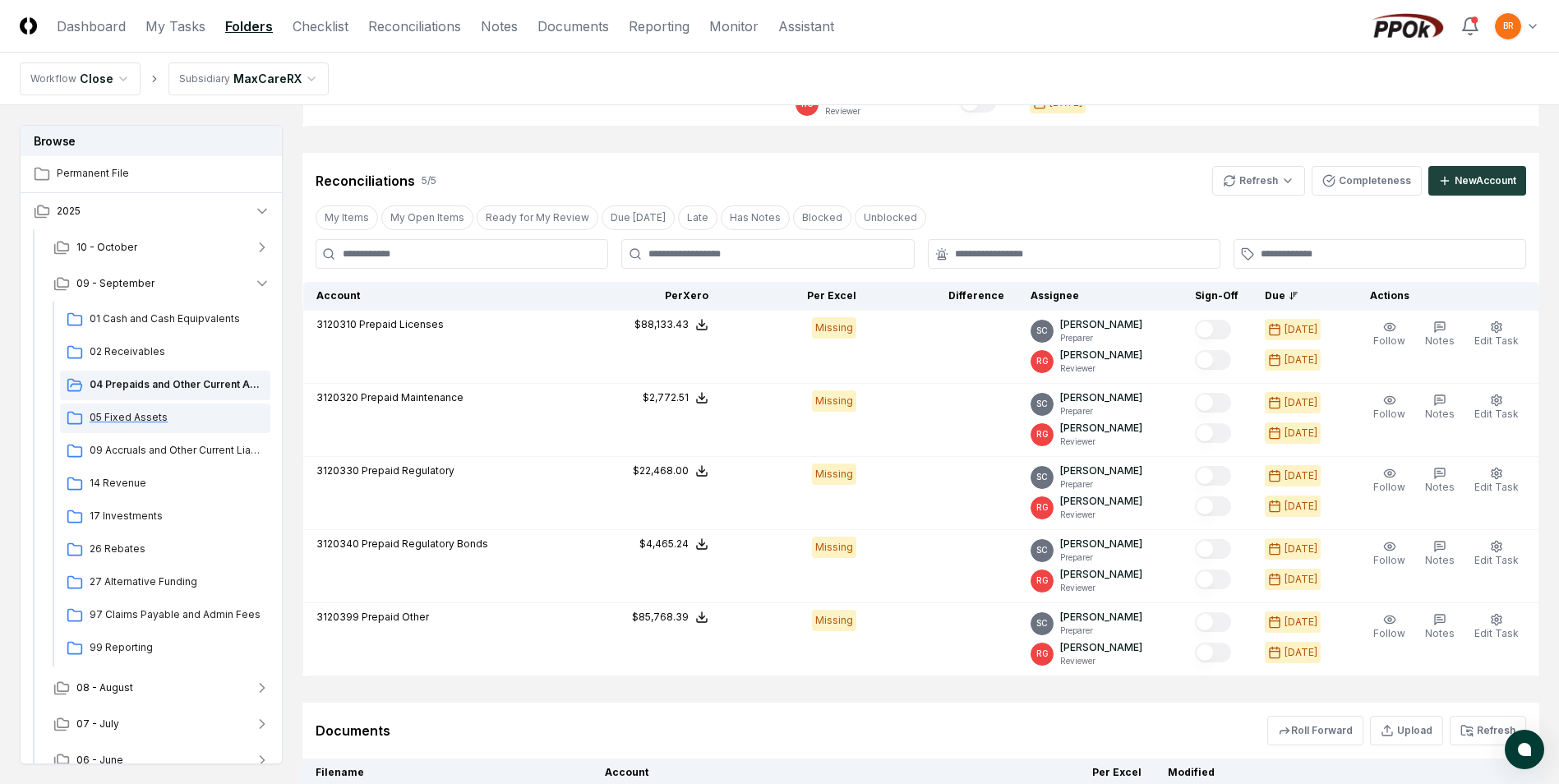
click at [132, 419] on span "05 Fixed Assets" at bounding box center [176, 417] width 174 height 15
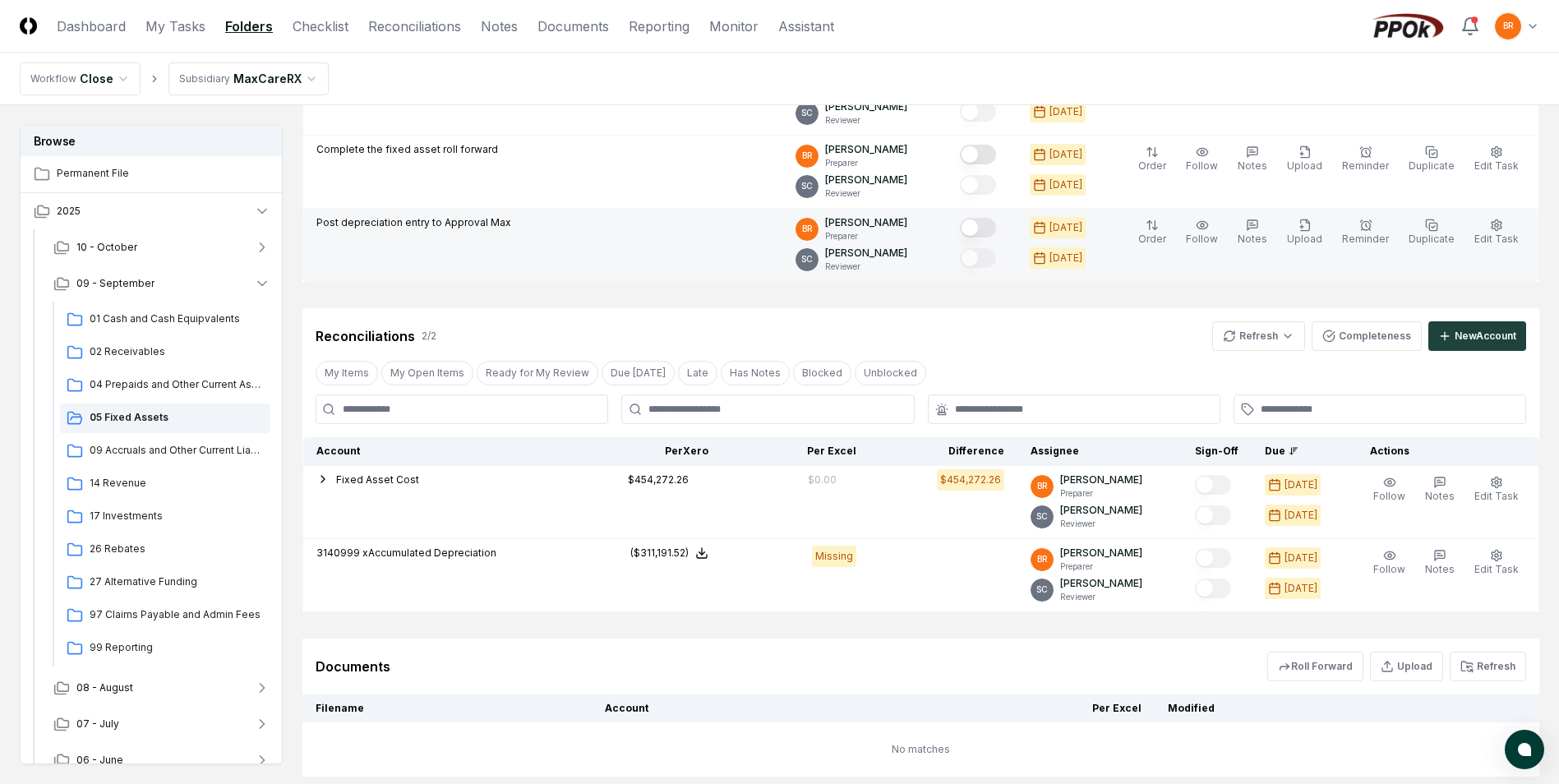
scroll to position [357, 0]
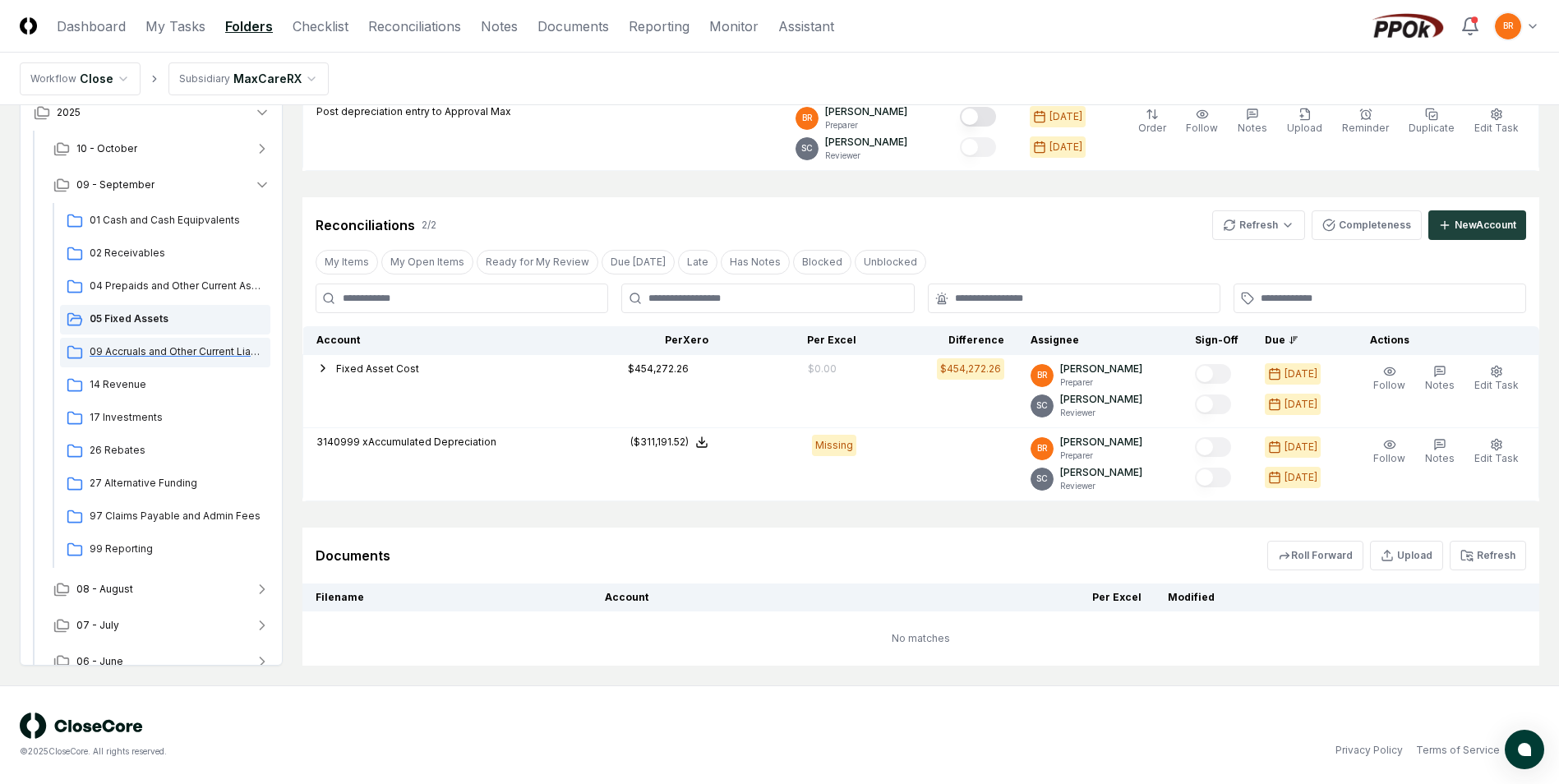
click at [130, 349] on span "09 Accruals and Other Current Liabilities" at bounding box center [176, 351] width 174 height 15
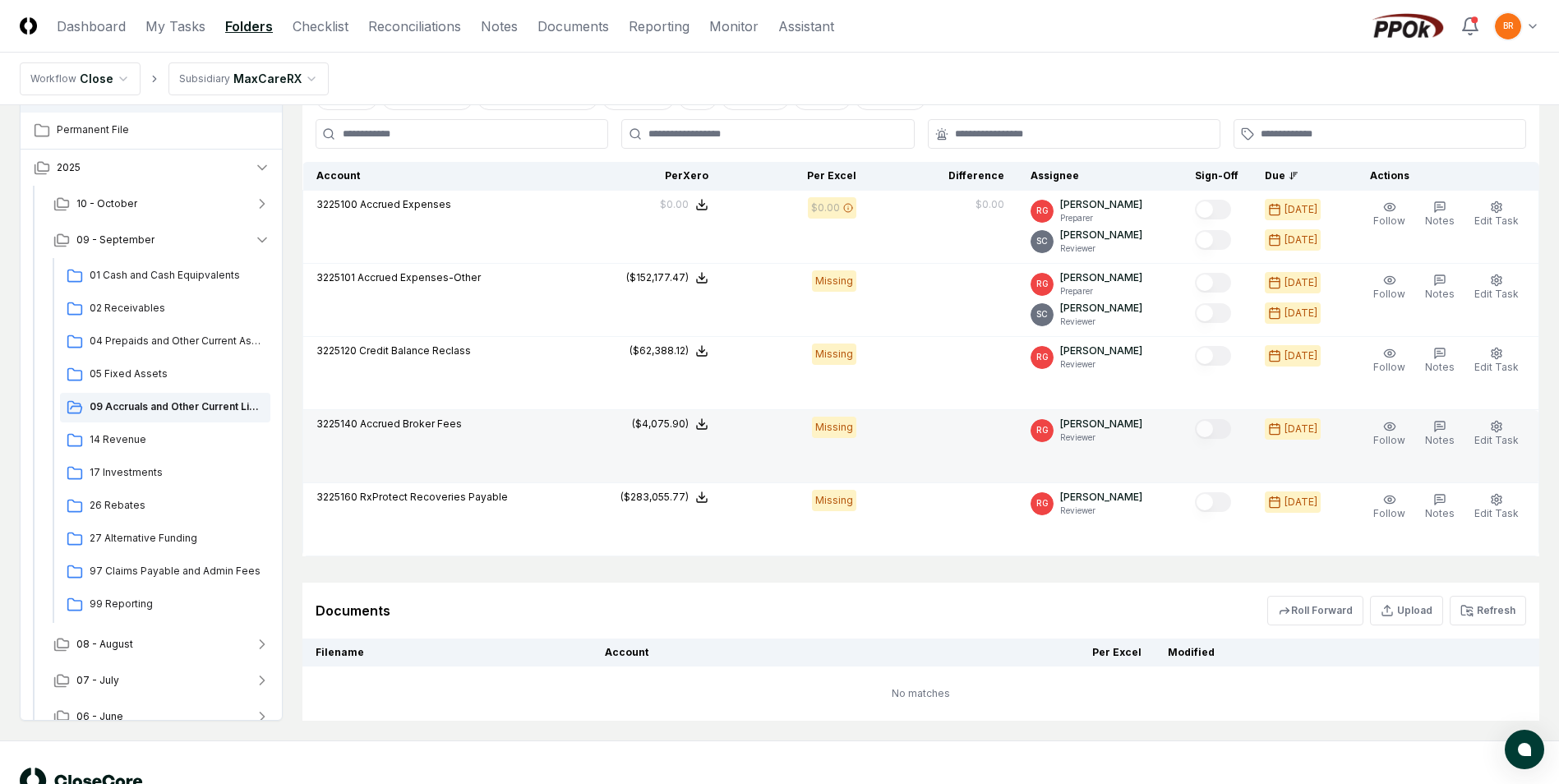
scroll to position [411, 0]
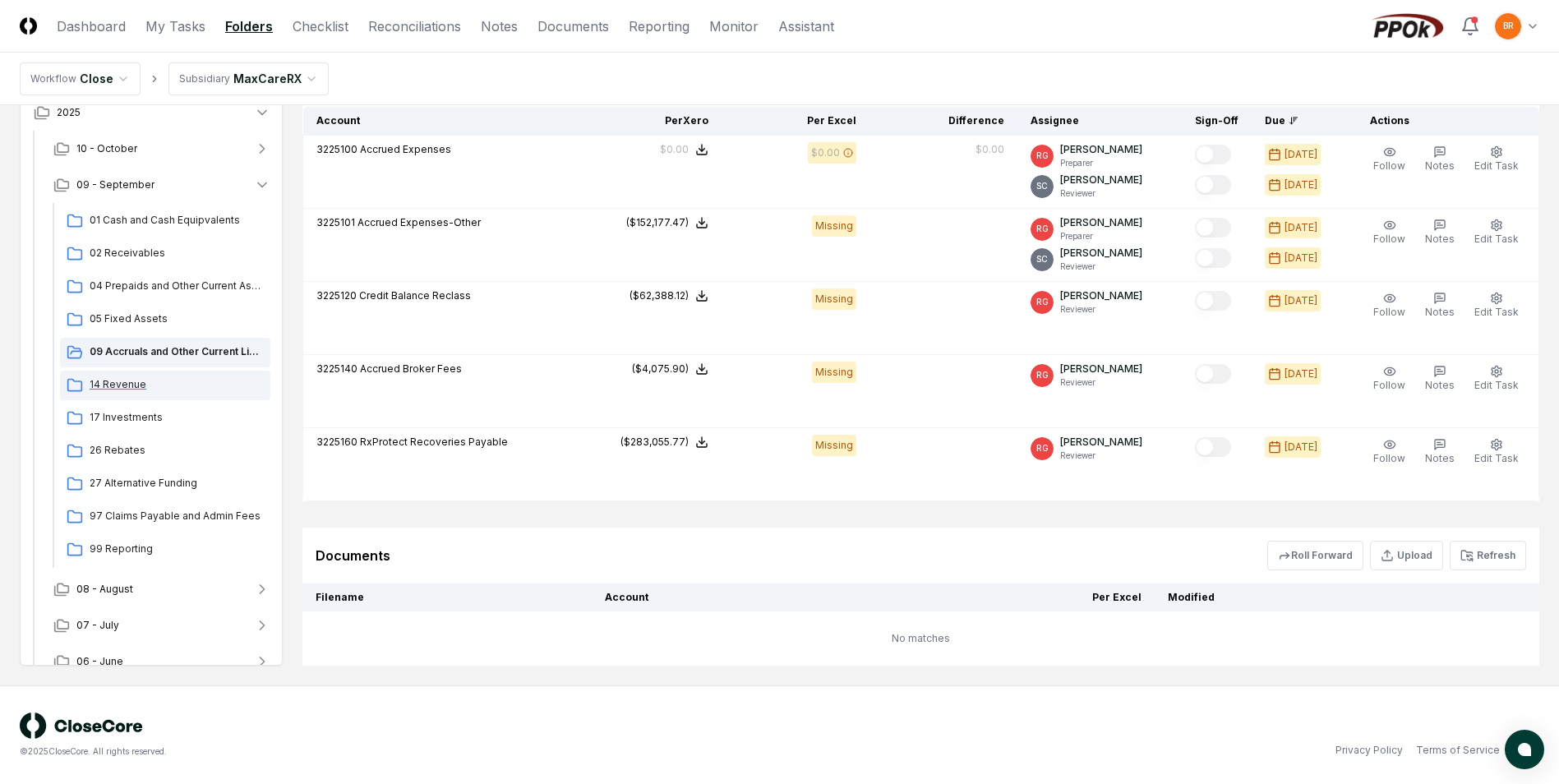
click at [133, 386] on span "14 Revenue" at bounding box center [176, 384] width 174 height 15
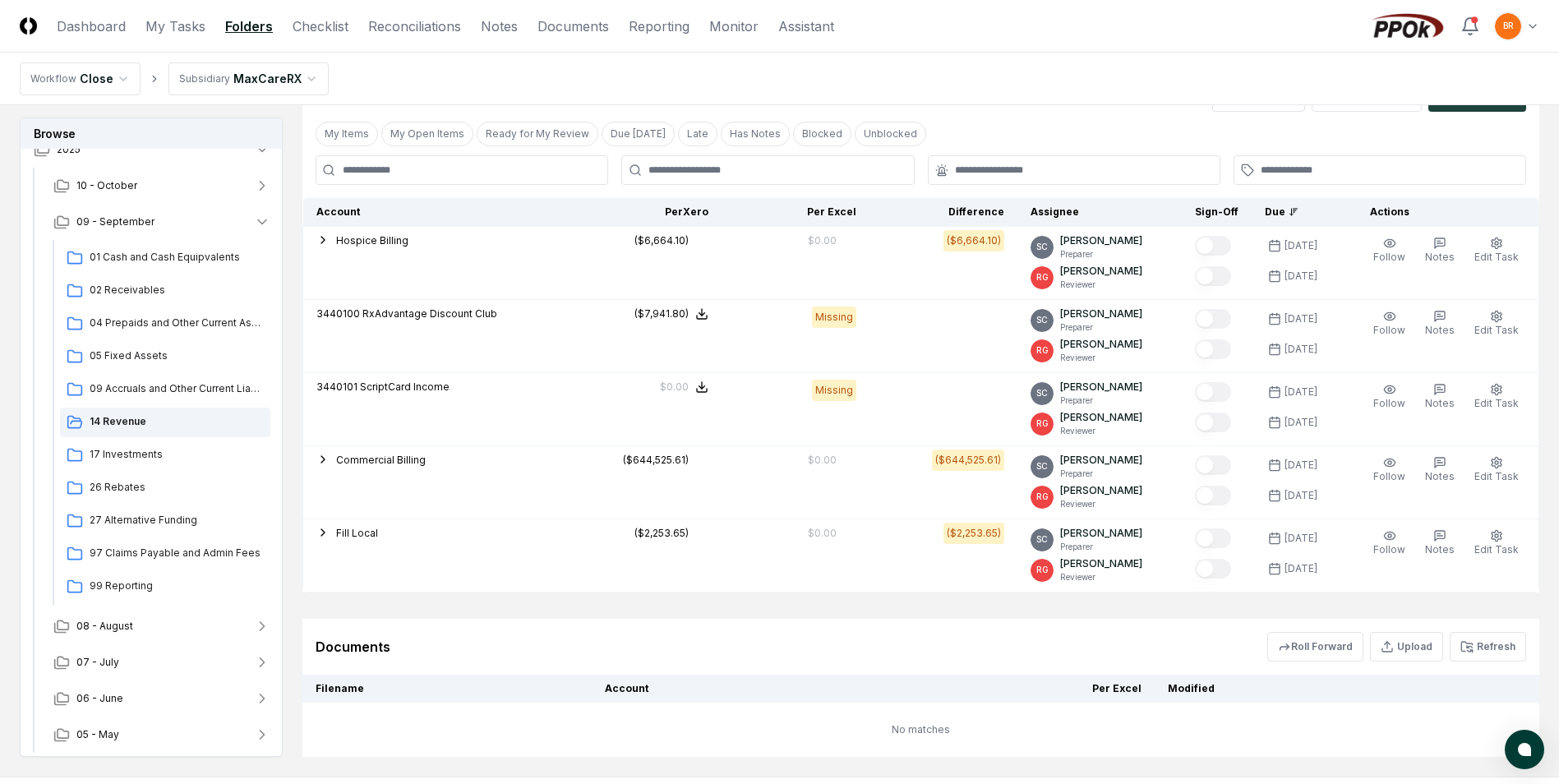
scroll to position [575, 0]
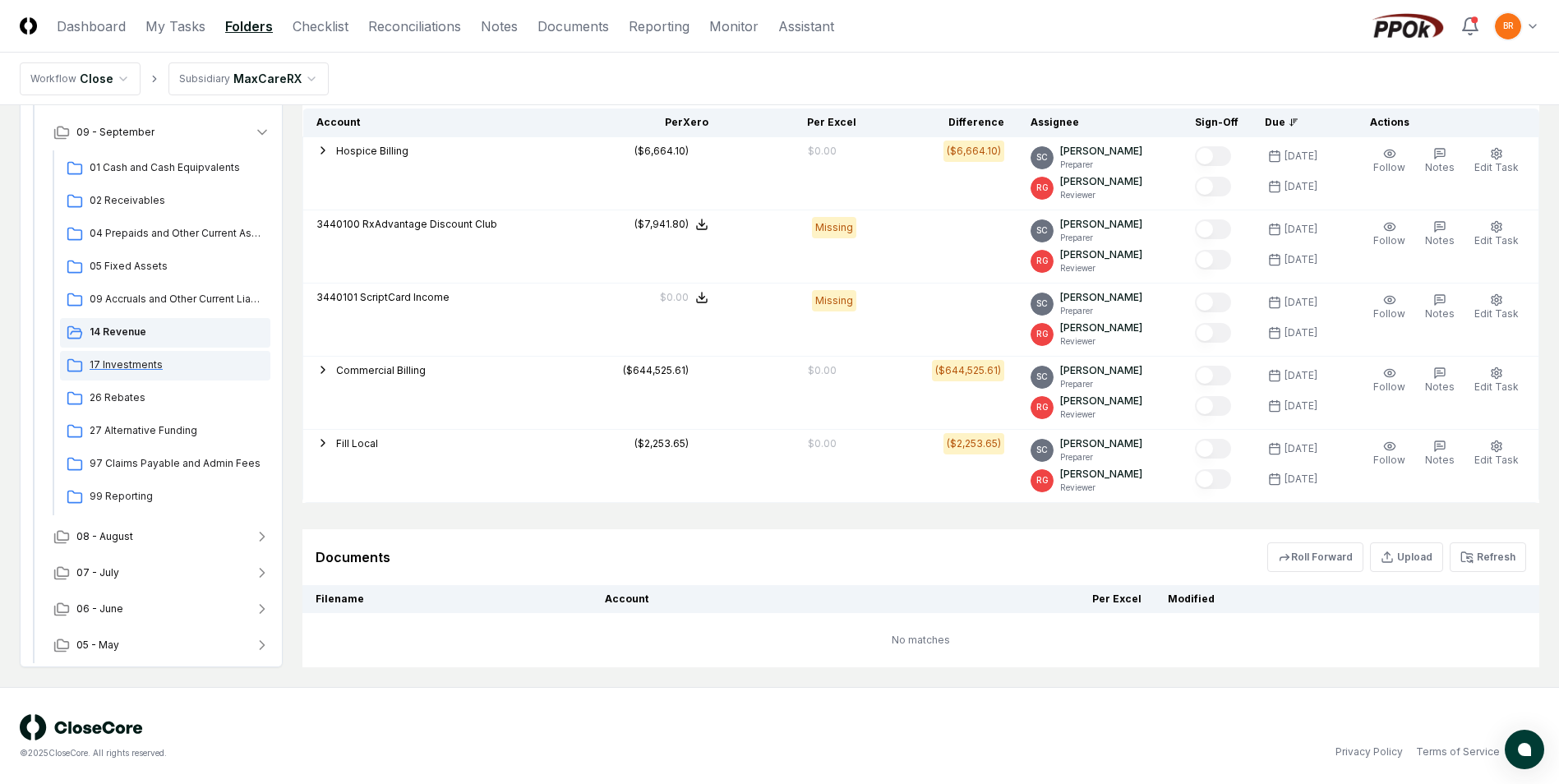
click at [138, 363] on span "17 Investments" at bounding box center [176, 364] width 174 height 15
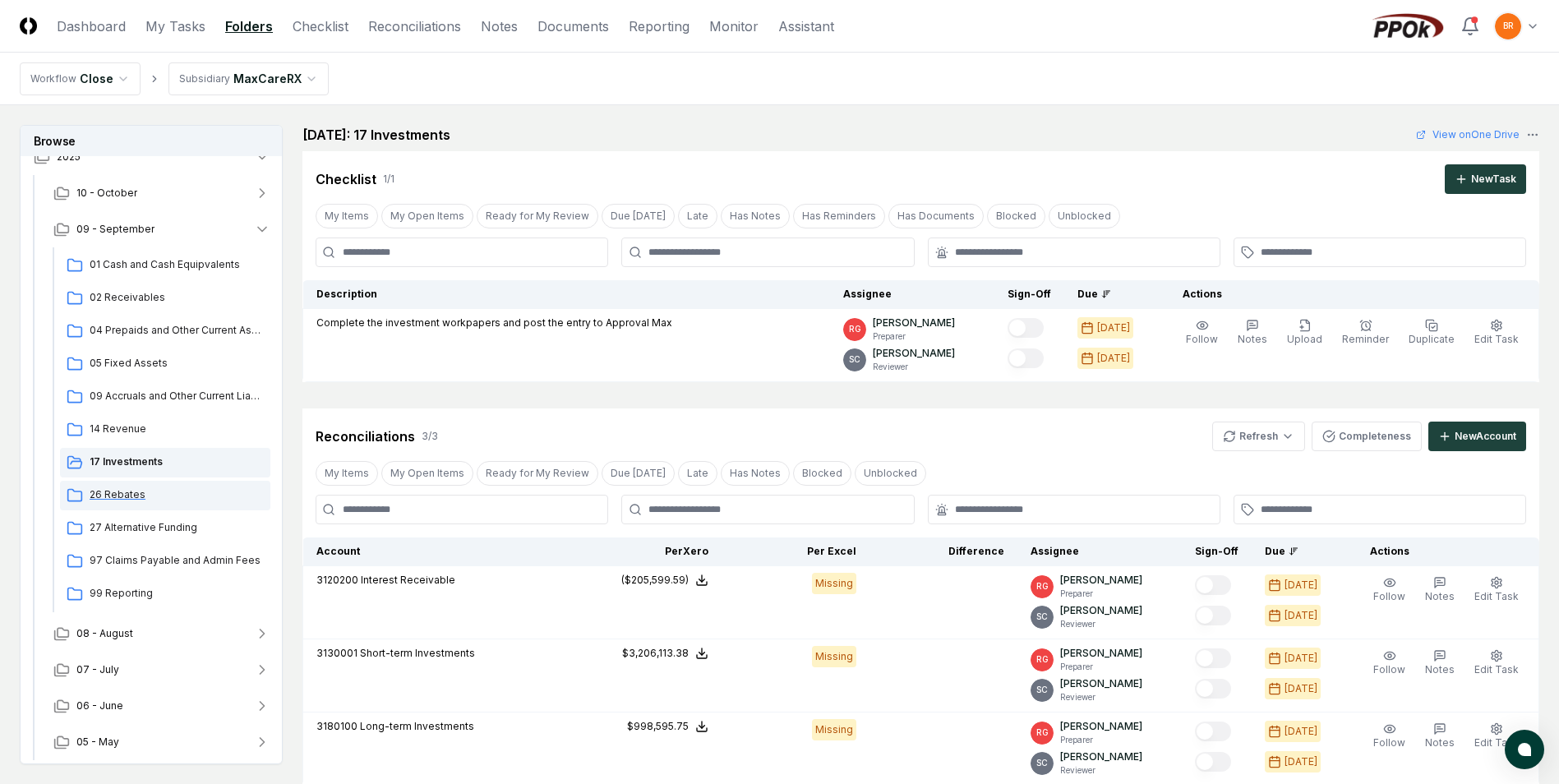
click at [126, 492] on span "26 Rebates" at bounding box center [176, 494] width 174 height 15
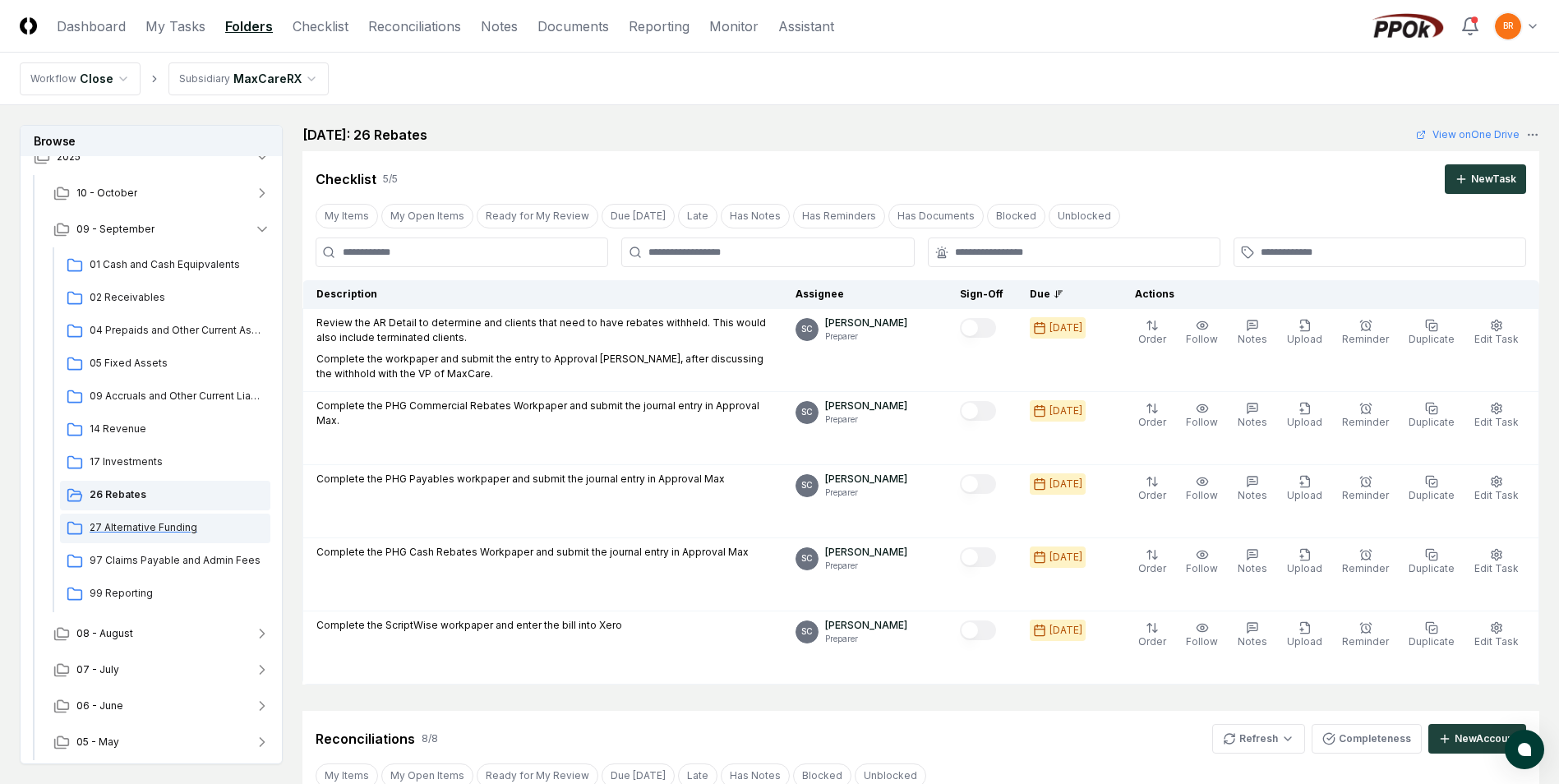
click at [142, 524] on span "27 Alternative Funding" at bounding box center [176, 527] width 174 height 15
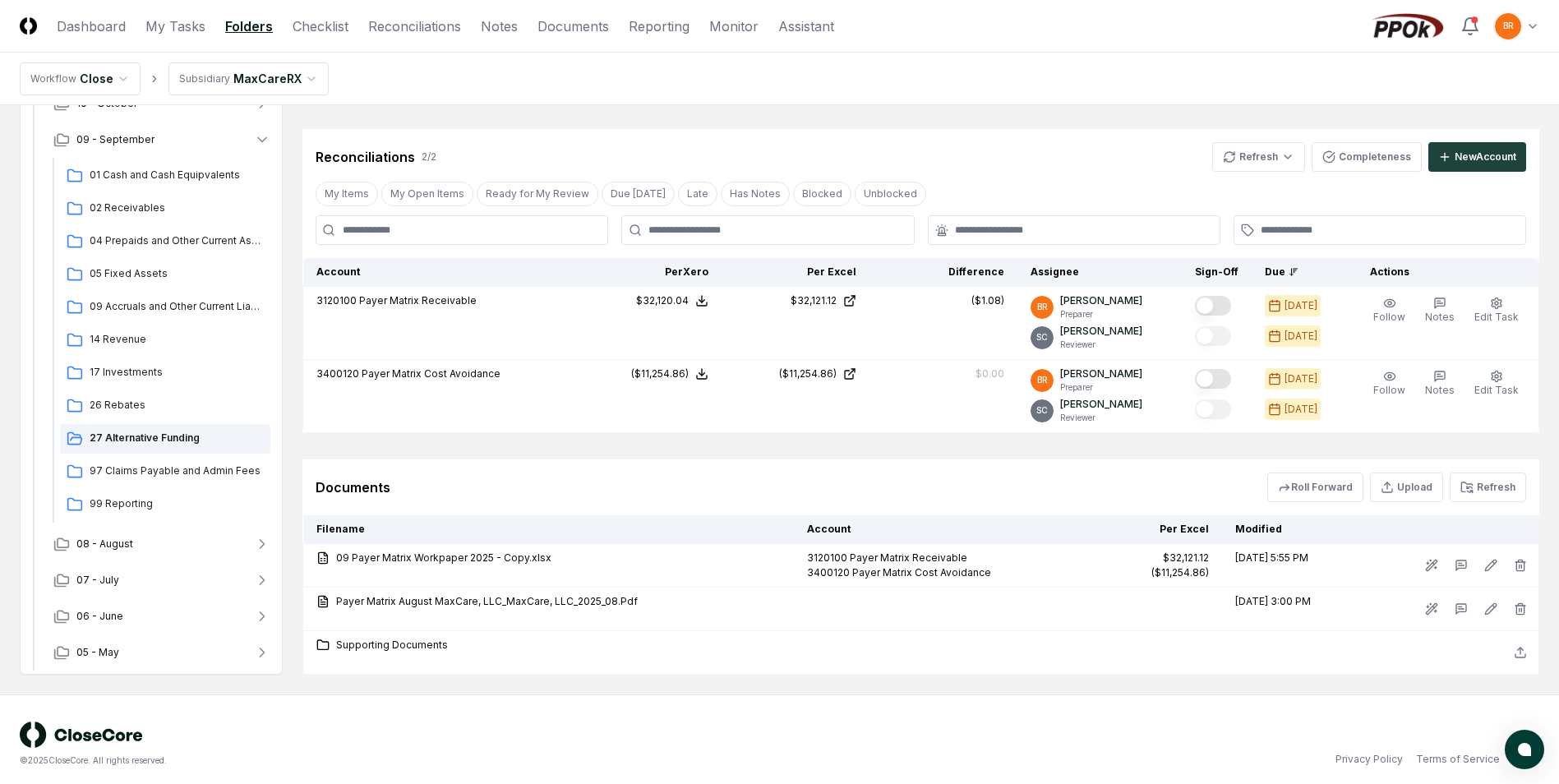
scroll to position [361, 0]
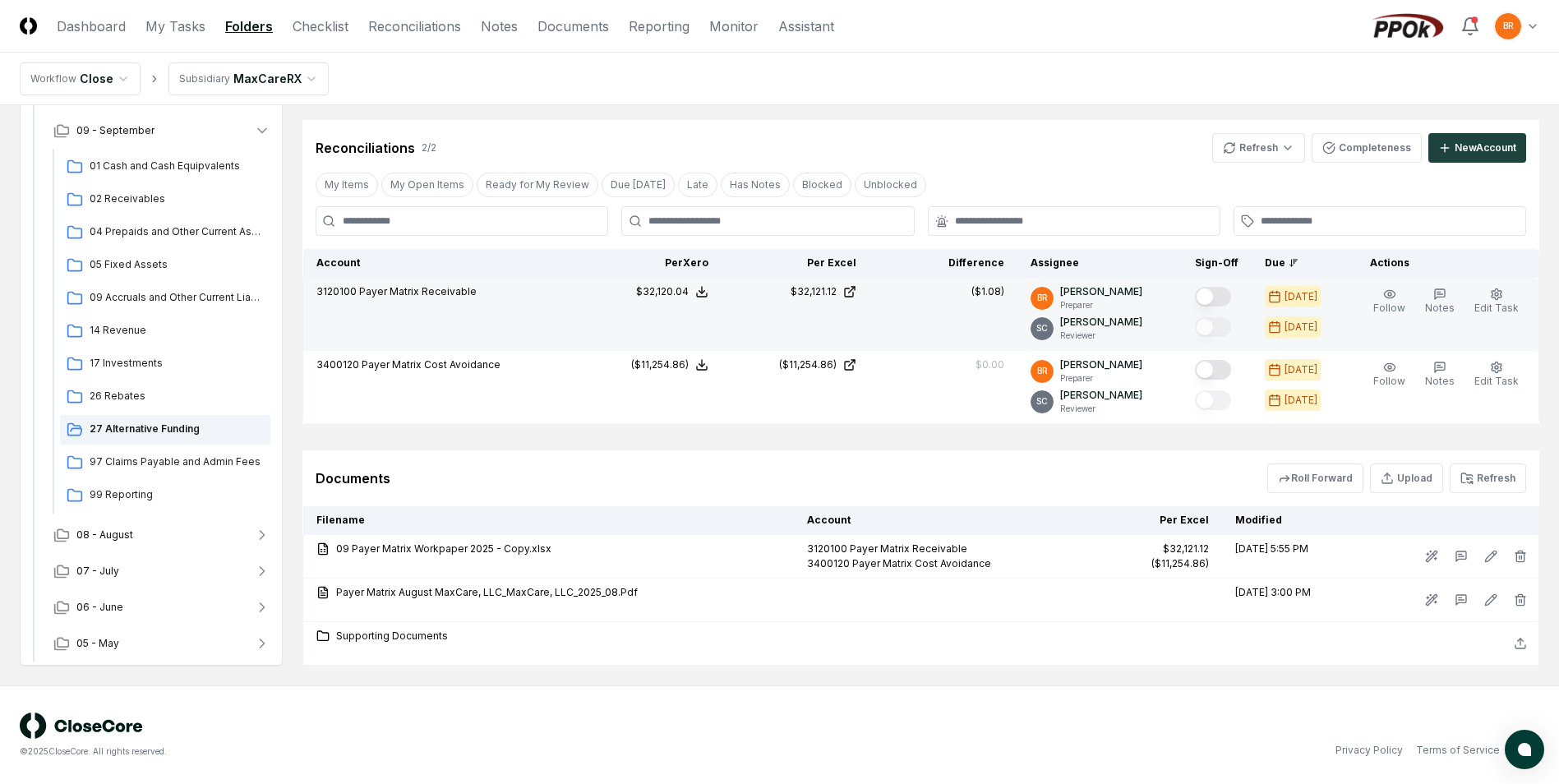
click at [1208, 297] on button "Mark complete" at bounding box center [1213, 297] width 37 height 20
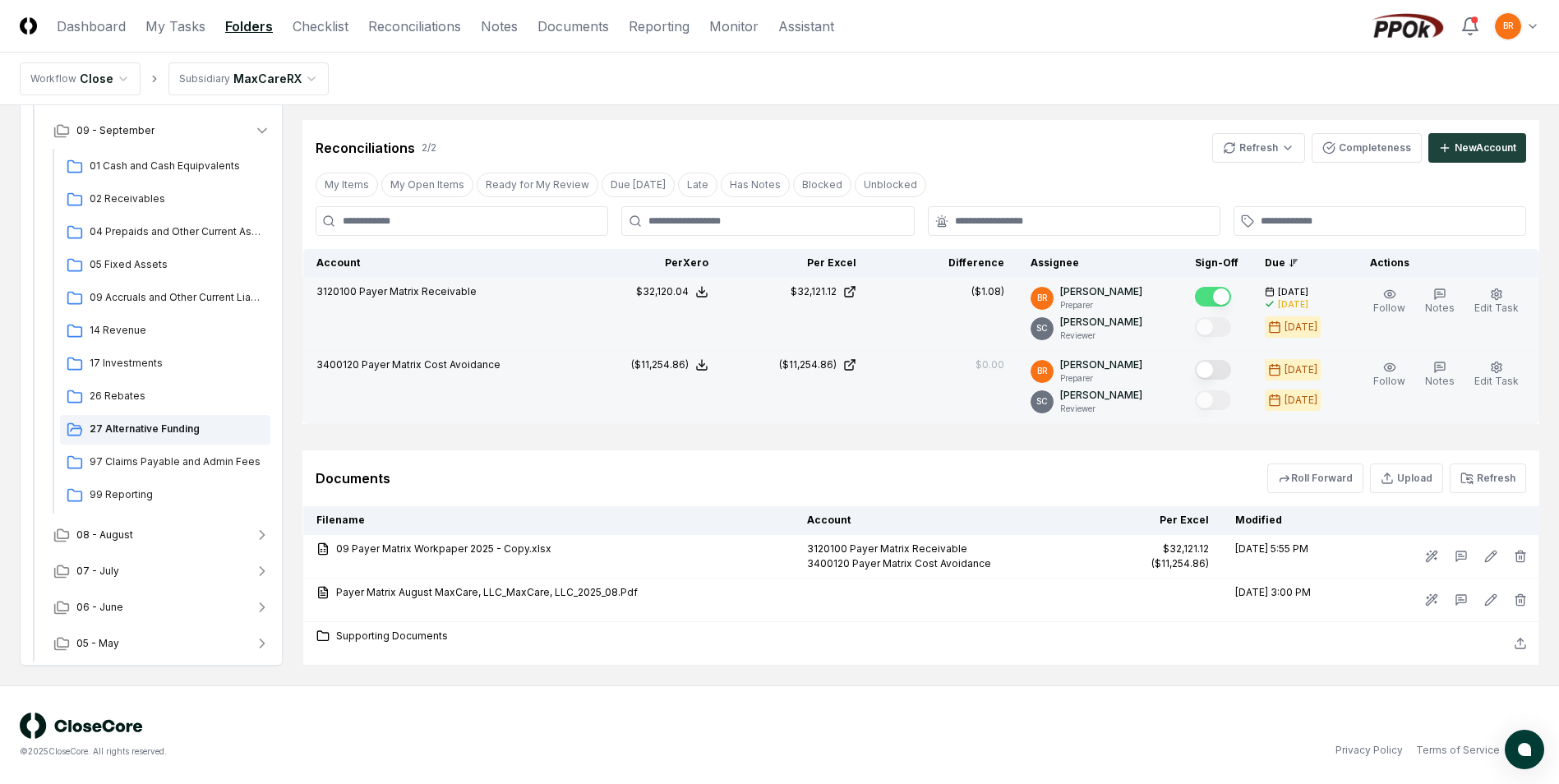
click at [1218, 366] on button "Mark complete" at bounding box center [1213, 369] width 37 height 20
click at [118, 466] on span "97 Claims Payable and Admin Fees" at bounding box center [176, 461] width 174 height 15
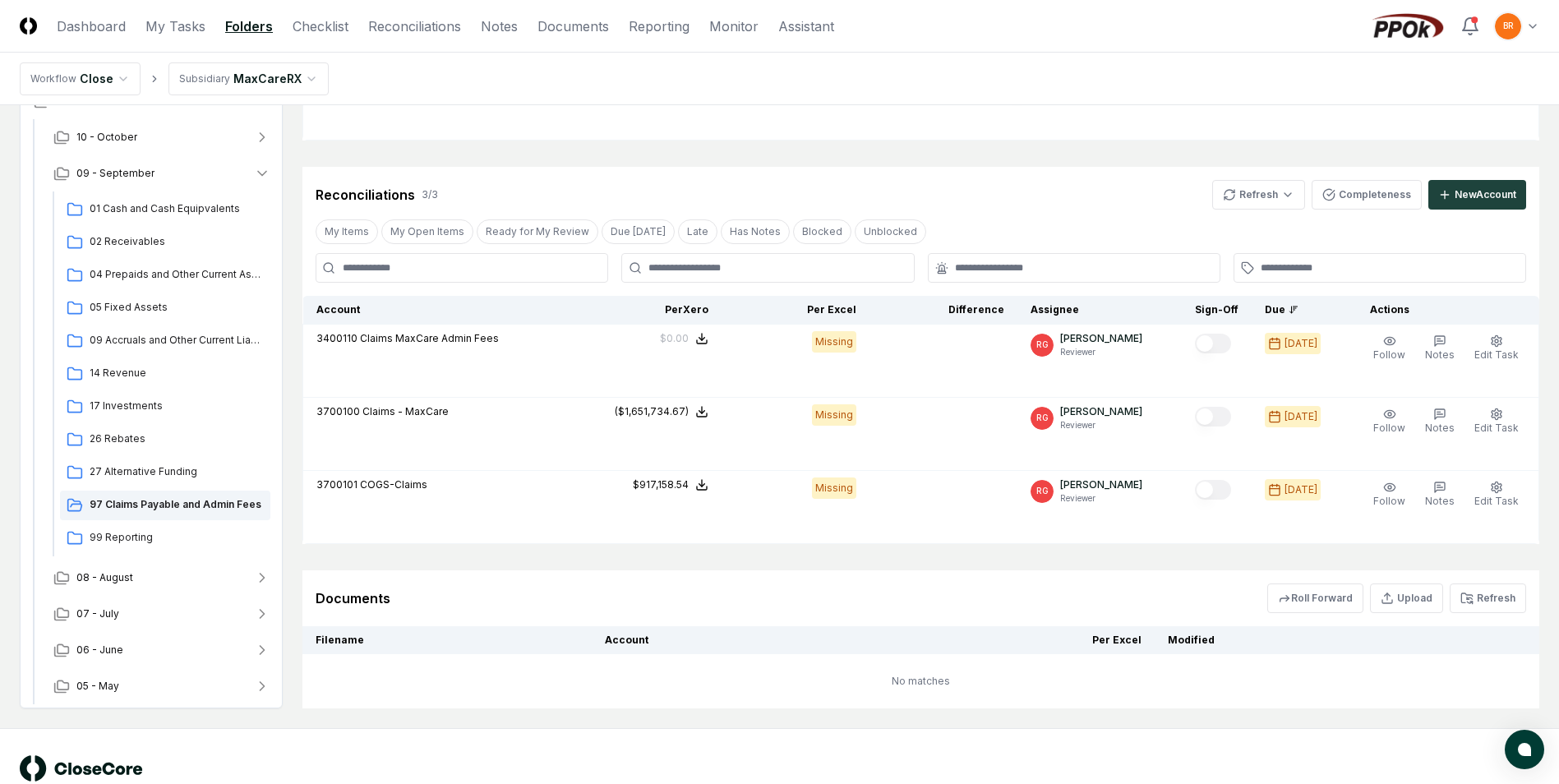
scroll to position [246, 0]
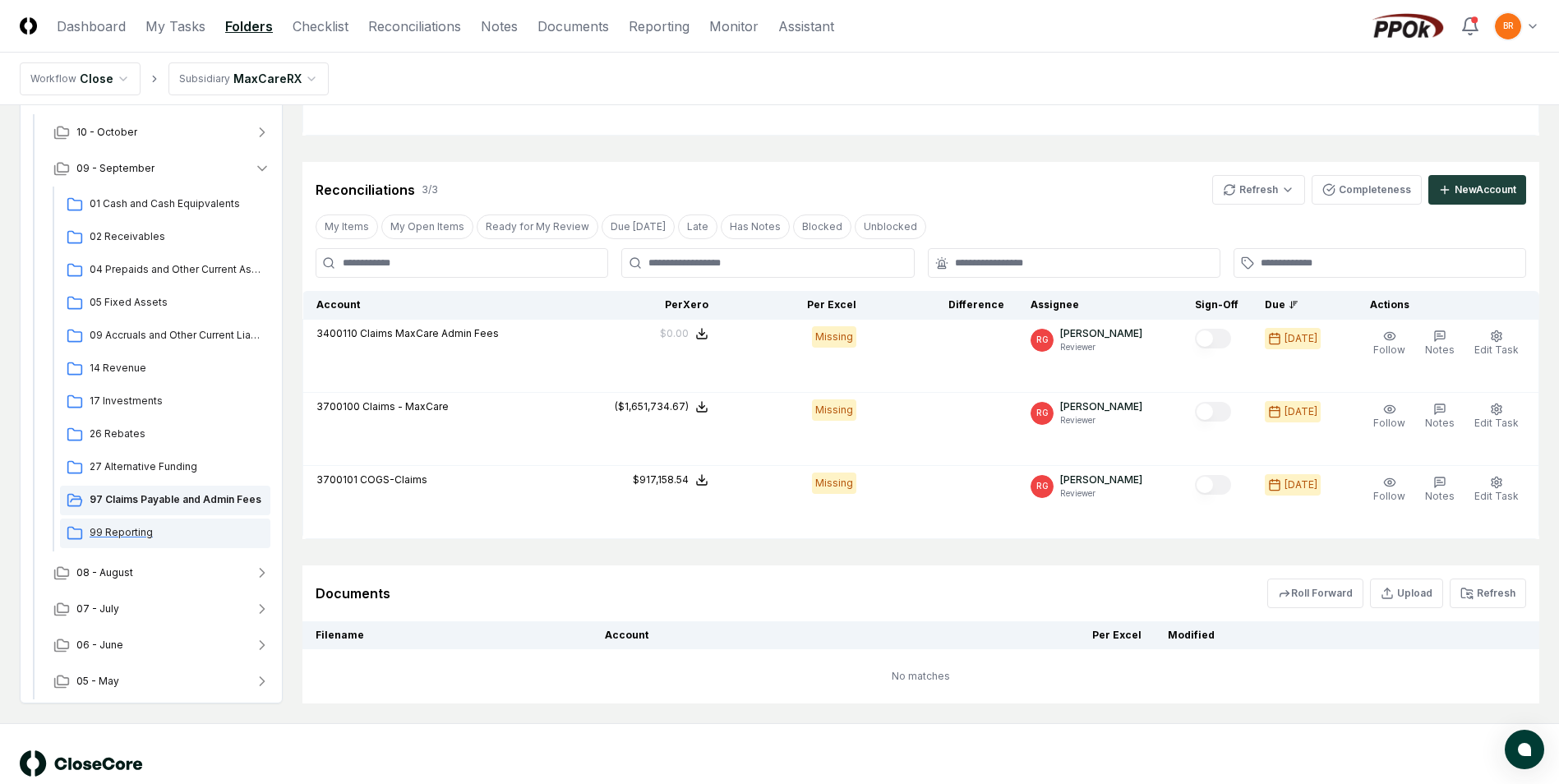
click at [110, 534] on span "99 Reporting" at bounding box center [176, 532] width 174 height 15
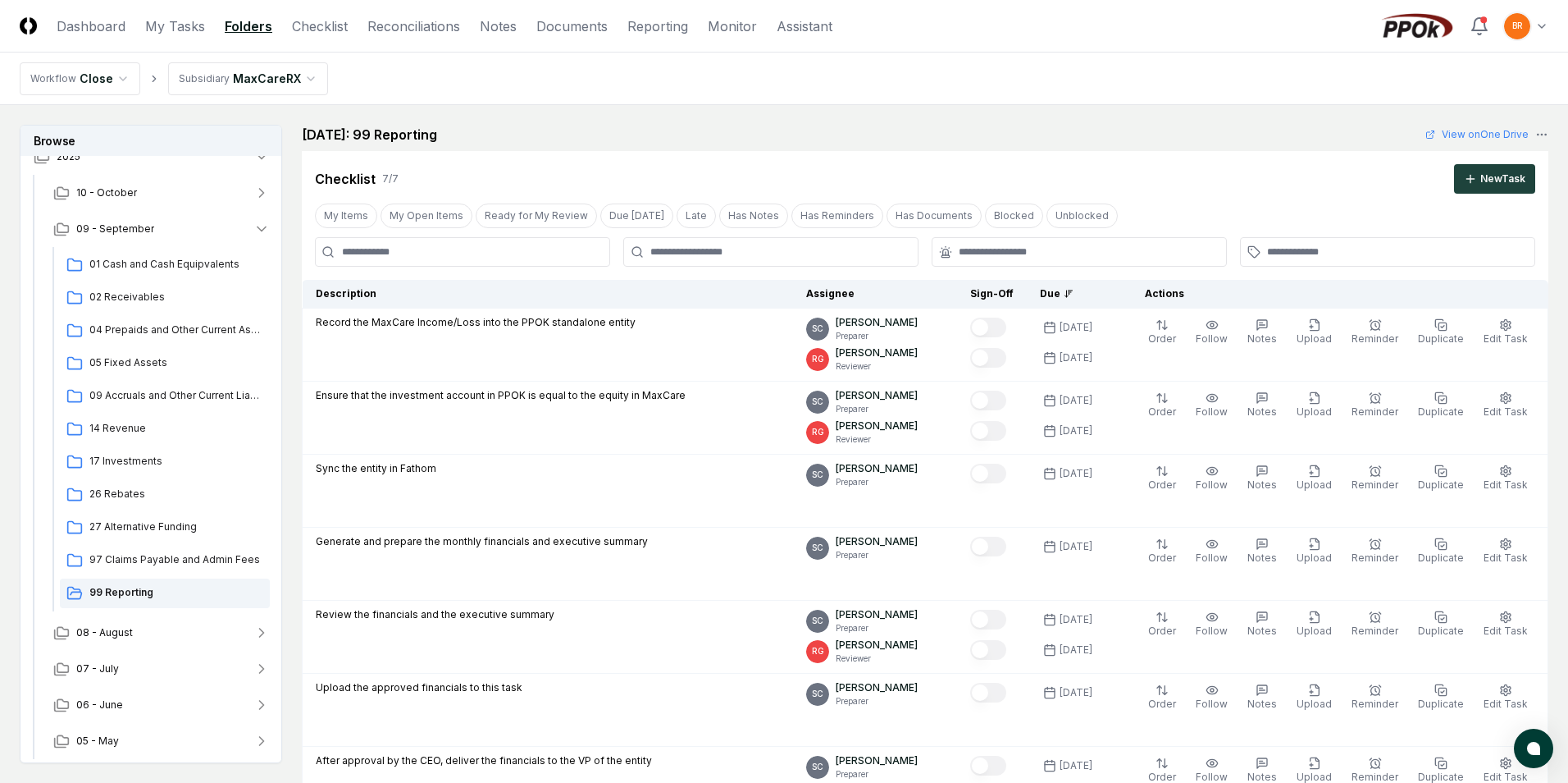
click at [306, 77] on html "CloseCore Dashboard My Tasks Folders Checklist Reconciliations Notes Documents …" at bounding box center [784, 669] width 1568 height 1339
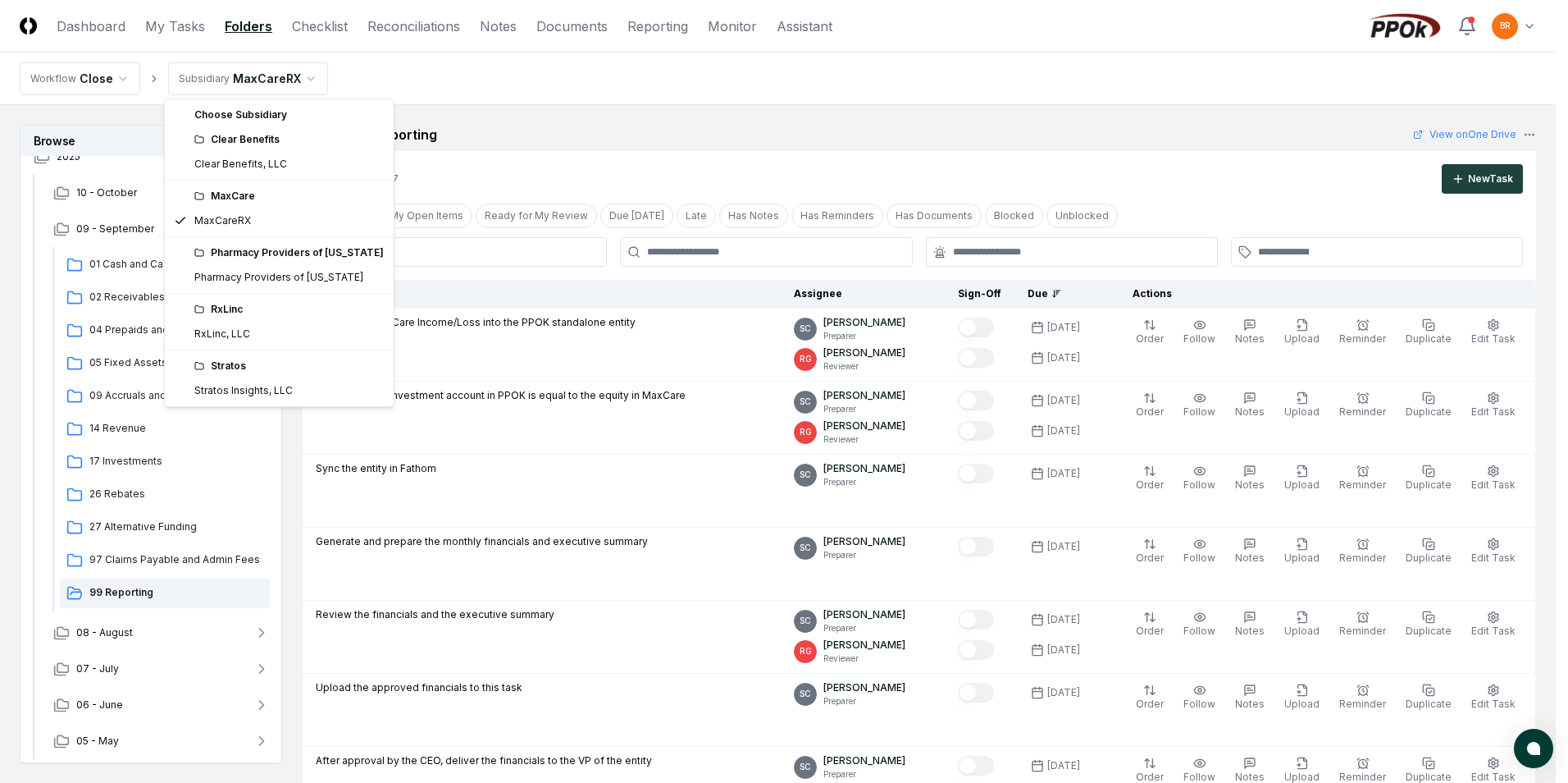
click at [229, 313] on div "RxLinc" at bounding box center [289, 308] width 190 height 15
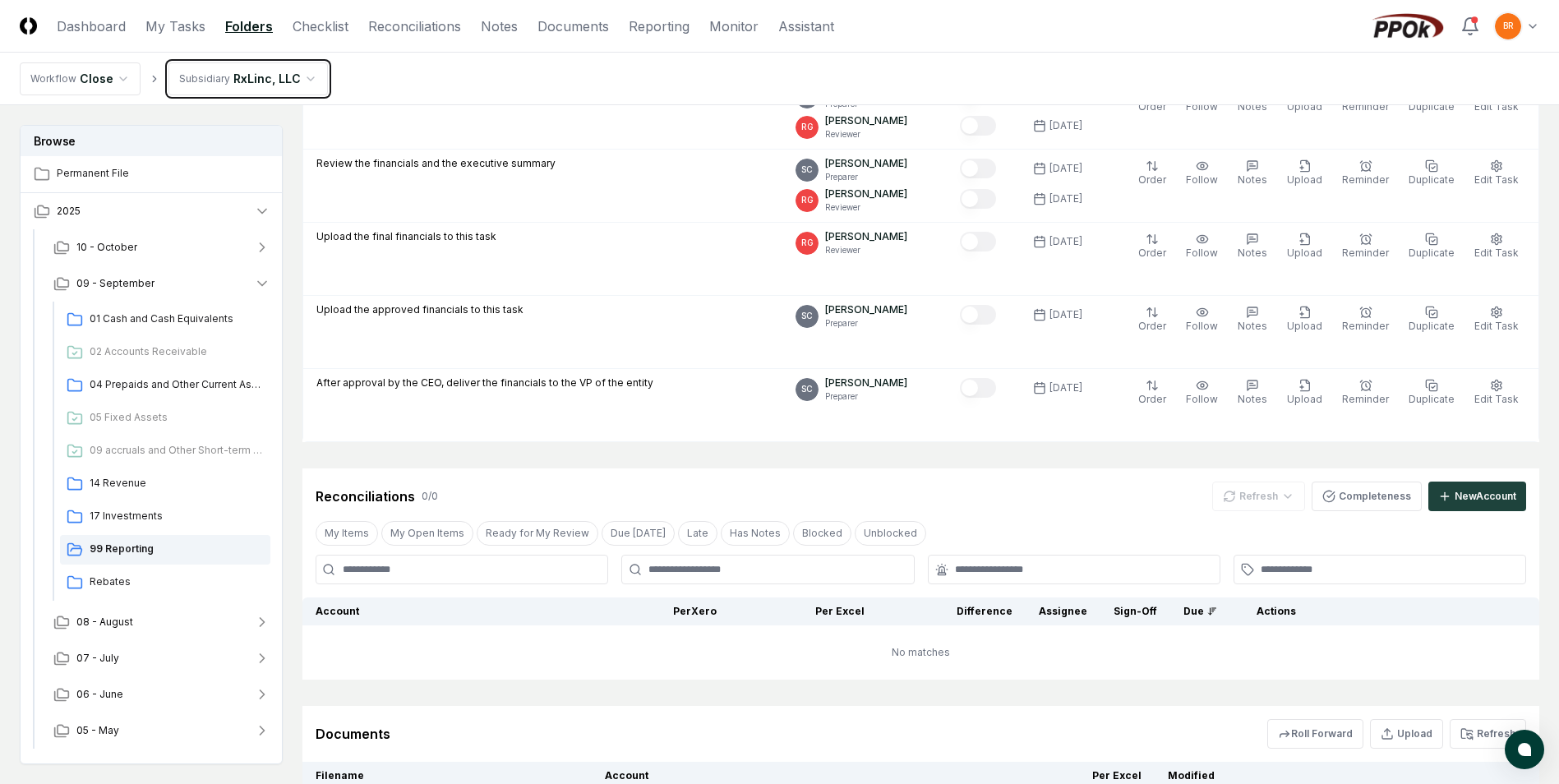
scroll to position [493, 0]
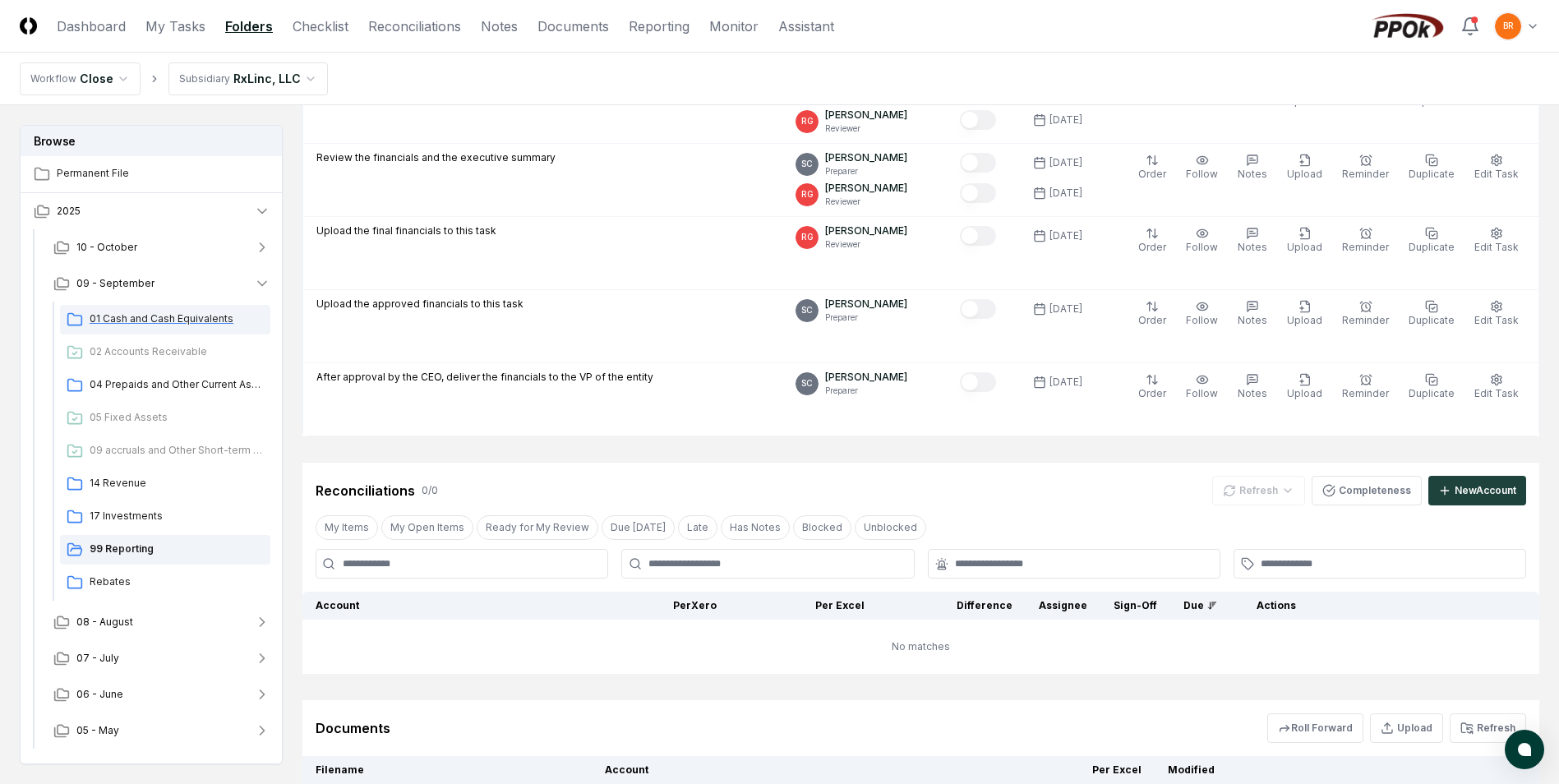
click at [141, 321] on span "01 Cash and Cash Equivalents" at bounding box center [176, 318] width 174 height 15
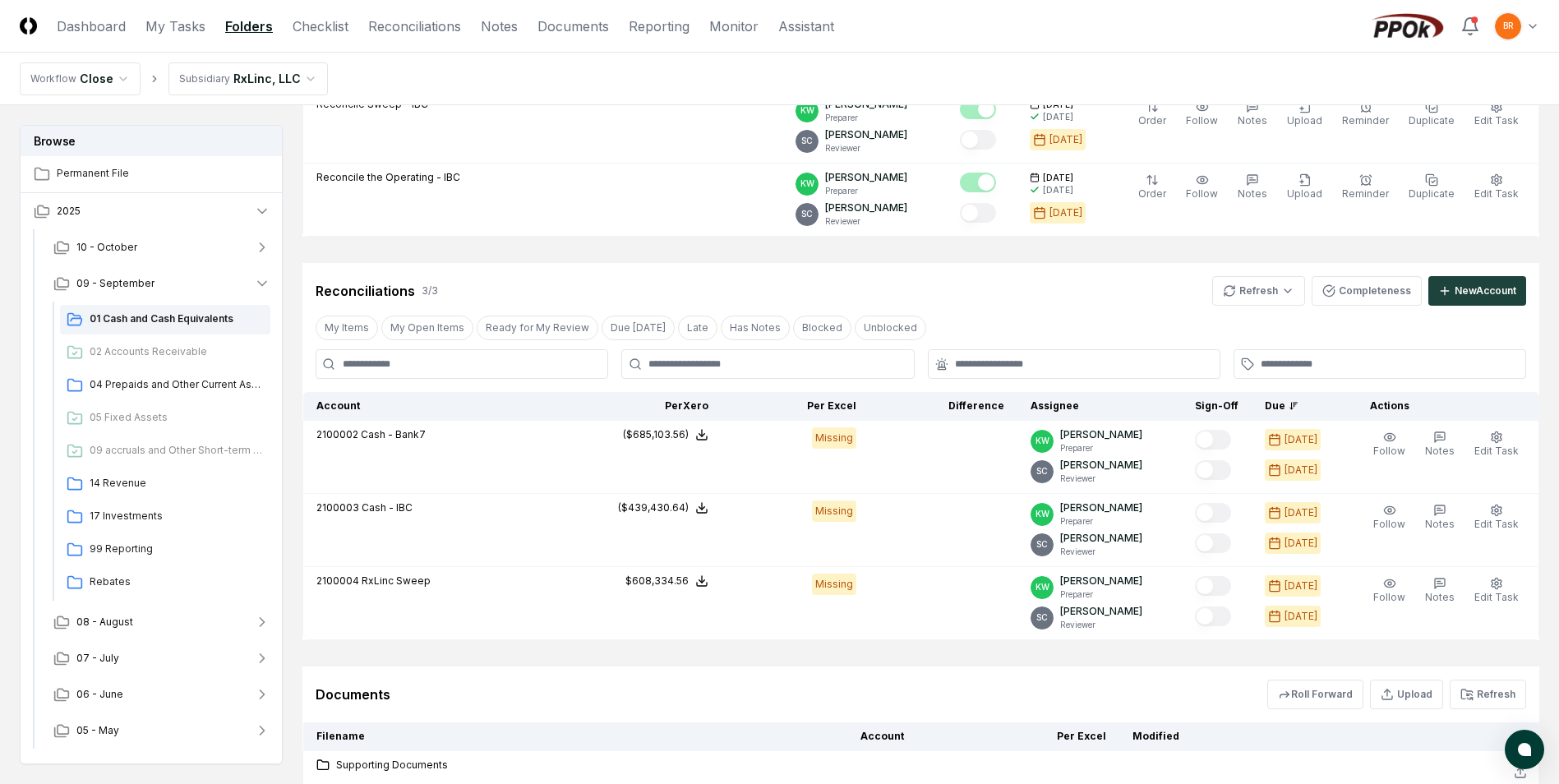
scroll to position [960, 0]
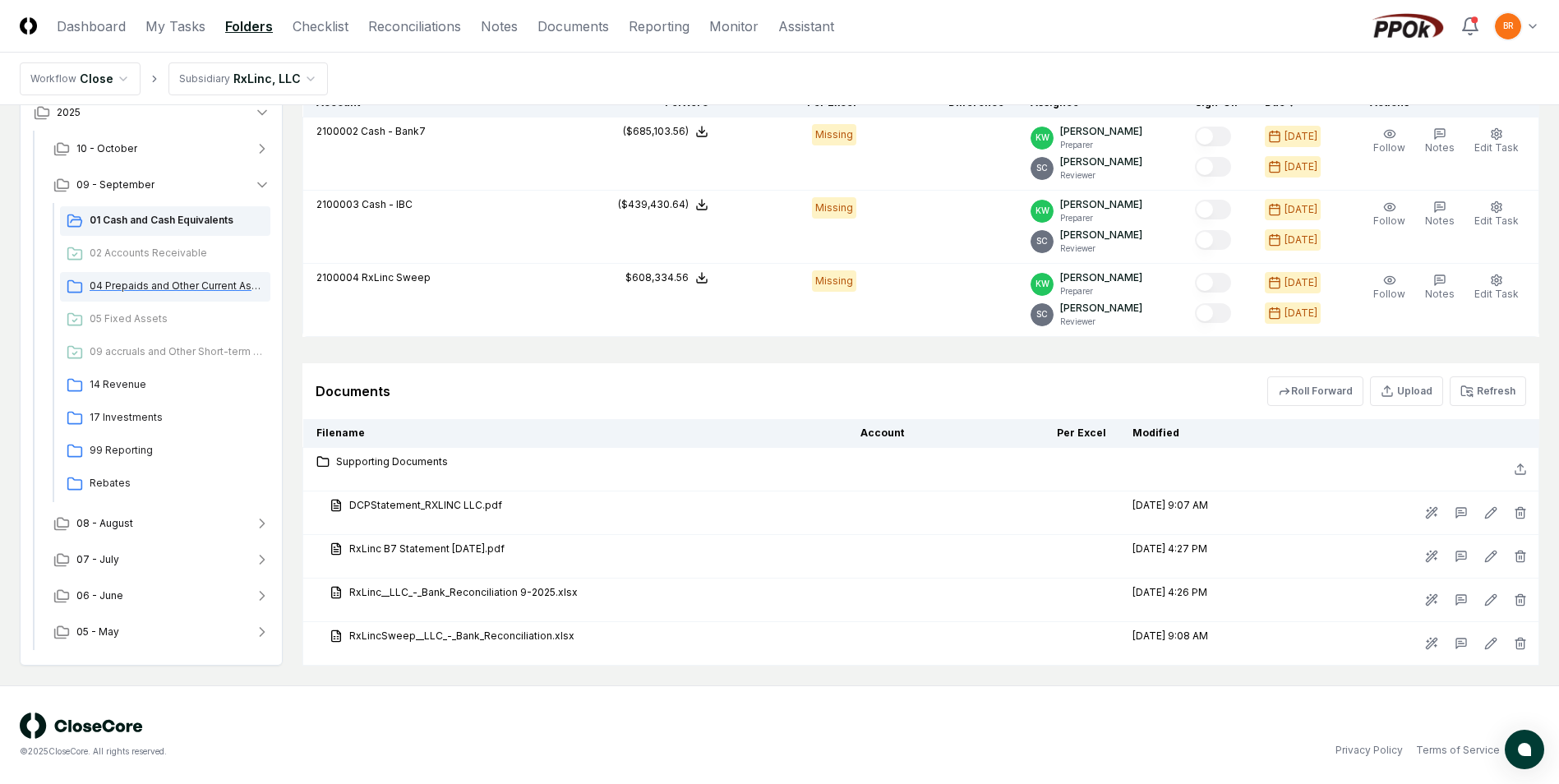
click at [129, 286] on span "04 Prepaids and Other Current Assets" at bounding box center [176, 285] width 174 height 15
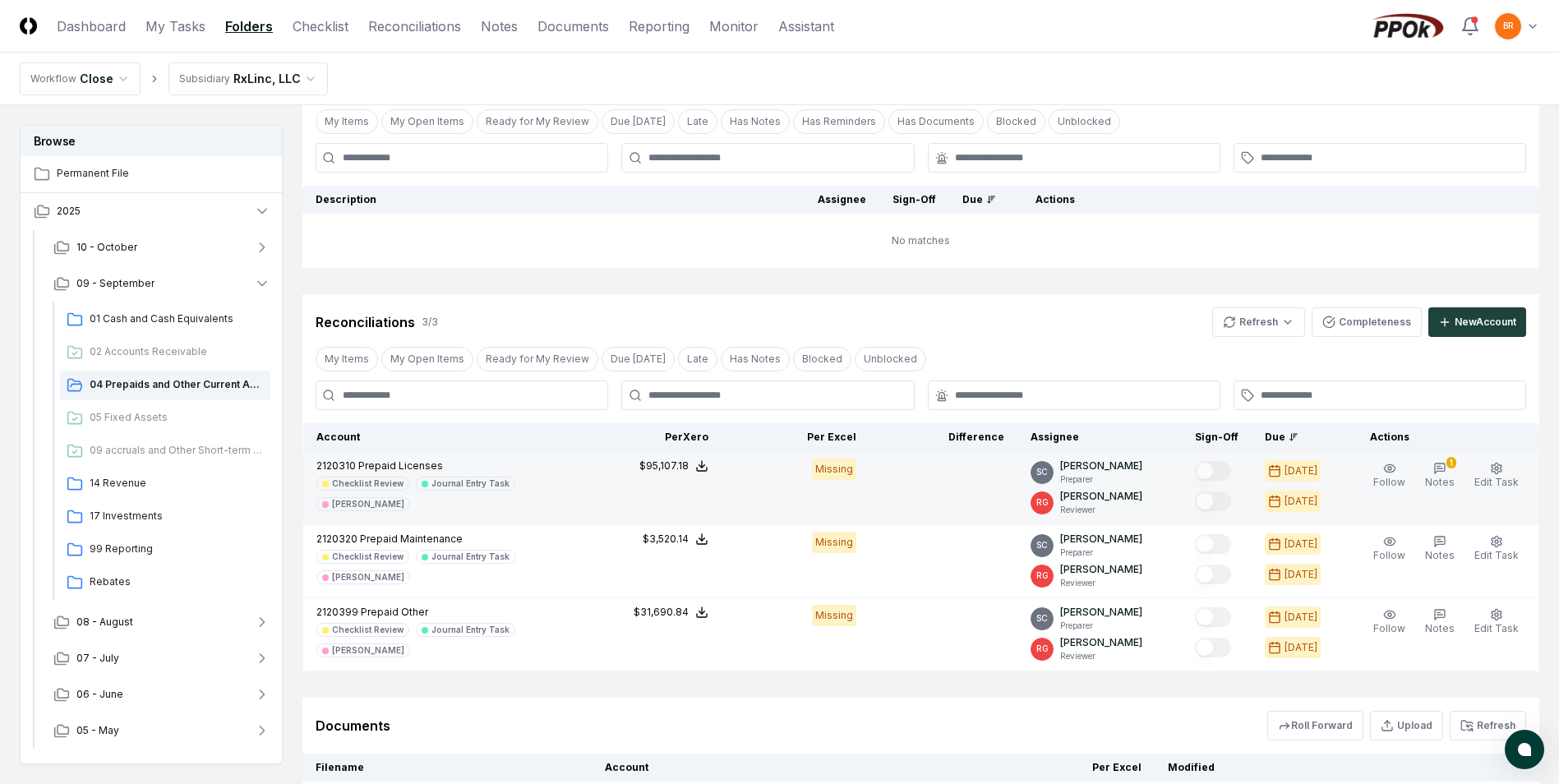
scroll to position [264, 0]
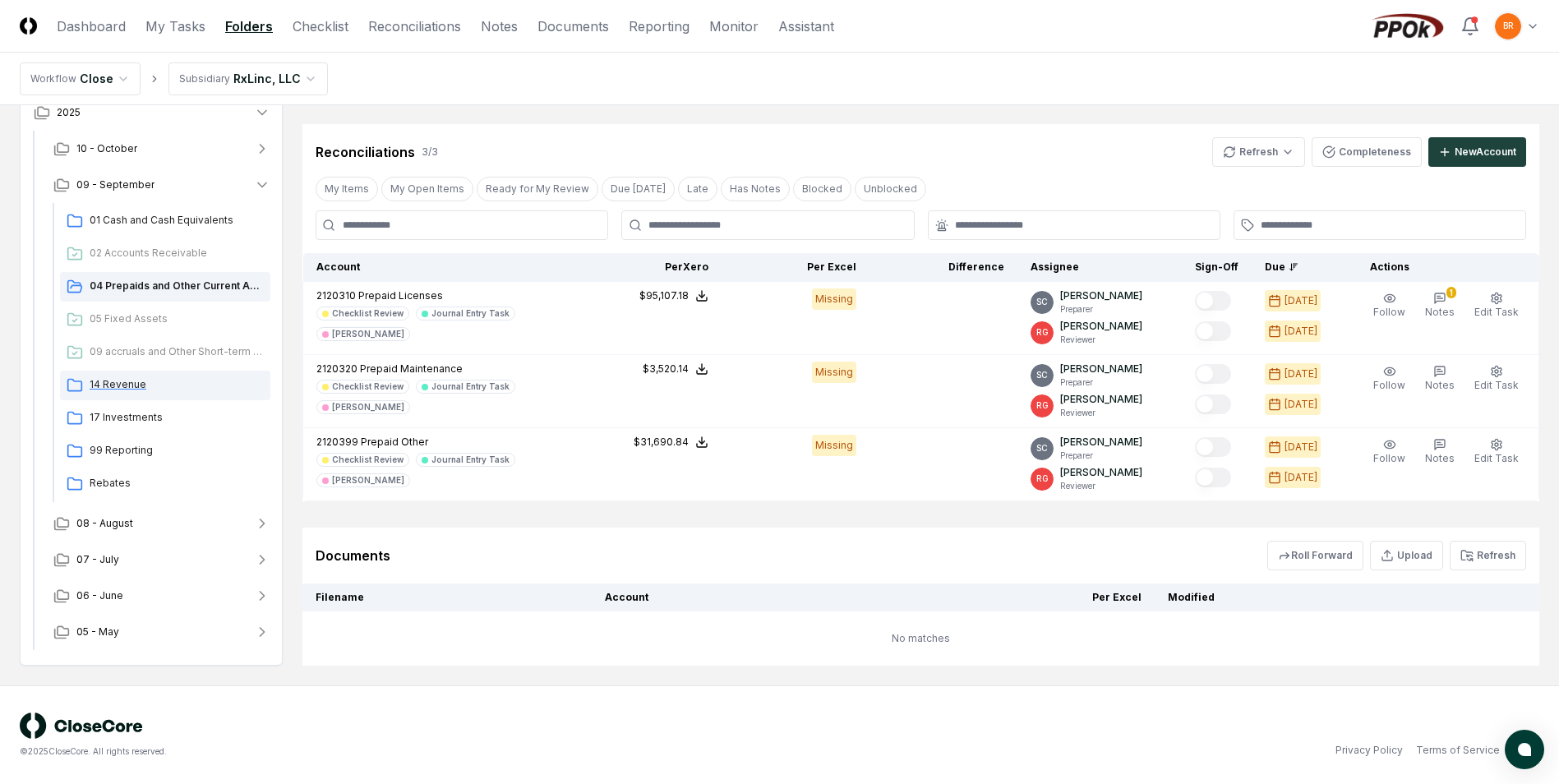
click at [118, 384] on span "14 Revenue" at bounding box center [176, 384] width 174 height 15
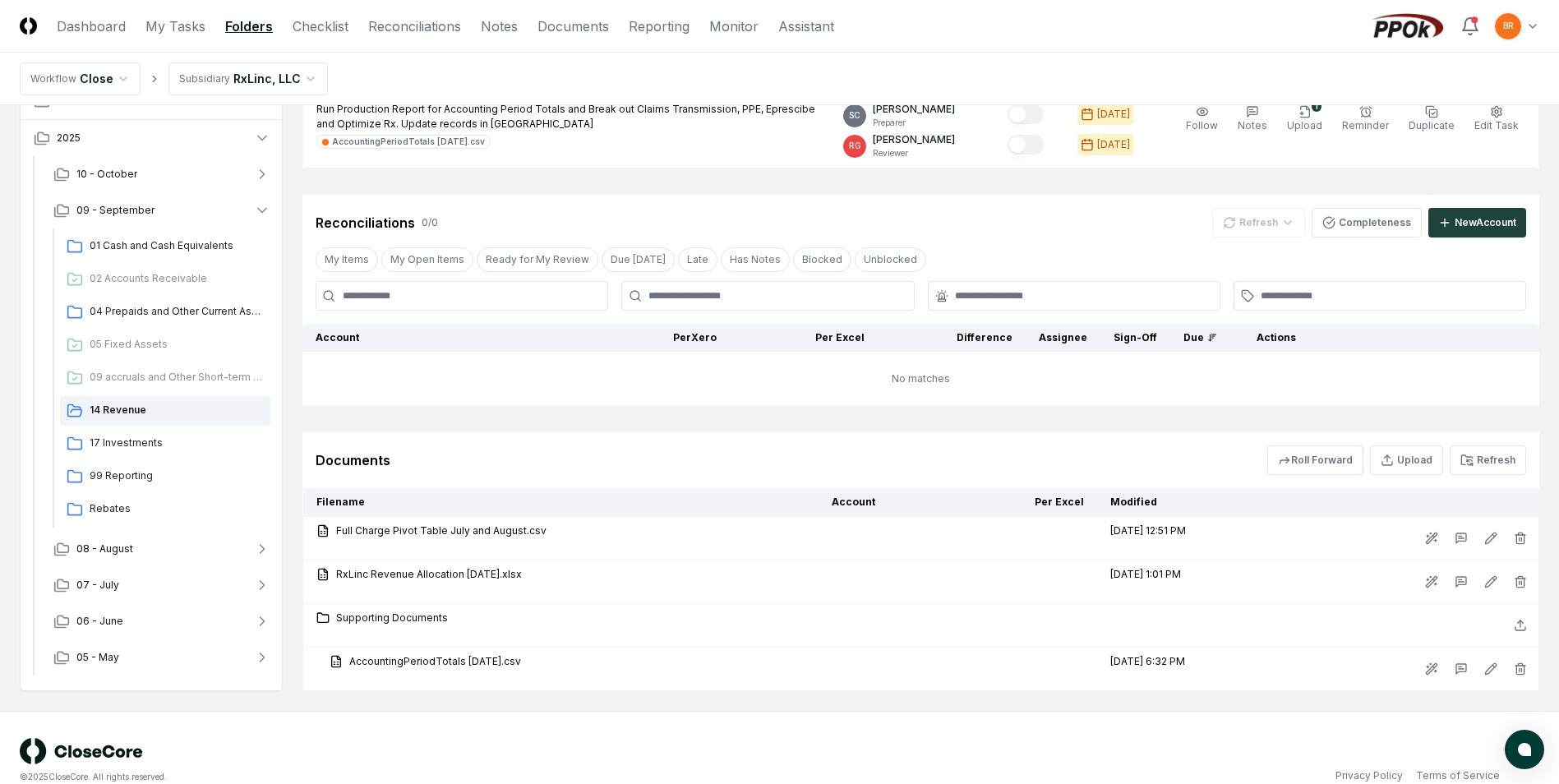
scroll to position [239, 0]
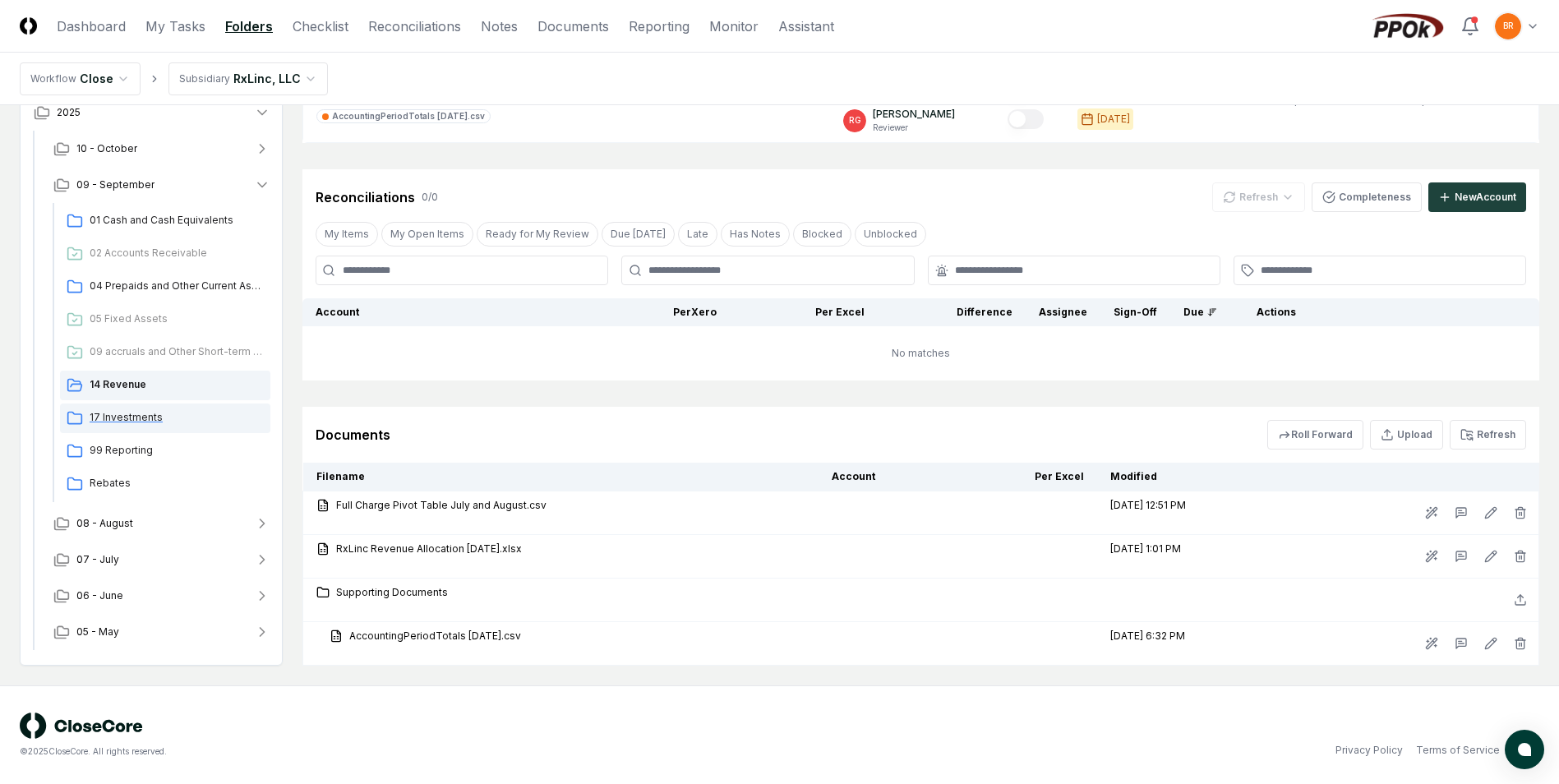
click at [128, 417] on span "17 Investments" at bounding box center [176, 417] width 174 height 15
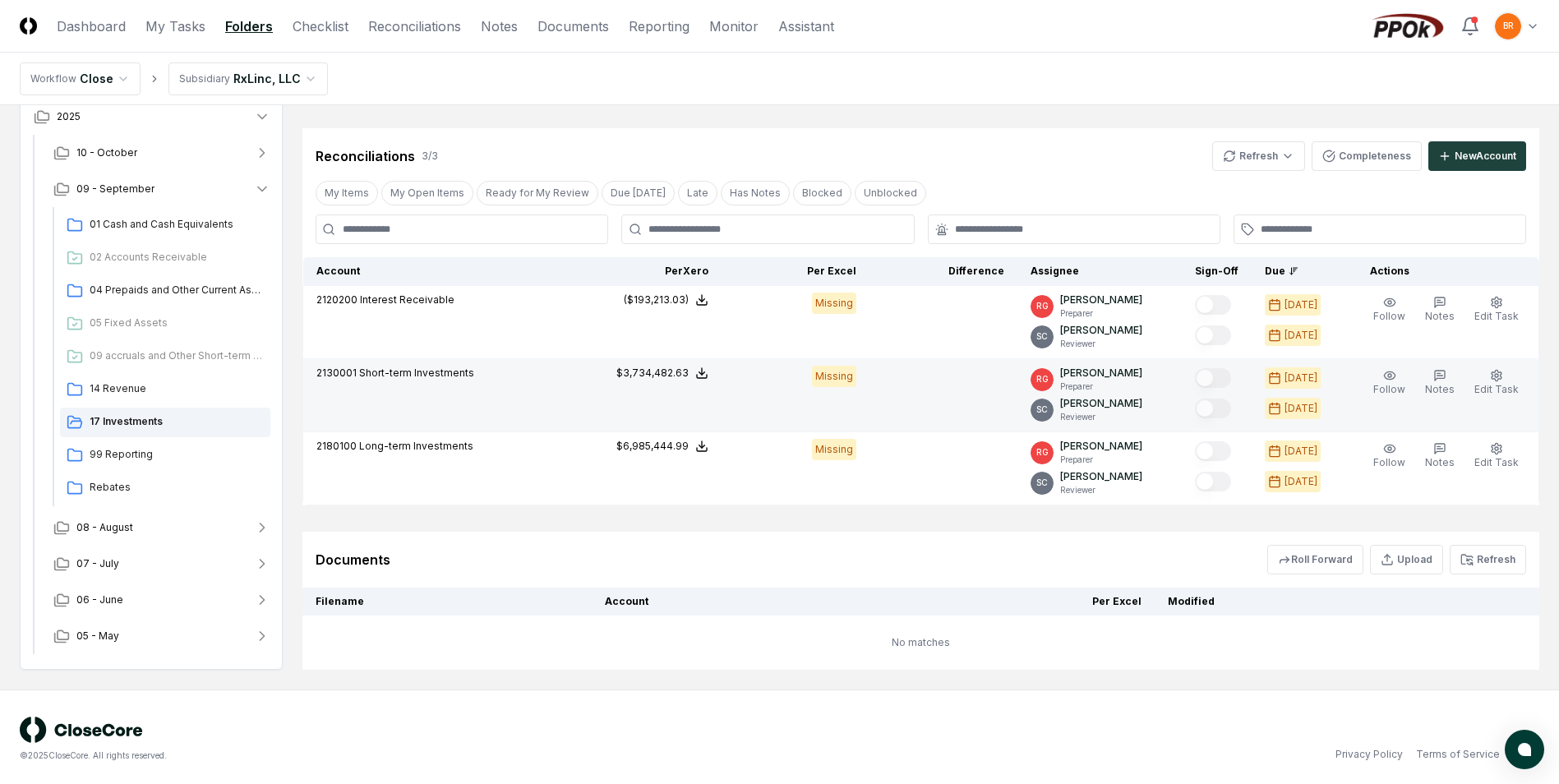
scroll to position [357, 0]
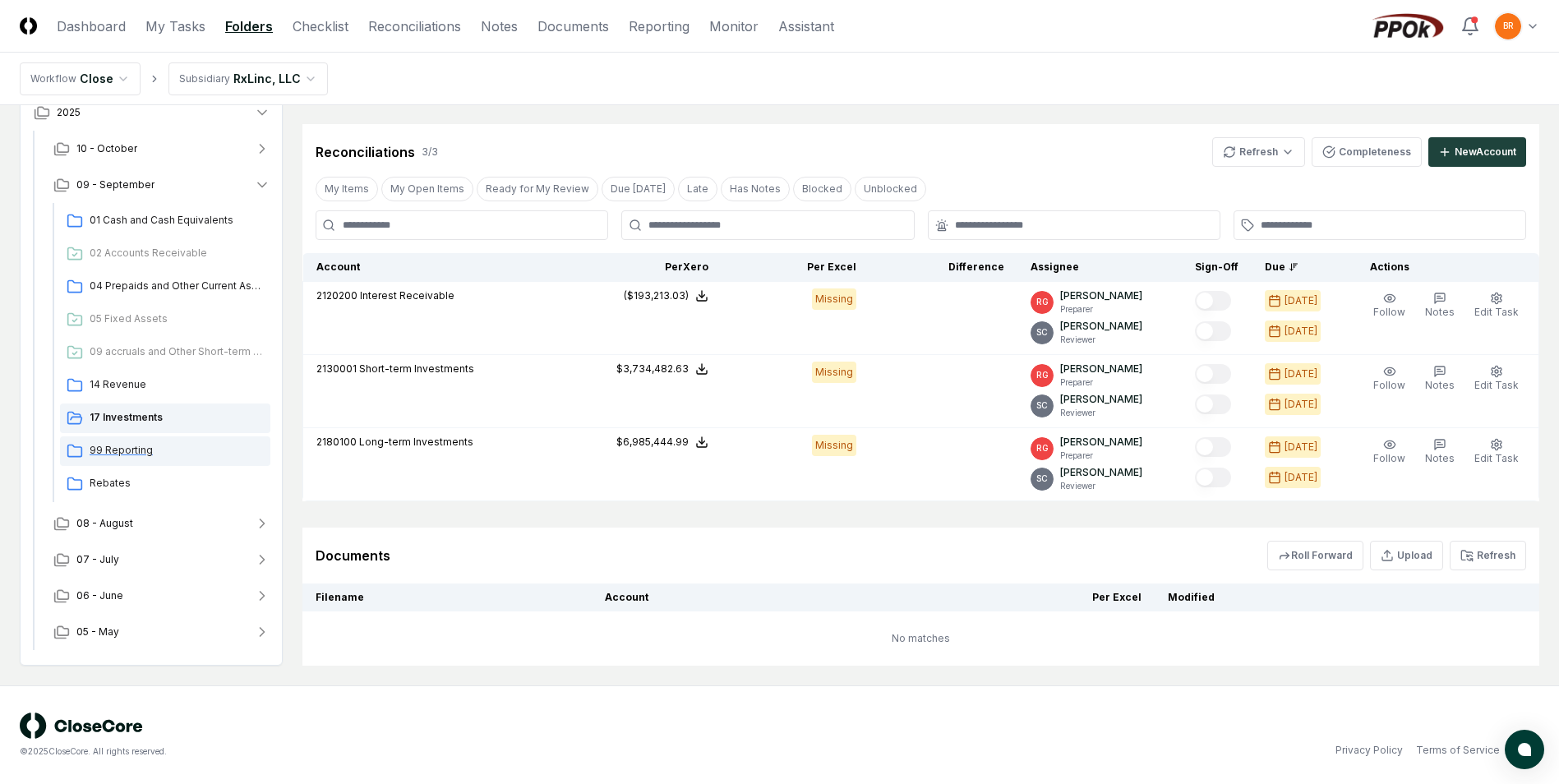
click at [133, 451] on span "99 Reporting" at bounding box center [176, 449] width 174 height 15
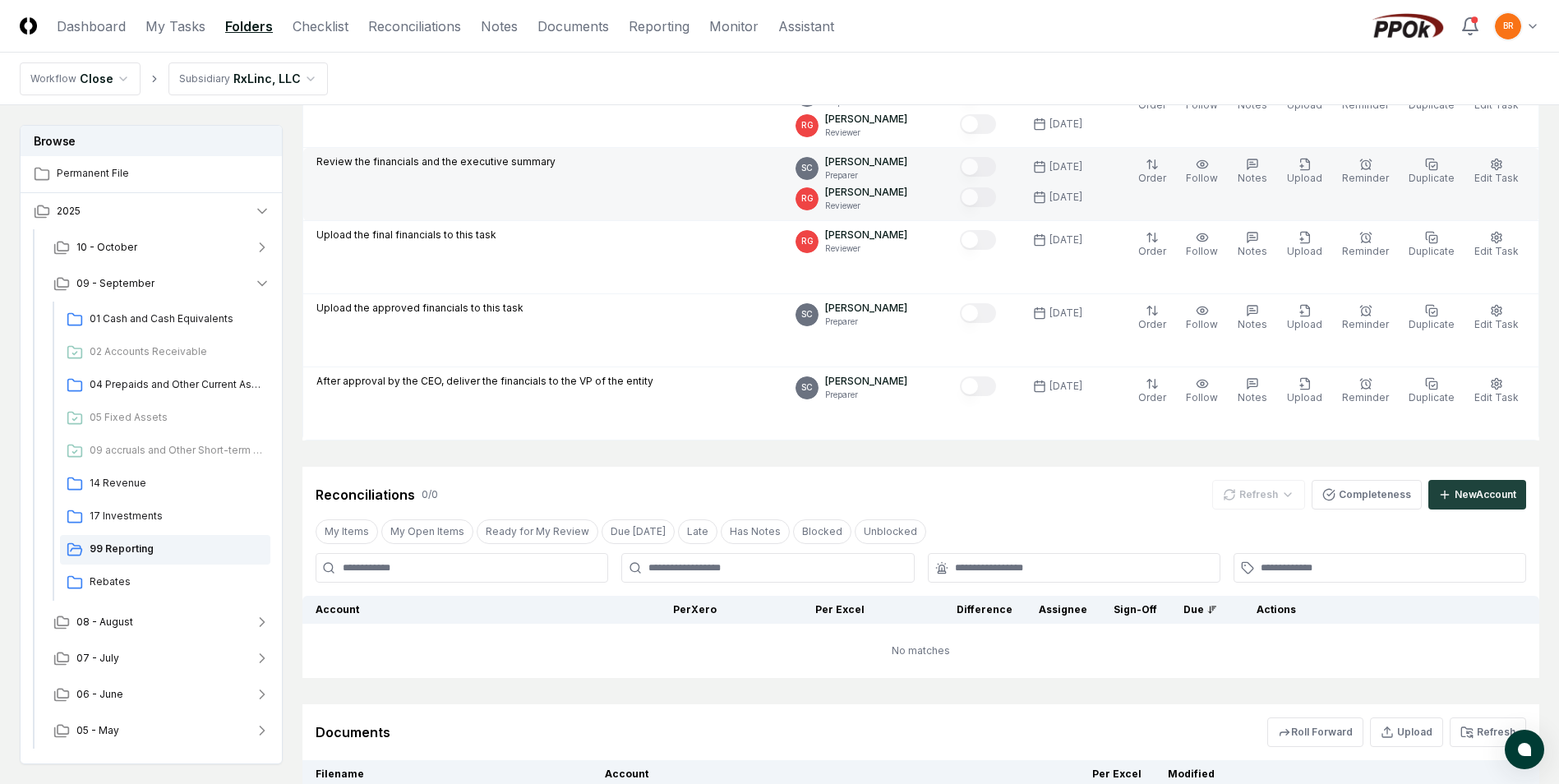
scroll to position [493, 0]
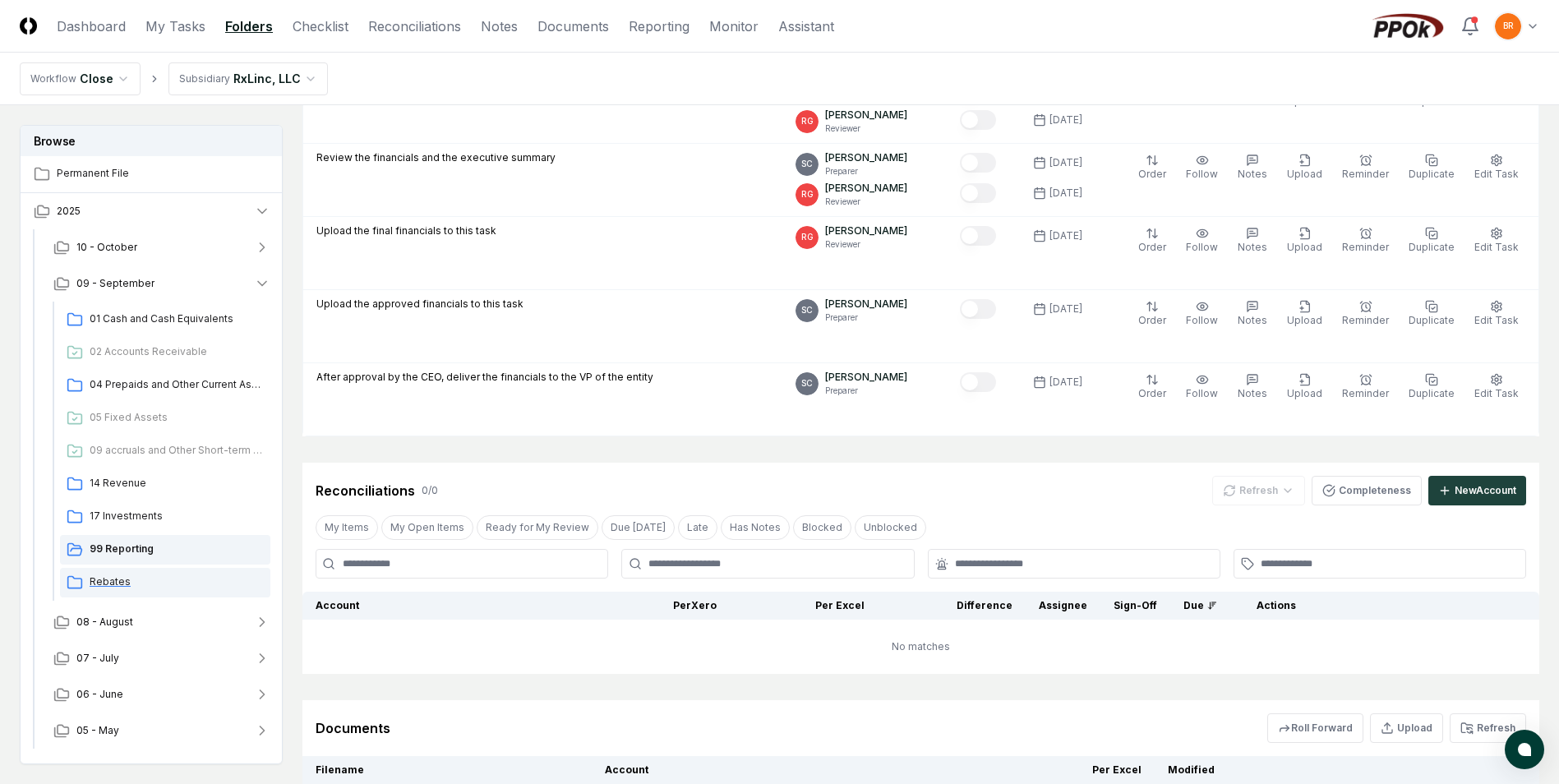
click at [117, 578] on span "Rebates" at bounding box center [176, 581] width 174 height 15
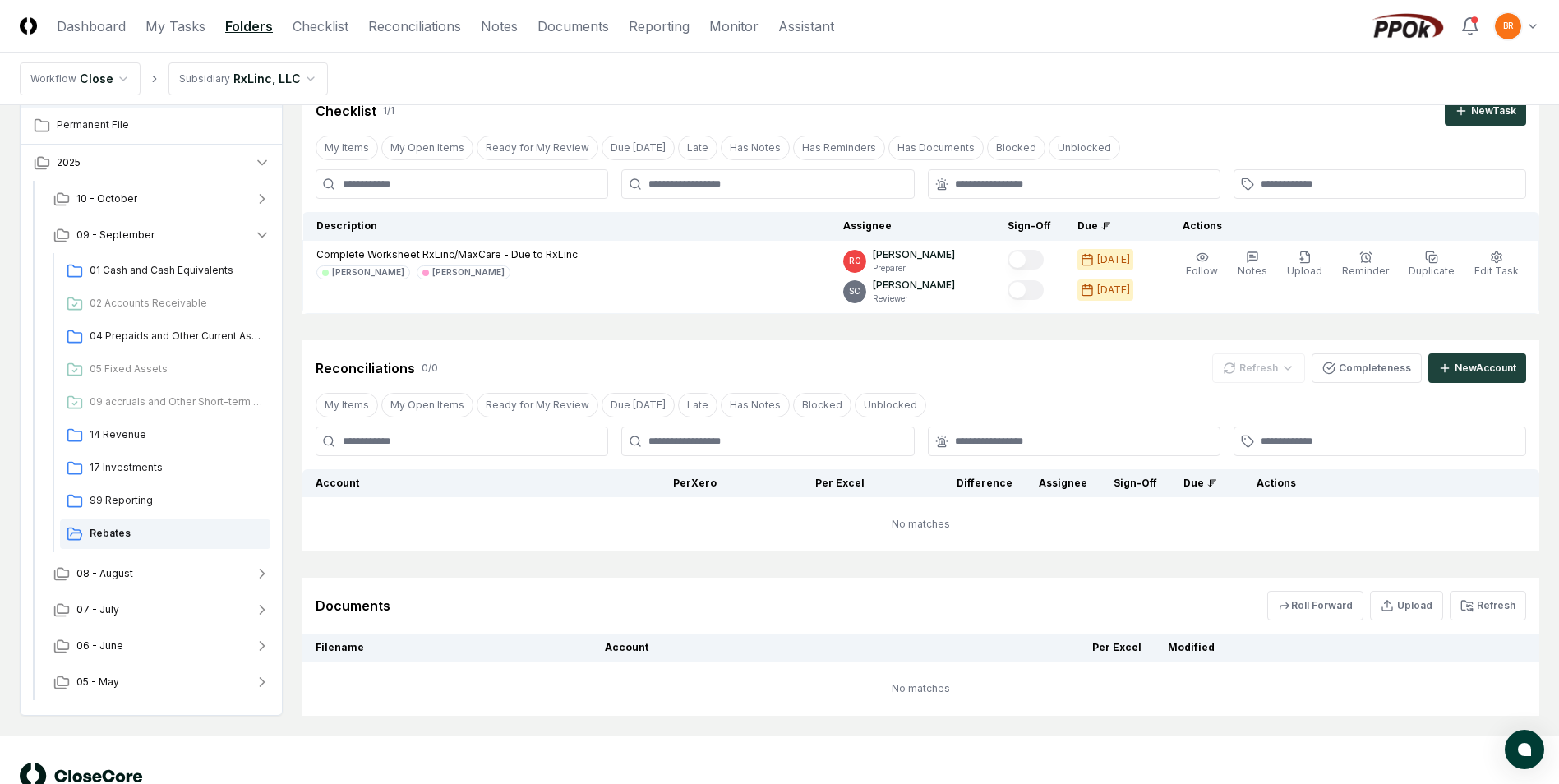
scroll to position [118, 0]
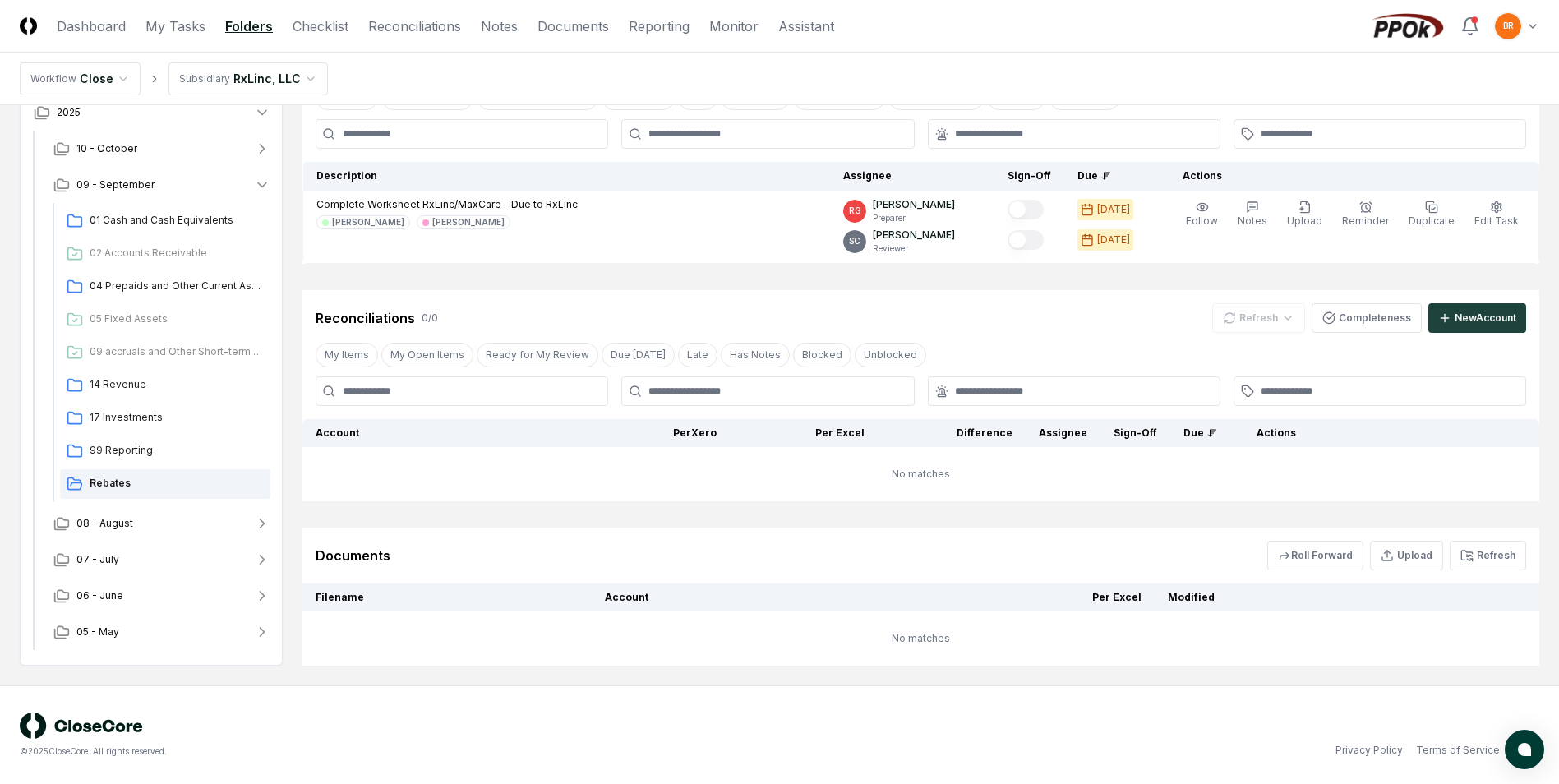
click at [300, 76] on html "CloseCore Dashboard My Tasks Folders Checklist Reconciliations Notes Documents …" at bounding box center [780, 333] width 1559 height 902
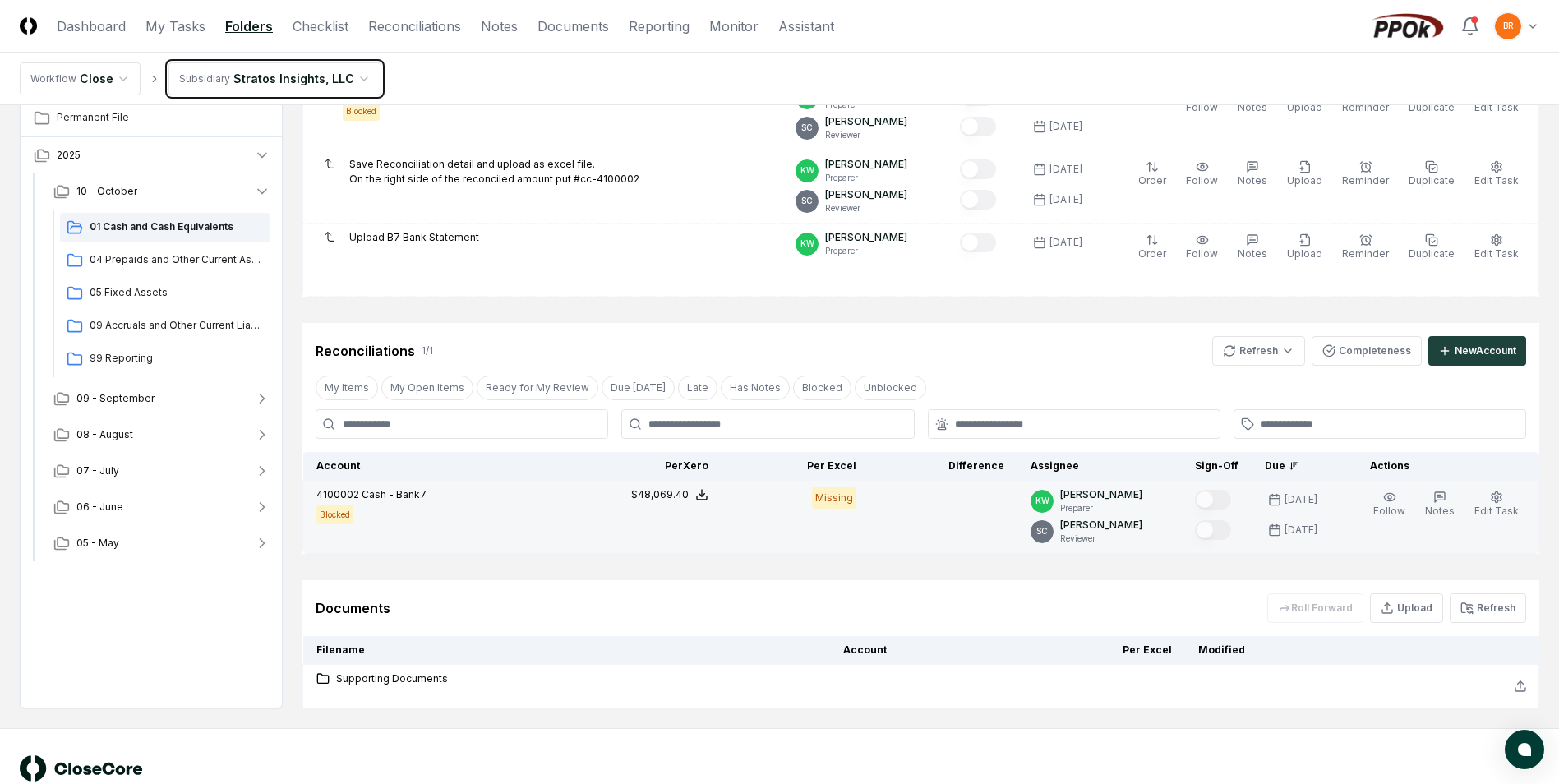
scroll to position [246, 0]
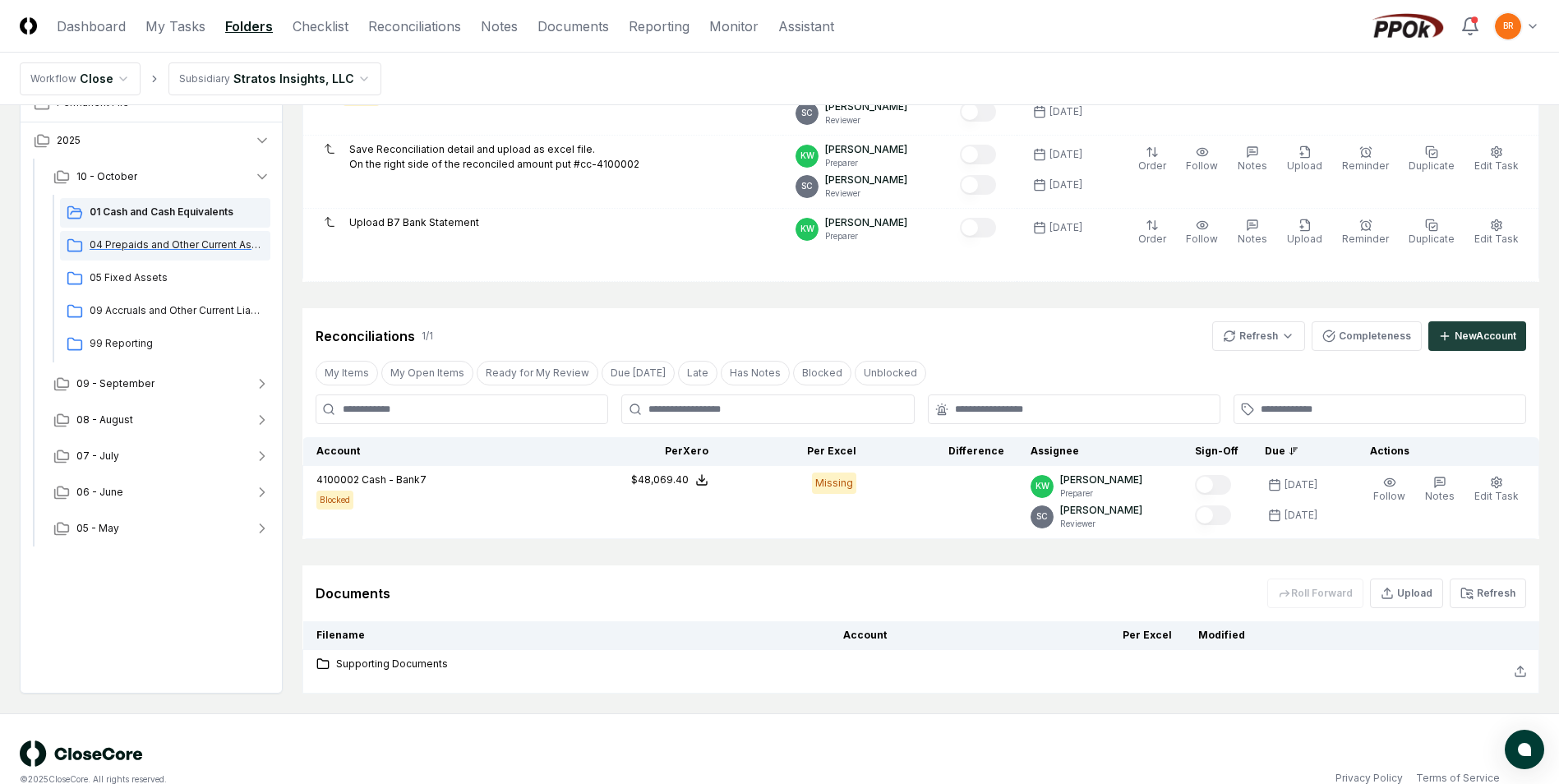
click at [131, 243] on span "04 Prepaids and Other Current Assets" at bounding box center [176, 245] width 174 height 15
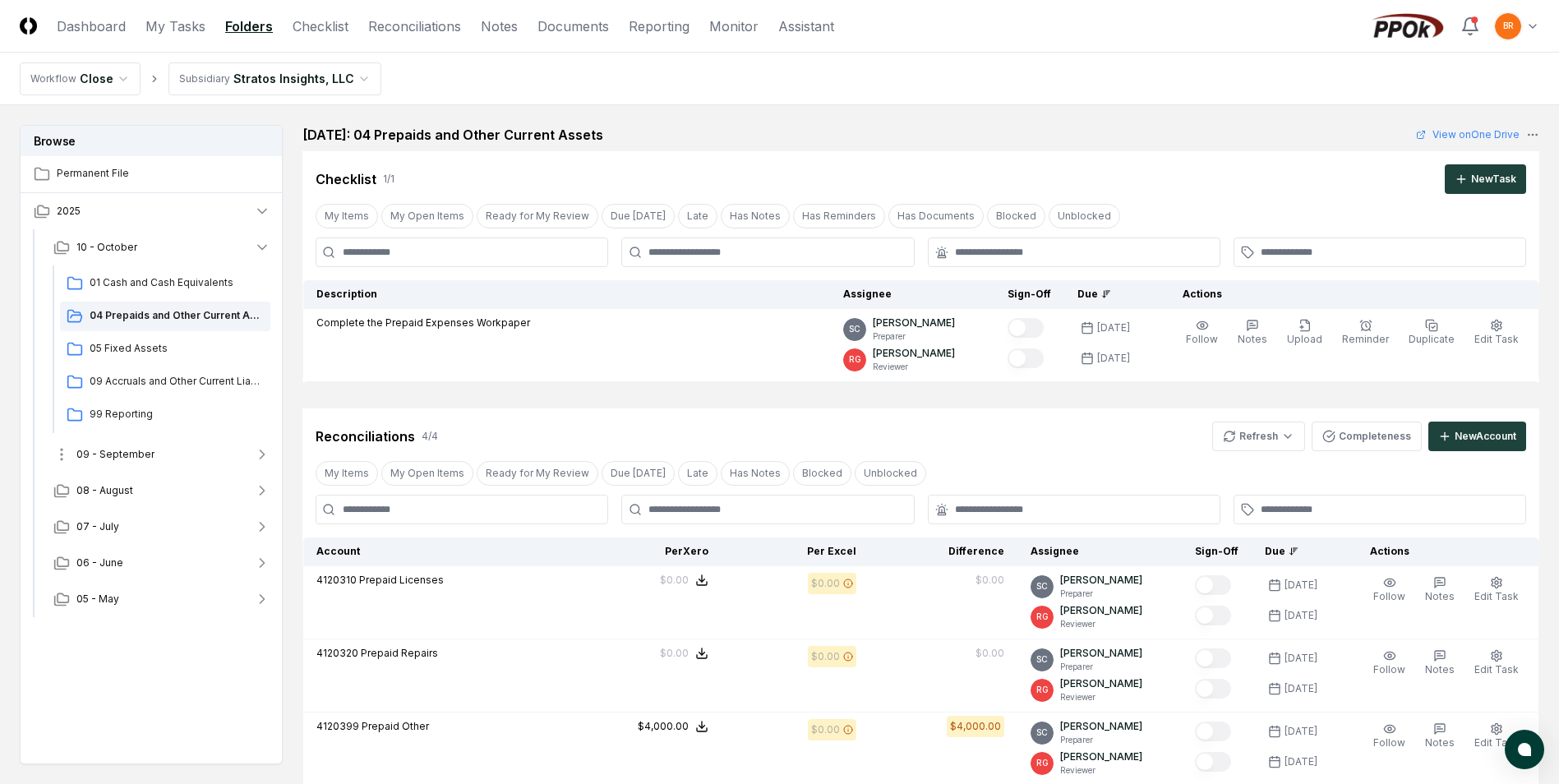
click at [263, 453] on icon "button" at bounding box center [262, 454] width 4 height 8
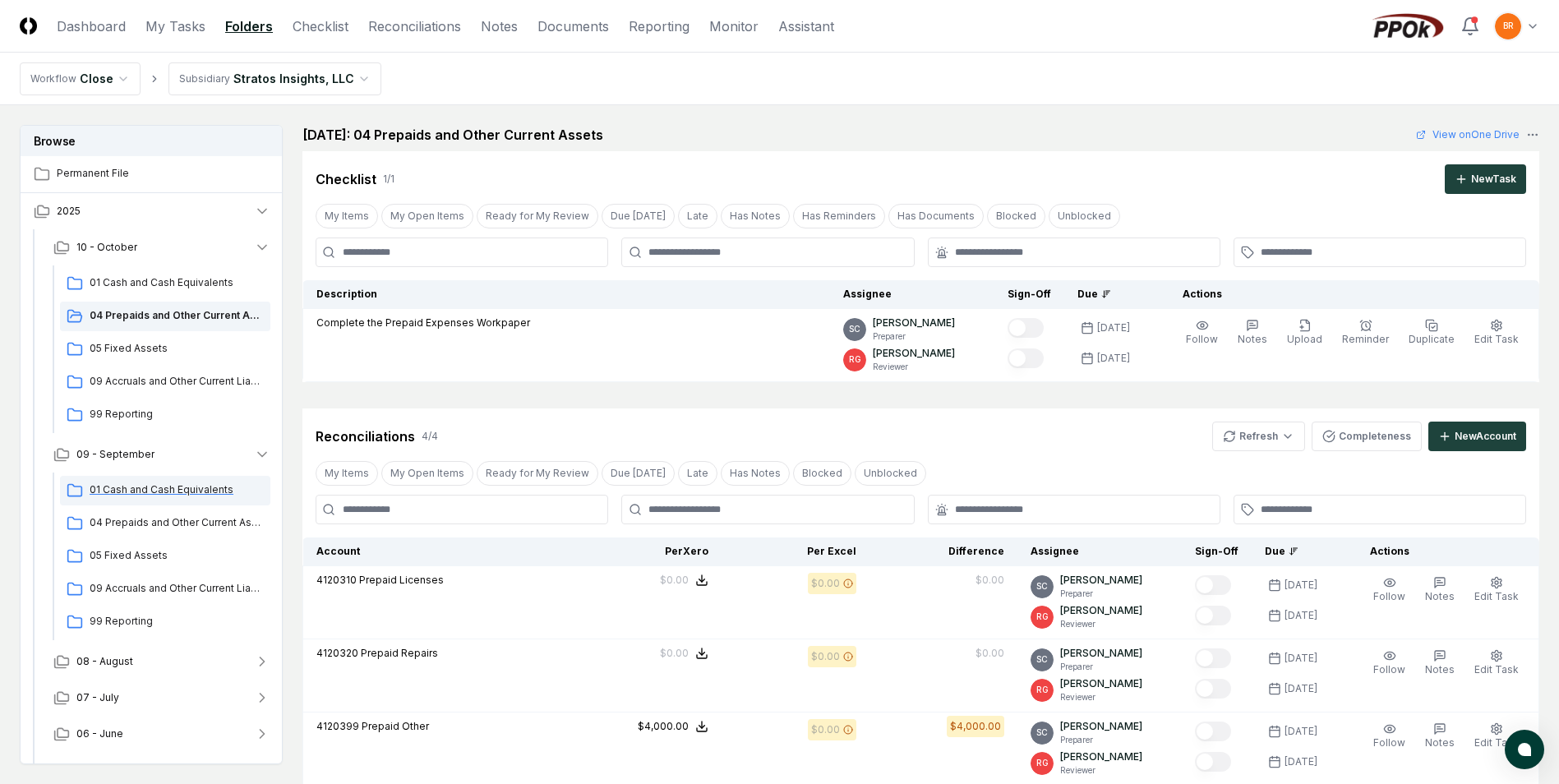
click at [155, 493] on span "01 Cash and Cash Equivalents" at bounding box center [176, 489] width 174 height 15
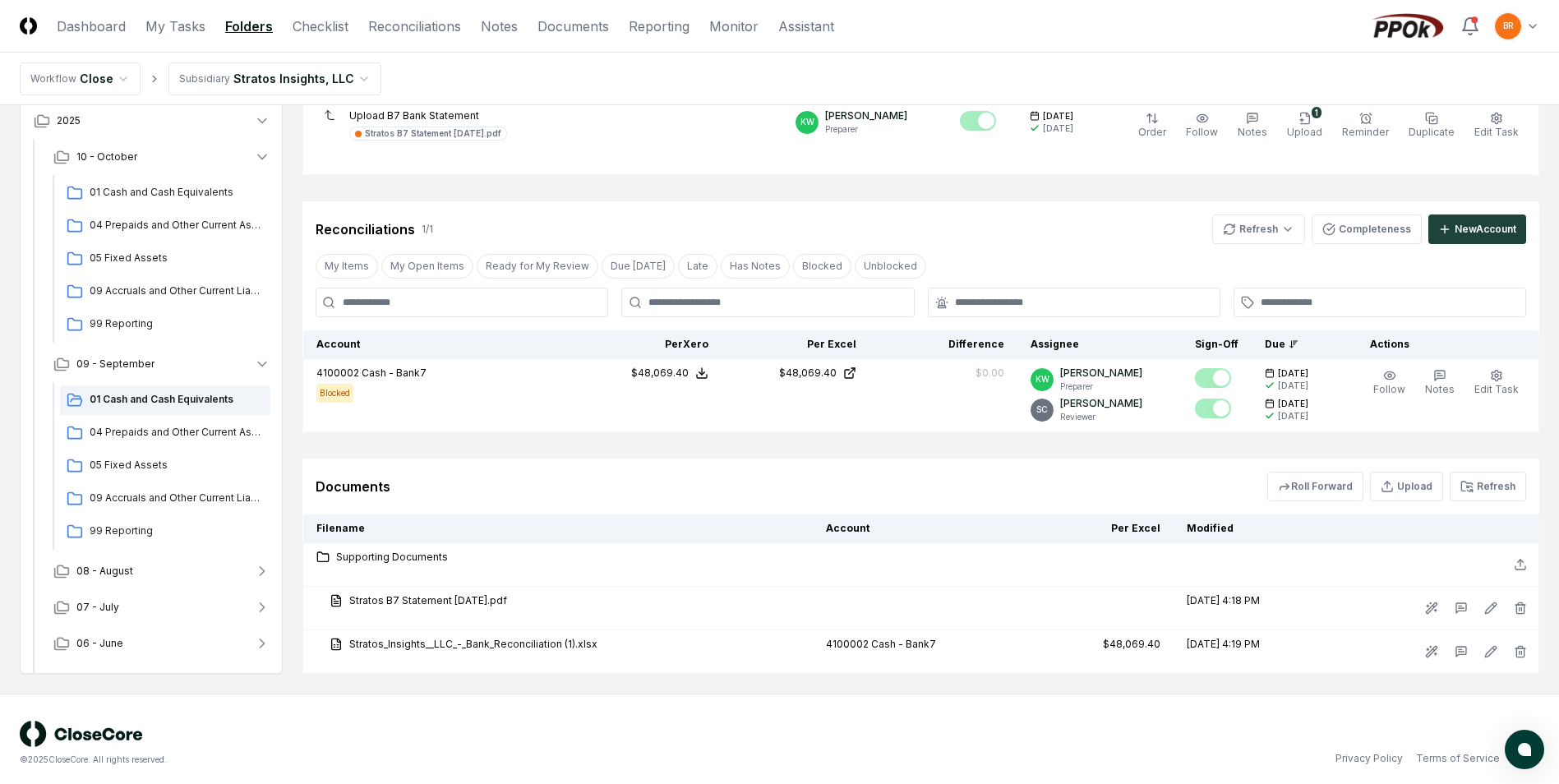
scroll to position [361, 0]
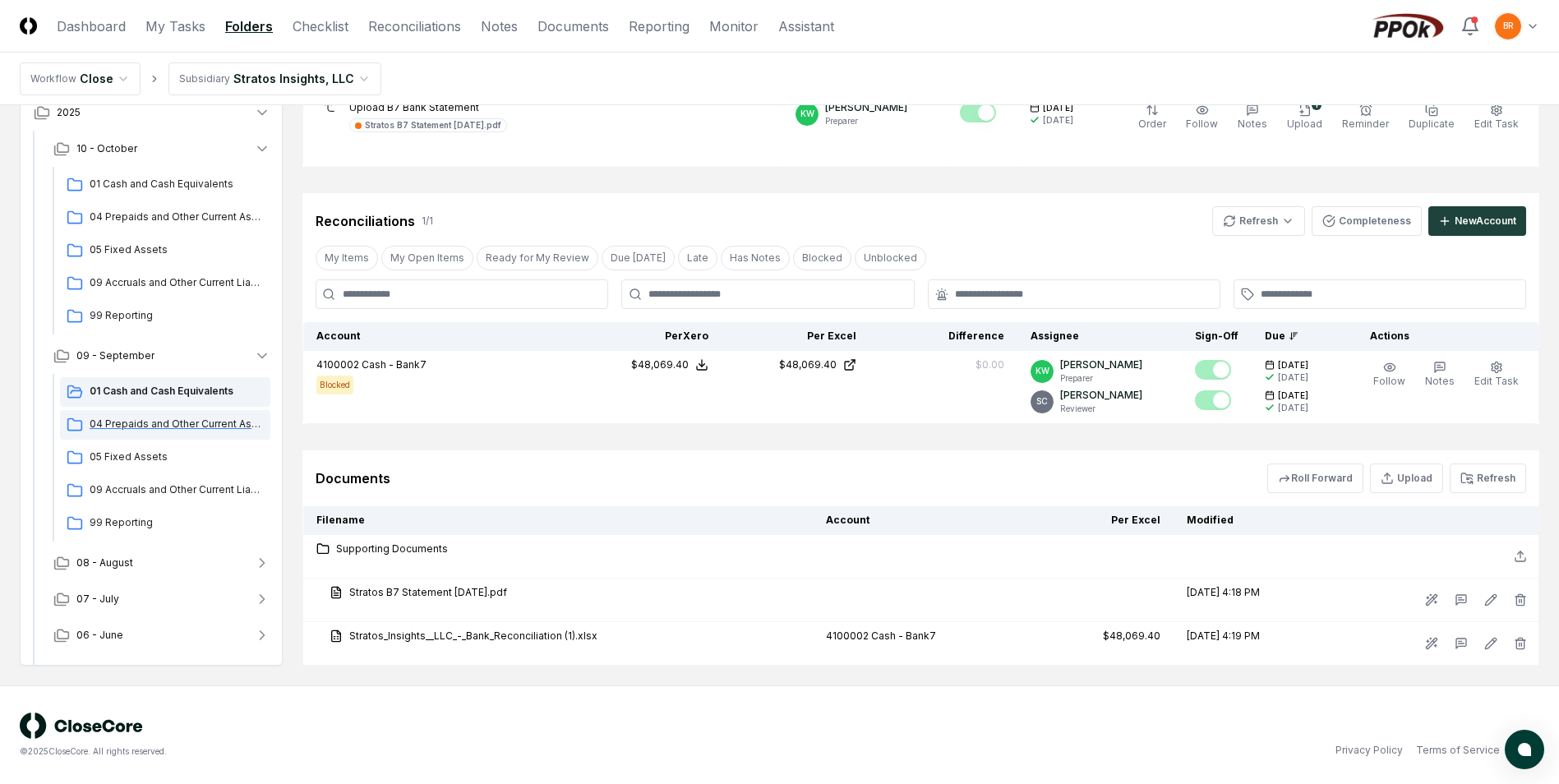
click at [121, 426] on span "04 Prepaids and Other Current Assets" at bounding box center [176, 424] width 174 height 15
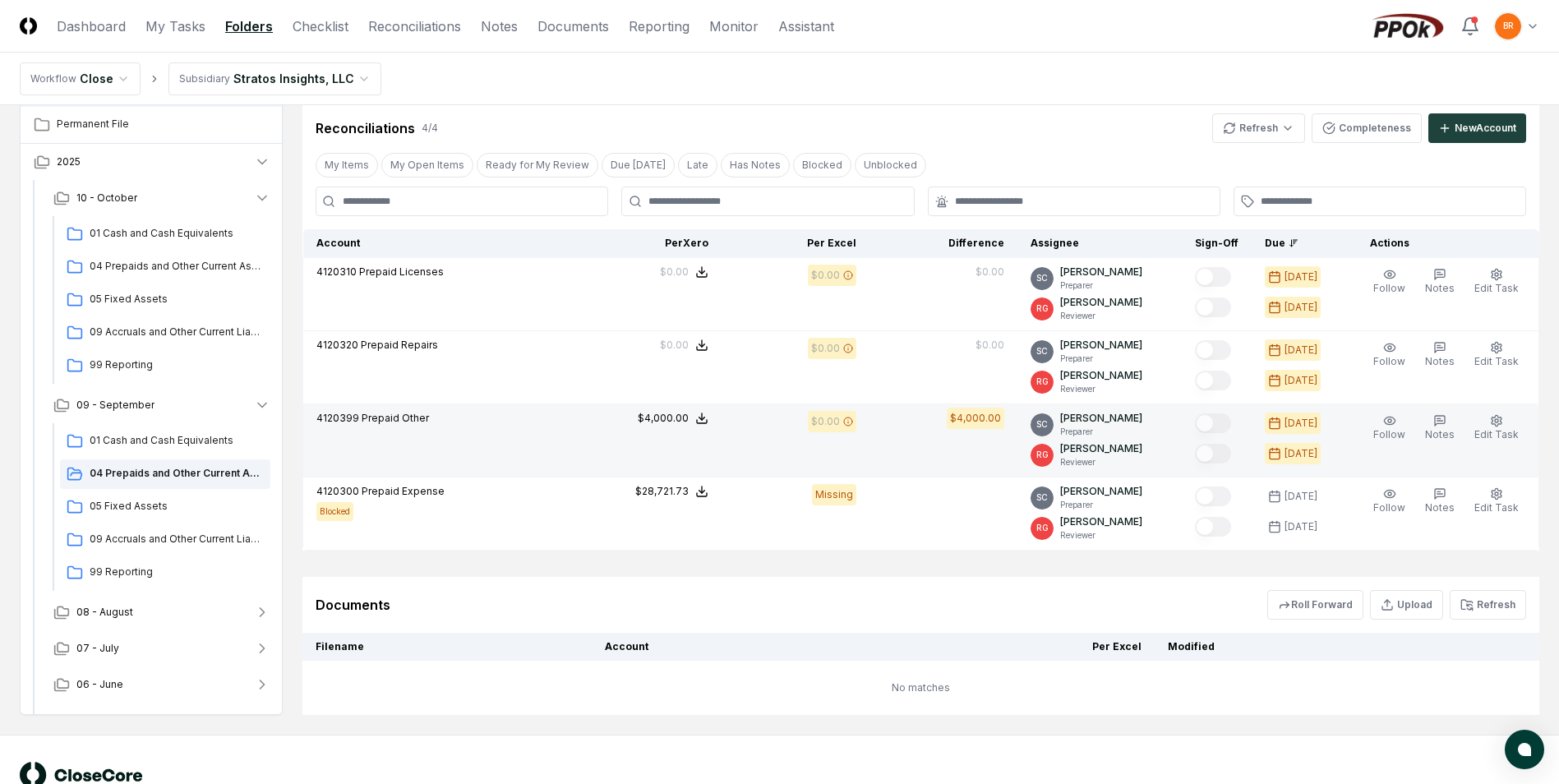
scroll to position [357, 0]
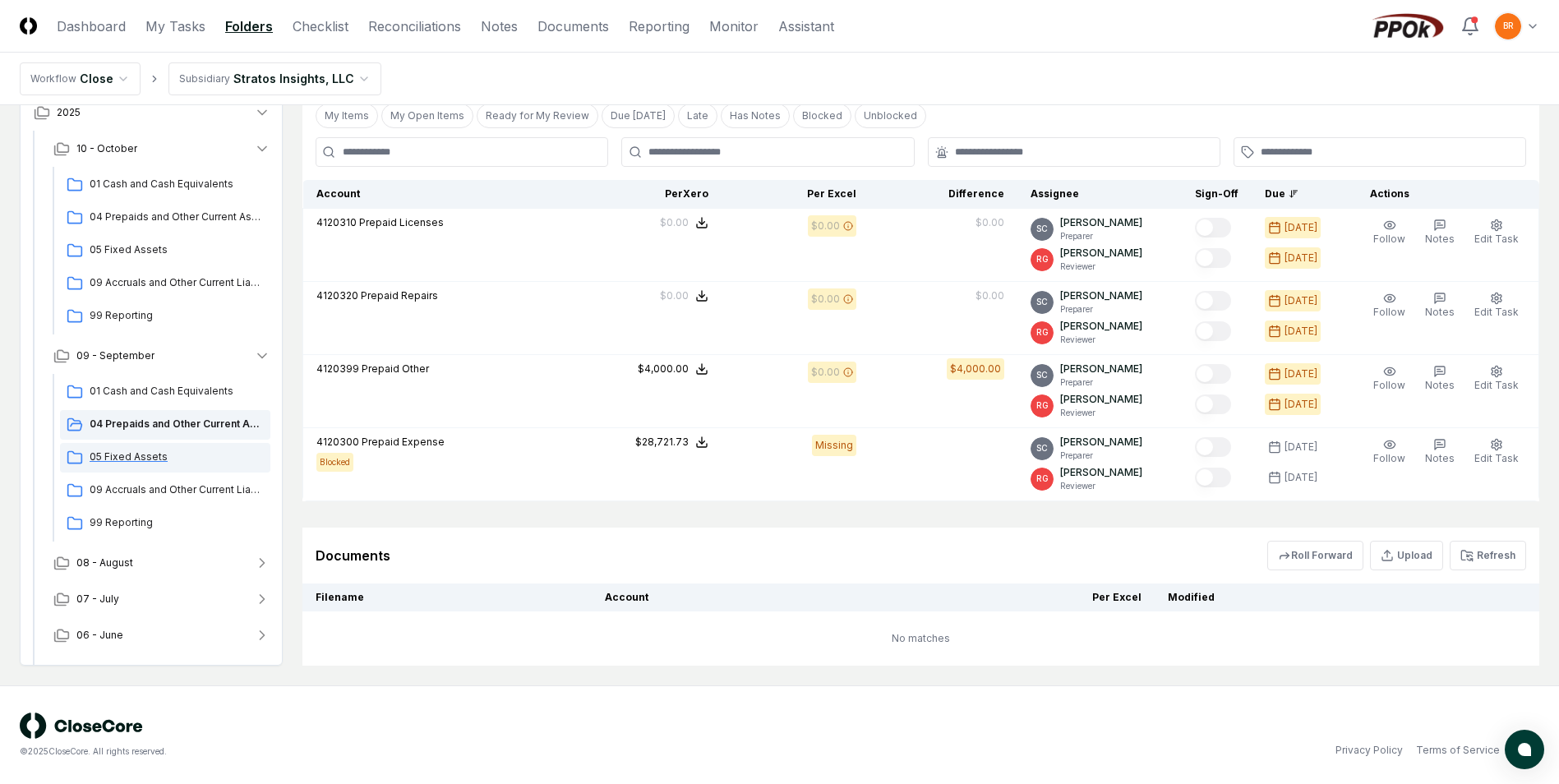
click at [123, 453] on span "05 Fixed Assets" at bounding box center [176, 456] width 174 height 15
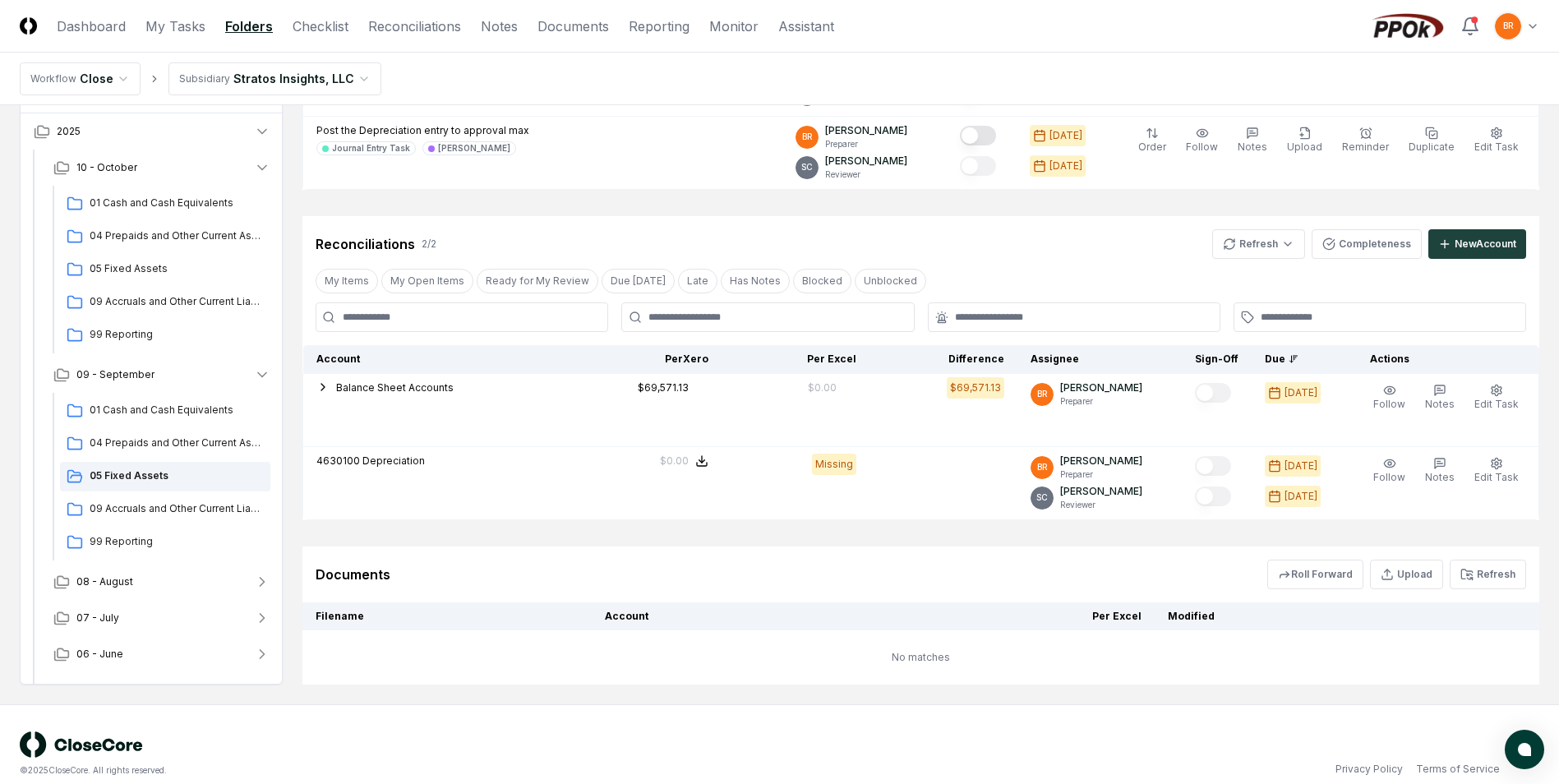
scroll to position [357, 0]
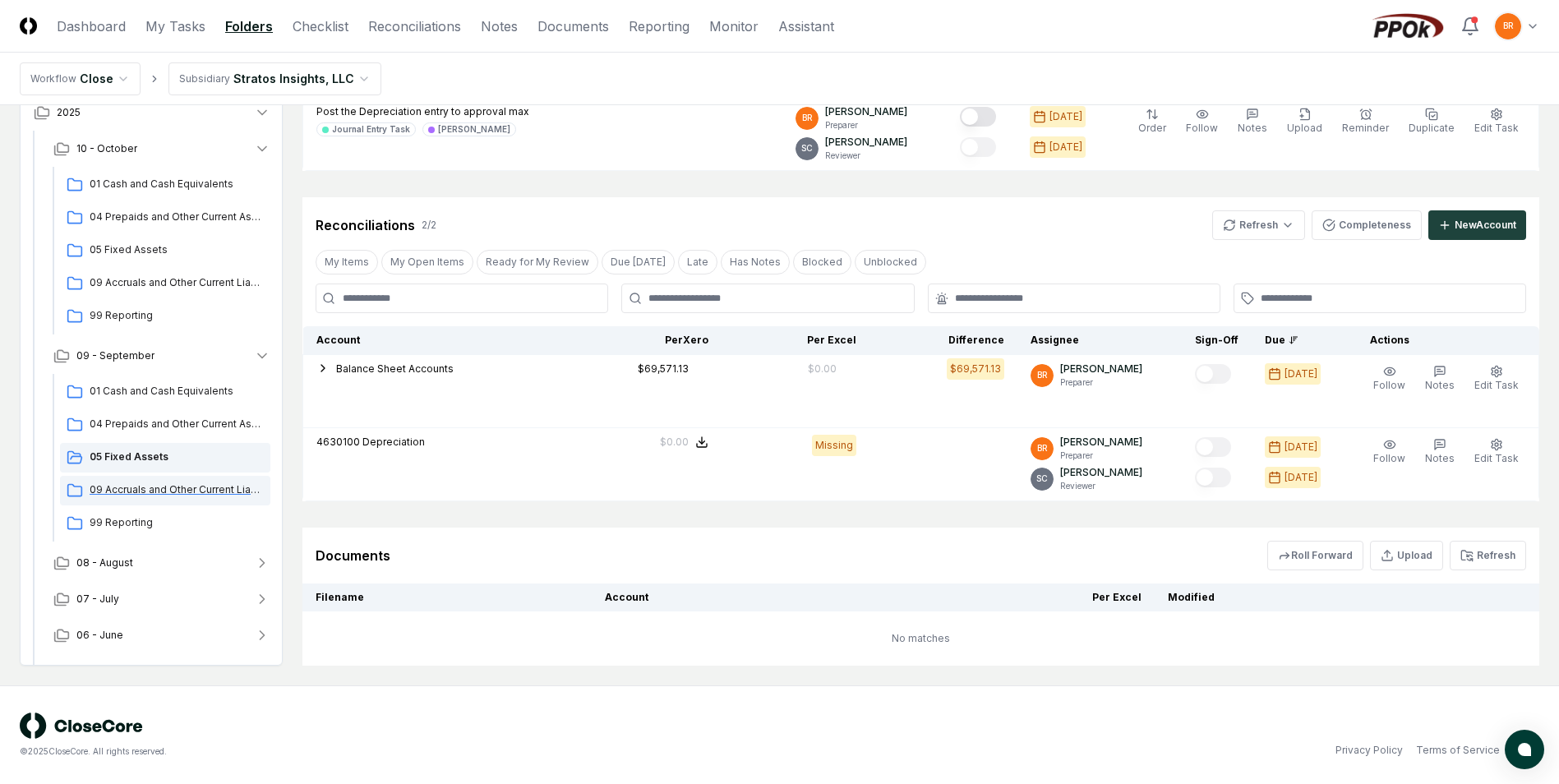
click at [175, 488] on span "09 Accruals and Other Current Liabilities" at bounding box center [176, 489] width 174 height 15
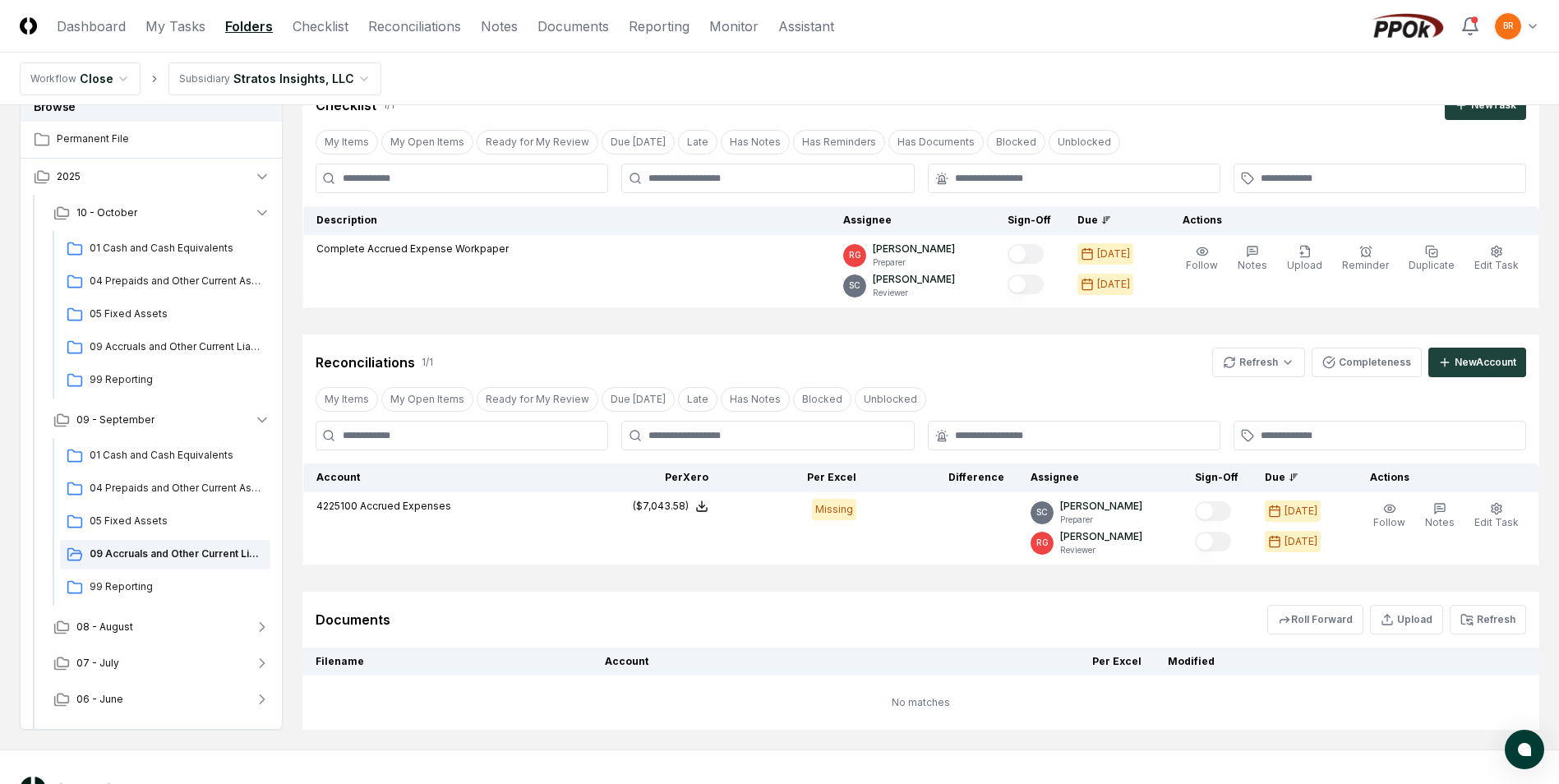
scroll to position [138, 0]
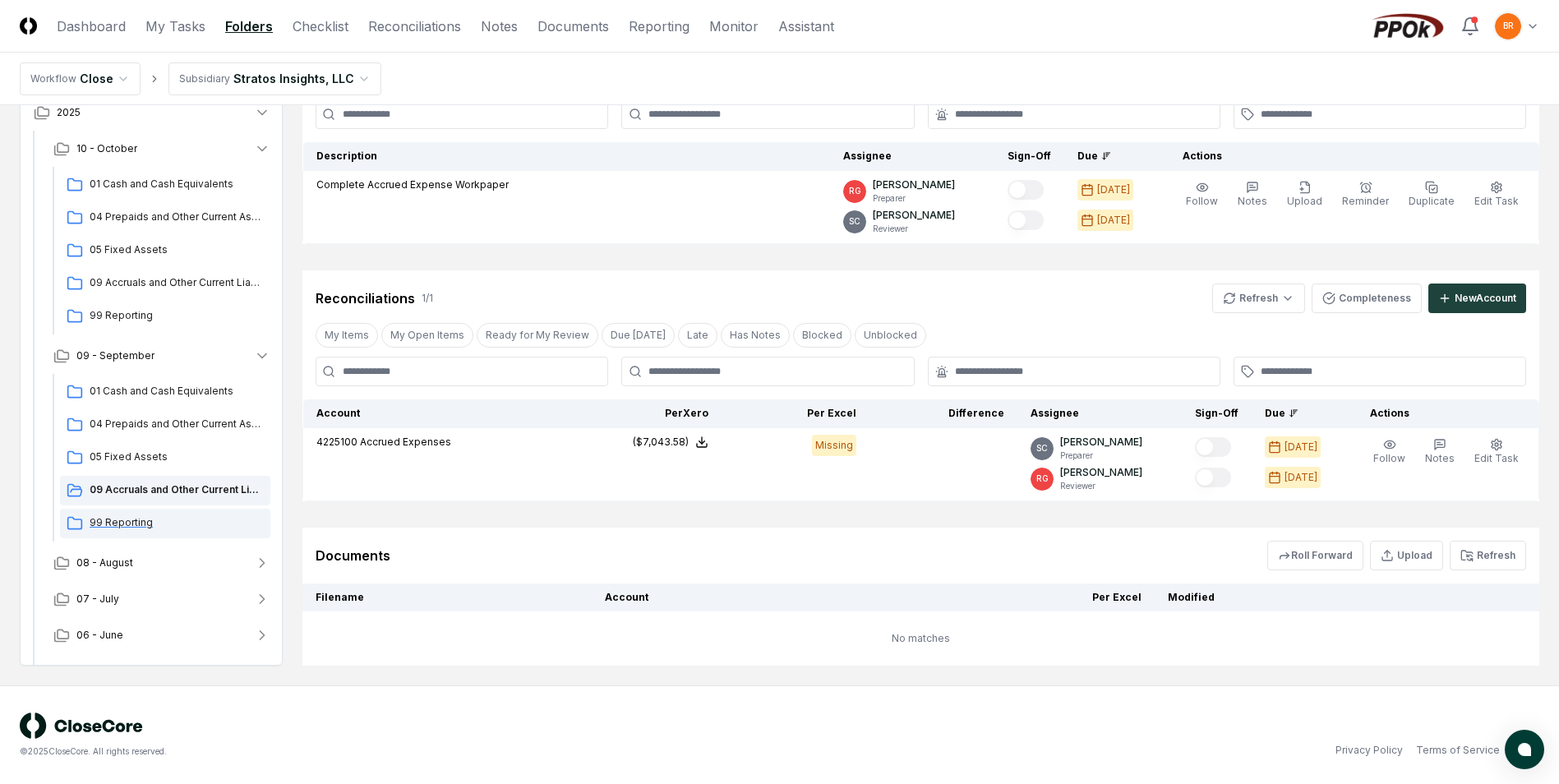
click at [125, 523] on span "99 Reporting" at bounding box center [176, 522] width 174 height 15
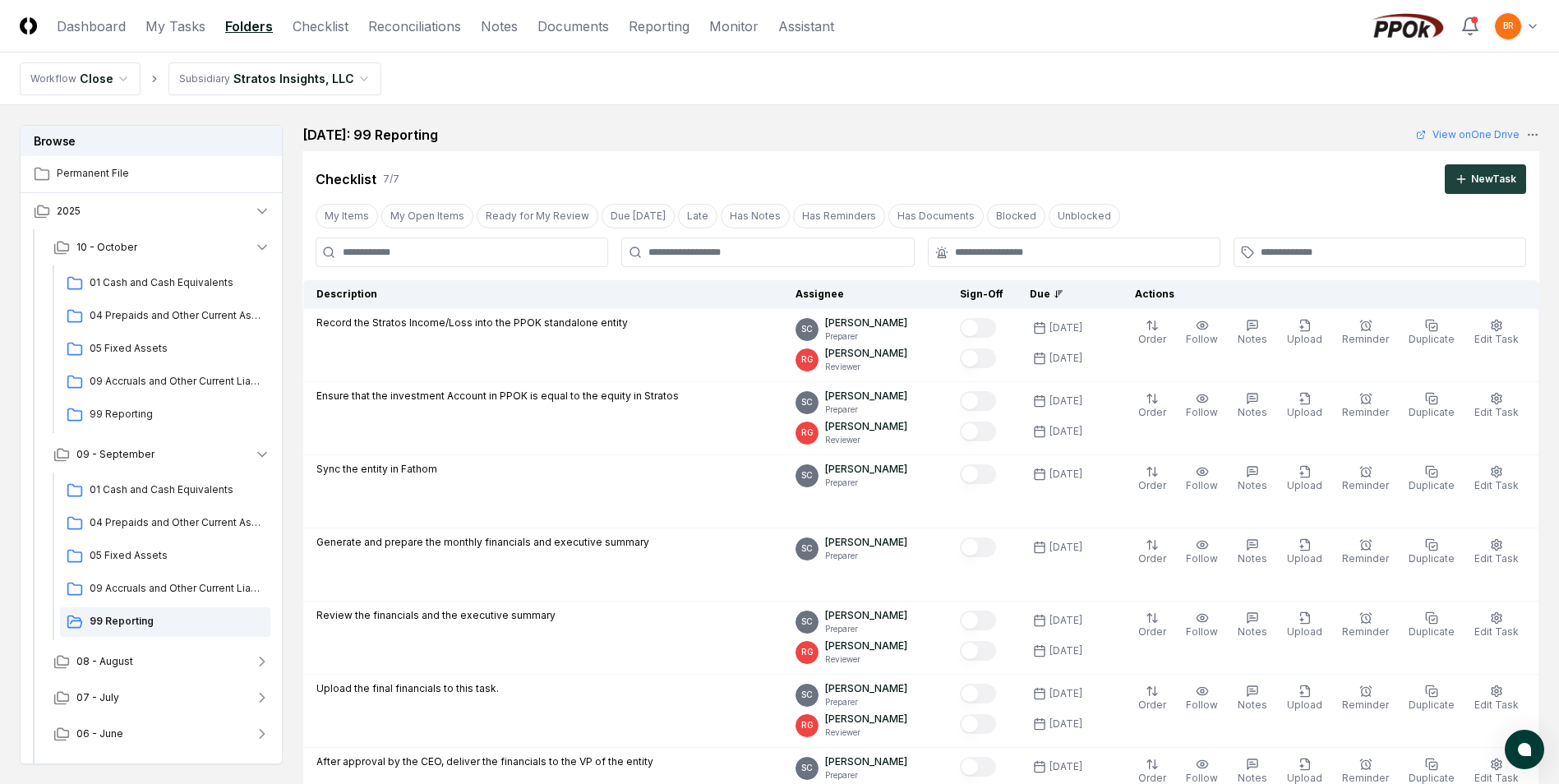
click at [1532, 29] on html "CloseCore Dashboard My Tasks Folders Checklist Reconciliations Notes Documents …" at bounding box center [780, 670] width 1559 height 1340
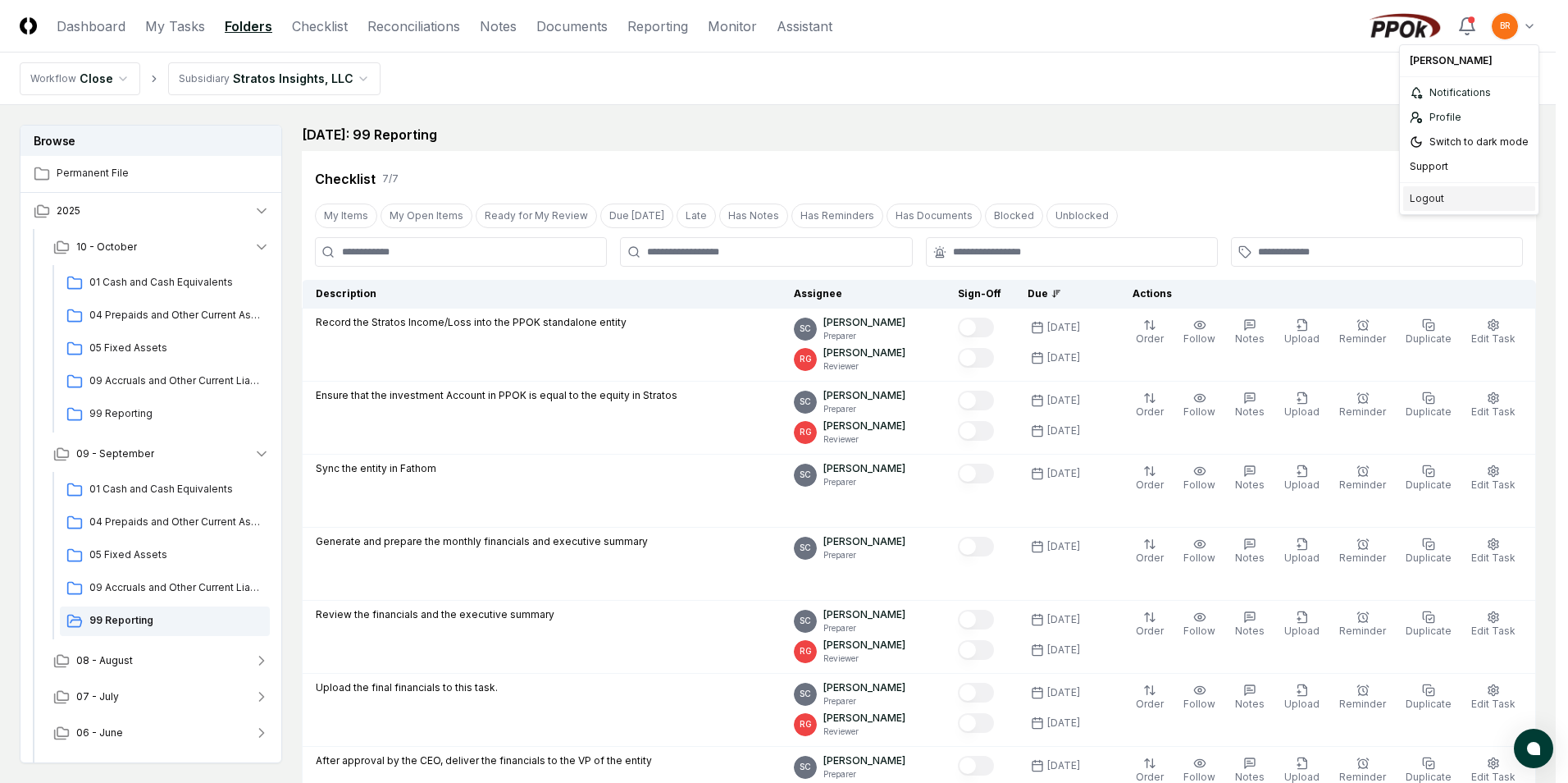
click at [1437, 195] on div "Logout" at bounding box center [1469, 198] width 132 height 25
